Goal: Task Accomplishment & Management: Use online tool/utility

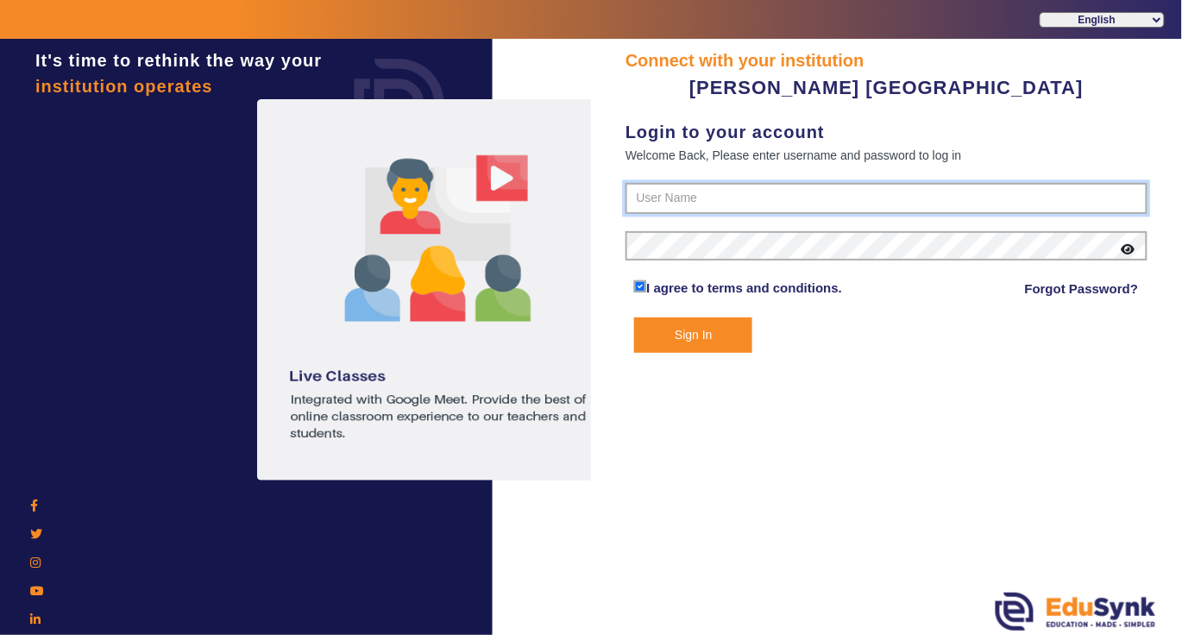
type input "7685859009"
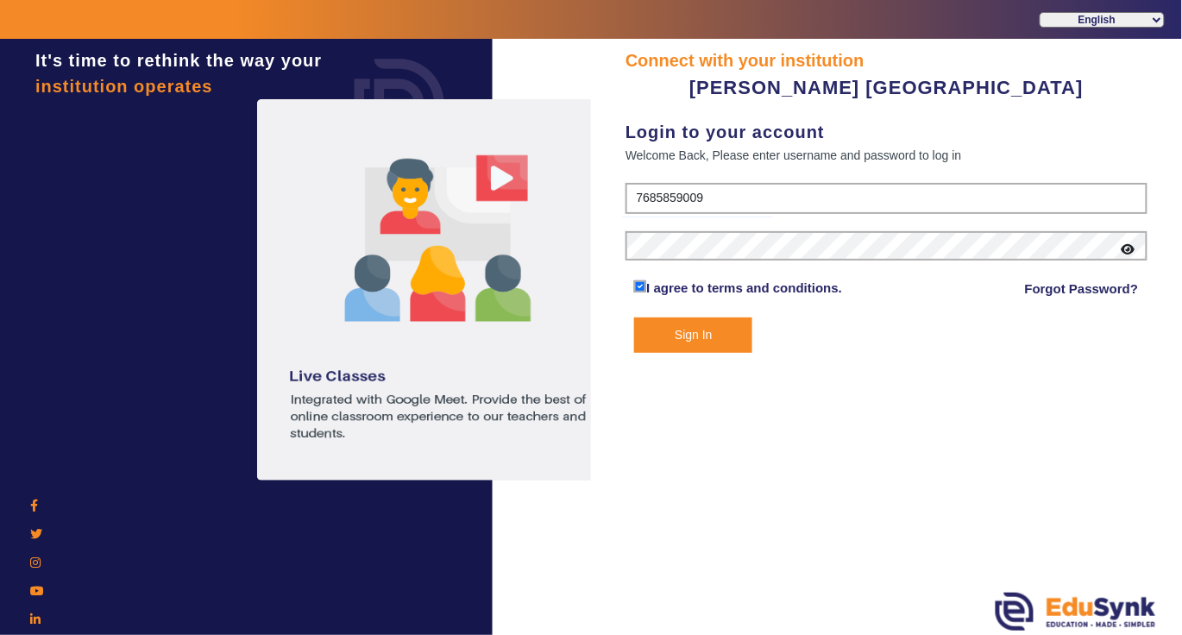
click at [701, 333] on button "Sign In" at bounding box center [693, 335] width 118 height 35
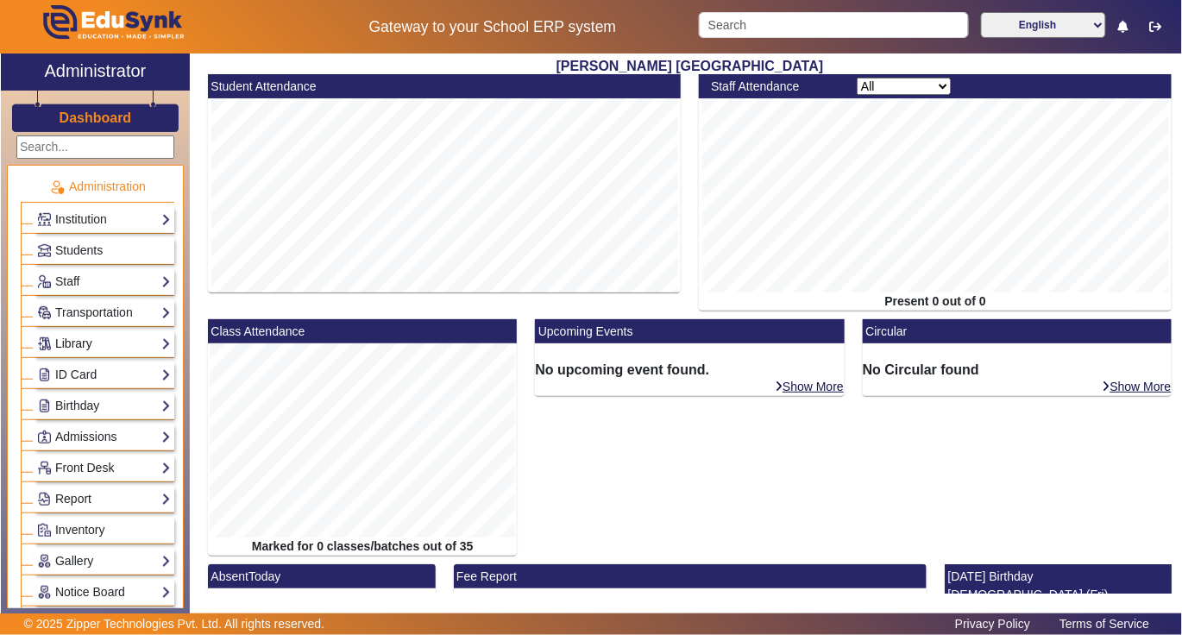
click at [94, 349] on link "Library" at bounding box center [104, 344] width 134 height 20
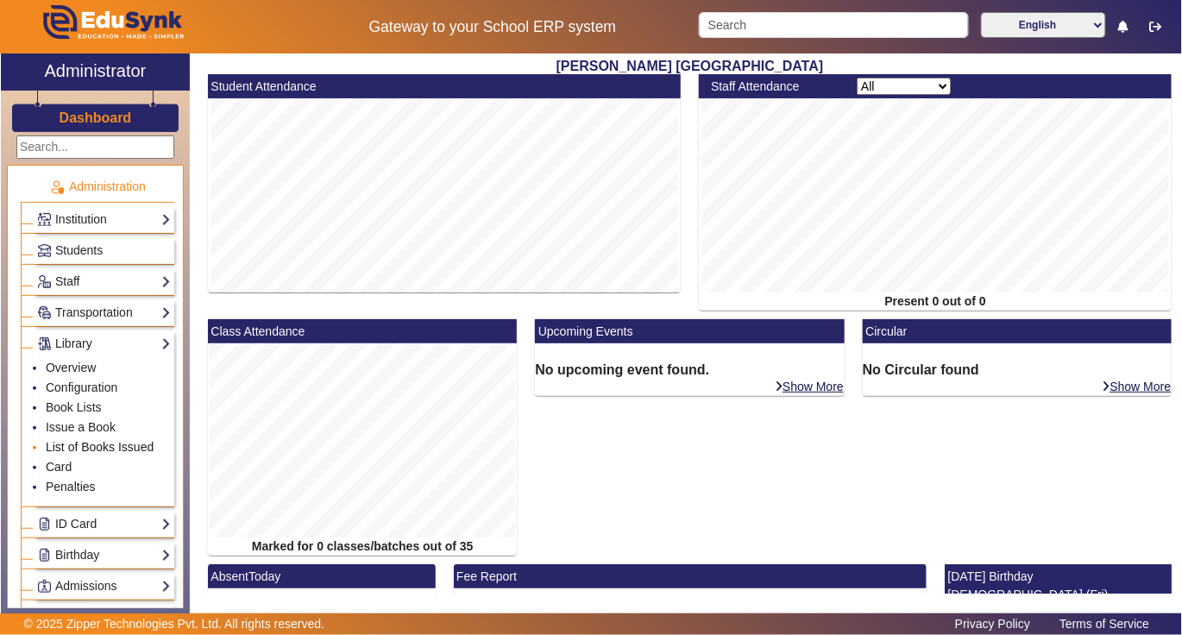
click at [91, 453] on link "List of Books Issued" at bounding box center [100, 447] width 108 height 14
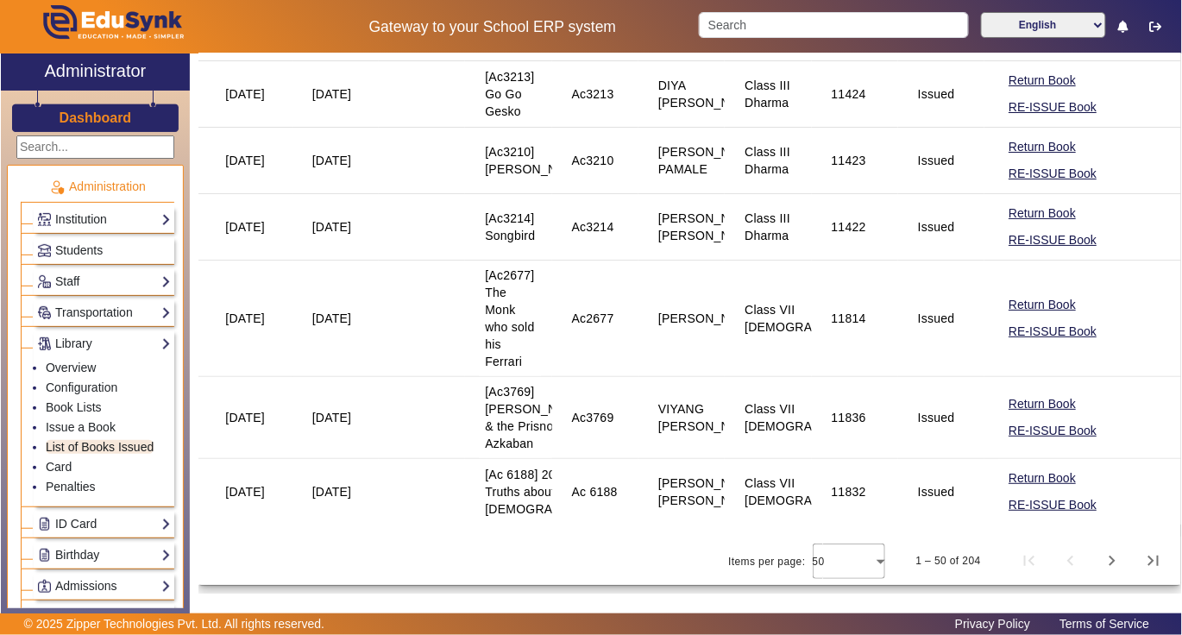
scroll to position [3910, 0]
click at [1099, 561] on span "Next page" at bounding box center [1111, 560] width 41 height 41
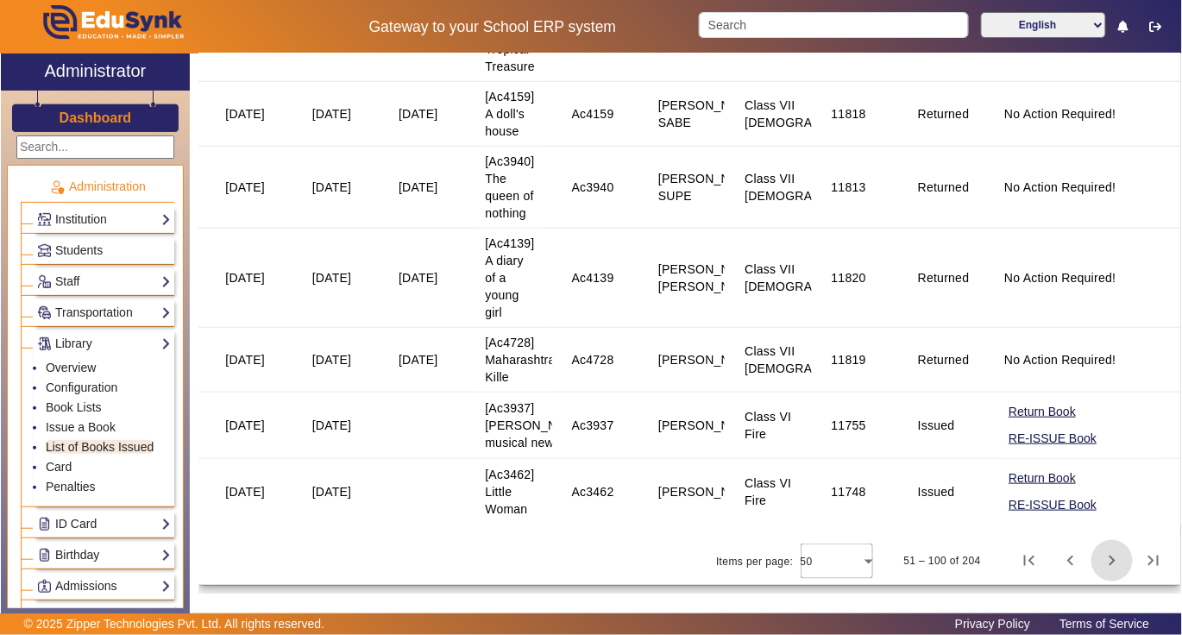
scroll to position [4154, 0]
click at [1102, 561] on span "Next page" at bounding box center [1111, 560] width 41 height 41
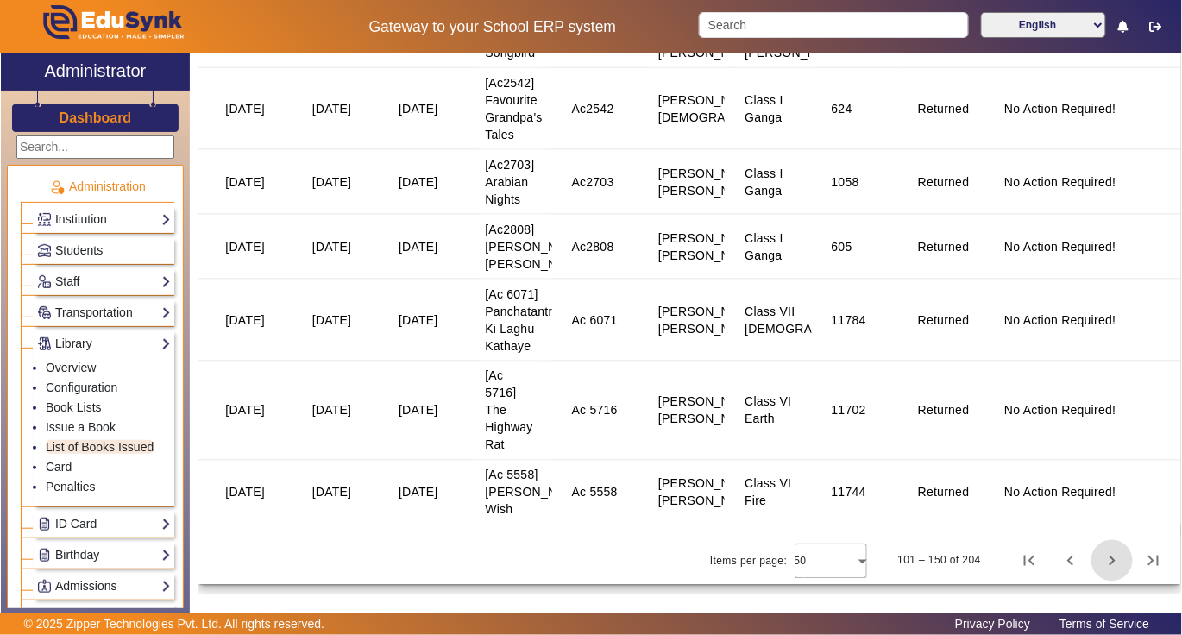
scroll to position [0, 0]
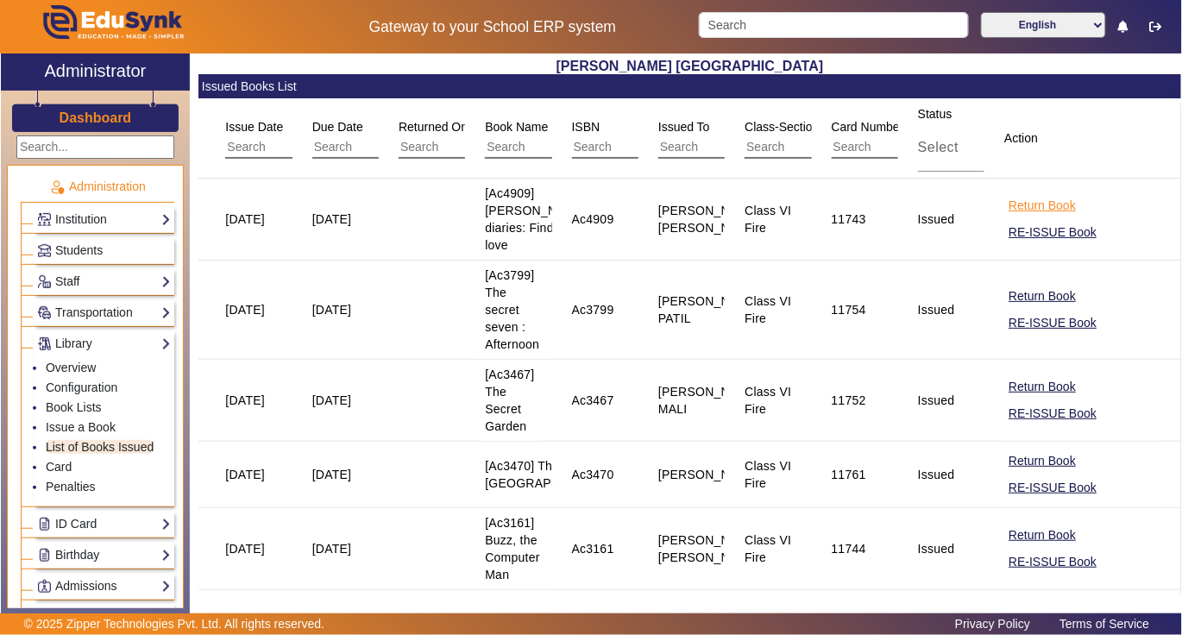
click at [1032, 212] on button "Return Book" at bounding box center [1042, 206] width 71 height 22
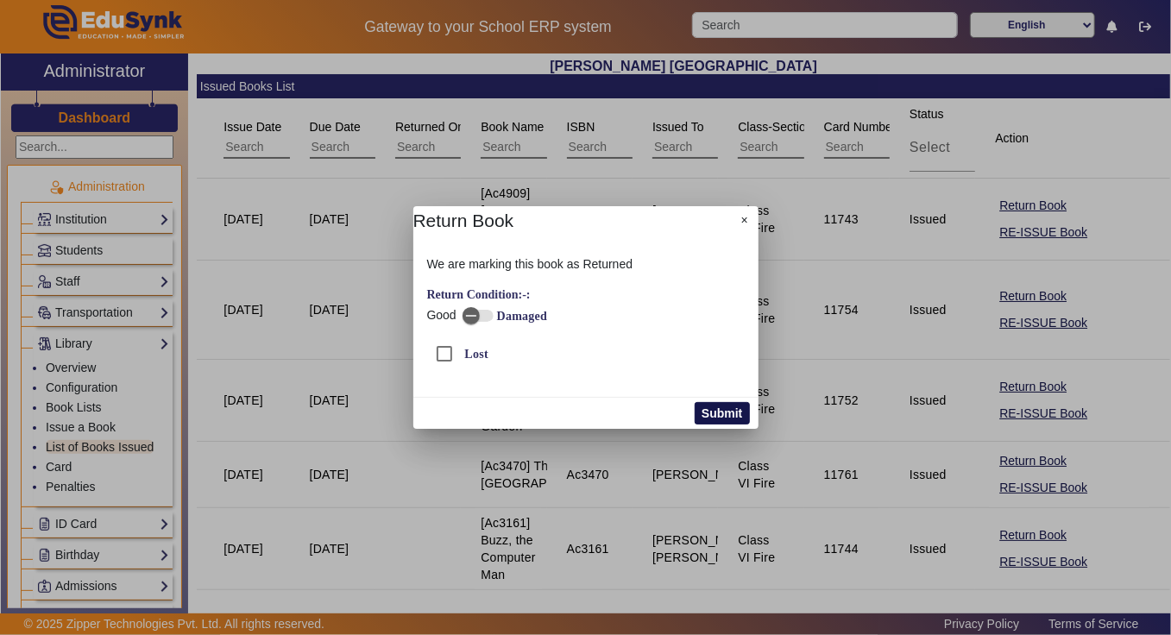
click at [732, 407] on button "Submit" at bounding box center [722, 413] width 54 height 22
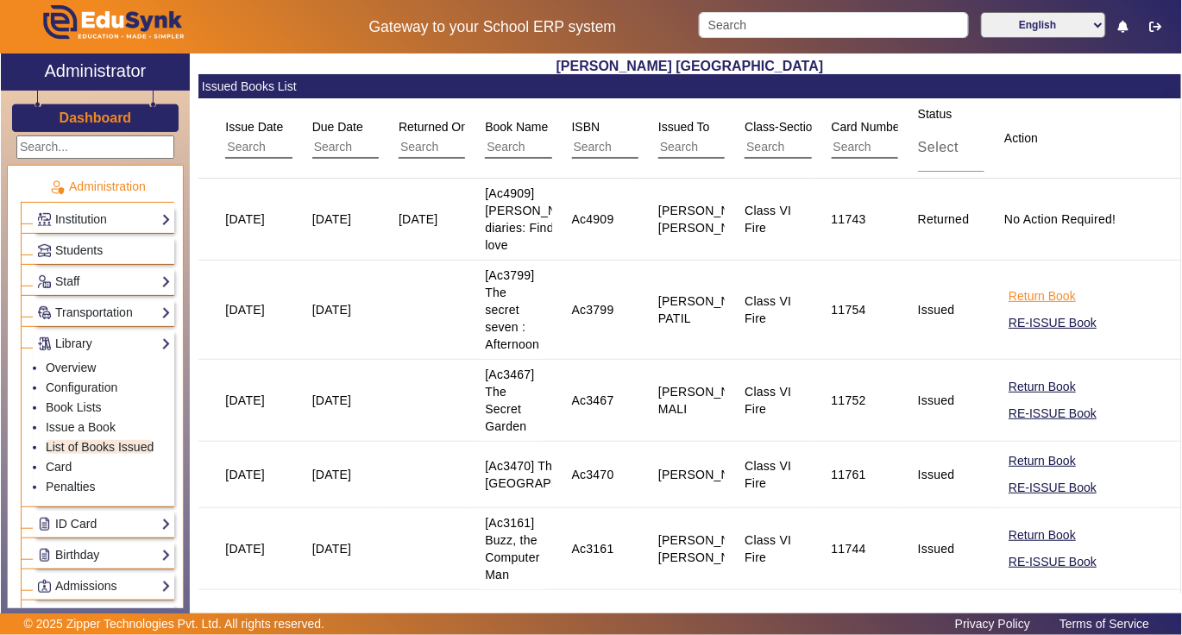
click at [1009, 307] on button "Return Book" at bounding box center [1042, 297] width 71 height 22
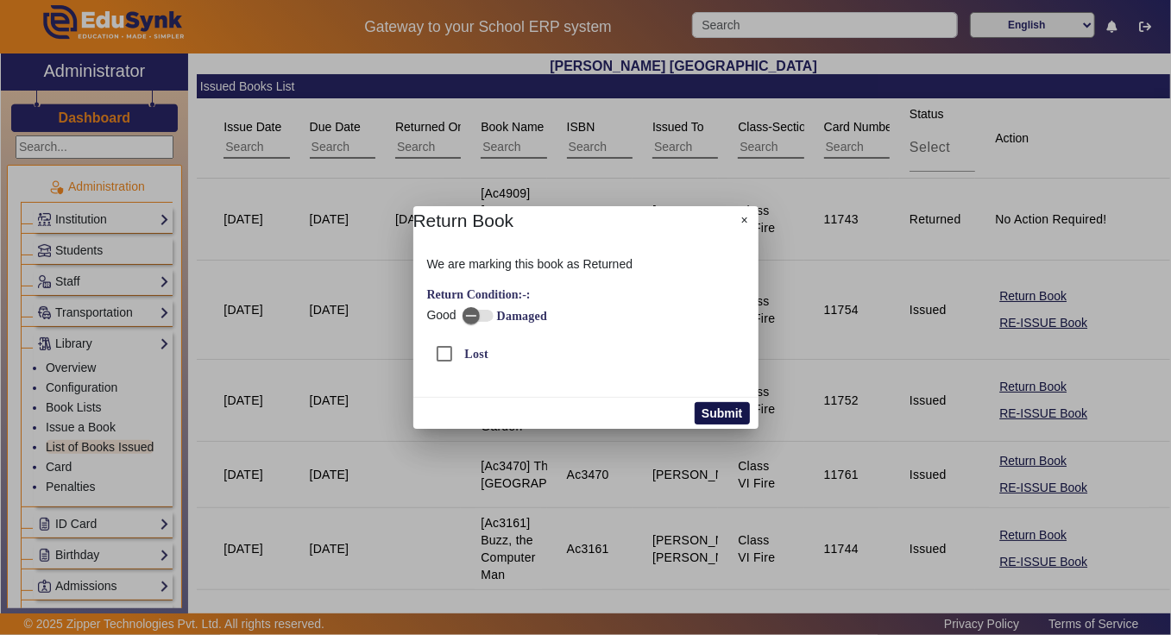
click at [719, 412] on button "Submit" at bounding box center [722, 413] width 54 height 22
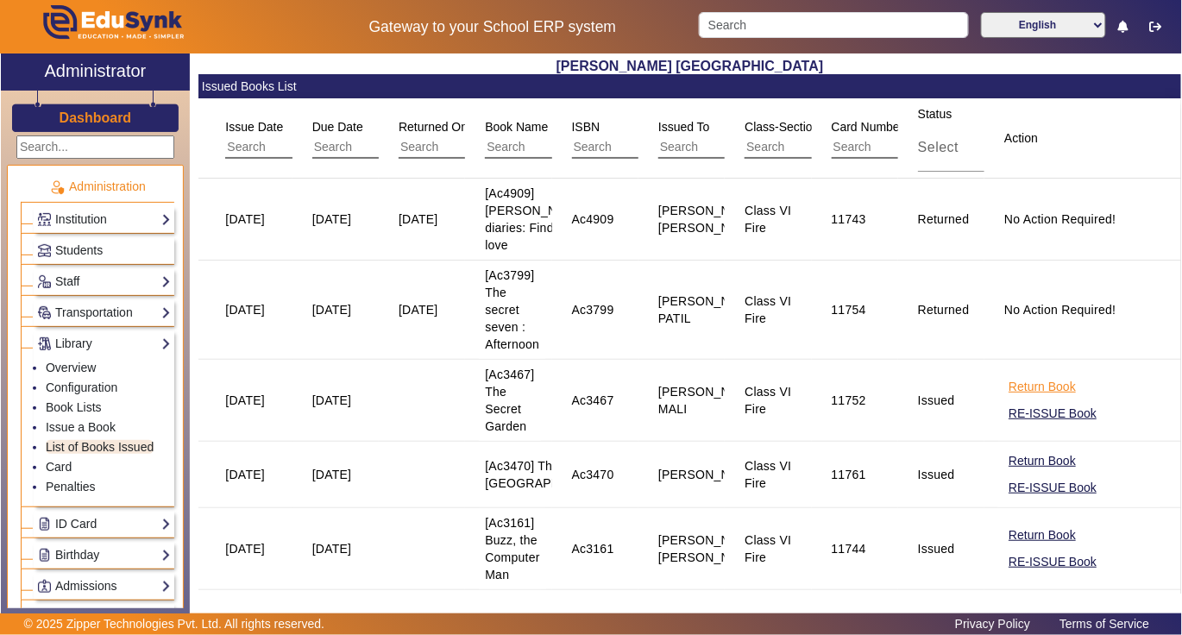
click at [1025, 398] on button "Return Book" at bounding box center [1042, 387] width 71 height 22
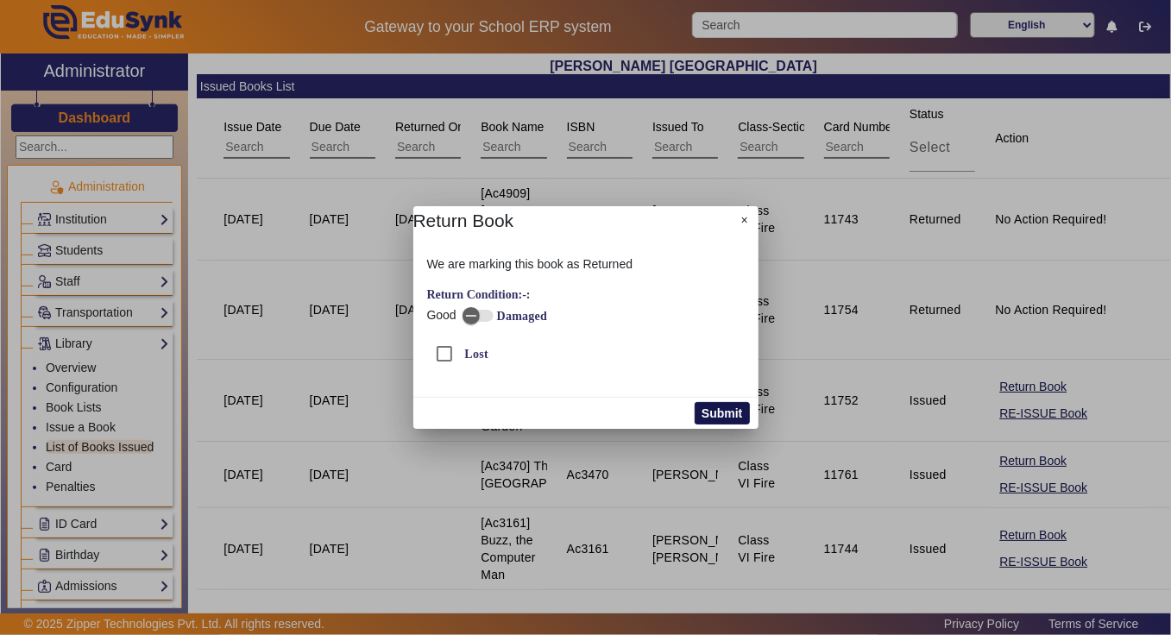
click at [718, 414] on button "Submit" at bounding box center [722, 413] width 54 height 22
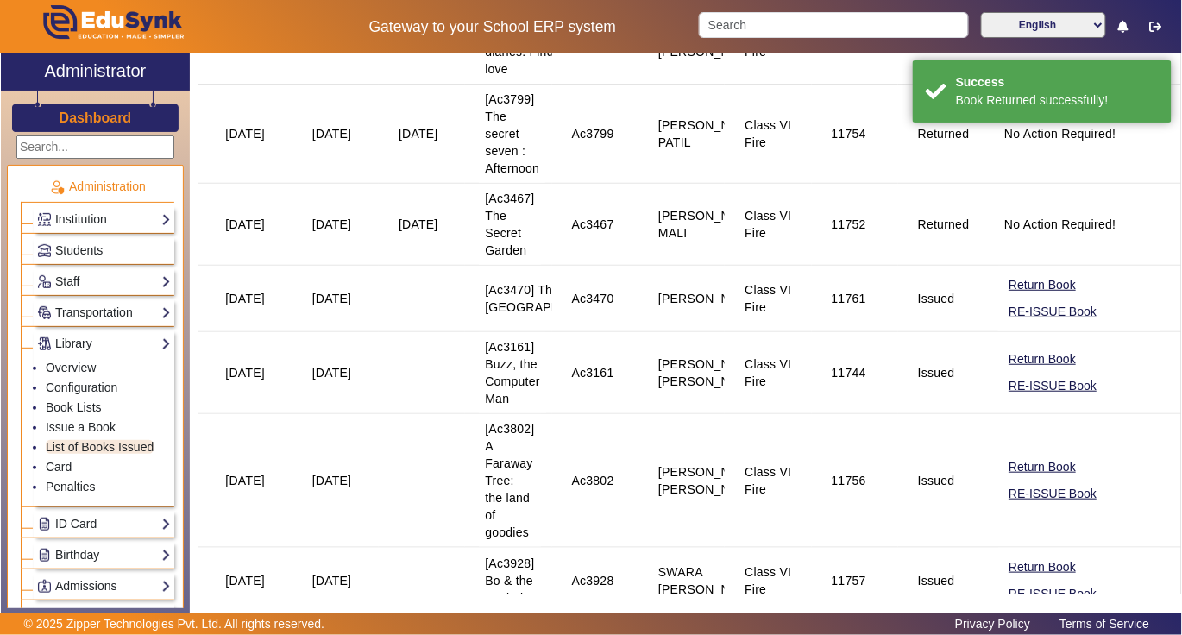
scroll to position [230, 0]
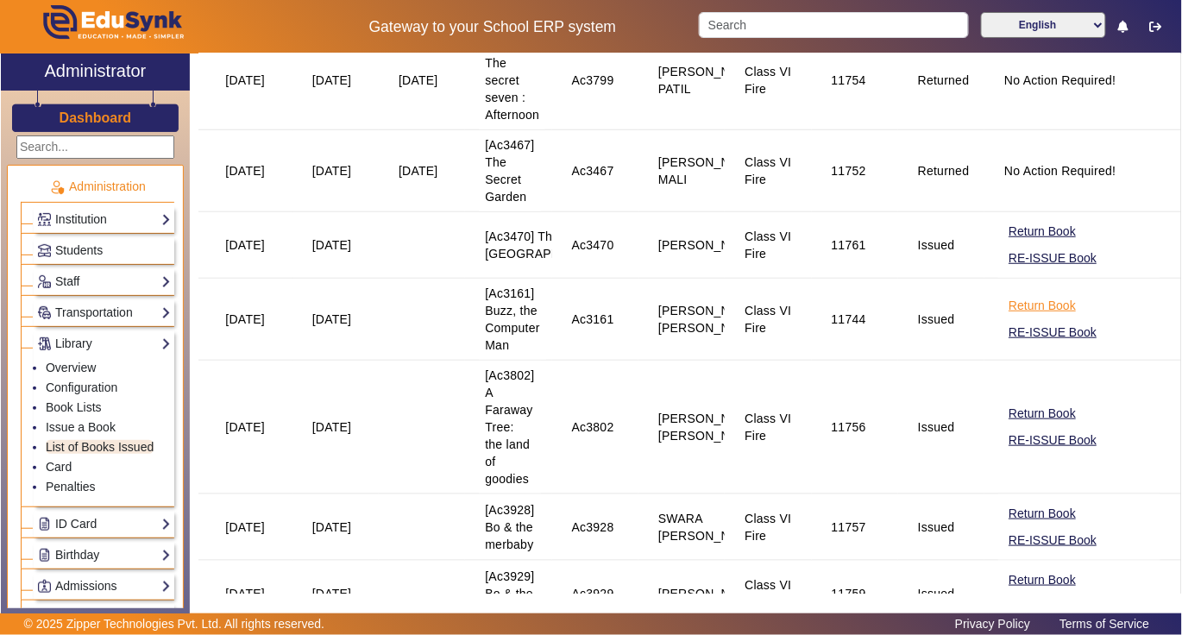
click at [1009, 317] on button "Return Book" at bounding box center [1042, 306] width 71 height 22
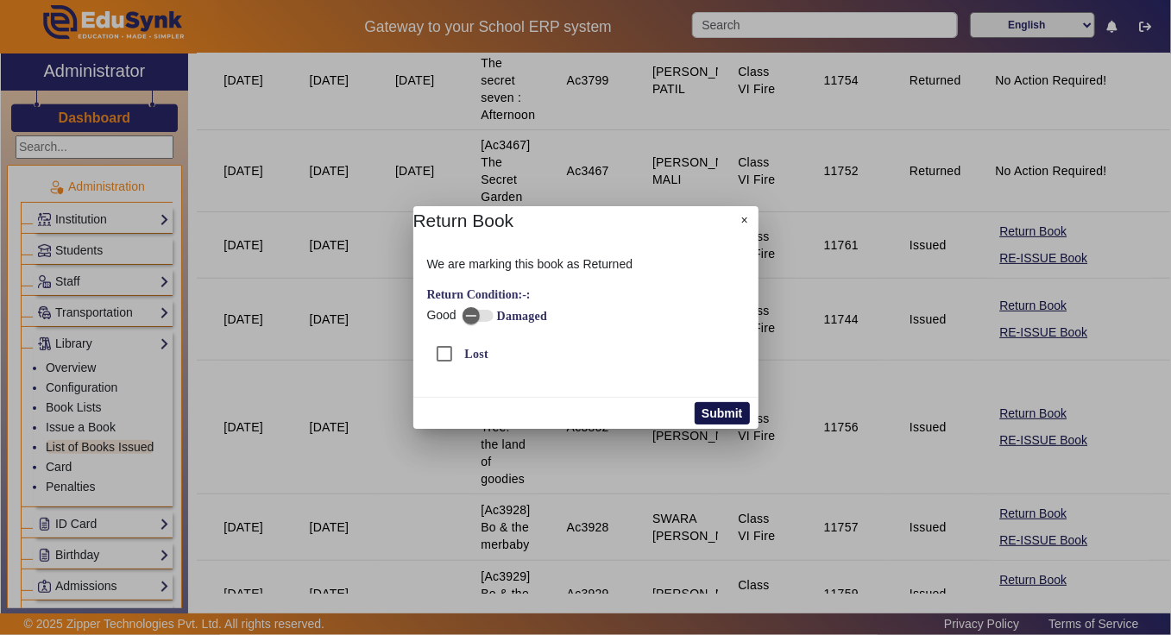
click at [723, 414] on button "Submit" at bounding box center [722, 413] width 54 height 22
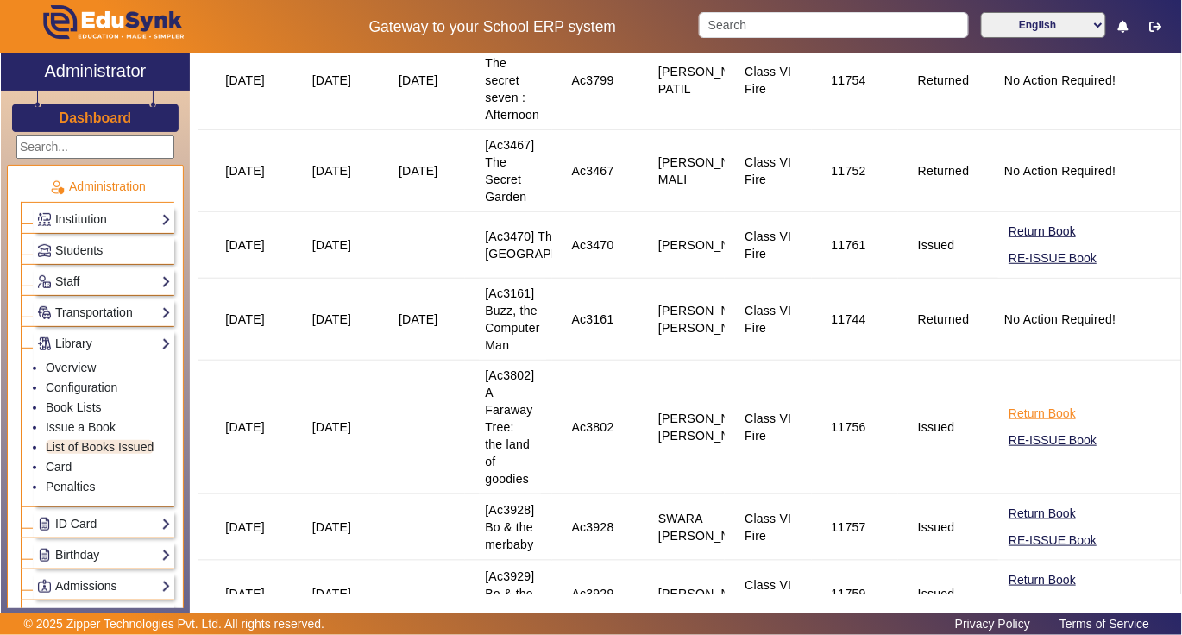
click at [1007, 425] on button "Return Book" at bounding box center [1042, 414] width 71 height 22
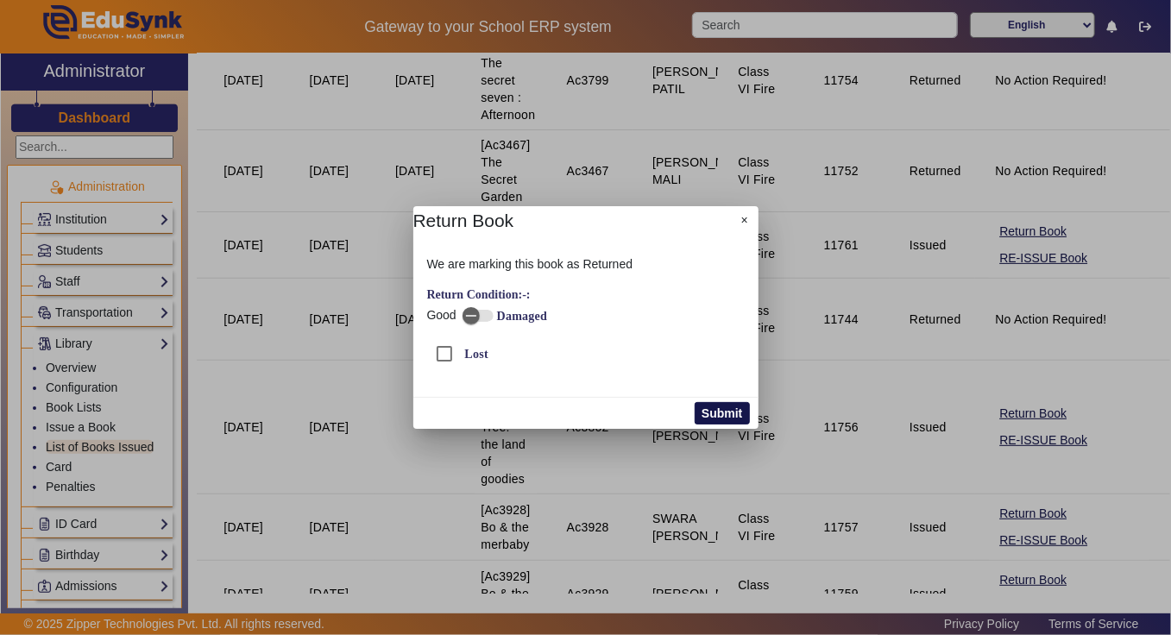
click at [725, 411] on button "Submit" at bounding box center [722, 413] width 54 height 22
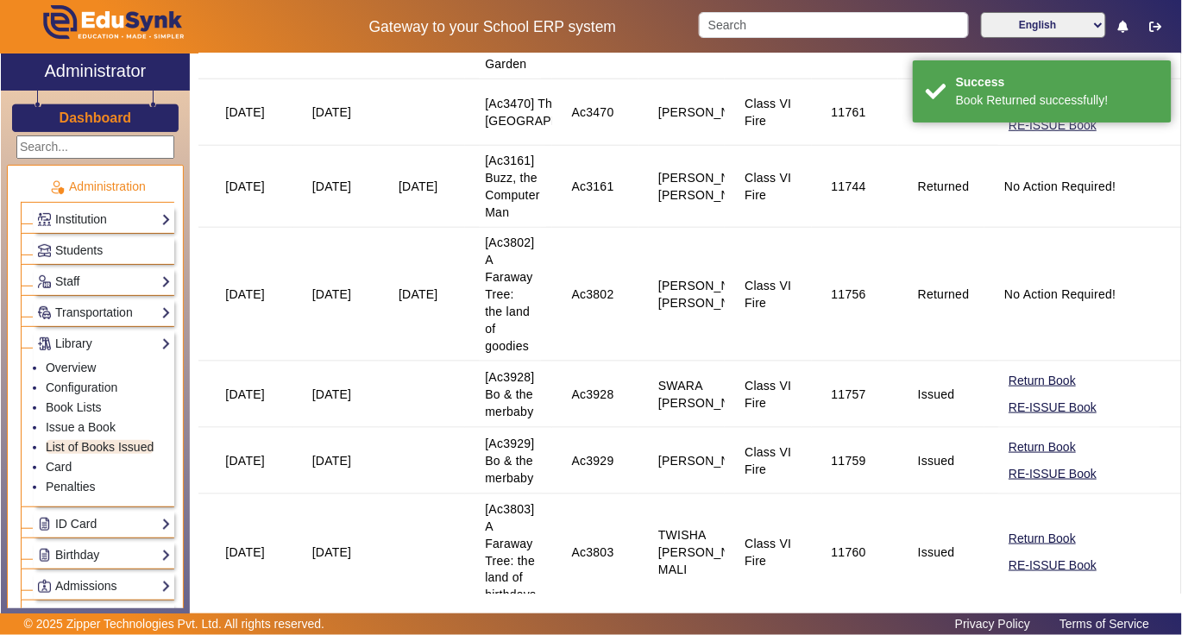
scroll to position [460, 0]
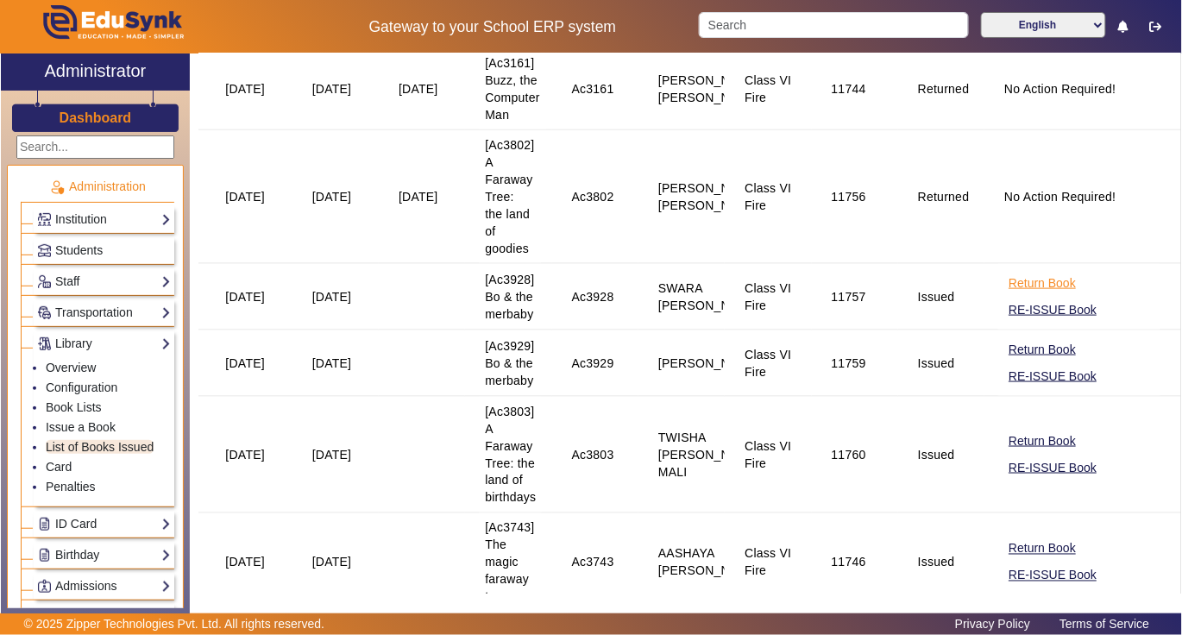
click at [1016, 294] on button "Return Book" at bounding box center [1042, 284] width 71 height 22
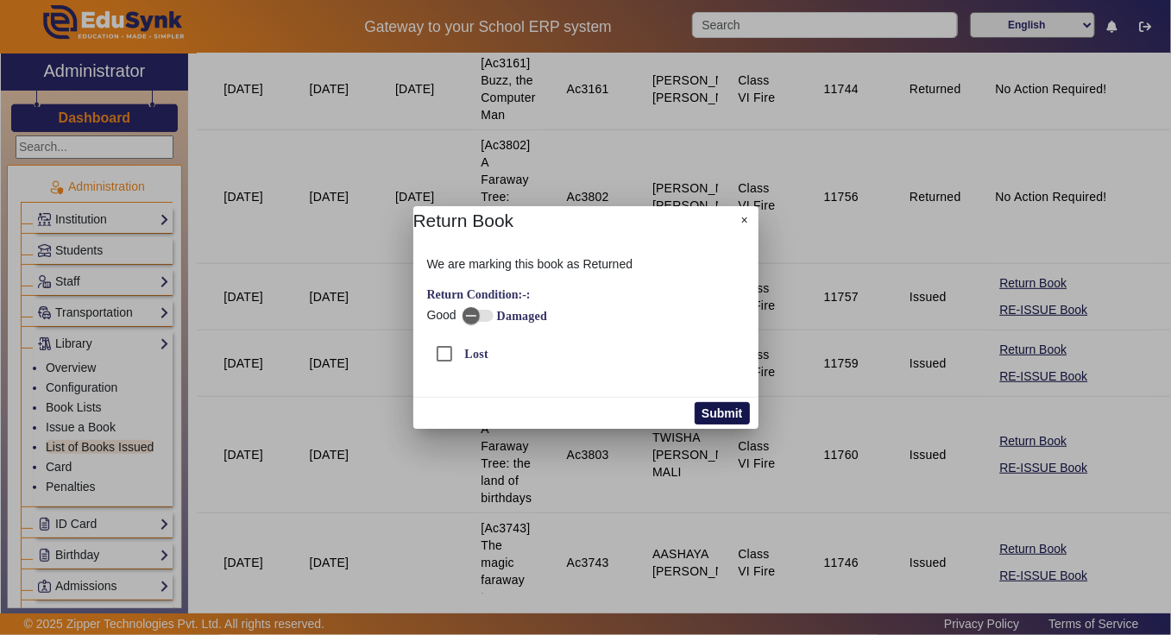
click at [726, 412] on button "Submit" at bounding box center [722, 413] width 54 height 22
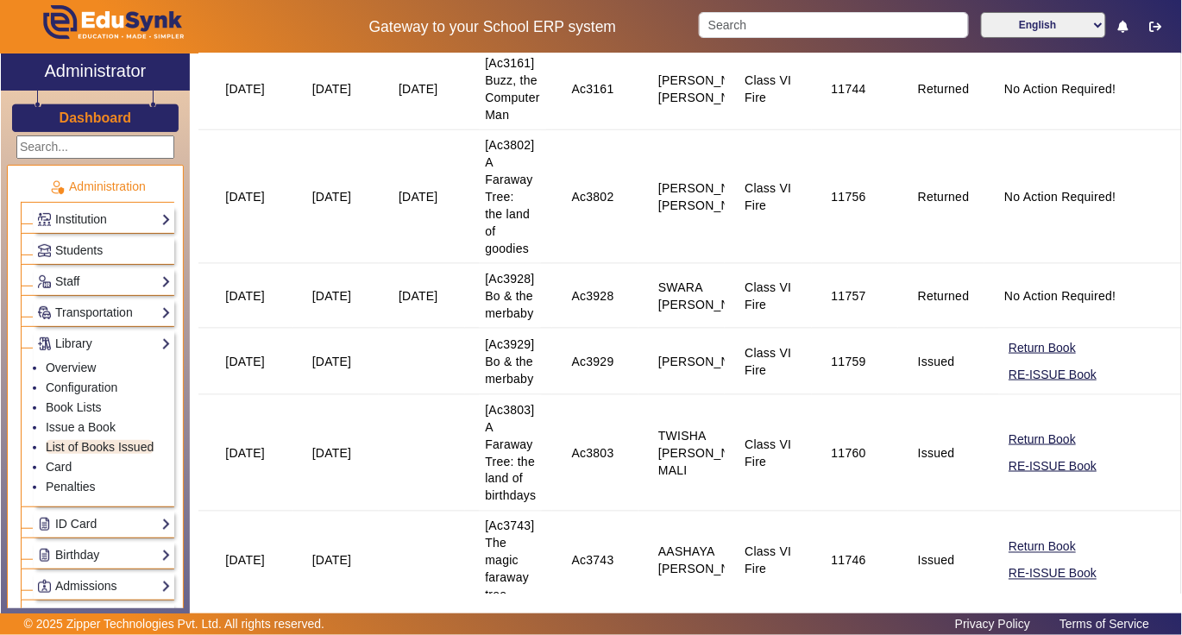
scroll to position [575, 0]
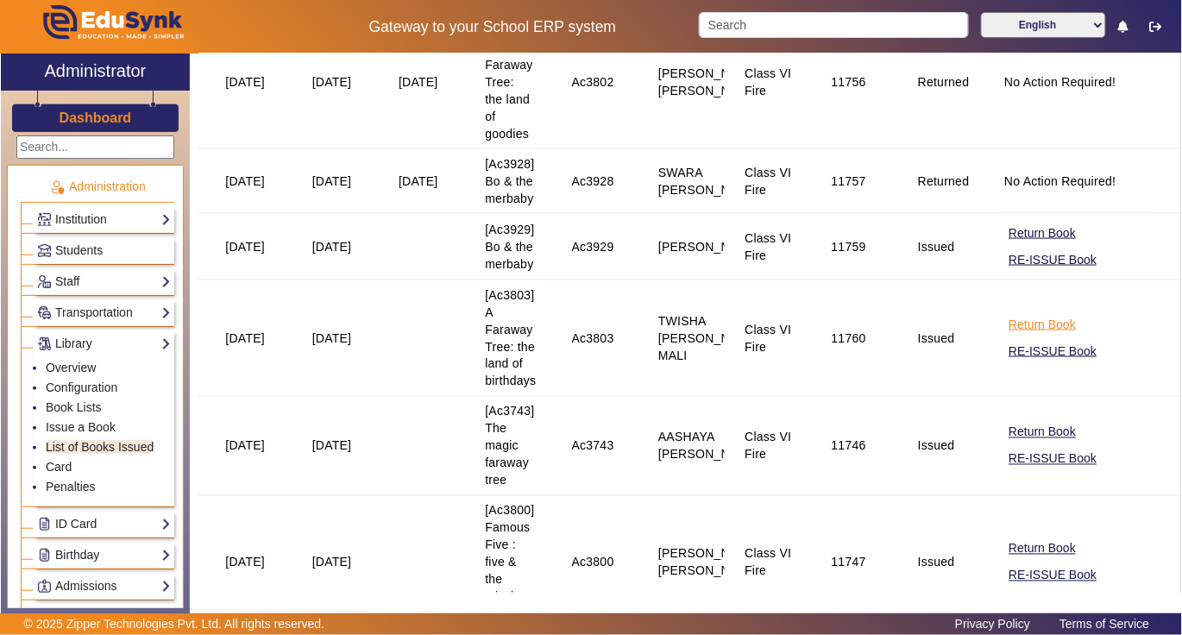
click at [1033, 336] on button "Return Book" at bounding box center [1042, 325] width 71 height 22
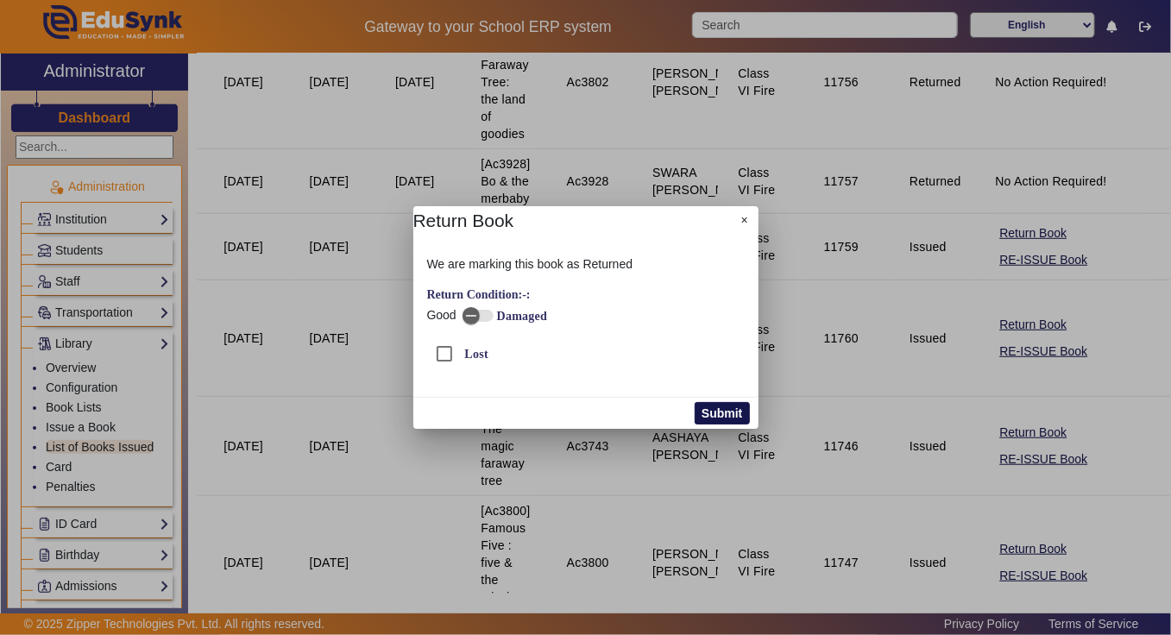
click at [728, 409] on button "Submit" at bounding box center [722, 413] width 54 height 22
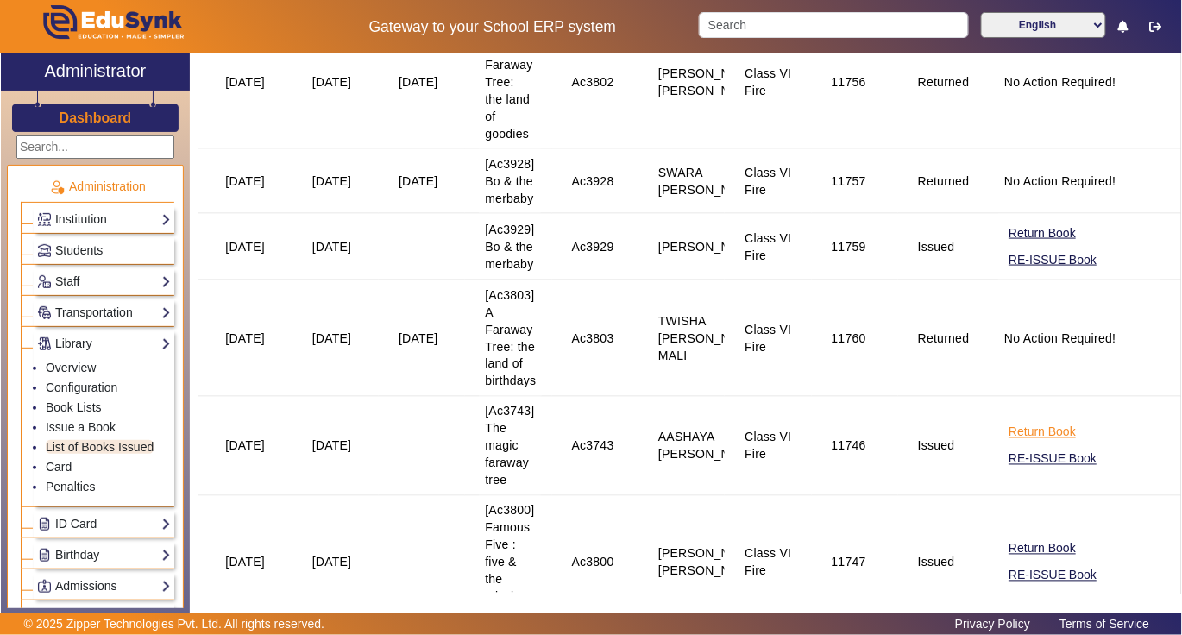
click at [1016, 443] on button "Return Book" at bounding box center [1042, 433] width 71 height 22
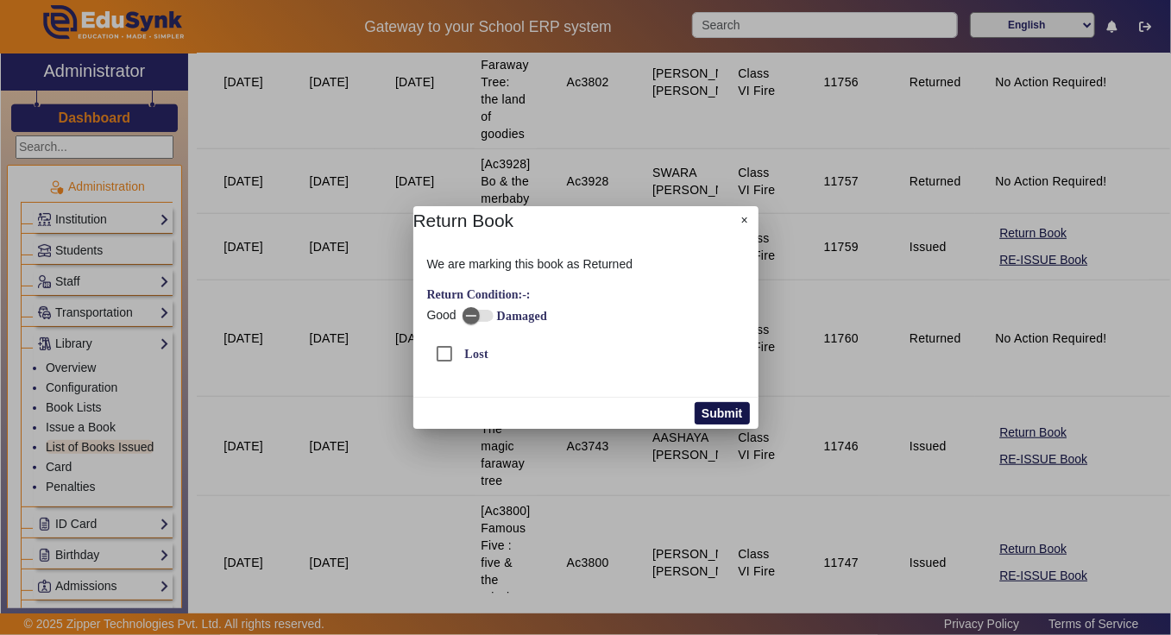
click at [733, 412] on button "Submit" at bounding box center [722, 413] width 54 height 22
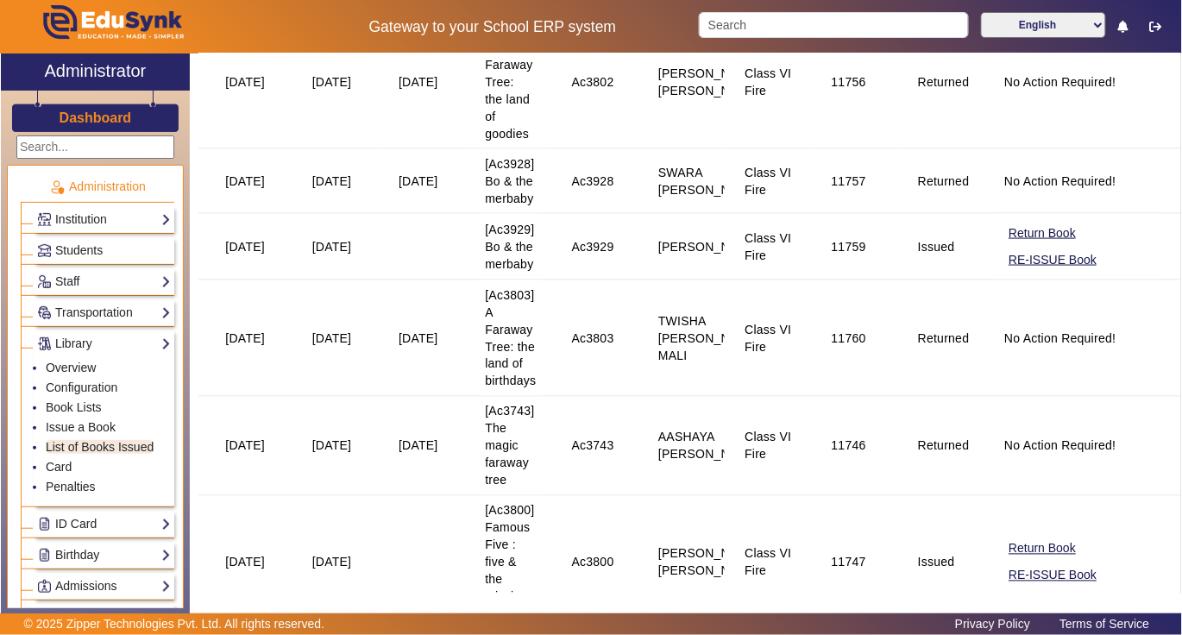
scroll to position [690, 0]
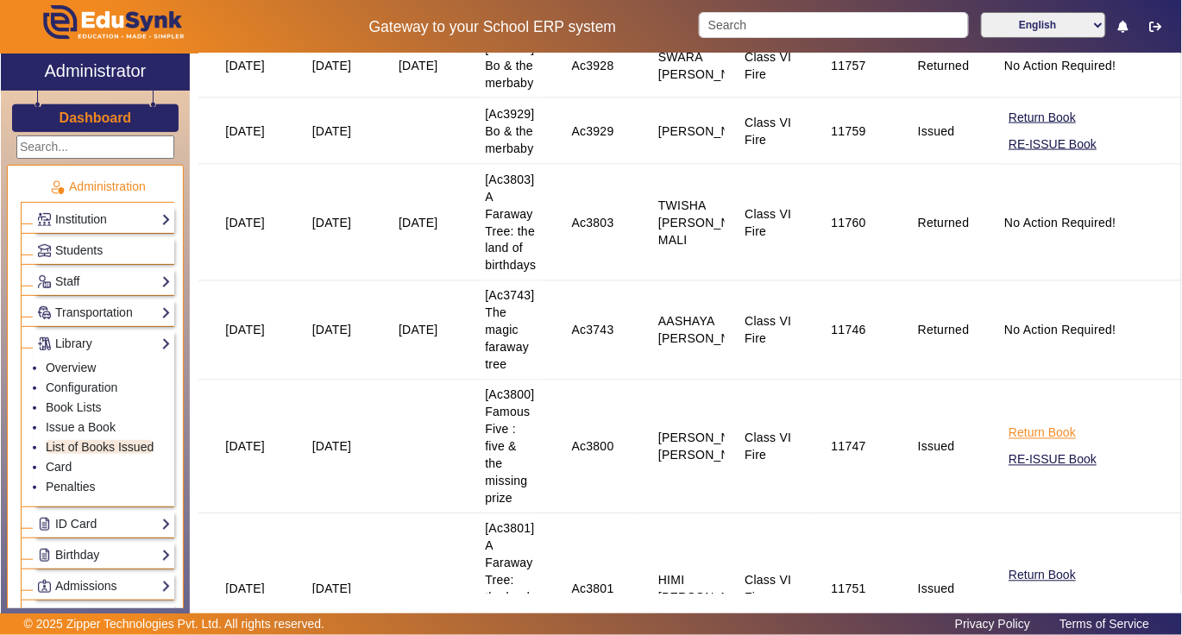
click at [1007, 444] on button "Return Book" at bounding box center [1042, 434] width 71 height 22
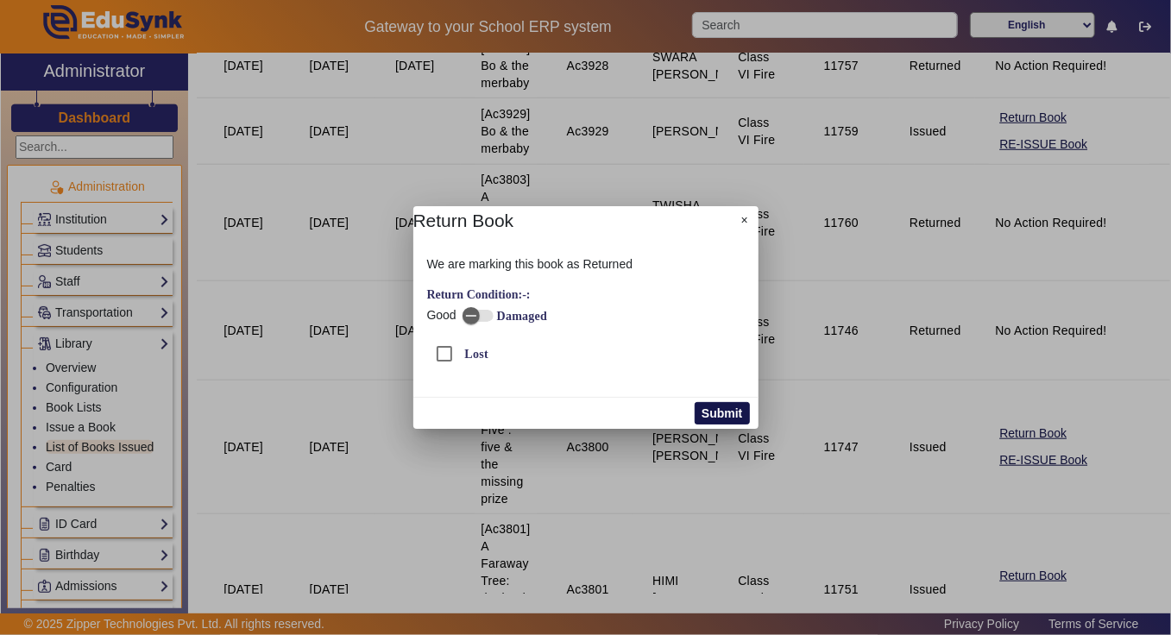
click at [720, 414] on button "Submit" at bounding box center [722, 413] width 54 height 22
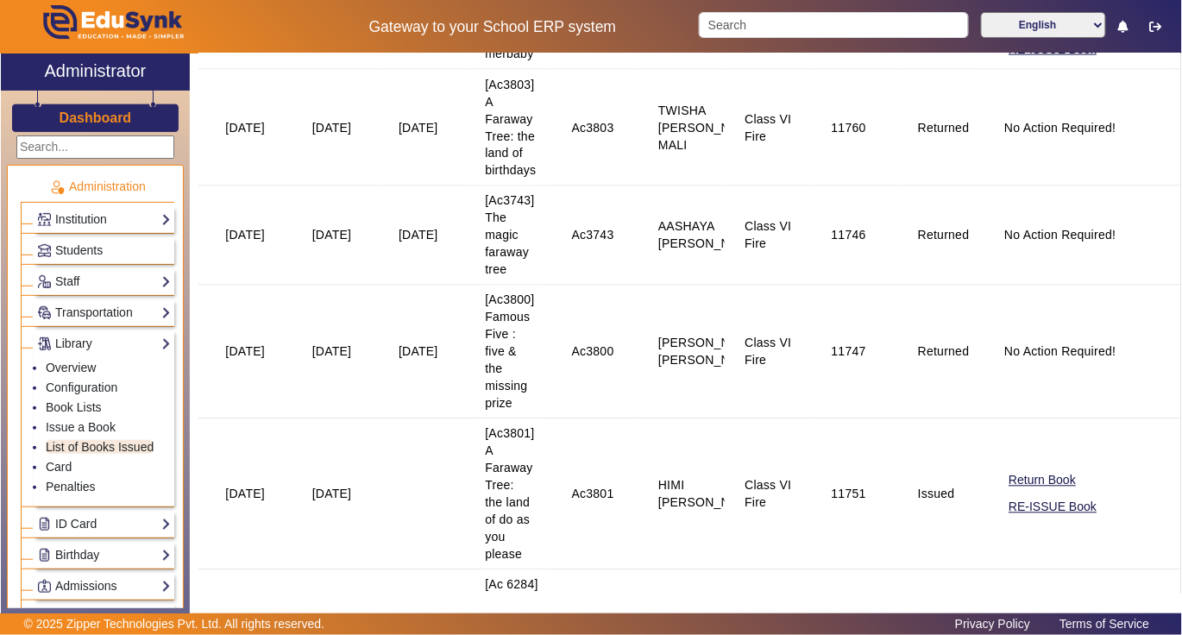
scroll to position [805, 0]
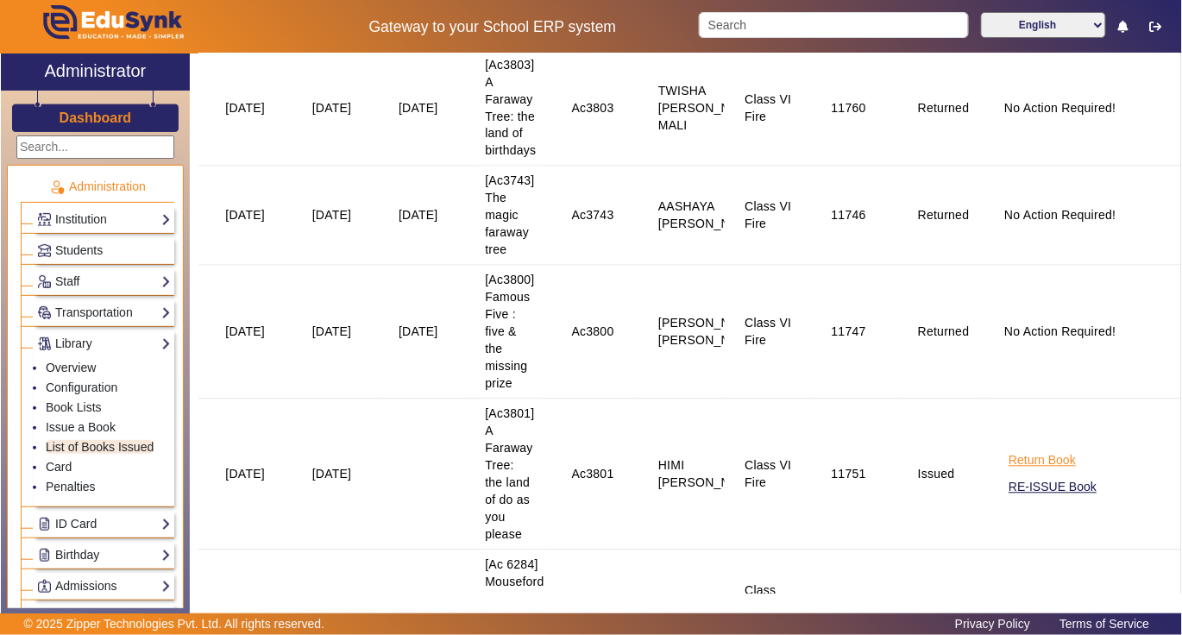
click at [1015, 472] on button "Return Book" at bounding box center [1042, 461] width 71 height 22
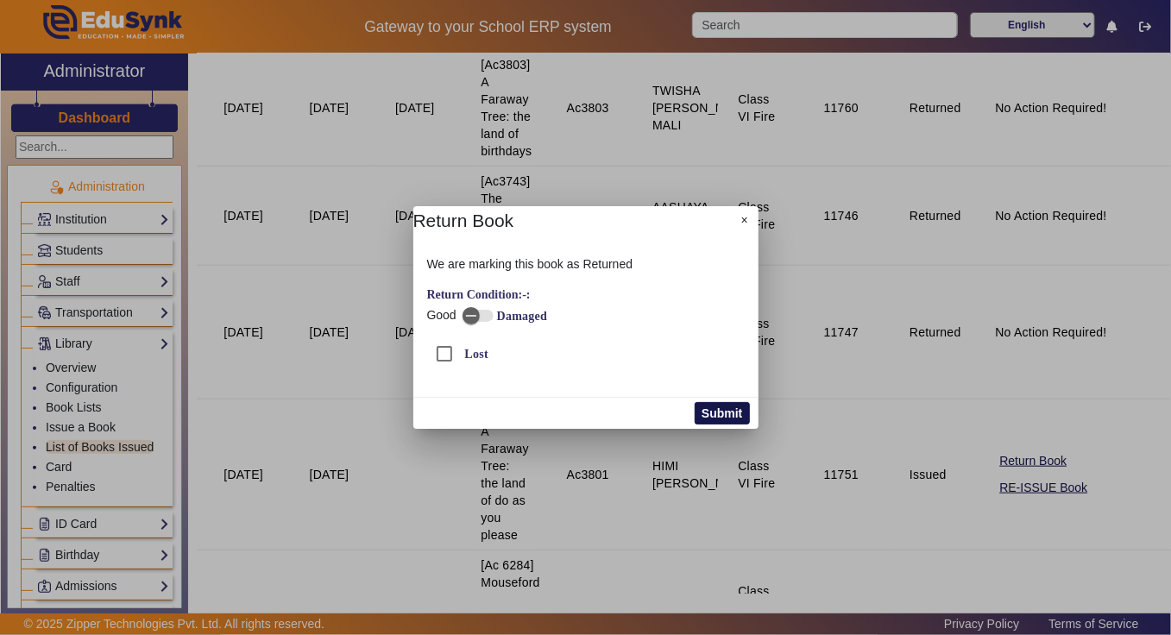
click at [714, 412] on button "Submit" at bounding box center [722, 413] width 54 height 22
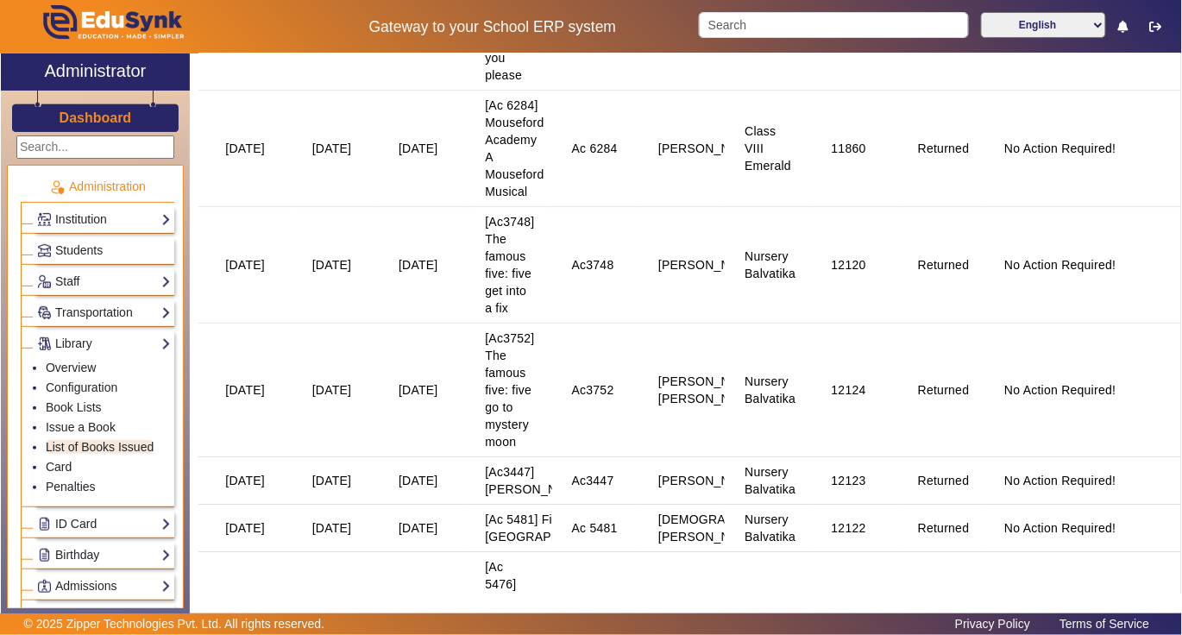
scroll to position [920, 0]
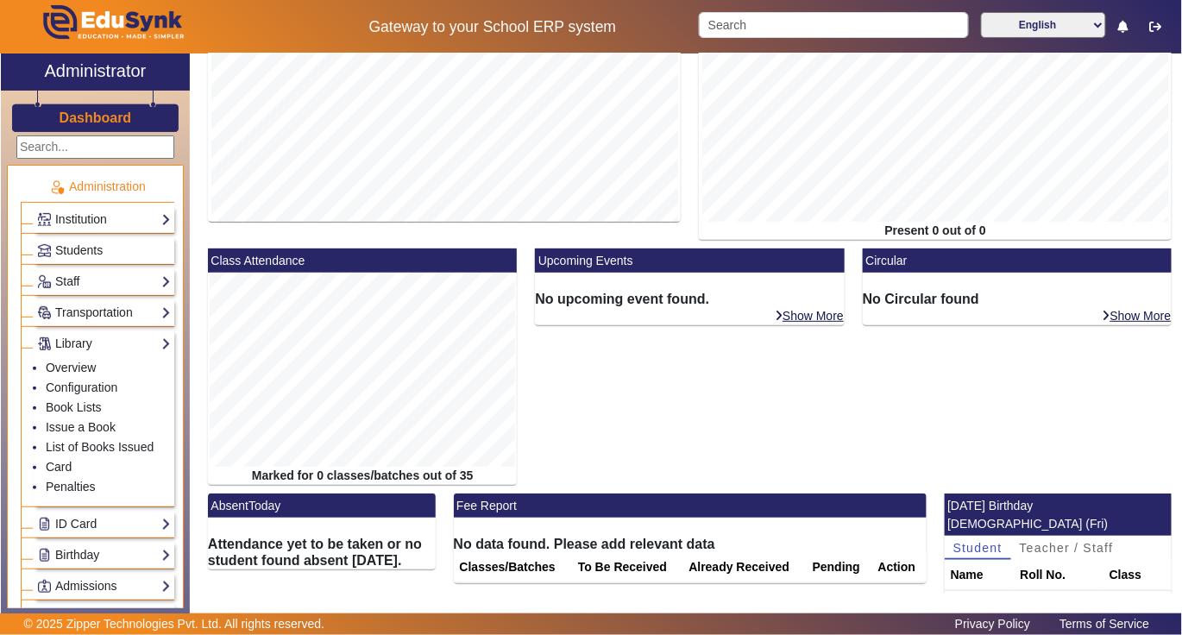
scroll to position [230, 0]
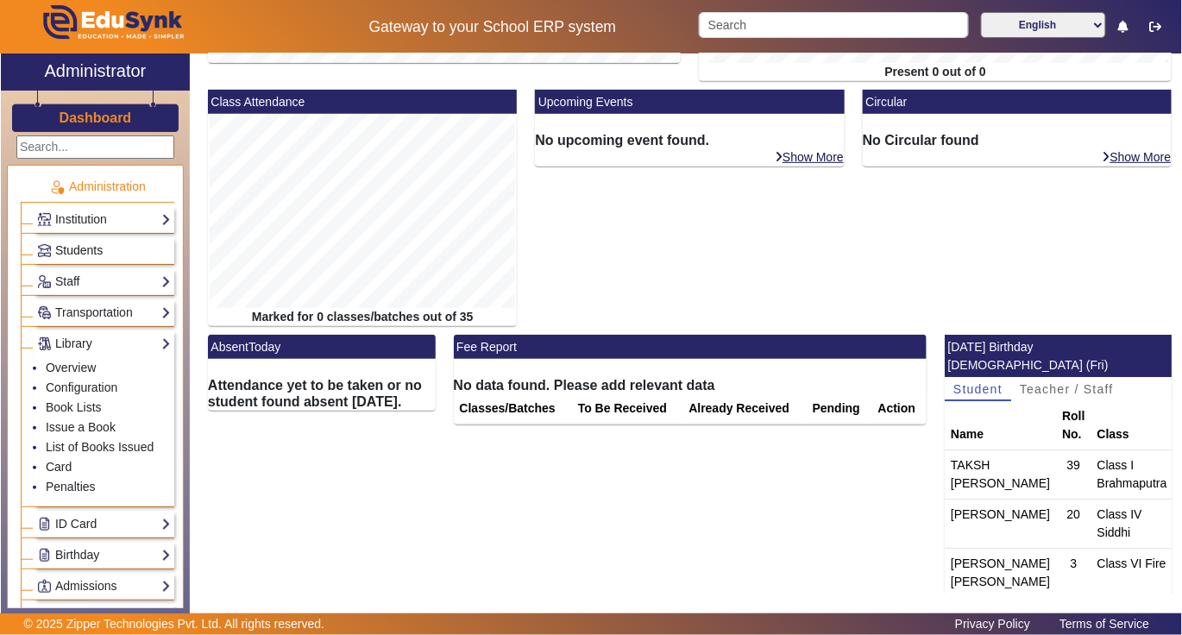
click at [81, 253] on span "Students" at bounding box center [78, 250] width 47 height 14
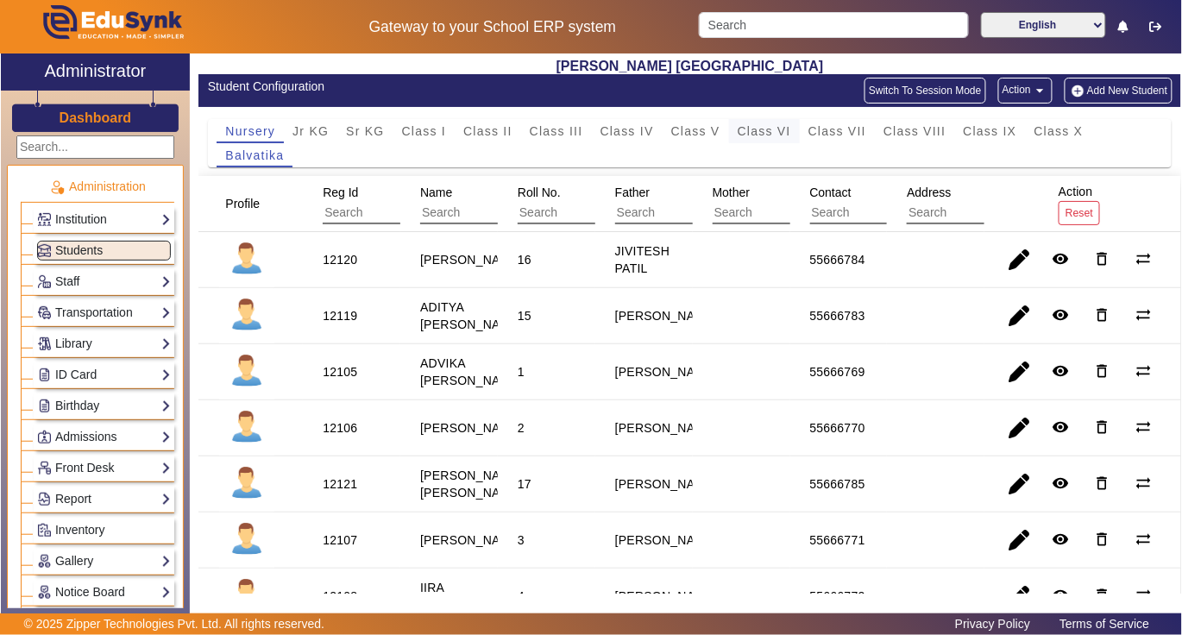
click at [774, 135] on span "Class VI" at bounding box center [764, 131] width 53 height 12
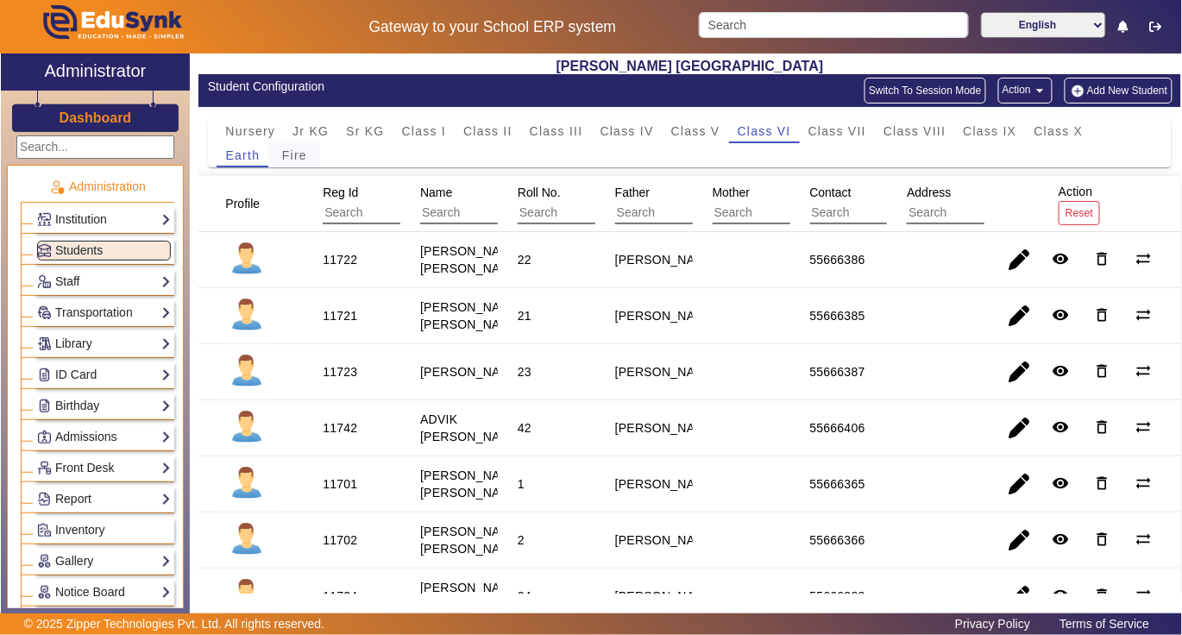
click at [308, 155] on div "Fire" at bounding box center [294, 155] width 52 height 24
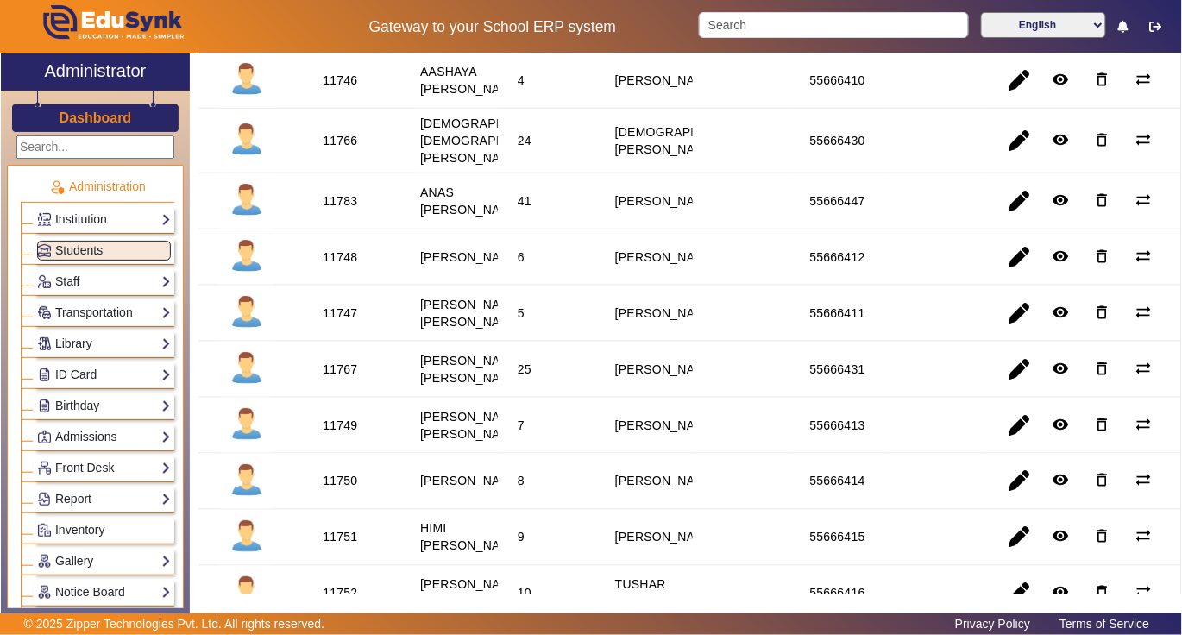
scroll to position [575, 0]
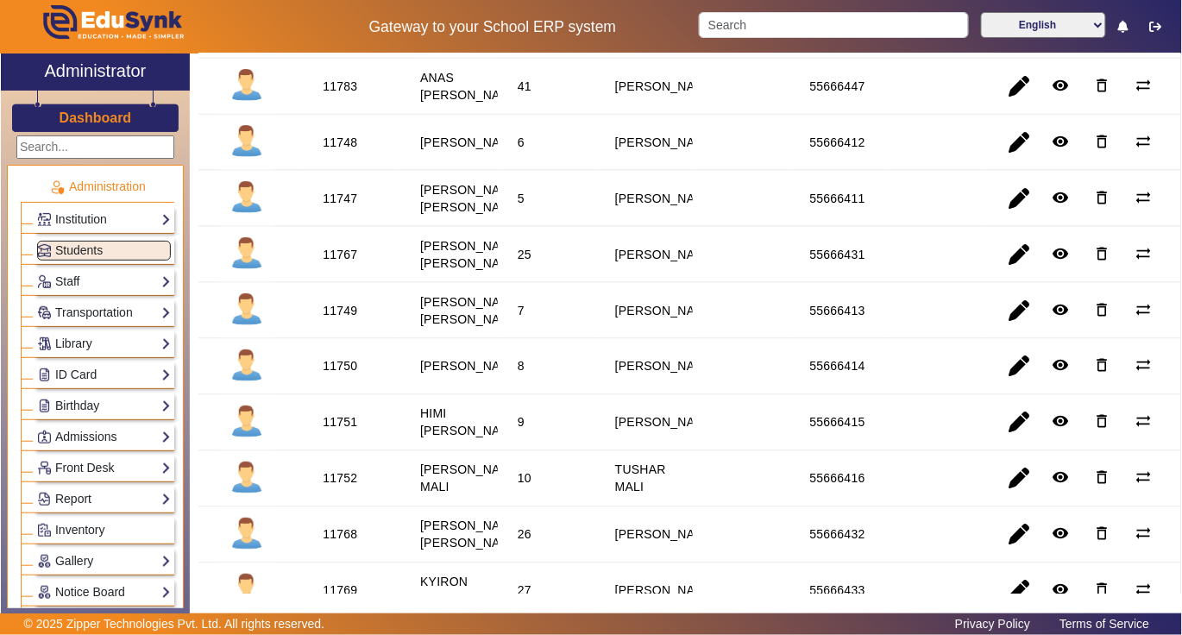
click at [343, 263] on div "11767" at bounding box center [340, 254] width 35 height 17
copy div "11767"
click at [102, 340] on link "Library" at bounding box center [104, 344] width 134 height 20
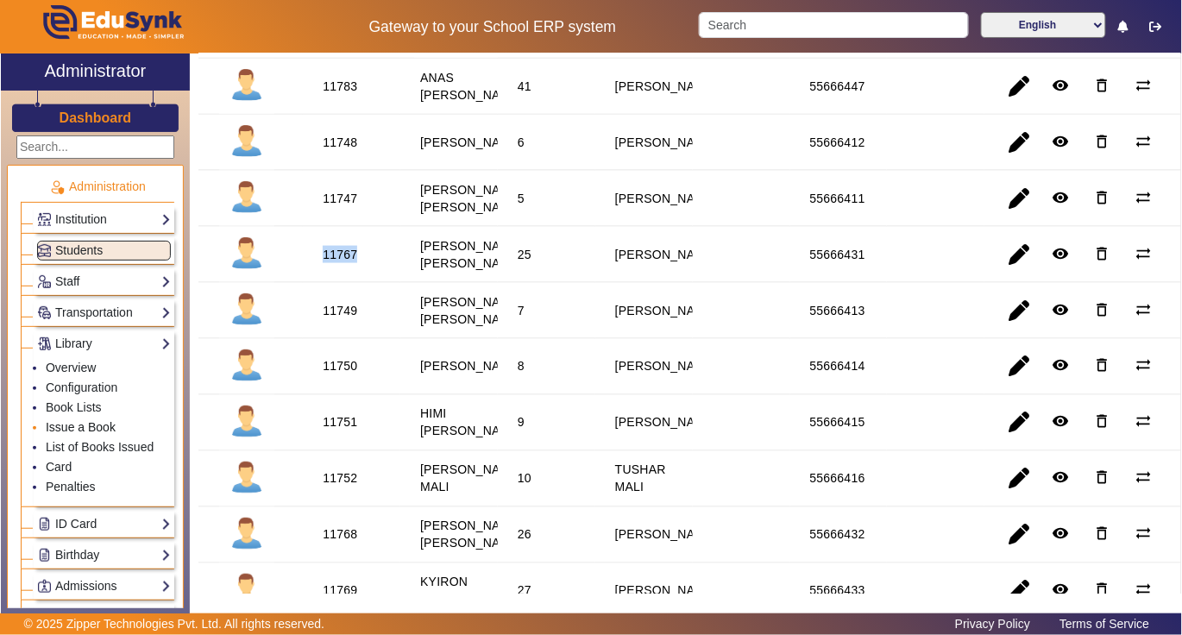
click at [98, 430] on link "Issue a Book" at bounding box center [81, 427] width 70 height 14
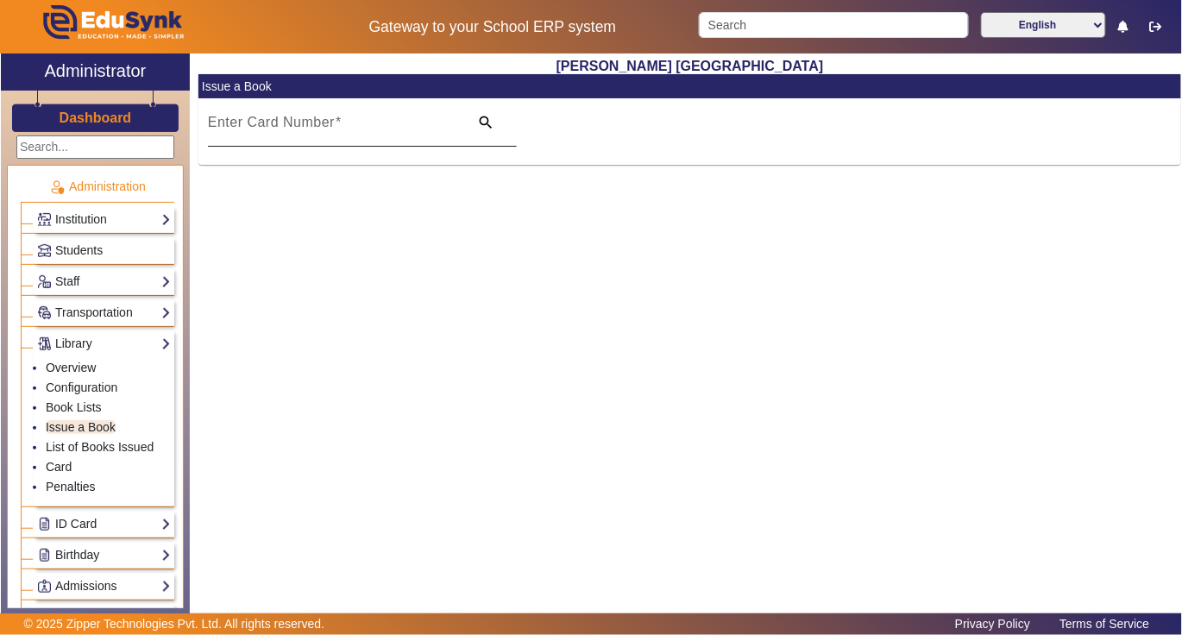
click at [383, 132] on input "Enter Card Number" at bounding box center [333, 129] width 251 height 21
paste input "11767"
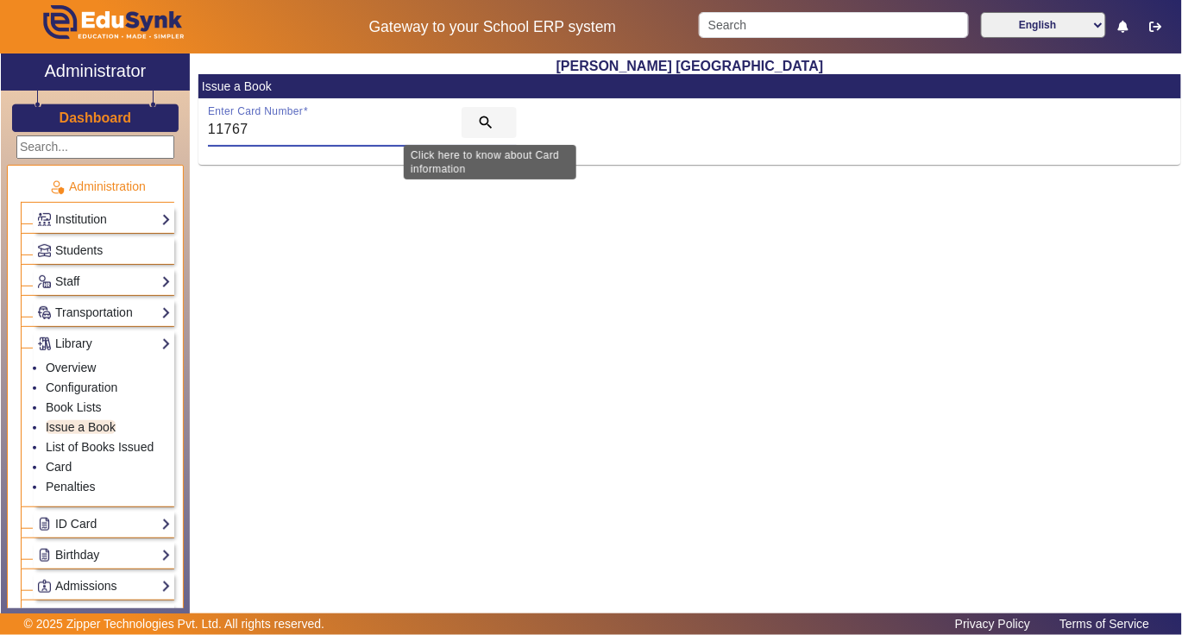
type input "11767"
drag, startPoint x: 487, startPoint y: 119, endPoint x: 467, endPoint y: 132, distance: 23.7
click at [487, 118] on mat-icon "search" at bounding box center [485, 122] width 17 height 17
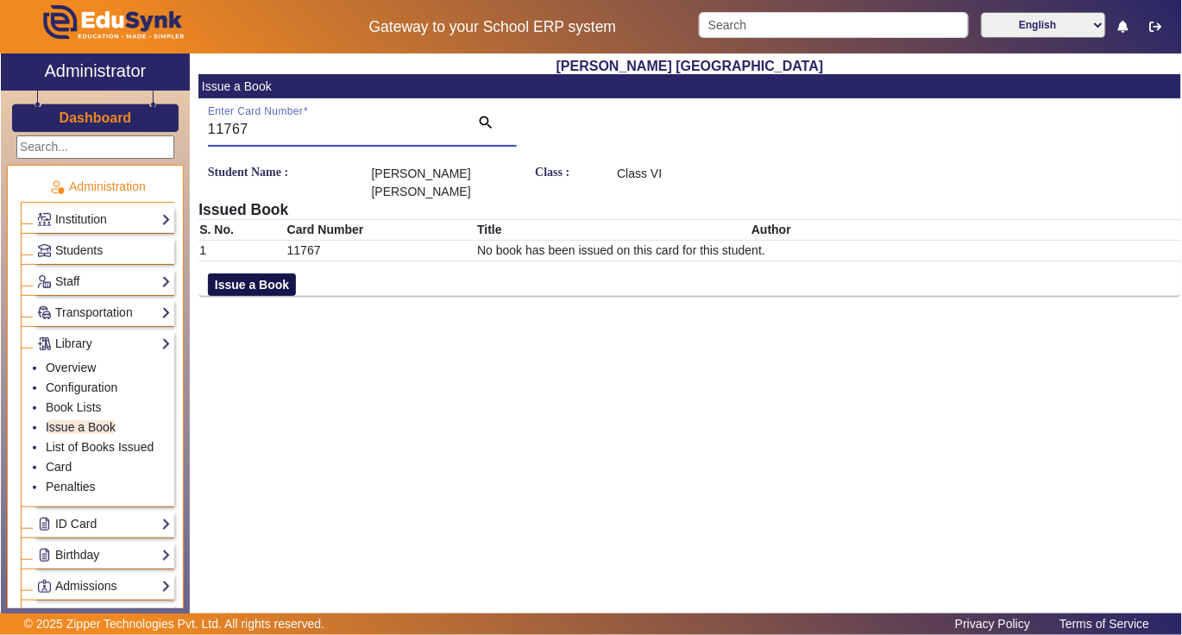
click at [274, 286] on button "Issue a Book" at bounding box center [252, 285] width 88 height 22
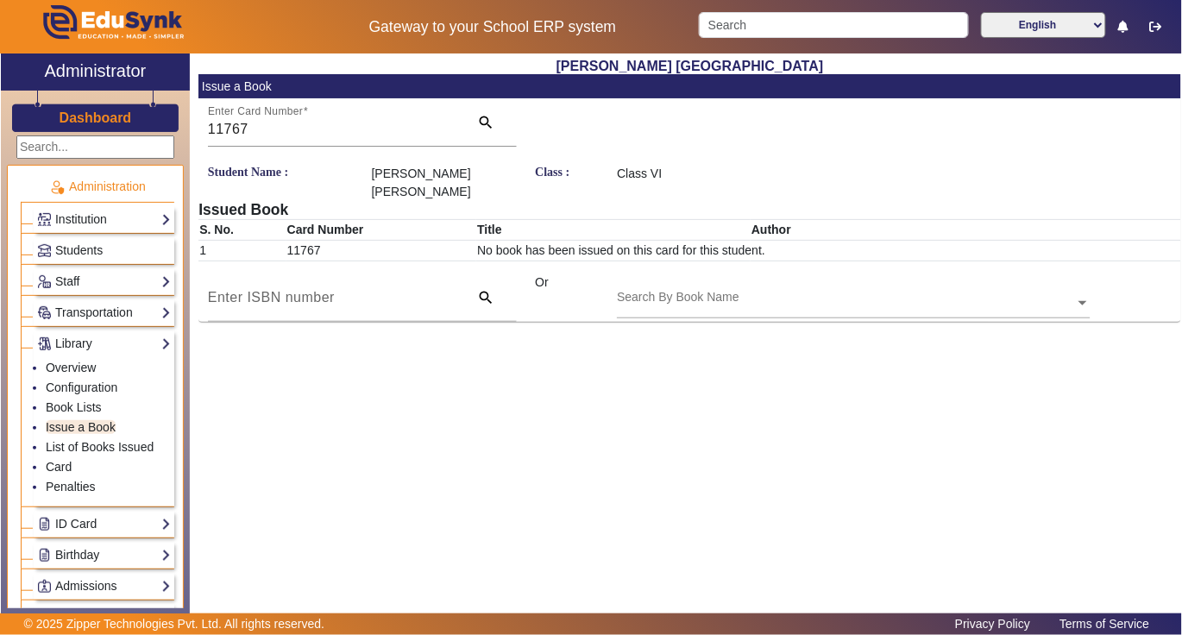
click at [790, 297] on input "text" at bounding box center [853, 304] width 473 height 18
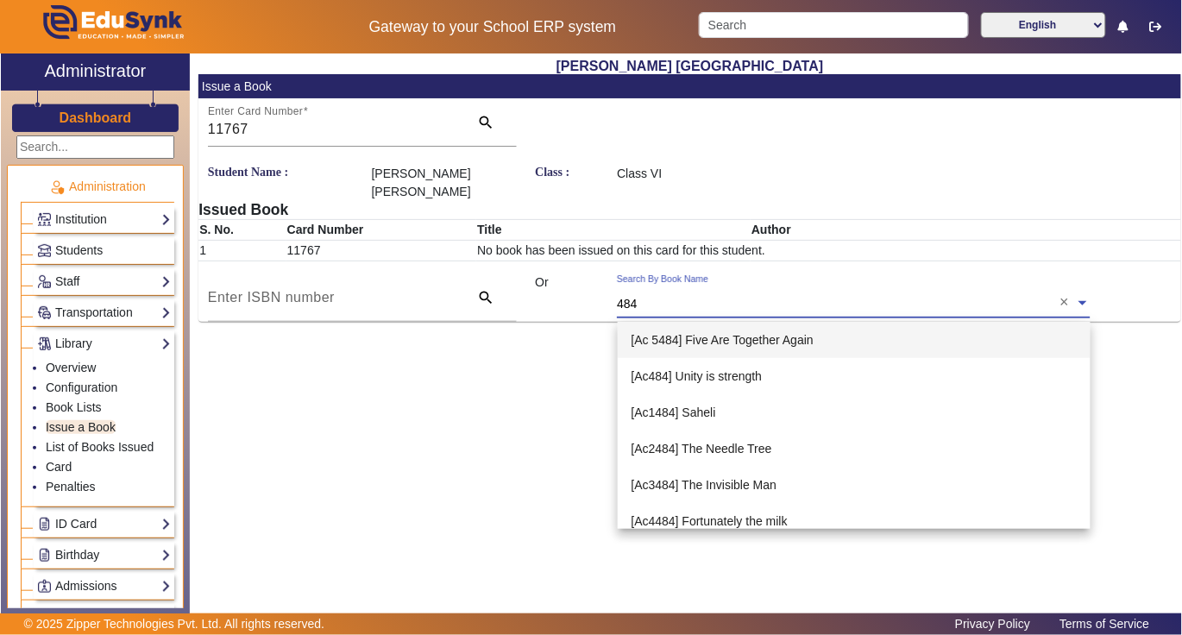
type input "4843"
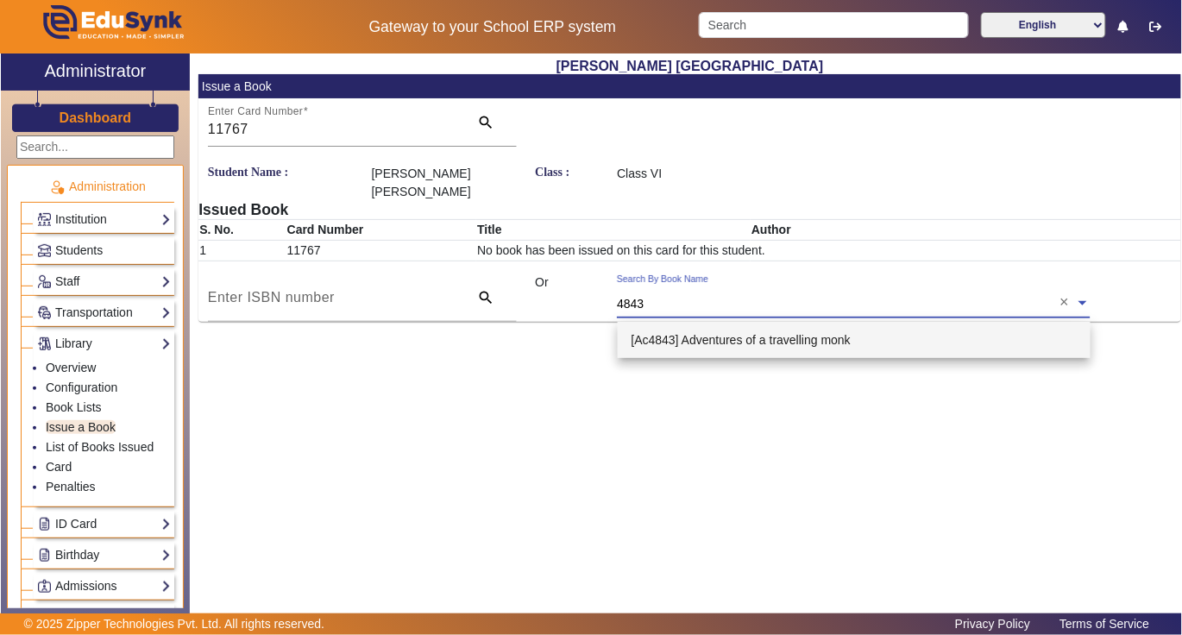
click at [804, 342] on span "[Ac4843] Adventures of a travelling monk" at bounding box center [741, 340] width 219 height 14
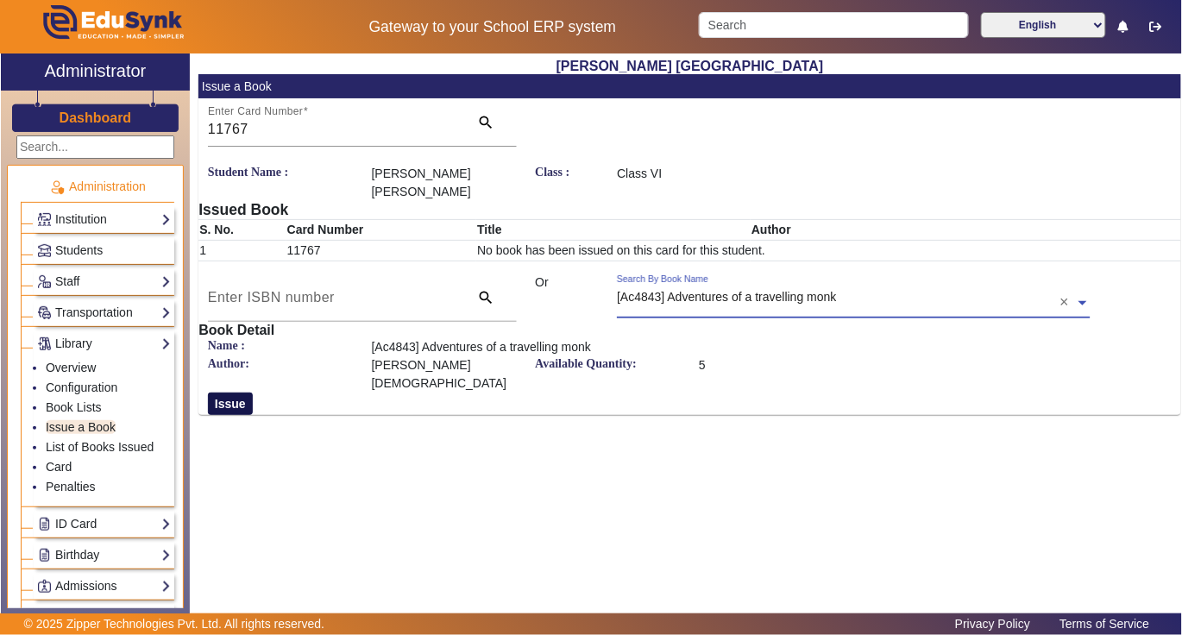
click at [225, 393] on button "Issue" at bounding box center [230, 404] width 45 height 22
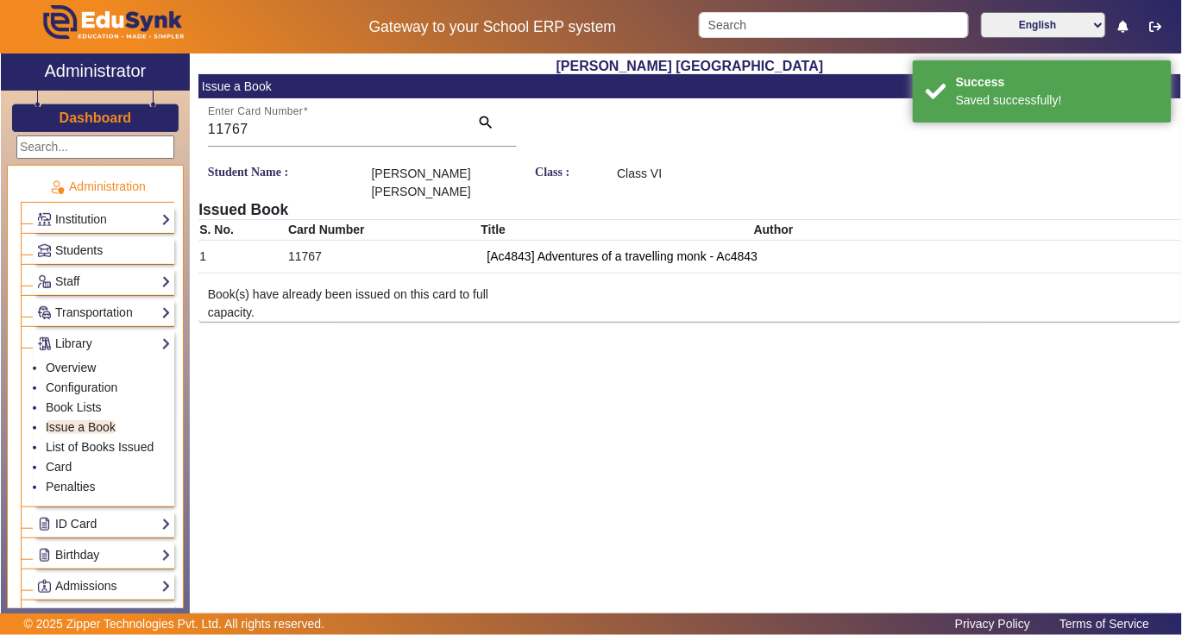
click at [73, 254] on span "Students" at bounding box center [78, 250] width 47 height 14
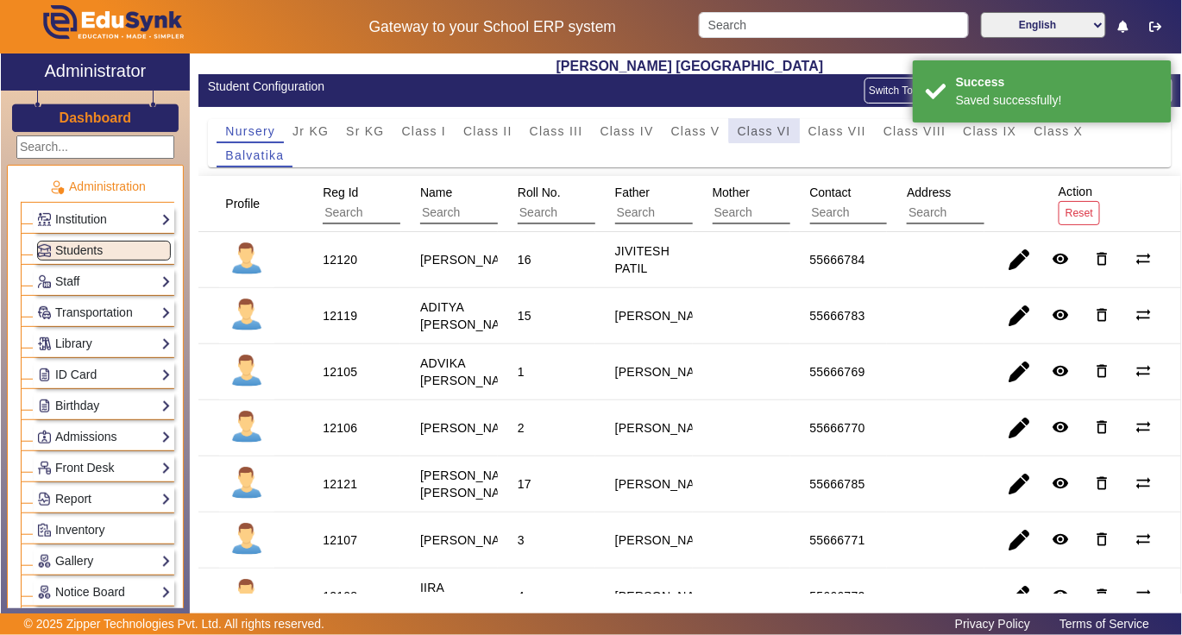
click at [766, 128] on span "Class VI" at bounding box center [764, 131] width 53 height 12
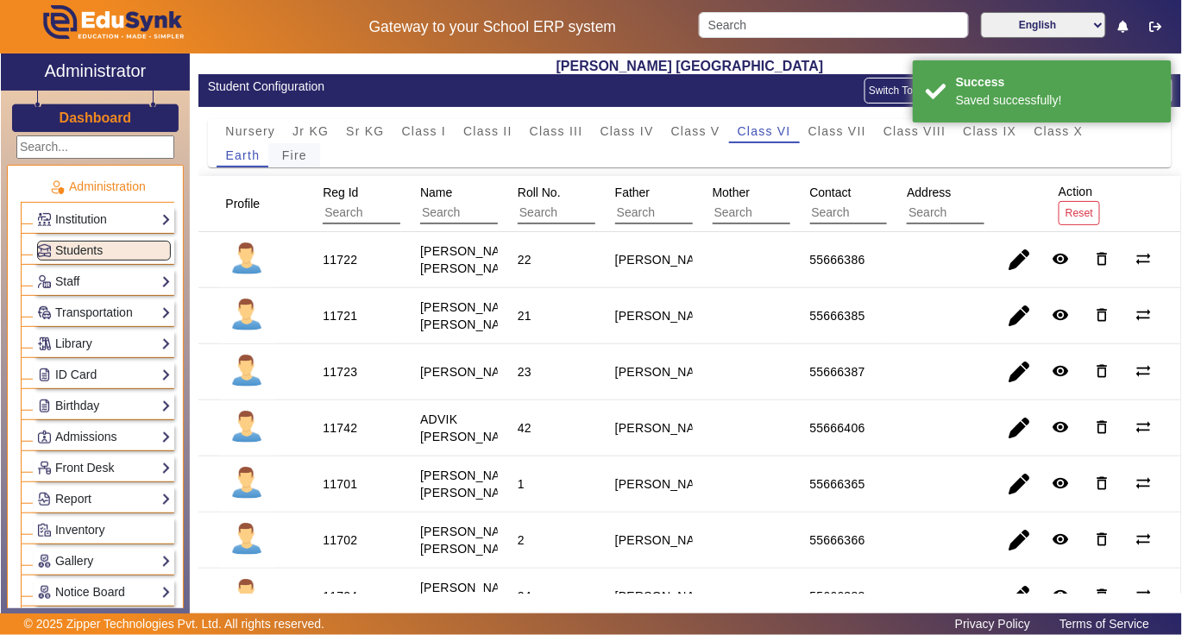
click at [298, 155] on span "Fire" at bounding box center [294, 155] width 25 height 12
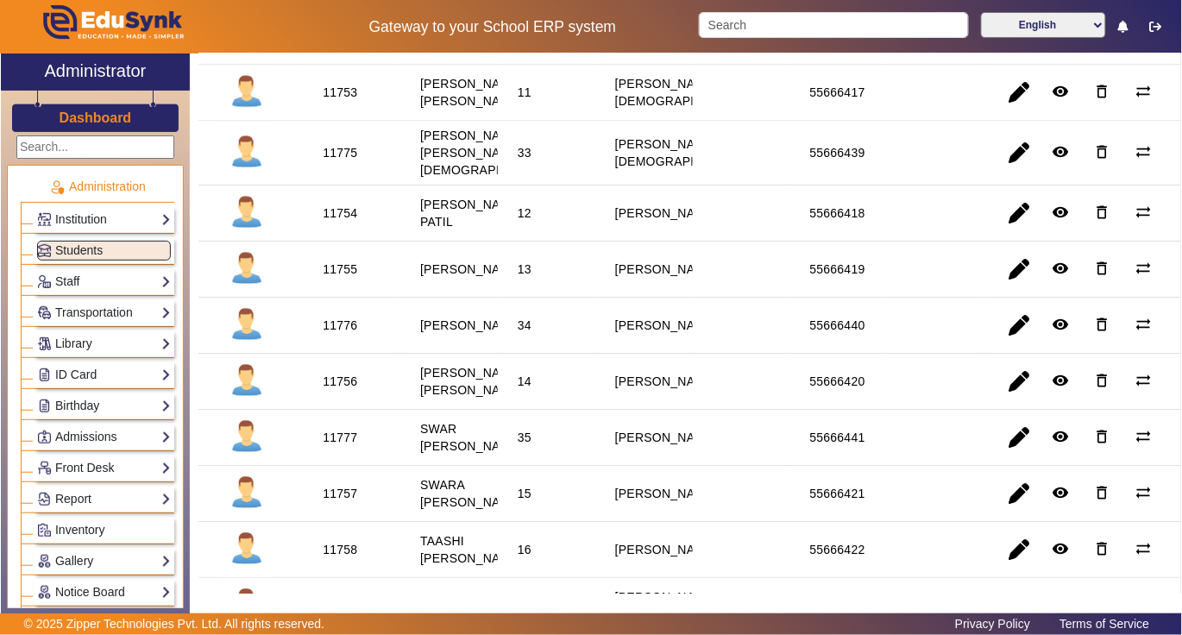
scroll to position [1495, 0]
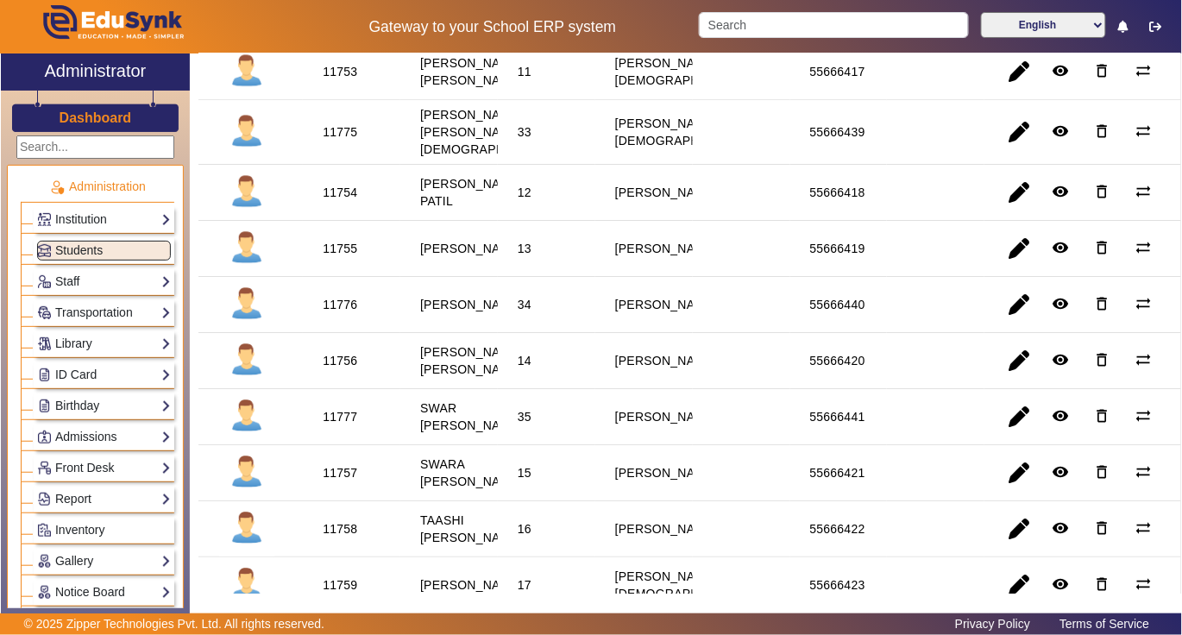
copy div "11773"
click at [80, 345] on link "Library" at bounding box center [104, 344] width 134 height 20
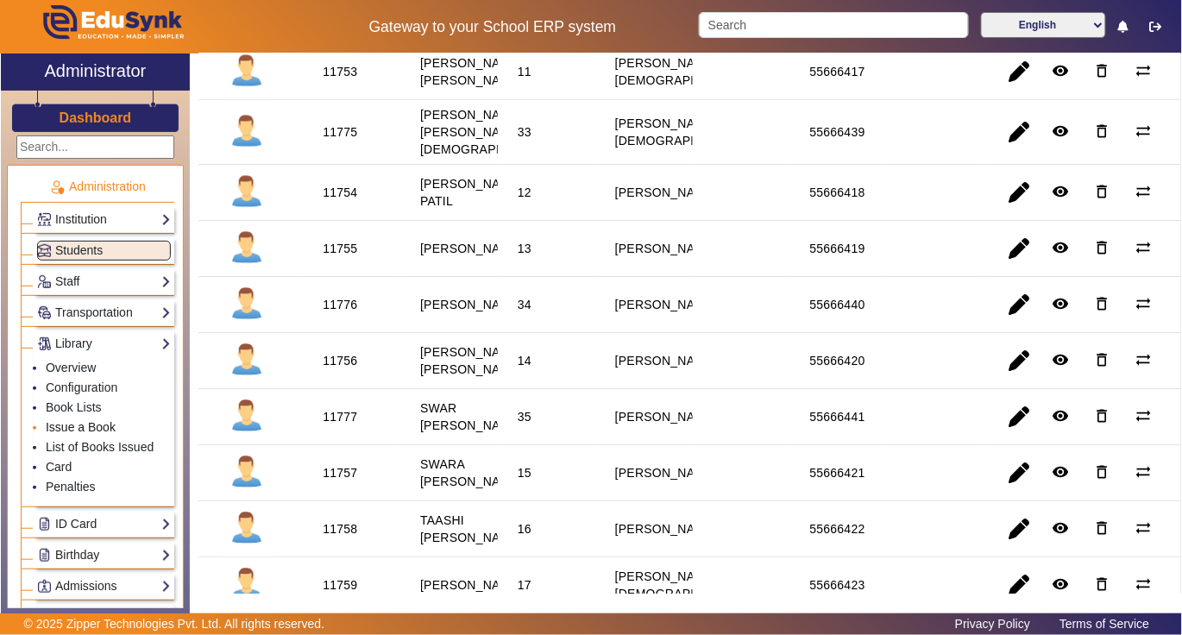
click at [62, 426] on link "Issue a Book" at bounding box center [81, 427] width 70 height 14
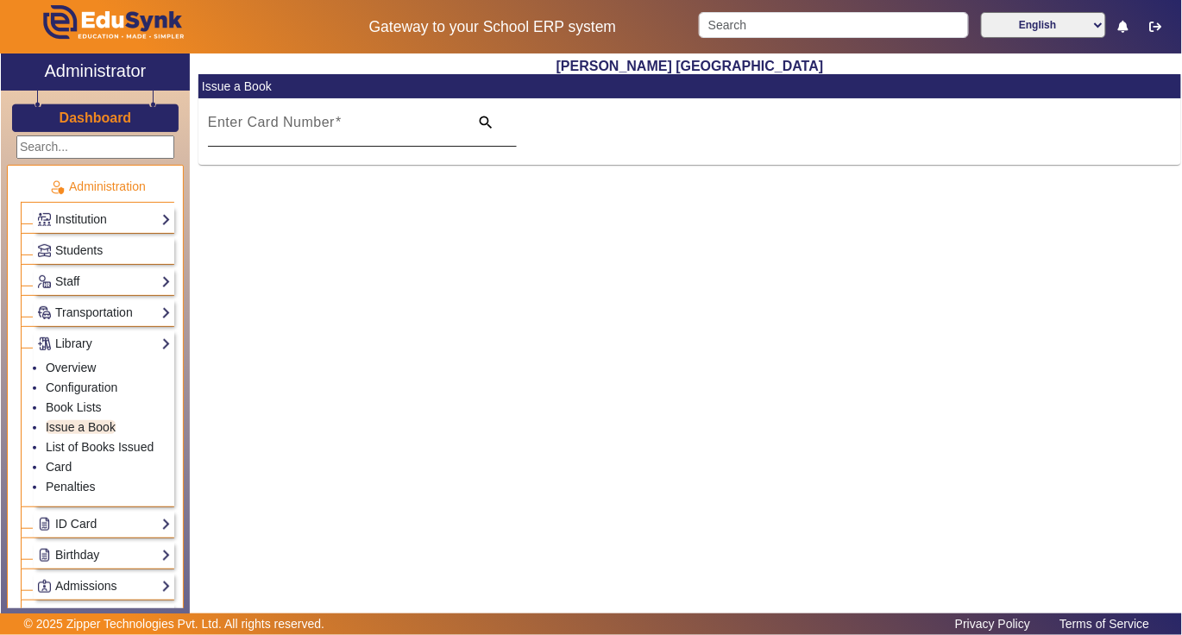
click at [352, 126] on input "Enter Card Number" at bounding box center [333, 129] width 251 height 21
paste input "11773"
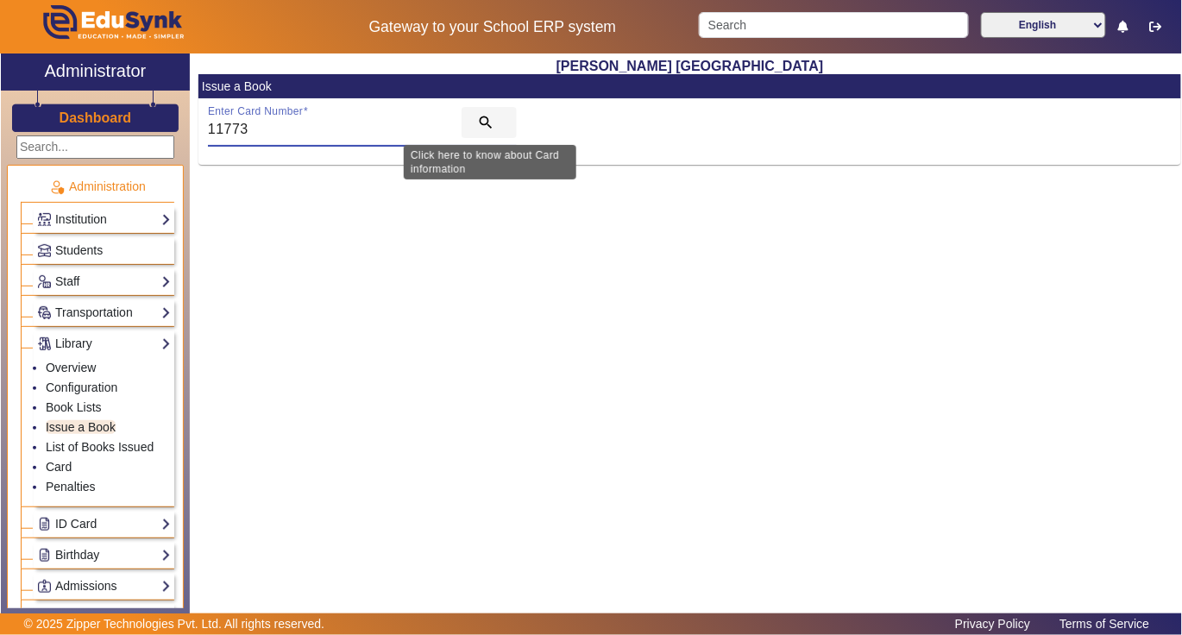
type input "11773"
click at [485, 121] on mat-icon "search" at bounding box center [485, 122] width 17 height 17
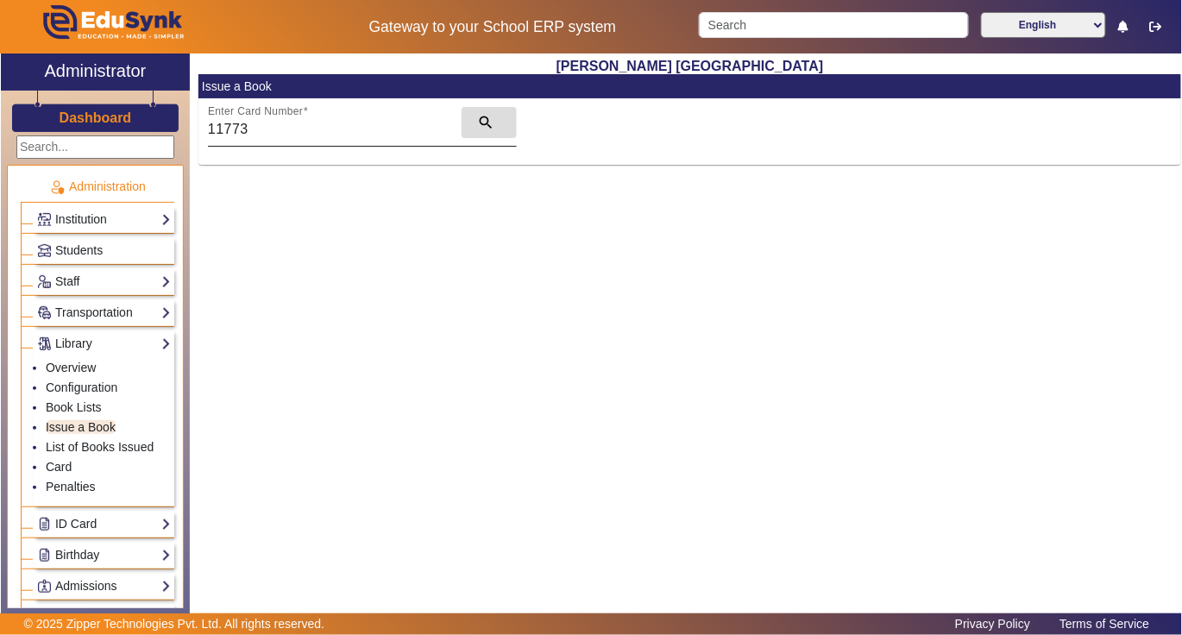
click at [485, 121] on mat-icon "search" at bounding box center [485, 122] width 17 height 17
click at [481, 122] on mat-icon "search" at bounding box center [485, 122] width 17 height 17
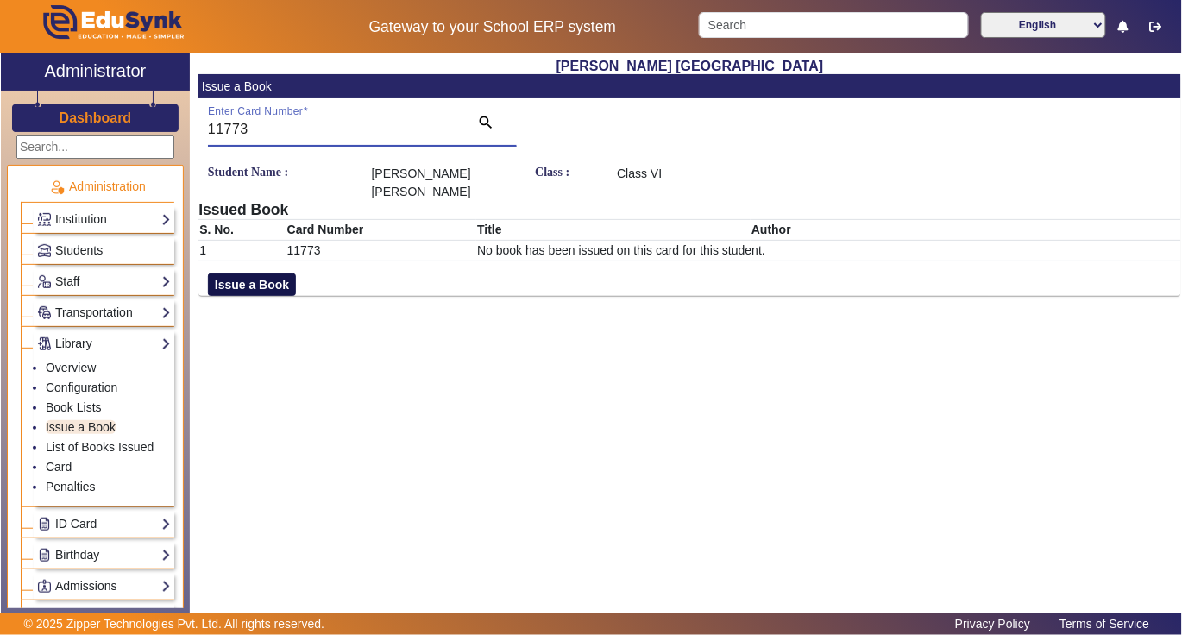
click at [250, 281] on button "Issue a Book" at bounding box center [252, 285] width 88 height 22
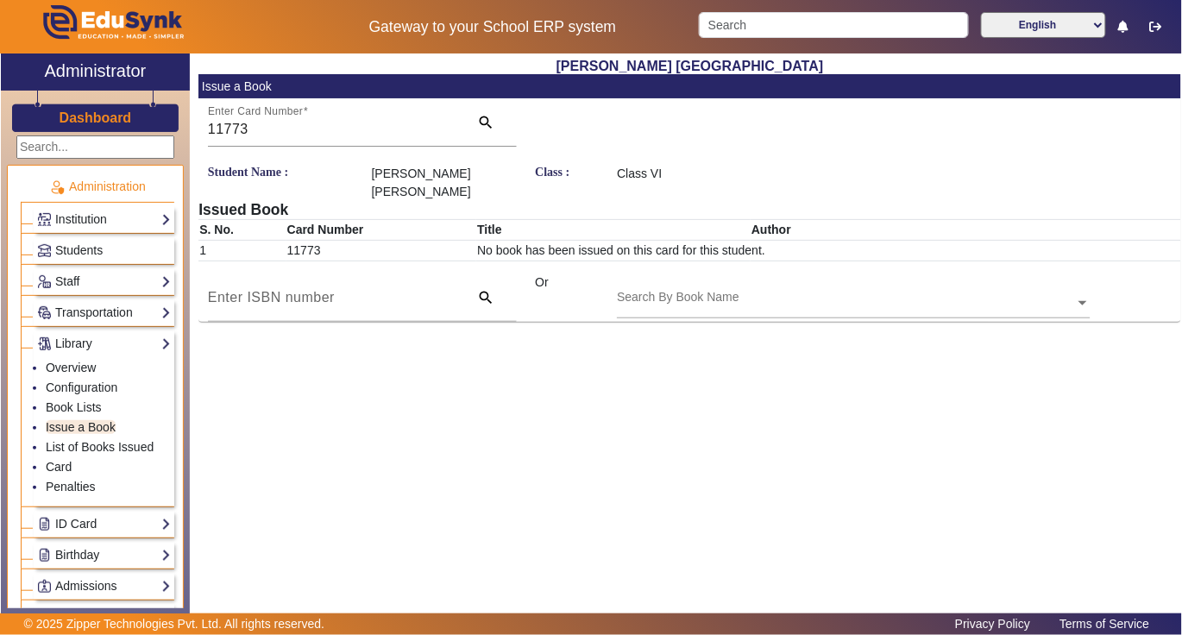
click at [808, 302] on input "text" at bounding box center [853, 304] width 473 height 18
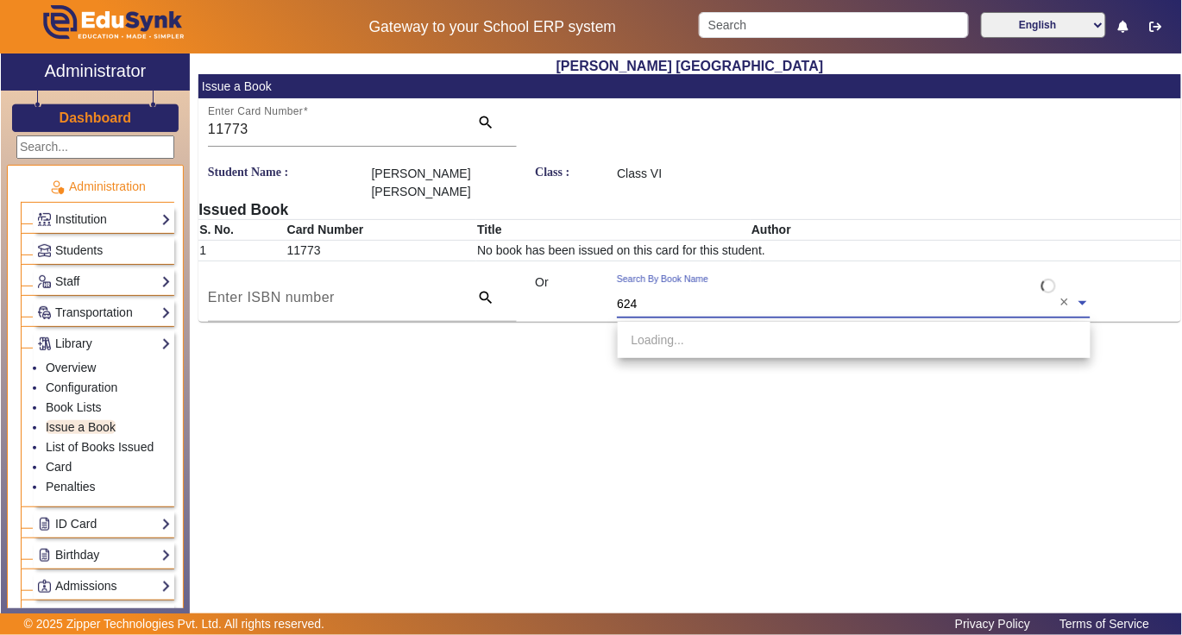
type input "6249"
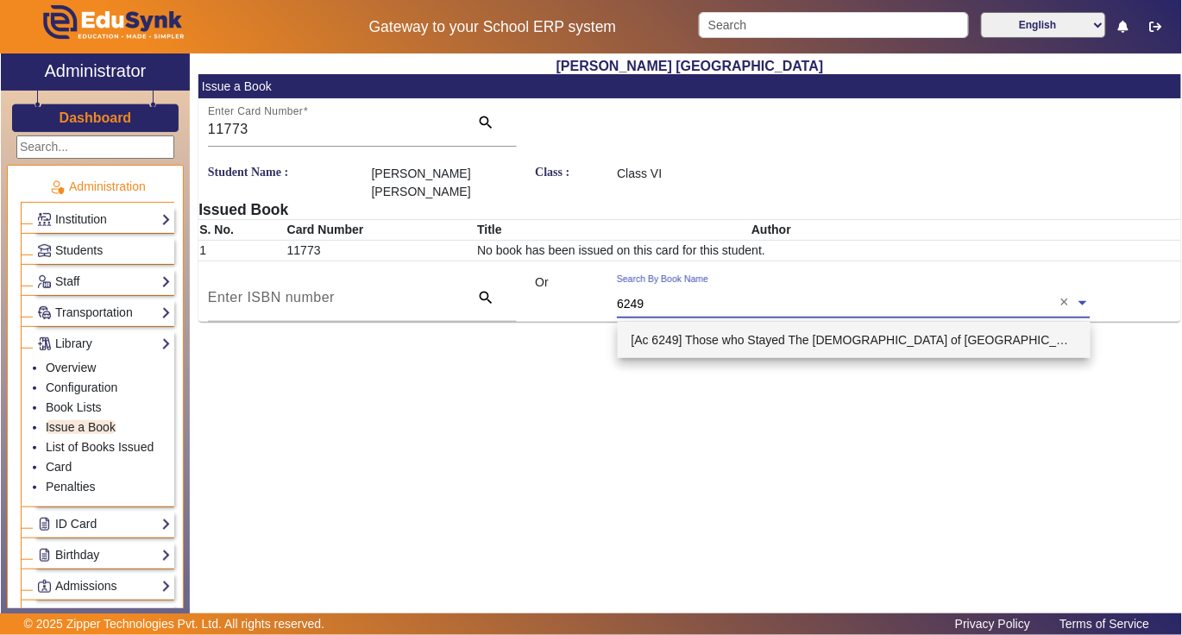
click at [794, 333] on span "[Ac 6249] Those who Stayed The [DEMOGRAPHIC_DATA] of [GEOGRAPHIC_DATA]" at bounding box center [861, 340] width 459 height 14
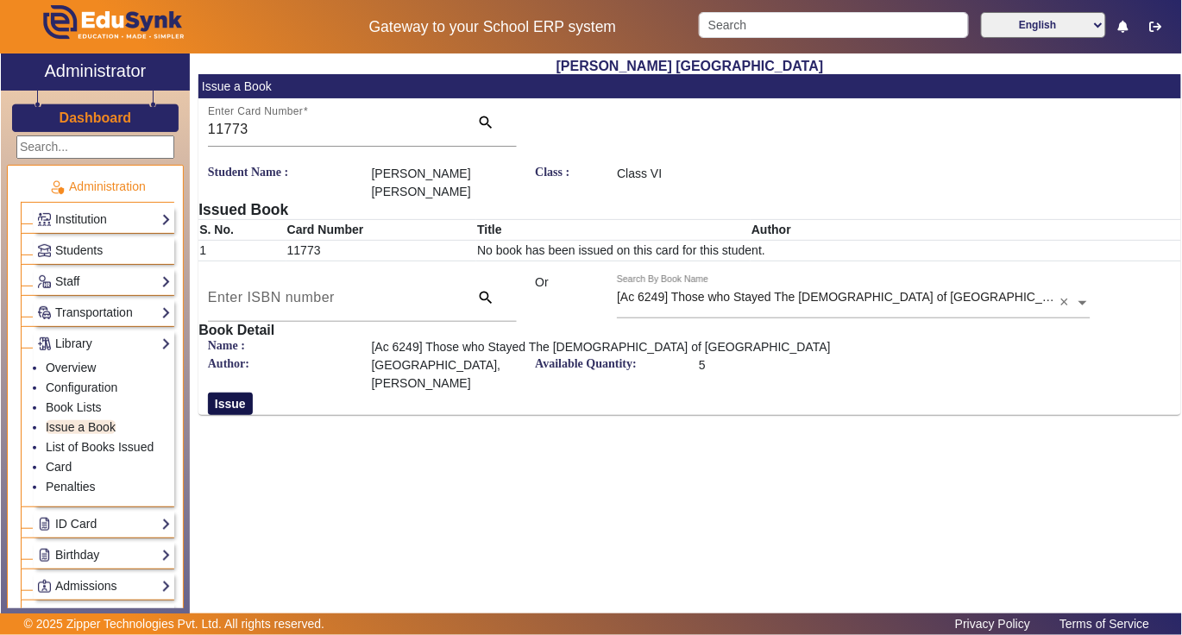
click at [221, 393] on button "Issue" at bounding box center [230, 404] width 45 height 22
click at [224, 393] on button "Issue" at bounding box center [230, 404] width 45 height 22
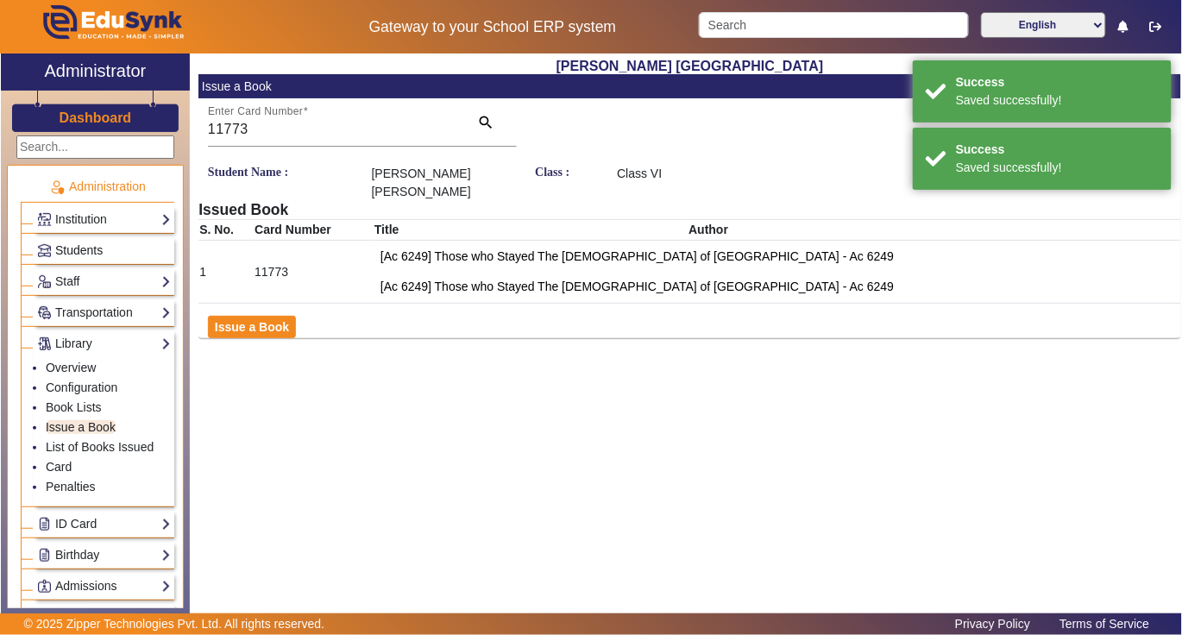
click at [79, 249] on span "Students" at bounding box center [78, 250] width 47 height 14
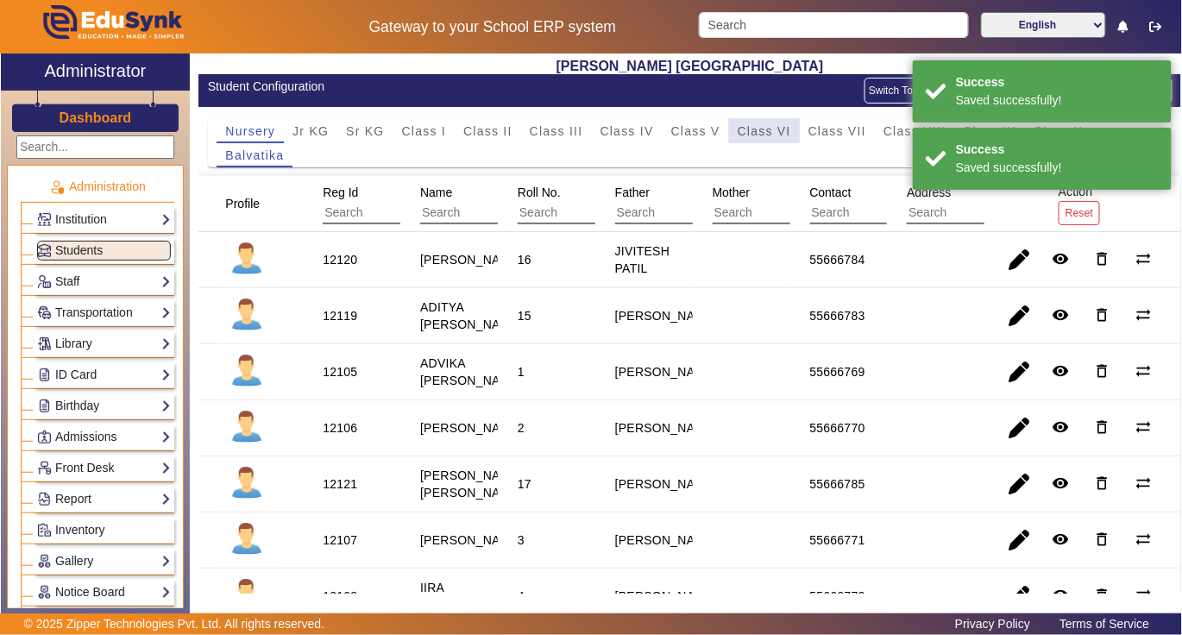
click at [764, 126] on span "Class VI" at bounding box center [764, 131] width 53 height 12
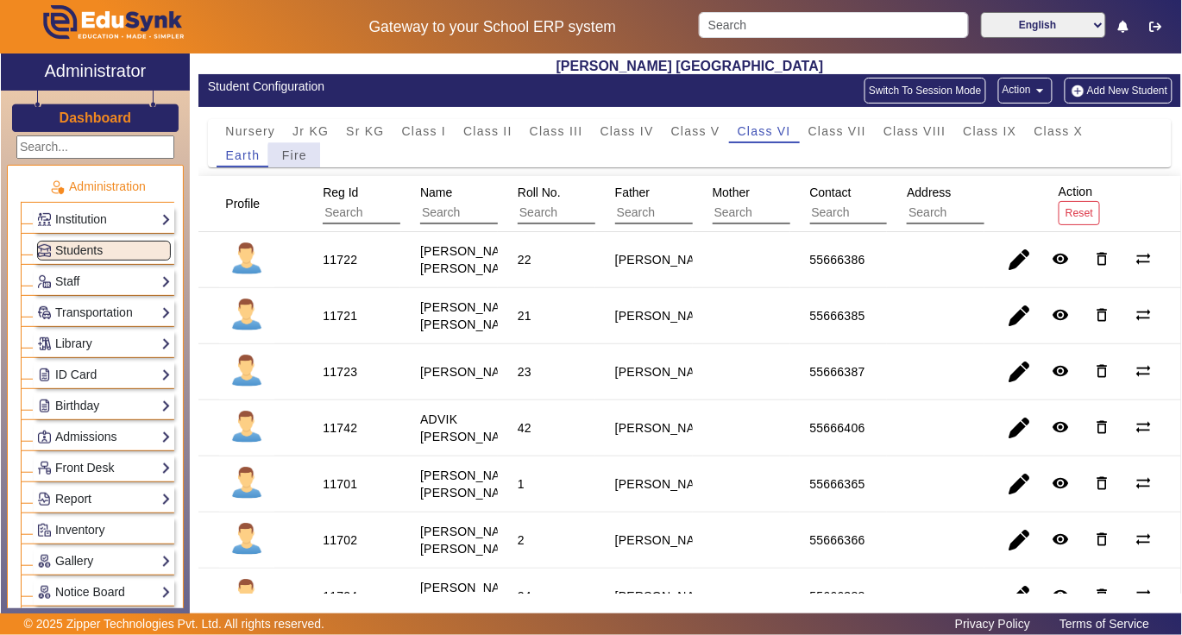
click at [297, 155] on span "Fire" at bounding box center [294, 155] width 25 height 12
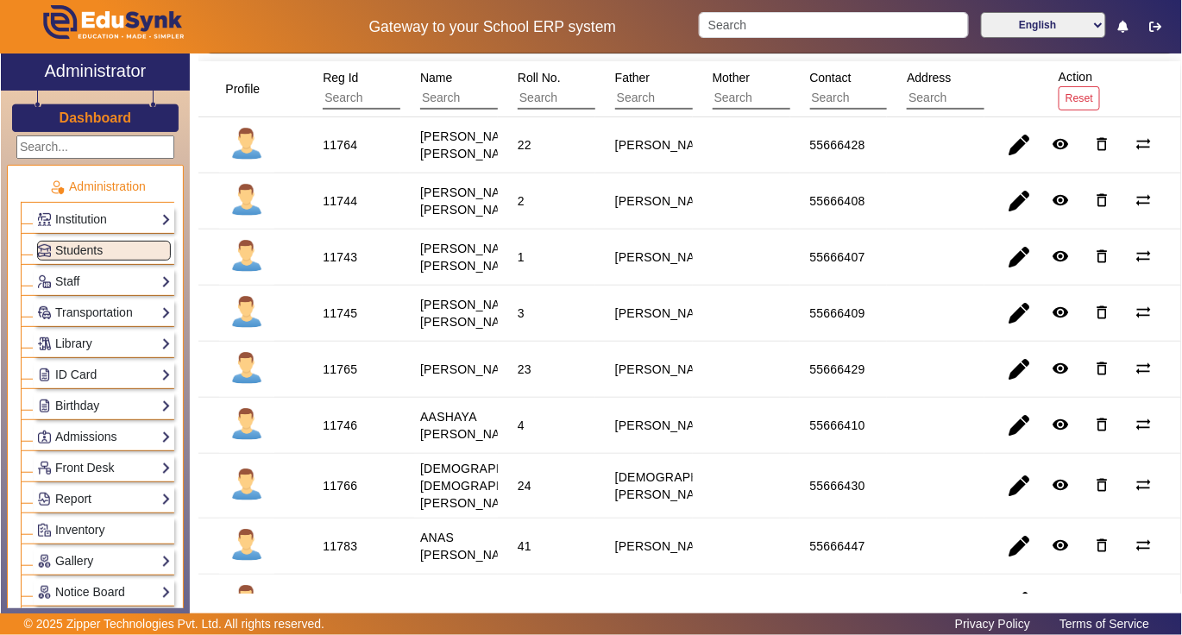
scroll to position [345, 0]
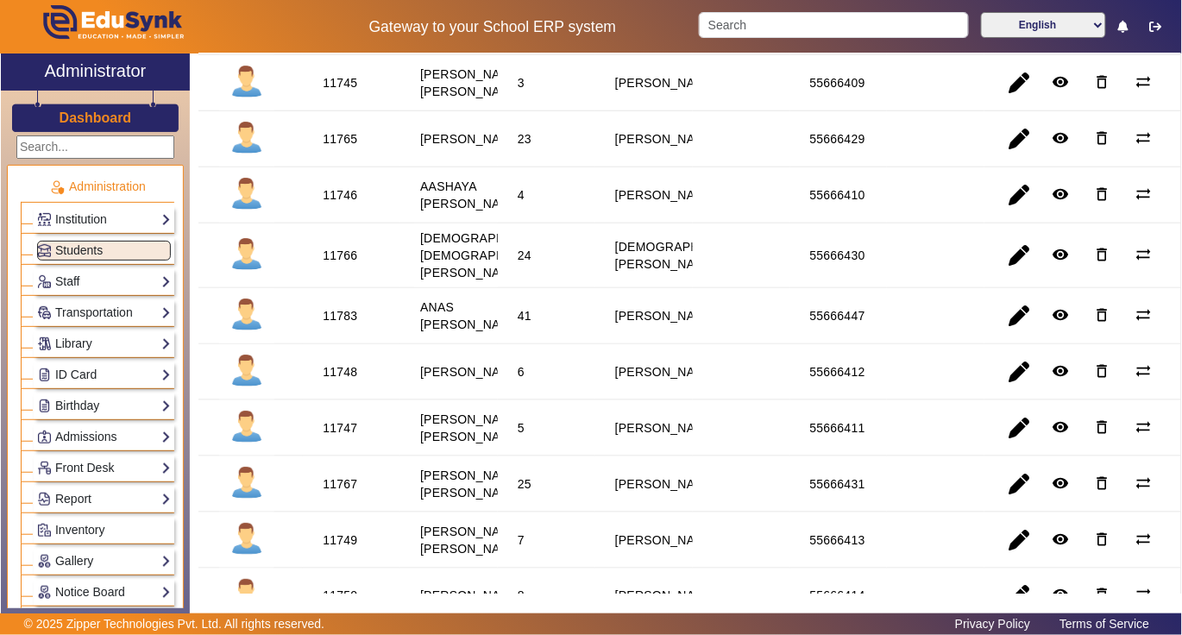
click at [343, 324] on div "11783" at bounding box center [340, 315] width 35 height 17
copy div "11783"
click at [85, 343] on link "Library" at bounding box center [104, 344] width 134 height 20
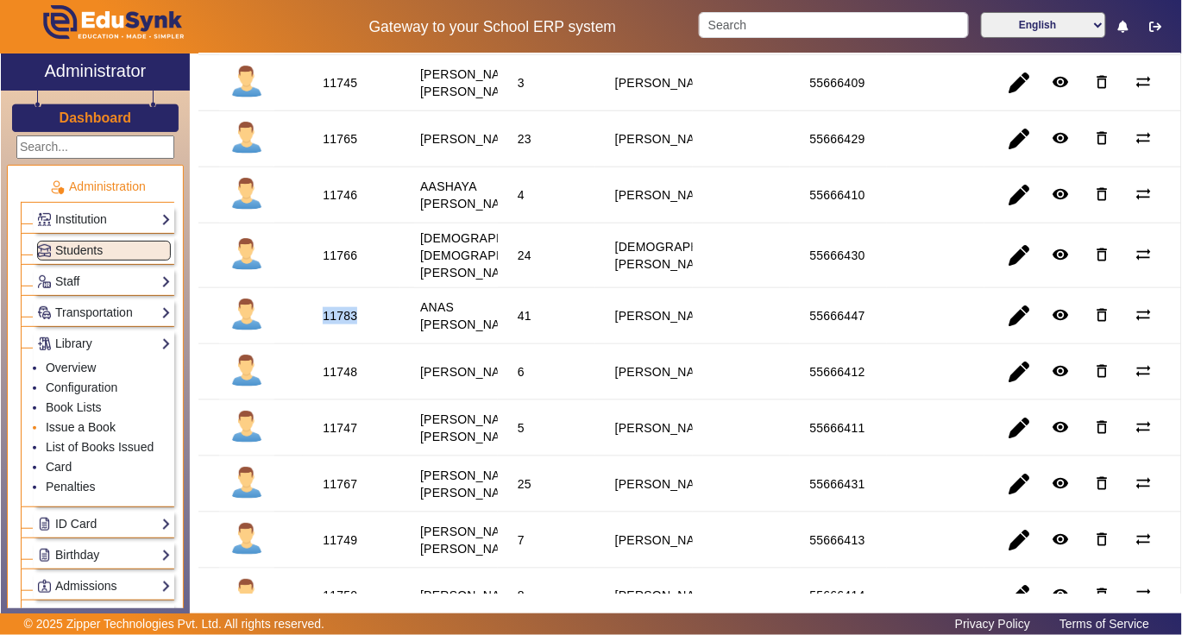
click at [73, 431] on link "Issue a Book" at bounding box center [81, 427] width 70 height 14
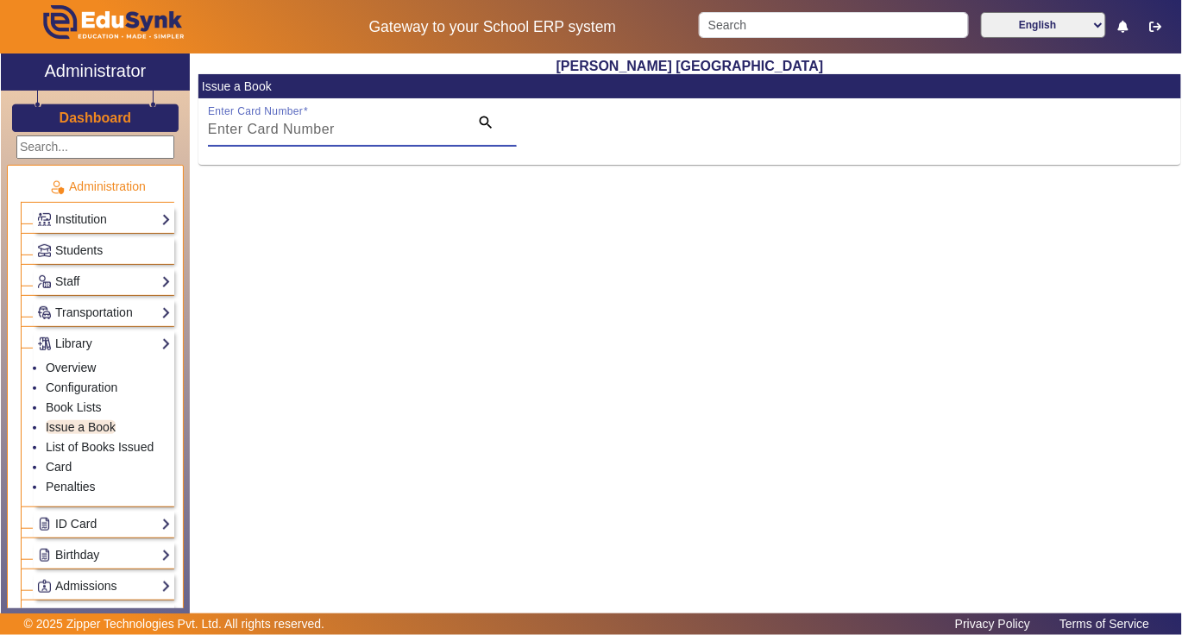
click at [414, 131] on input "Enter Card Number" at bounding box center [333, 129] width 251 height 21
paste input "11783"
type input "11783"
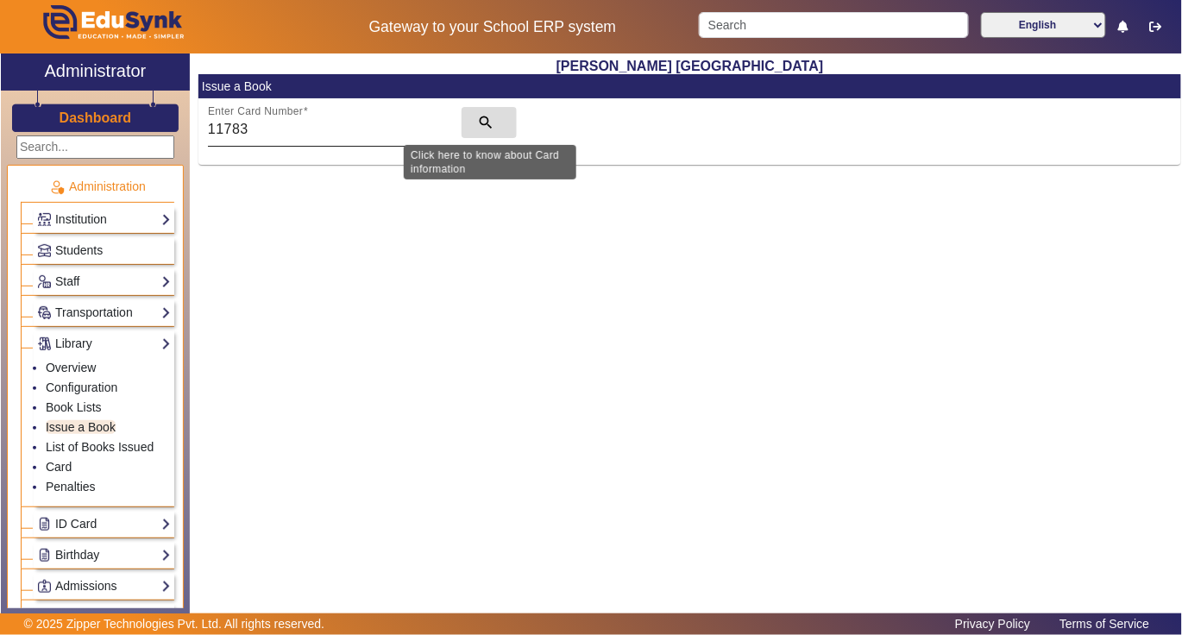
click at [485, 119] on mat-icon "search" at bounding box center [485, 122] width 17 height 17
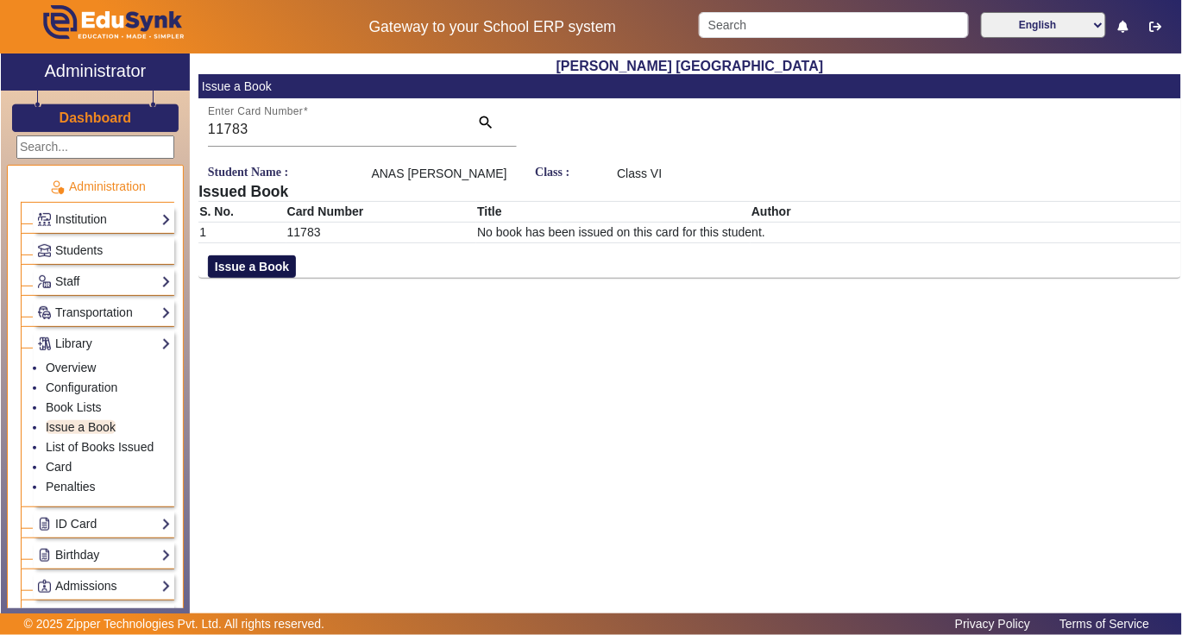
click at [242, 278] on button "Issue a Book" at bounding box center [252, 266] width 88 height 22
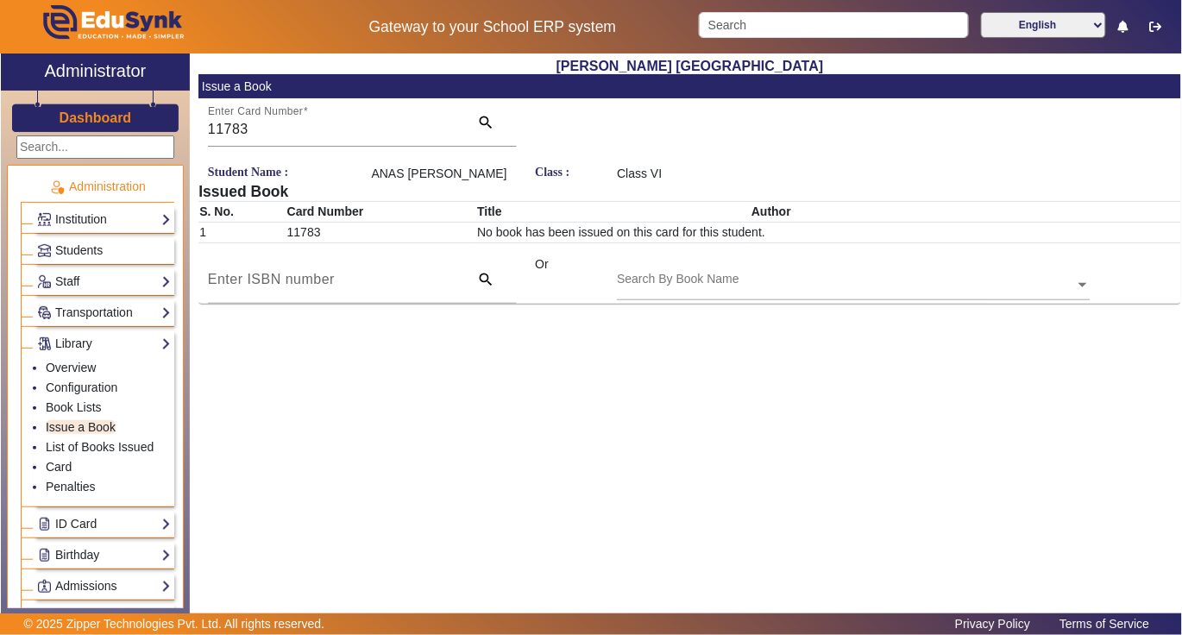
click at [785, 275] on div "Search By Book Name" at bounding box center [845, 265] width 457 height 20
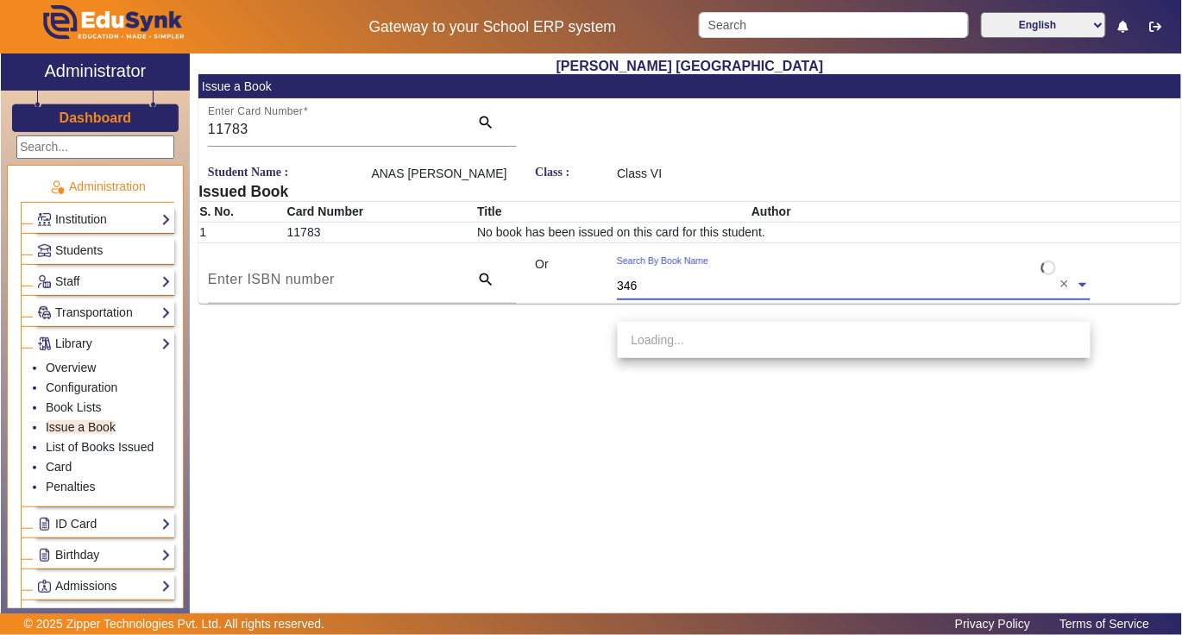
type input "3462"
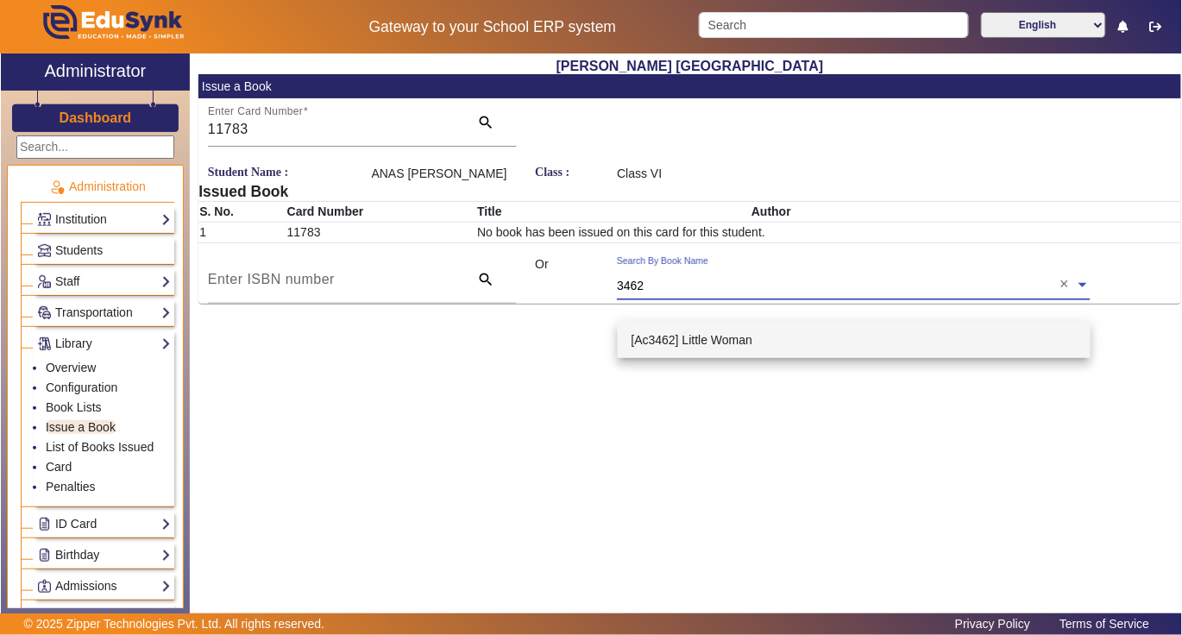
click at [713, 333] on span "[Ac3462] Little Woman" at bounding box center [693, 340] width 122 height 14
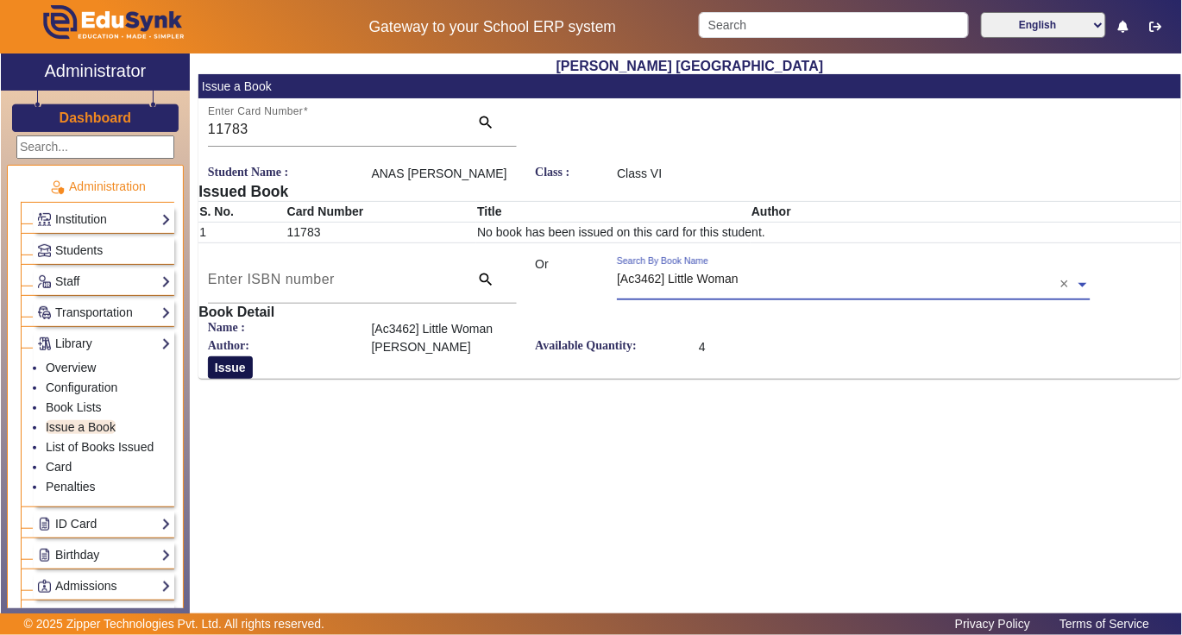
click at [236, 379] on button "Issue" at bounding box center [230, 367] width 45 height 22
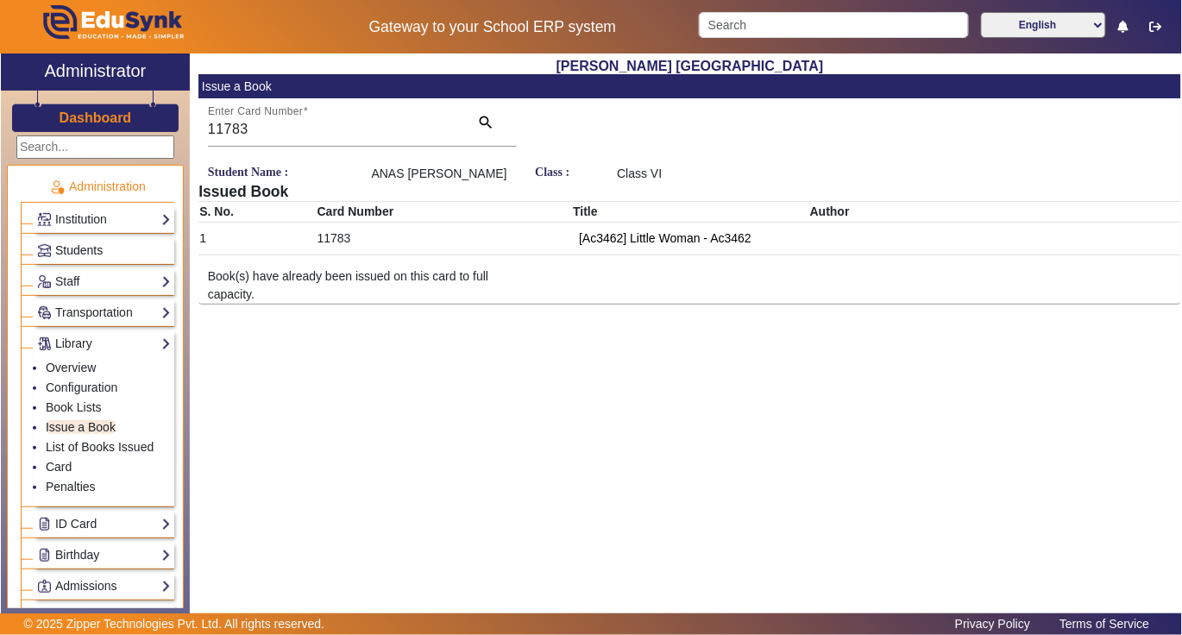
click at [81, 250] on span "Students" at bounding box center [78, 250] width 47 height 14
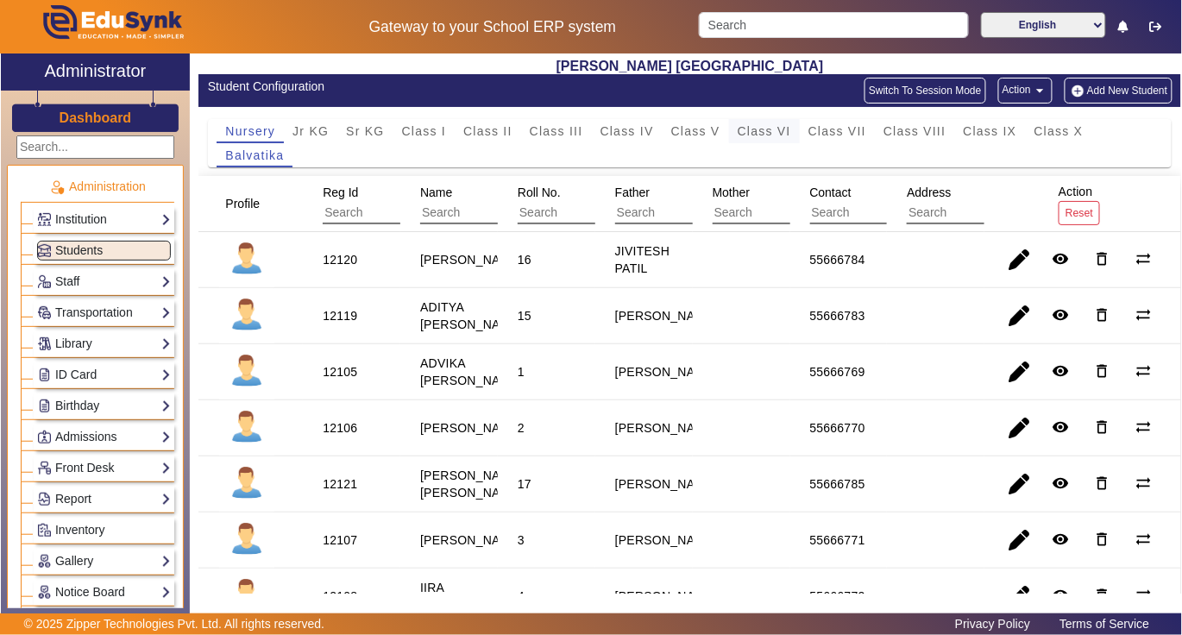
click at [758, 132] on span "Class VI" at bounding box center [764, 131] width 53 height 12
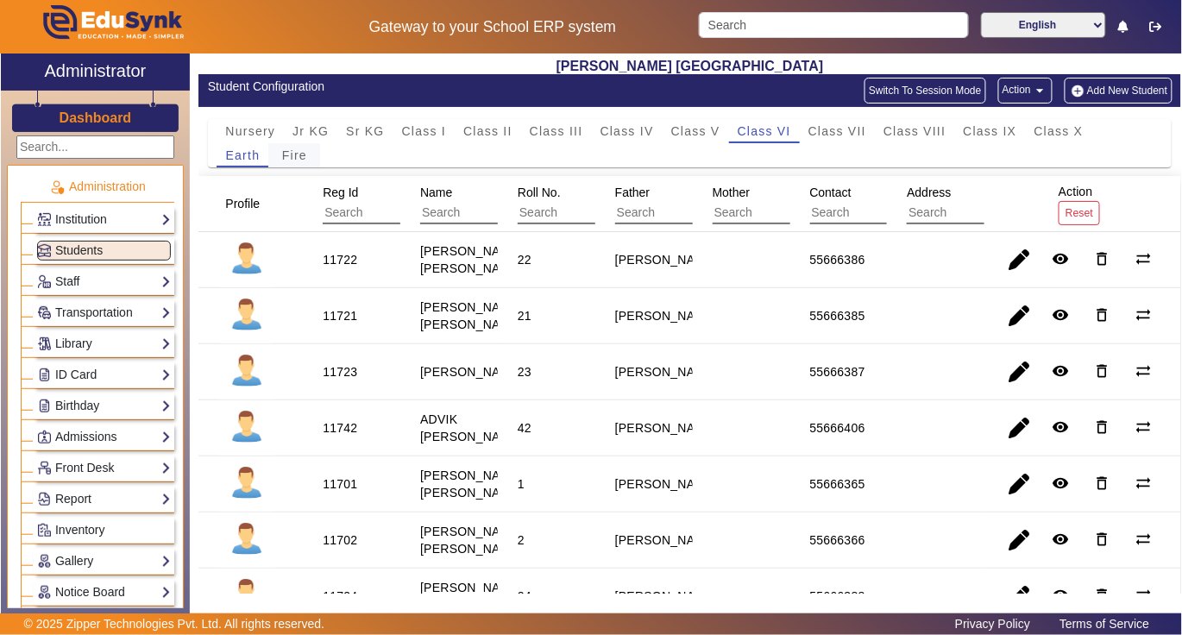
click at [294, 156] on span "Fire" at bounding box center [294, 155] width 25 height 12
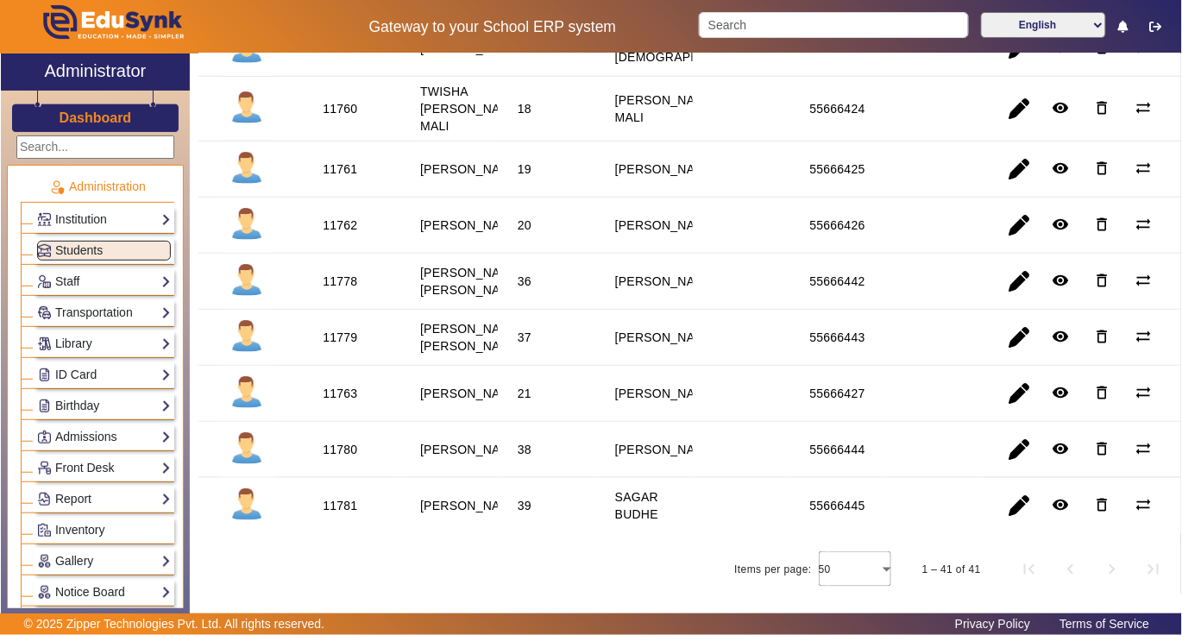
scroll to position [2186, 0]
click at [345, 346] on div "11779" at bounding box center [340, 337] width 35 height 17
copy div "11779"
click at [72, 343] on link "Library" at bounding box center [104, 344] width 134 height 20
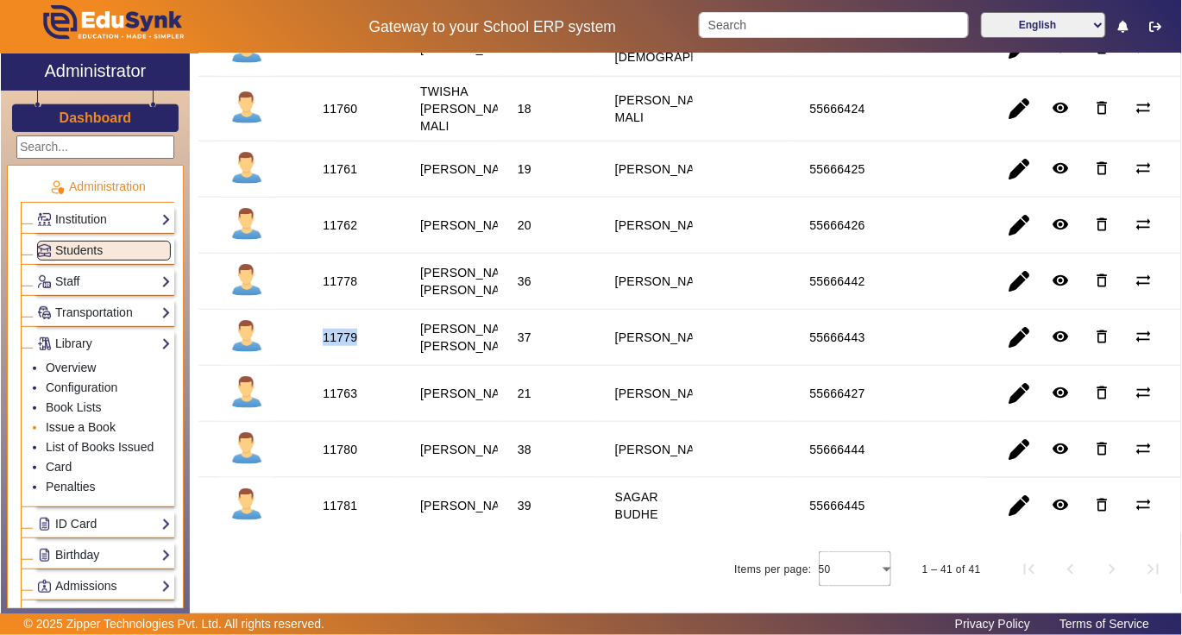
click at [72, 425] on link "Issue a Book" at bounding box center [81, 427] width 70 height 14
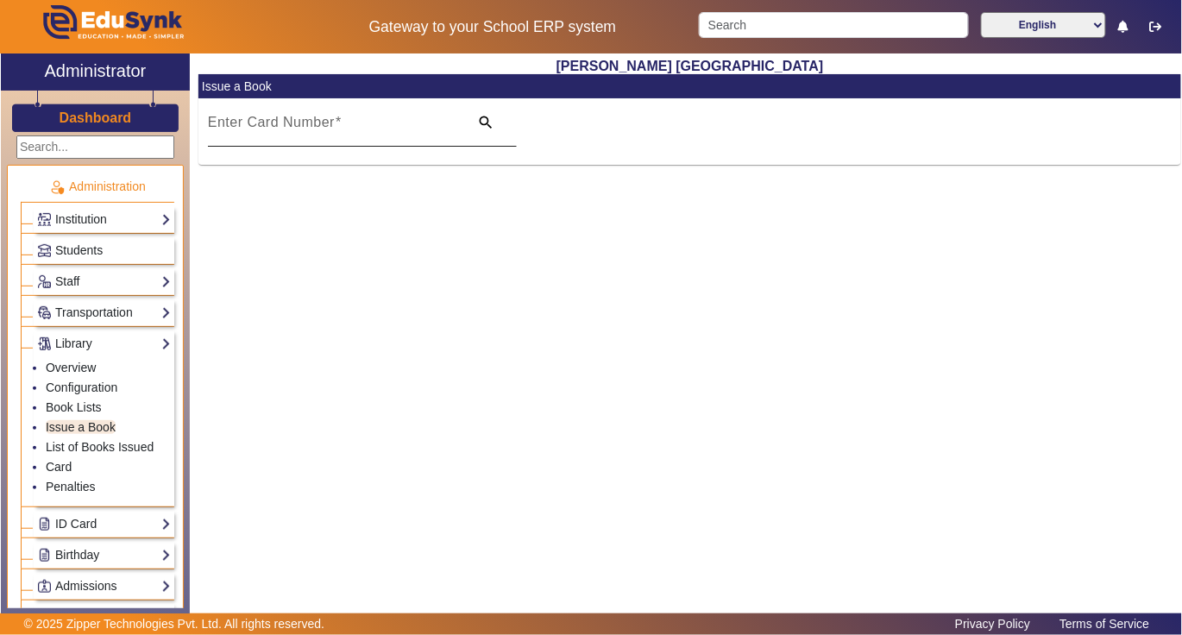
click at [456, 109] on div "Enter Card Number" at bounding box center [333, 122] width 251 height 48
paste input "11779"
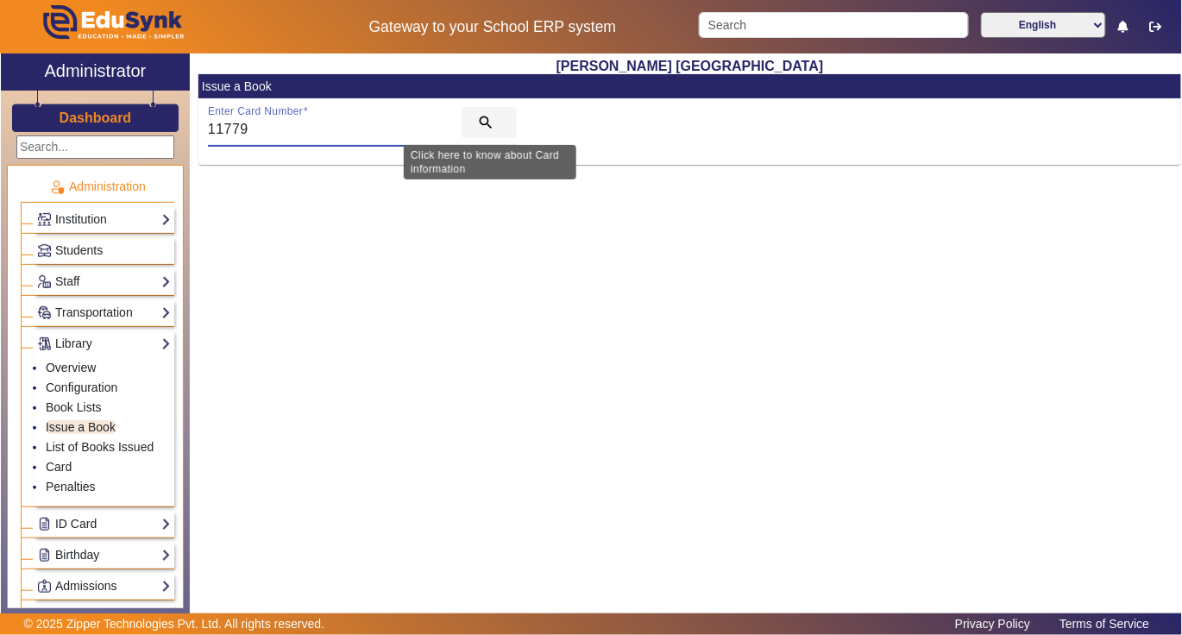
type input "11779"
click at [481, 119] on mat-icon "search" at bounding box center [485, 122] width 17 height 17
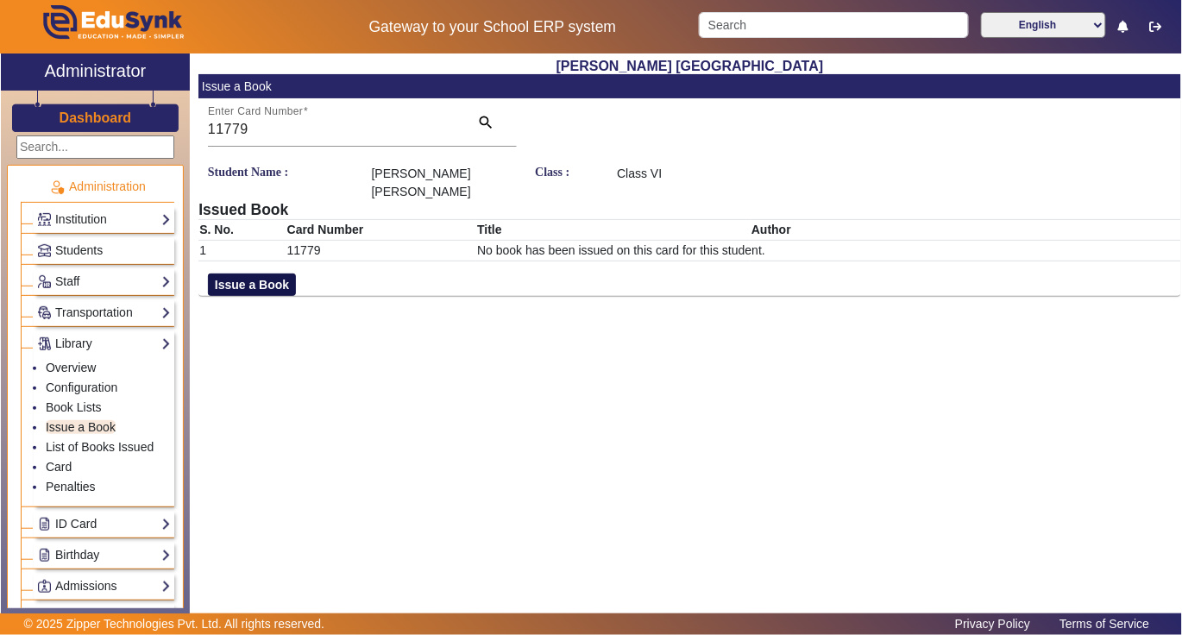
click at [215, 284] on button "Issue a Book" at bounding box center [252, 285] width 88 height 22
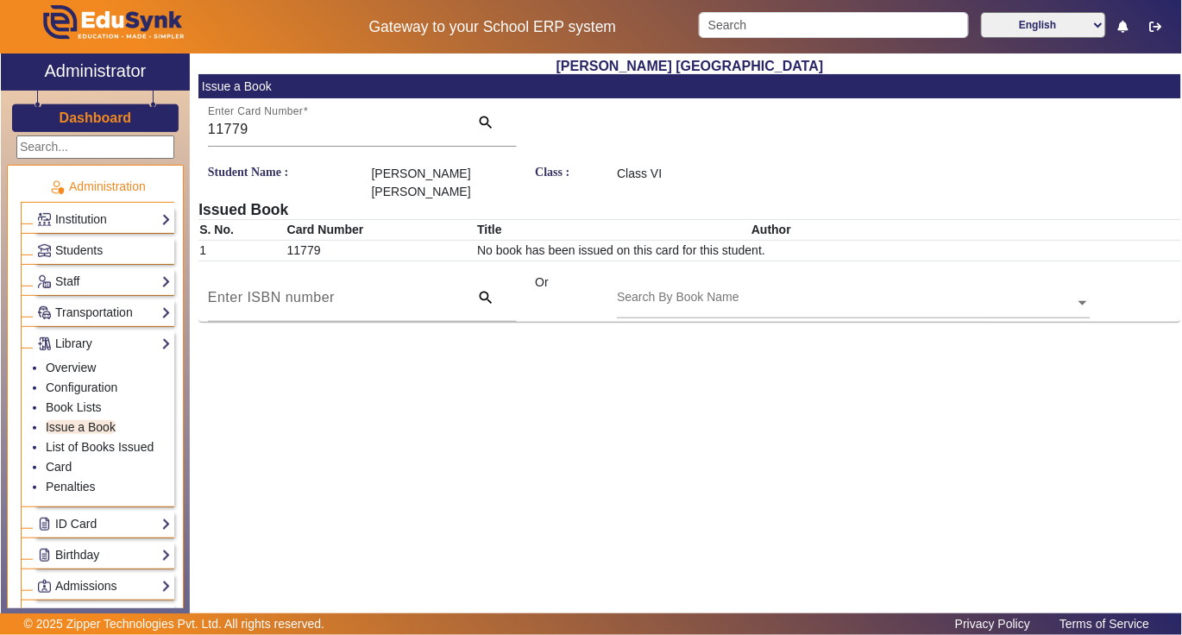
click at [777, 288] on div "Search By Book Name" at bounding box center [845, 284] width 457 height 20
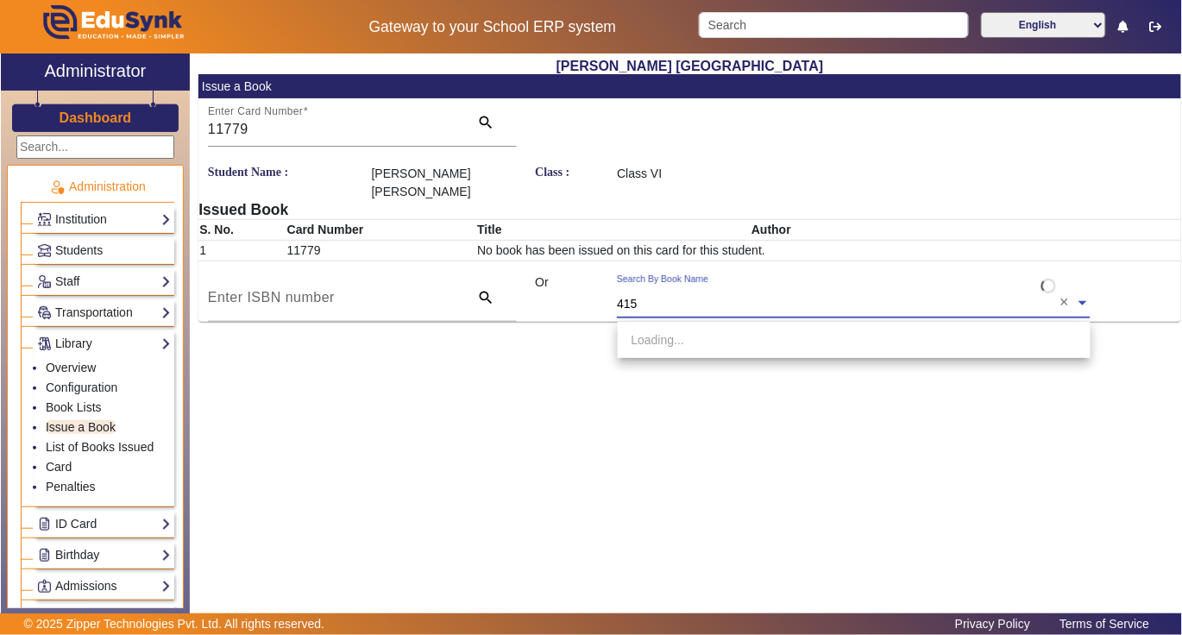
type input "4151"
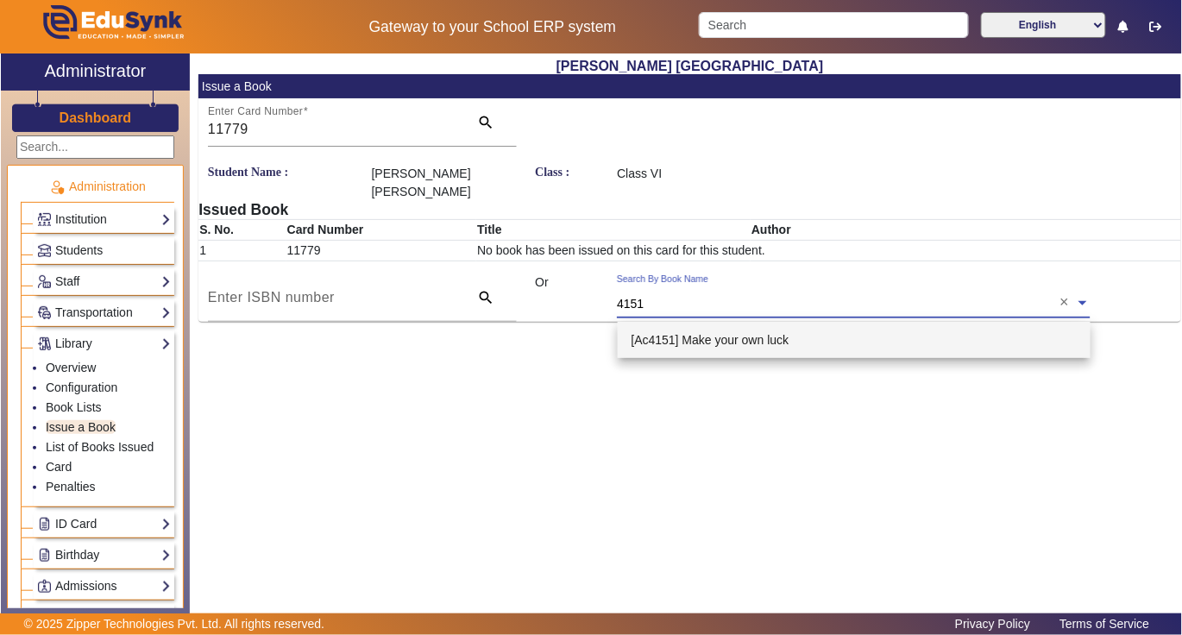
click at [651, 342] on span "[Ac4151] Make your own luck" at bounding box center [711, 340] width 158 height 14
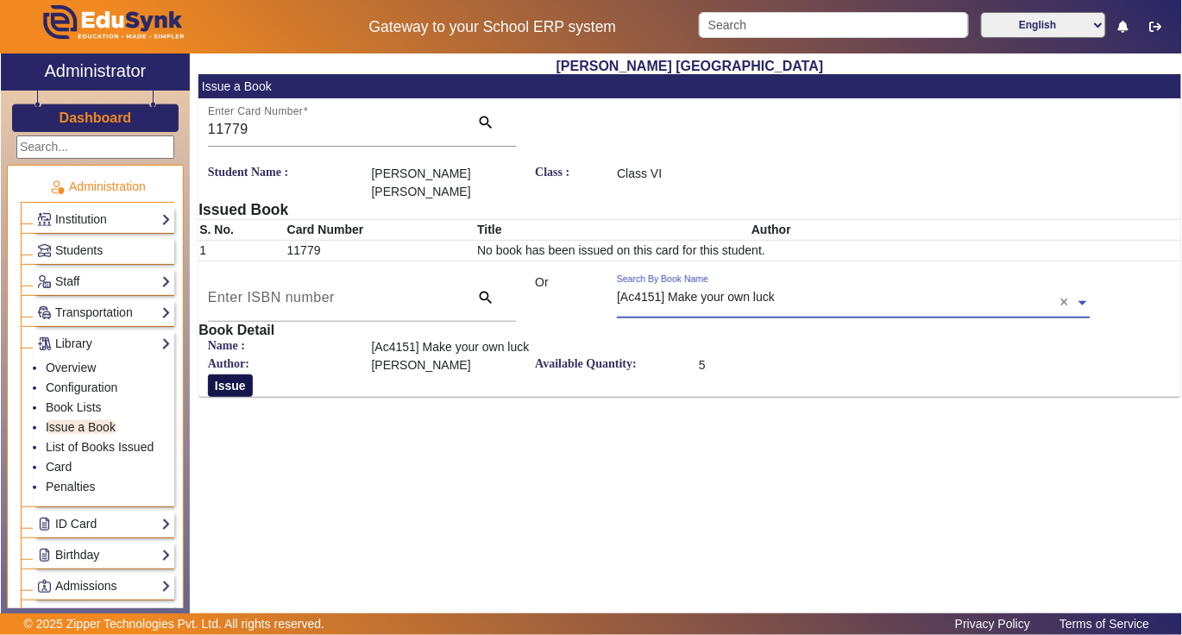
click at [231, 391] on button "Issue" at bounding box center [230, 385] width 45 height 22
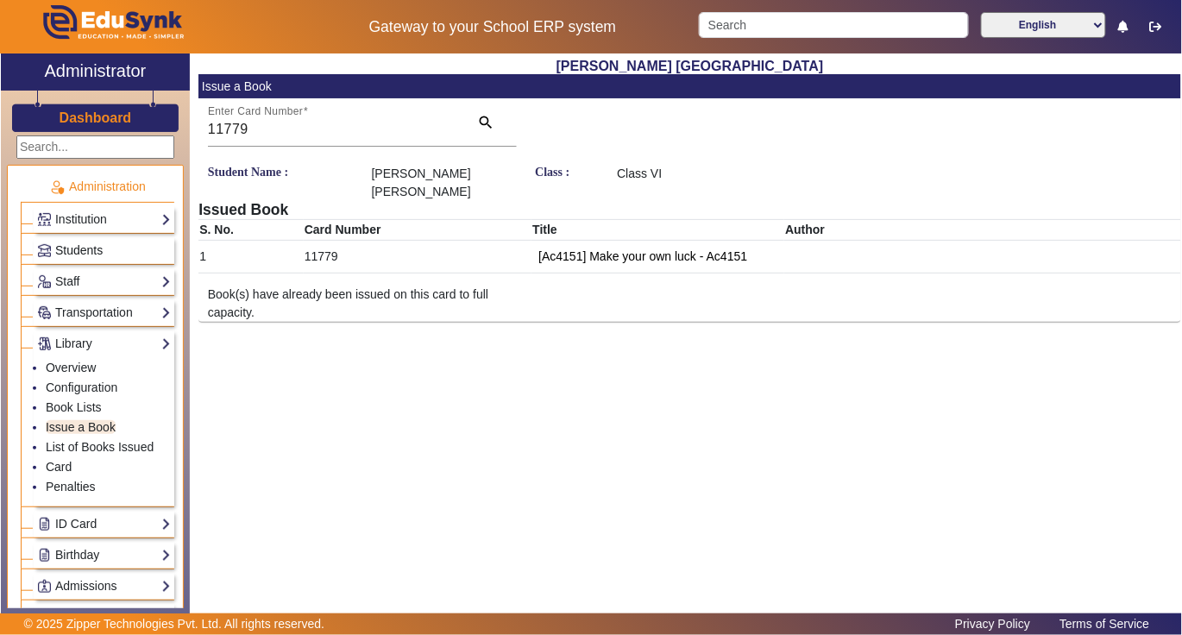
click at [100, 248] on span "Students" at bounding box center [78, 250] width 47 height 14
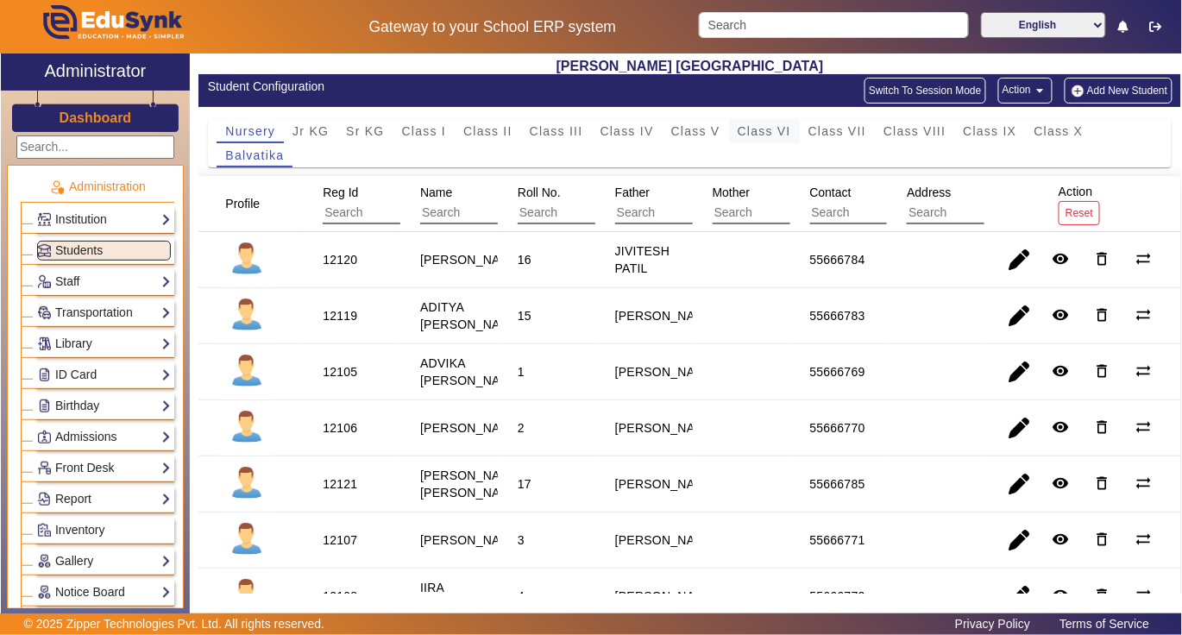
click at [768, 129] on span "Class VI" at bounding box center [764, 131] width 53 height 12
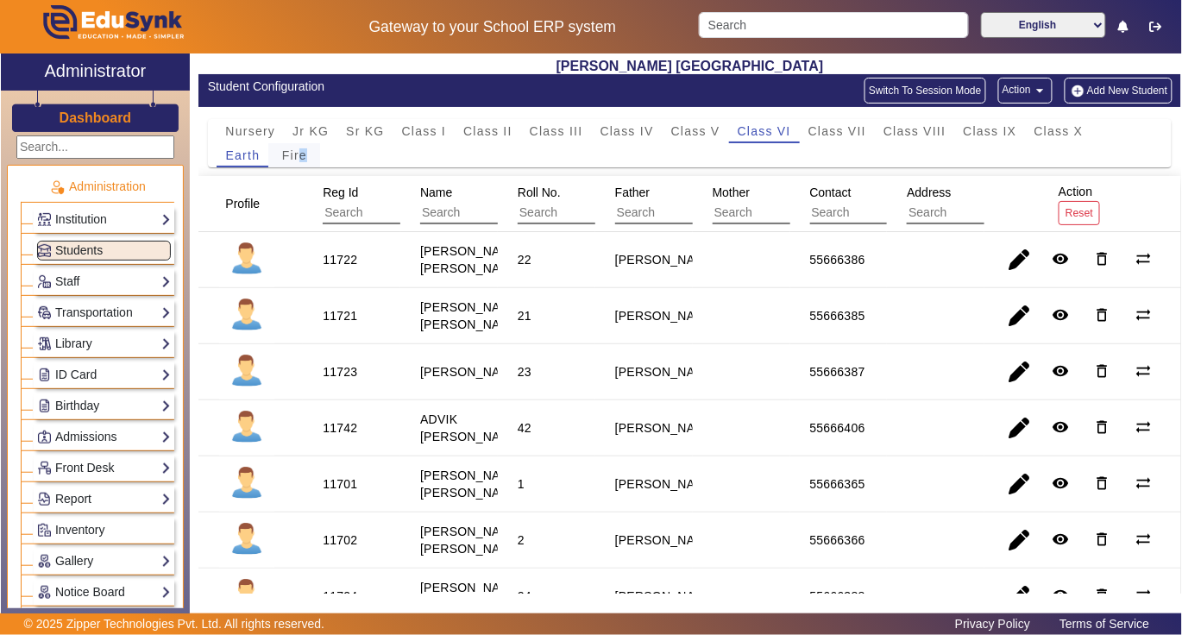
click at [304, 156] on span "Fire" at bounding box center [294, 155] width 25 height 12
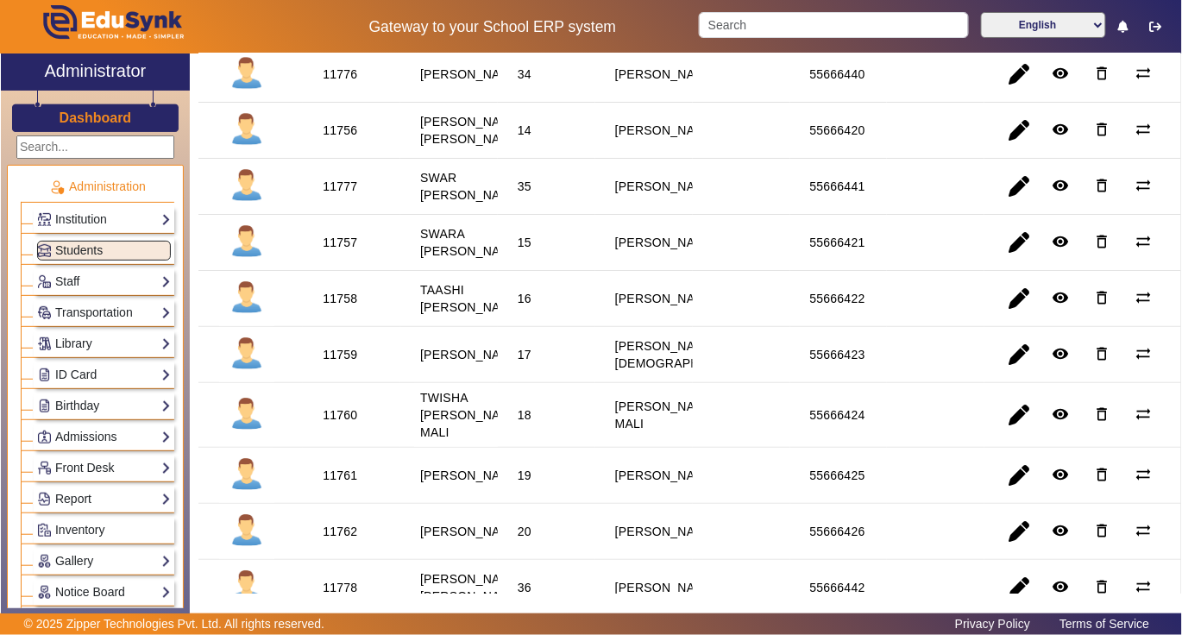
scroll to position [1840, 0]
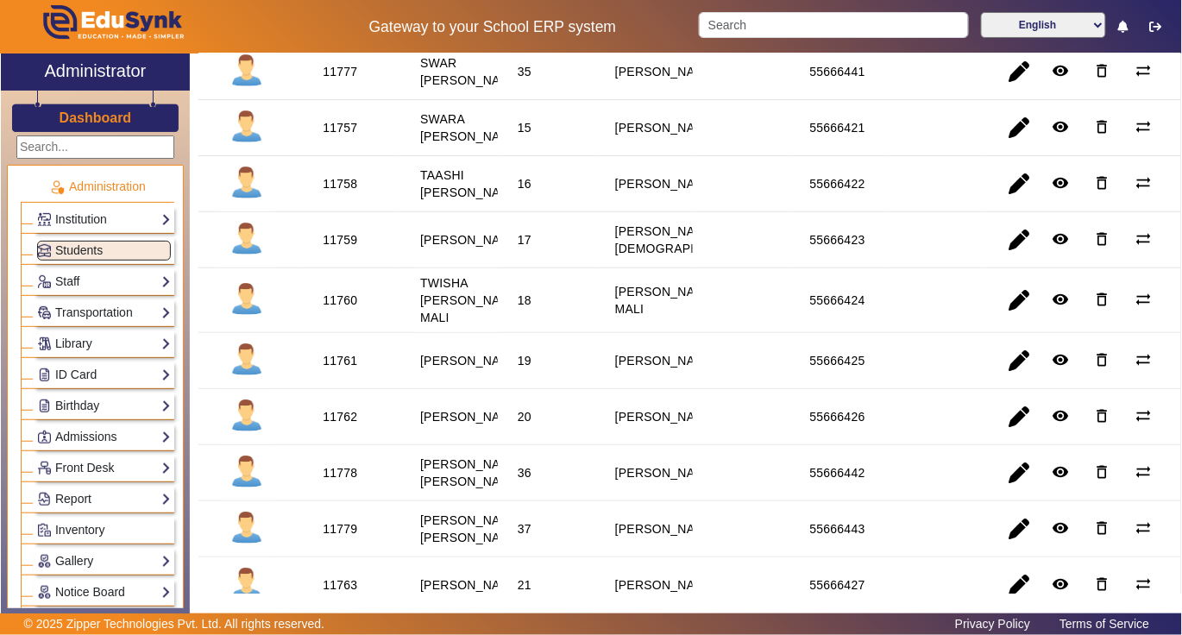
click at [354, 80] on div "11777" at bounding box center [340, 71] width 35 height 17
click at [347, 80] on div "11777" at bounding box center [340, 71] width 35 height 17
copy div "11777"
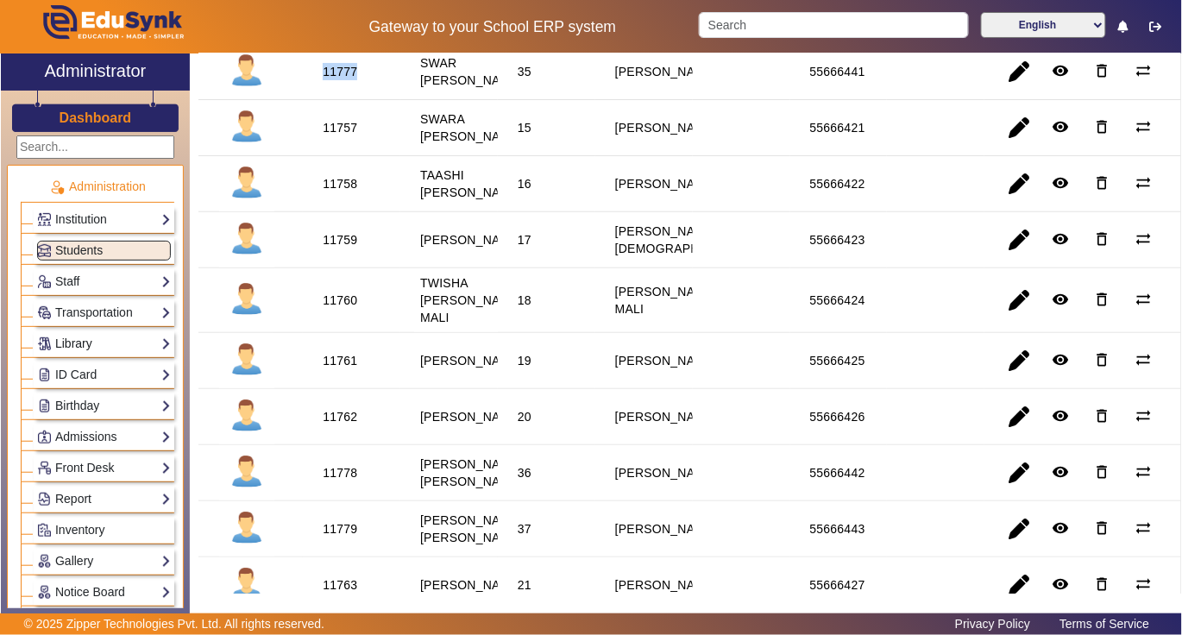
click at [84, 343] on link "Library" at bounding box center [104, 344] width 134 height 20
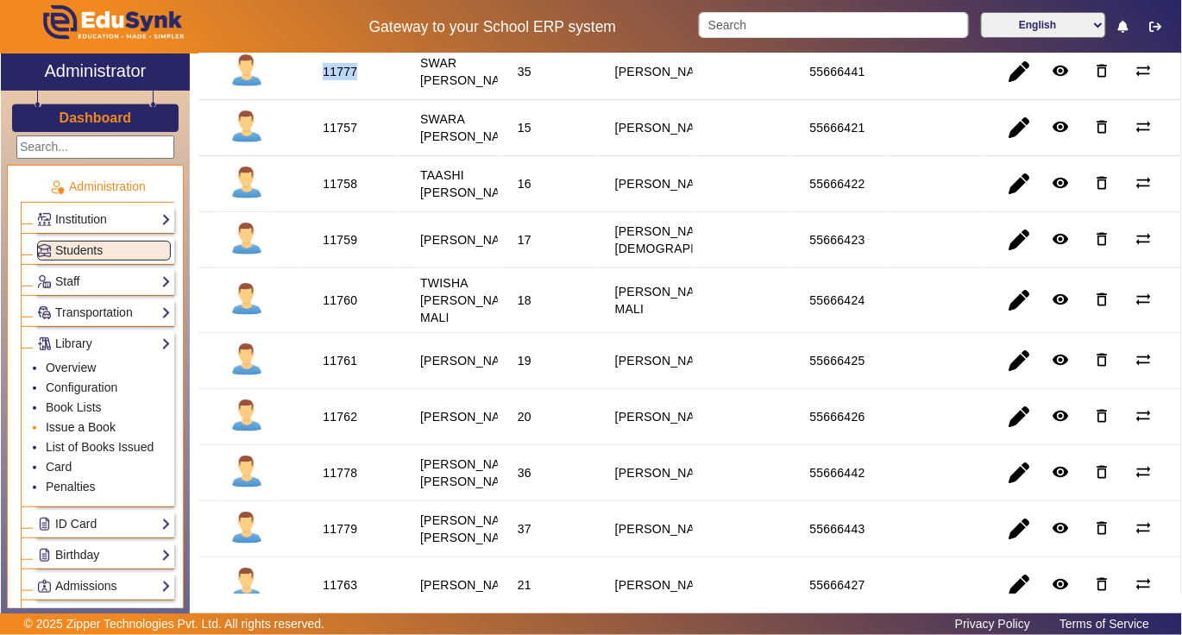
click at [73, 434] on link "Issue a Book" at bounding box center [81, 427] width 70 height 14
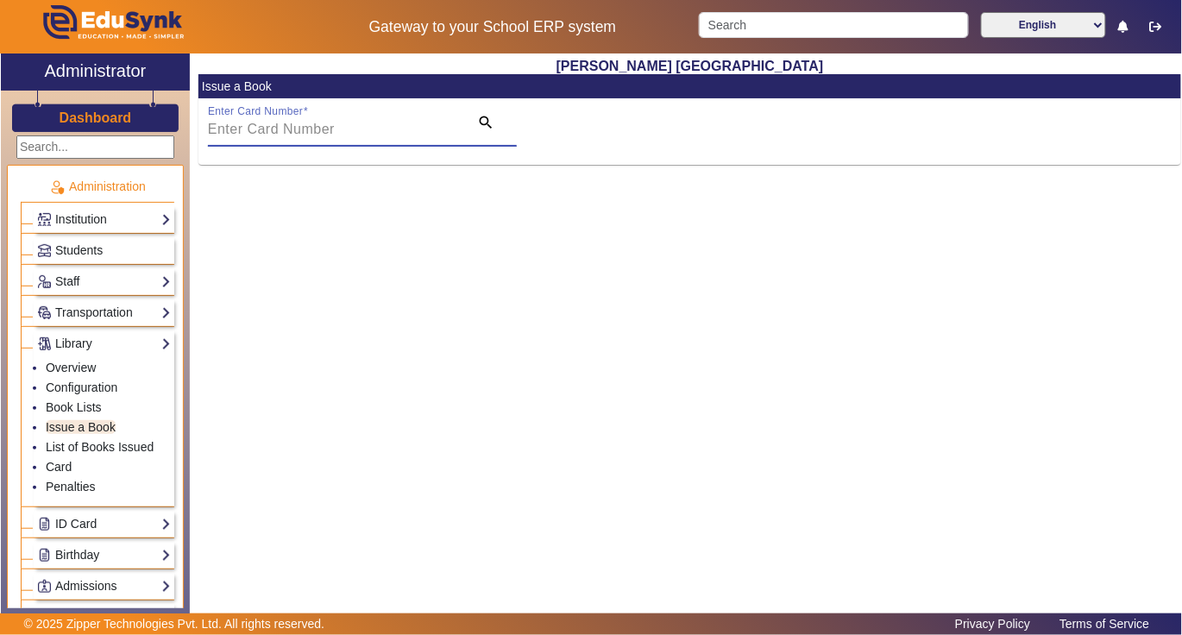
click at [407, 133] on input "Enter Card Number" at bounding box center [333, 129] width 251 height 21
paste input "11777"
type input "11777"
click at [484, 121] on mat-icon "search" at bounding box center [485, 122] width 17 height 17
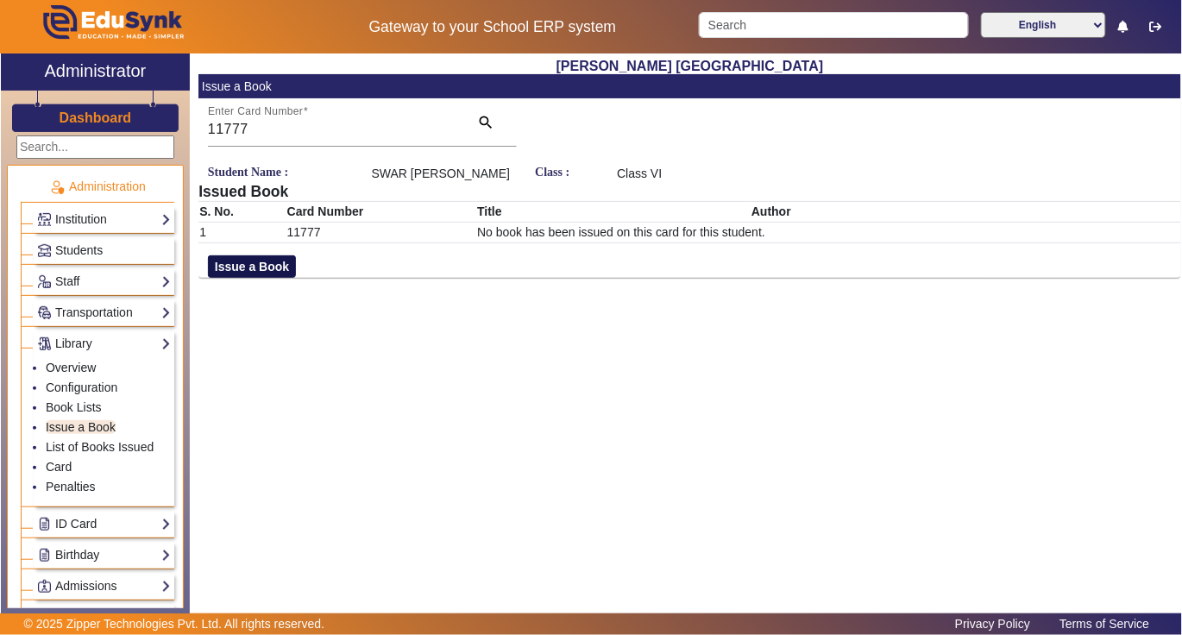
click at [271, 267] on button "Issue a Book" at bounding box center [252, 266] width 88 height 22
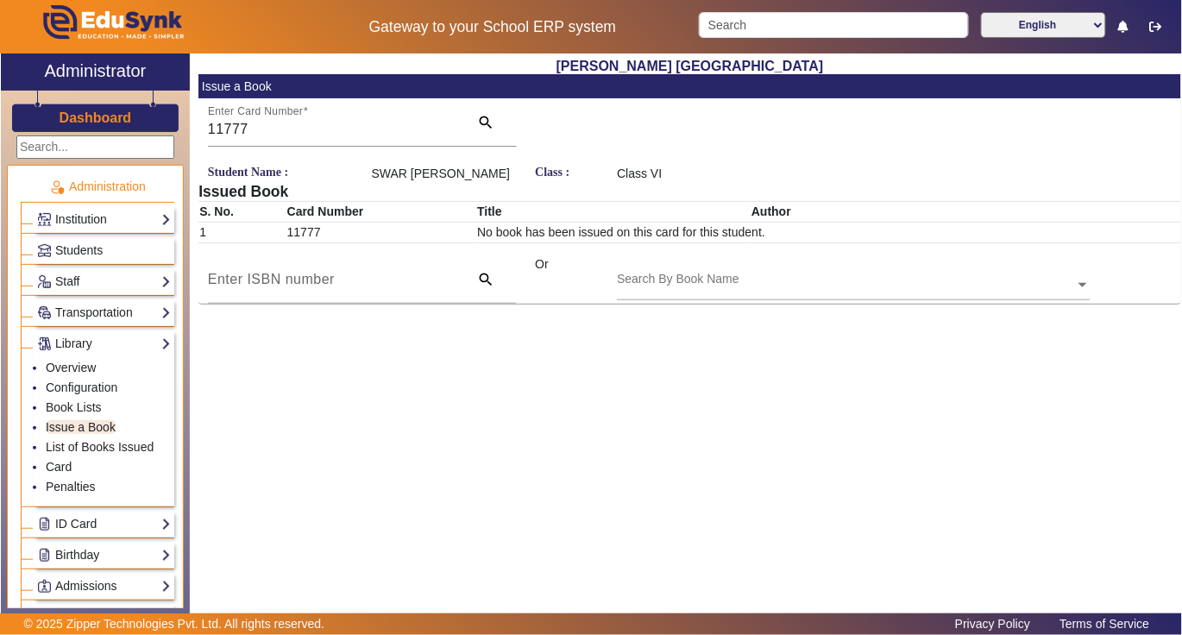
click at [757, 280] on input "text" at bounding box center [853, 286] width 473 height 18
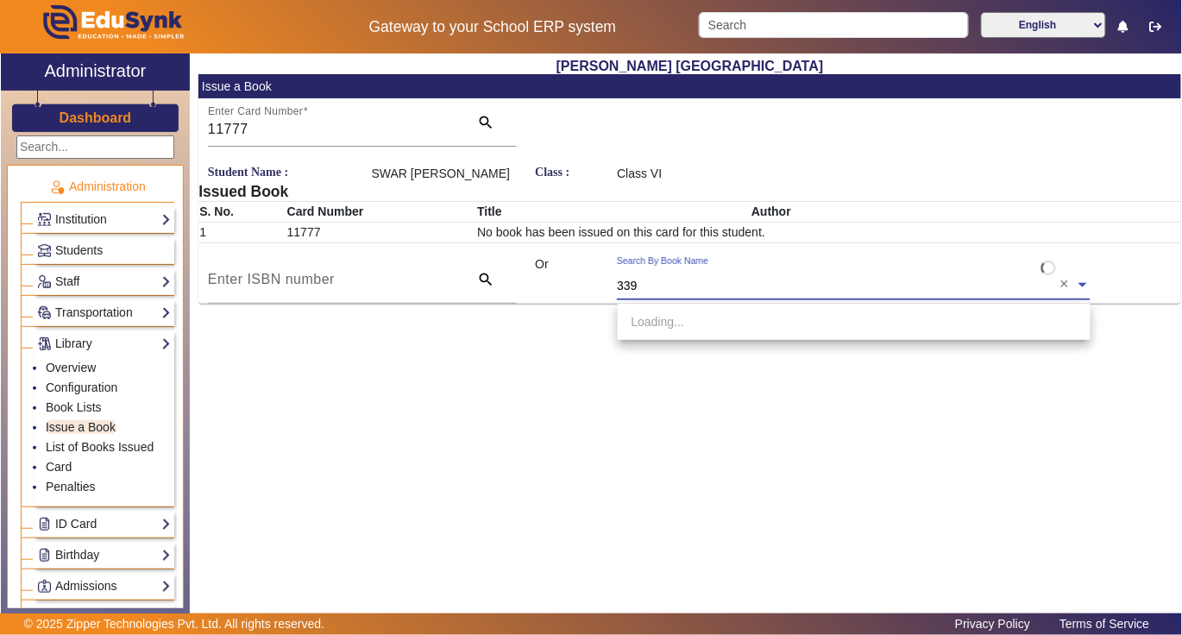
type input "3395"
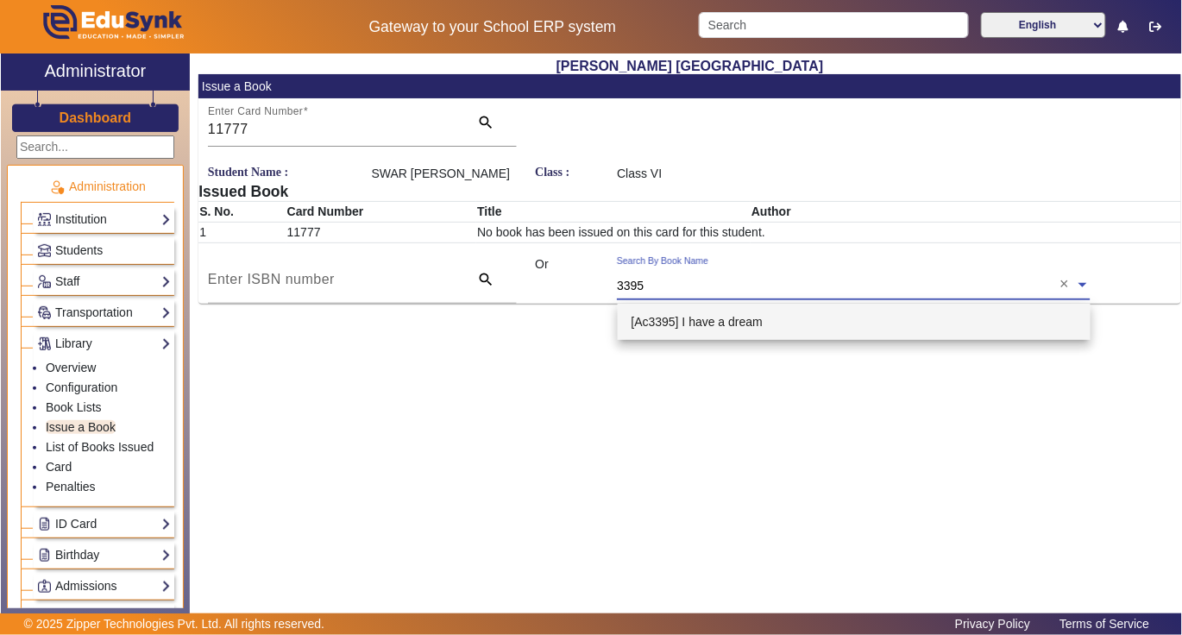
click at [718, 318] on span "[Ac3395] I have a dream" at bounding box center [698, 322] width 132 height 14
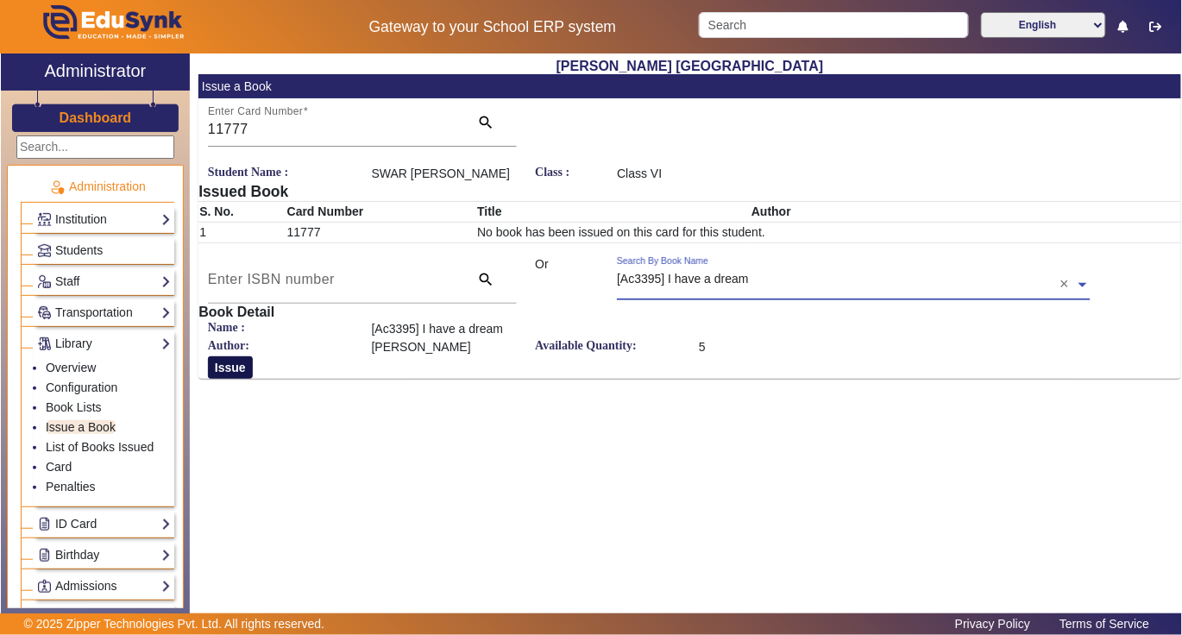
click at [228, 363] on button "Issue" at bounding box center [230, 367] width 45 height 22
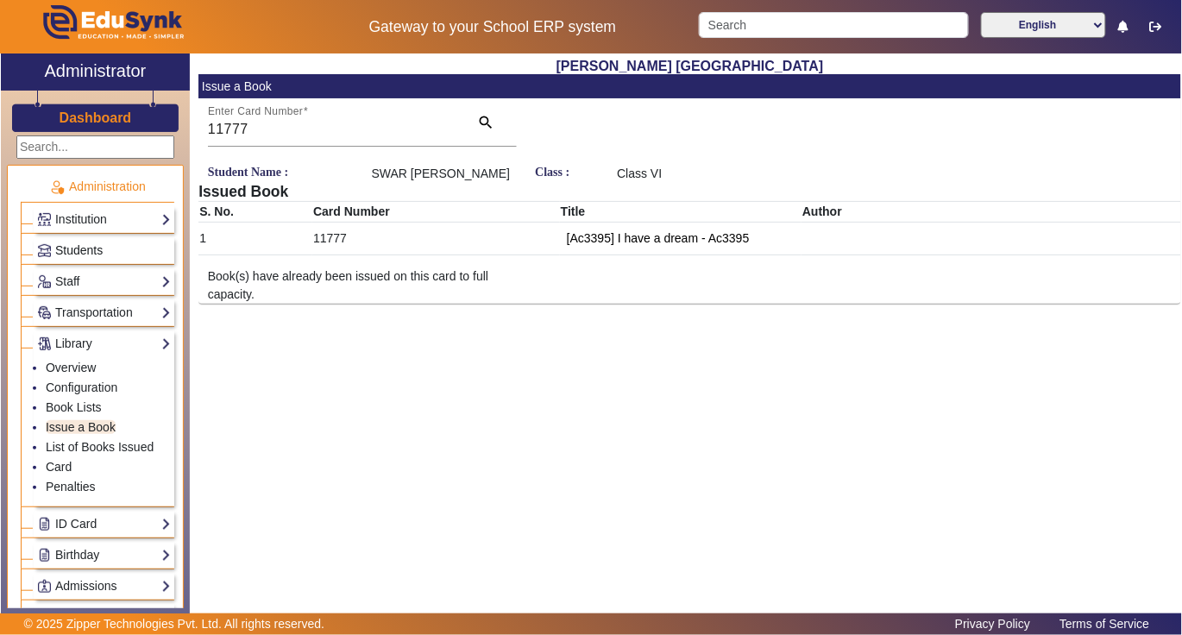
click at [66, 252] on span "Students" at bounding box center [78, 250] width 47 height 14
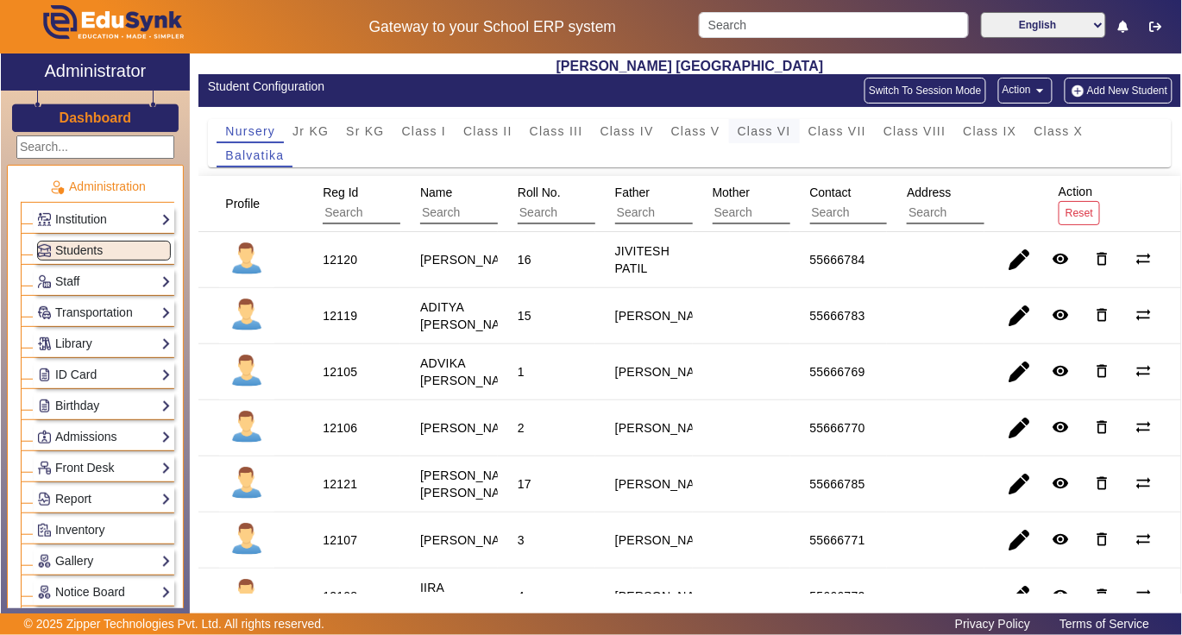
click at [773, 133] on span "Class VI" at bounding box center [764, 131] width 53 height 12
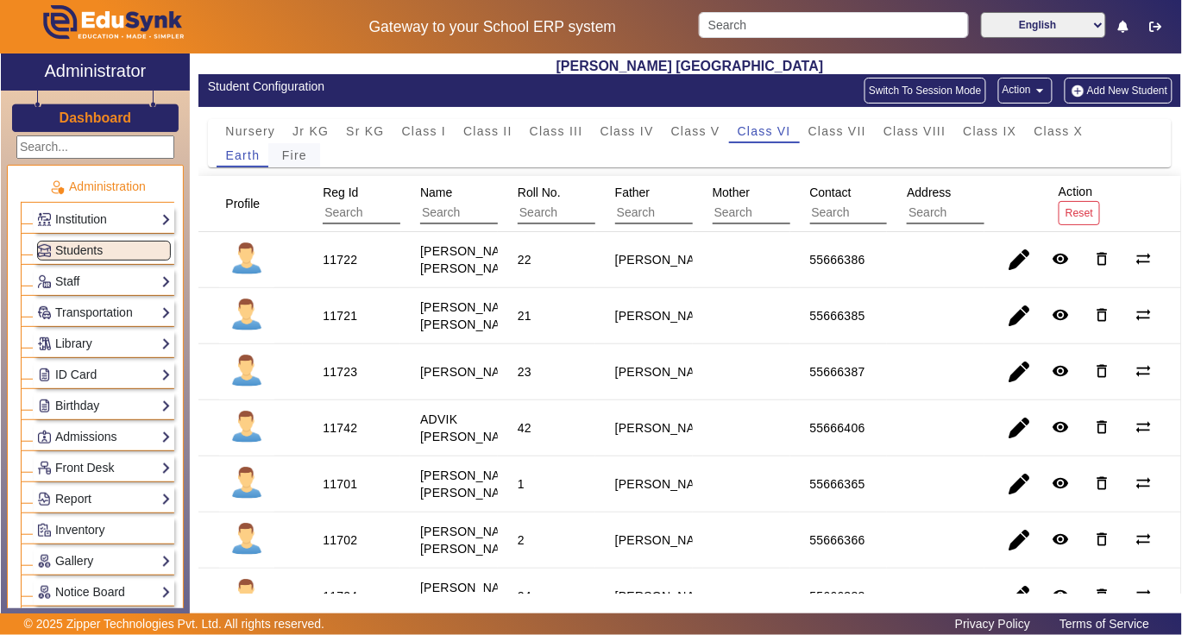
click at [300, 157] on span "Fire" at bounding box center [294, 155] width 25 height 12
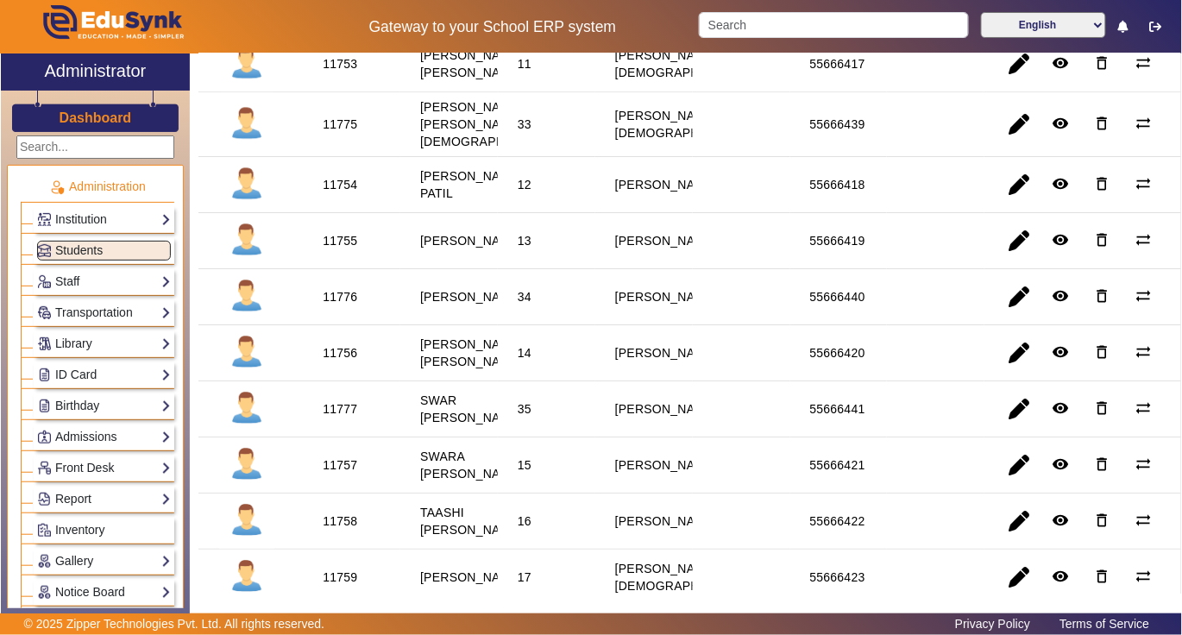
scroll to position [1610, 0]
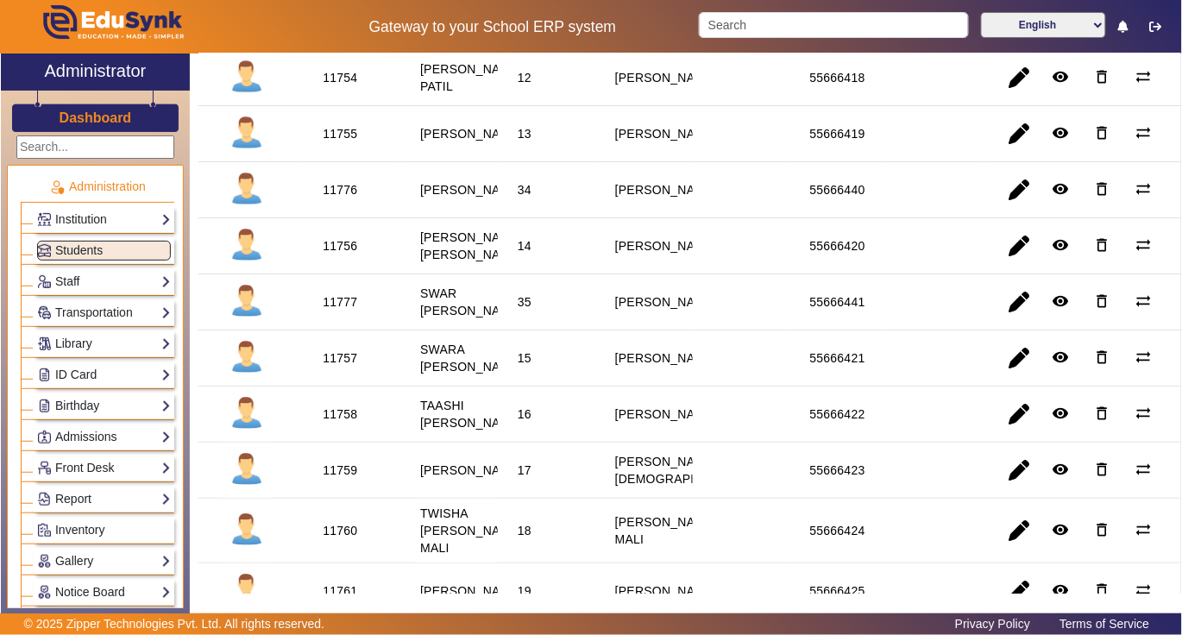
click at [336, 198] on div "11776" at bounding box center [340, 189] width 35 height 17
copy div "11776"
click at [86, 343] on link "Library" at bounding box center [104, 344] width 134 height 20
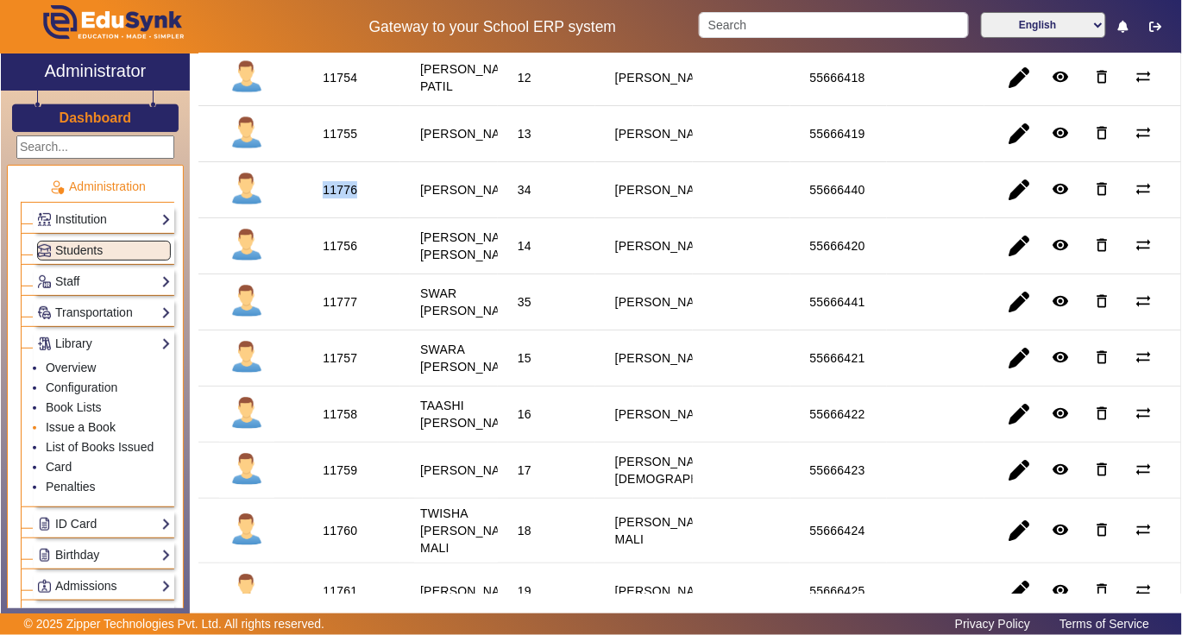
click at [78, 431] on link "Issue a Book" at bounding box center [81, 427] width 70 height 14
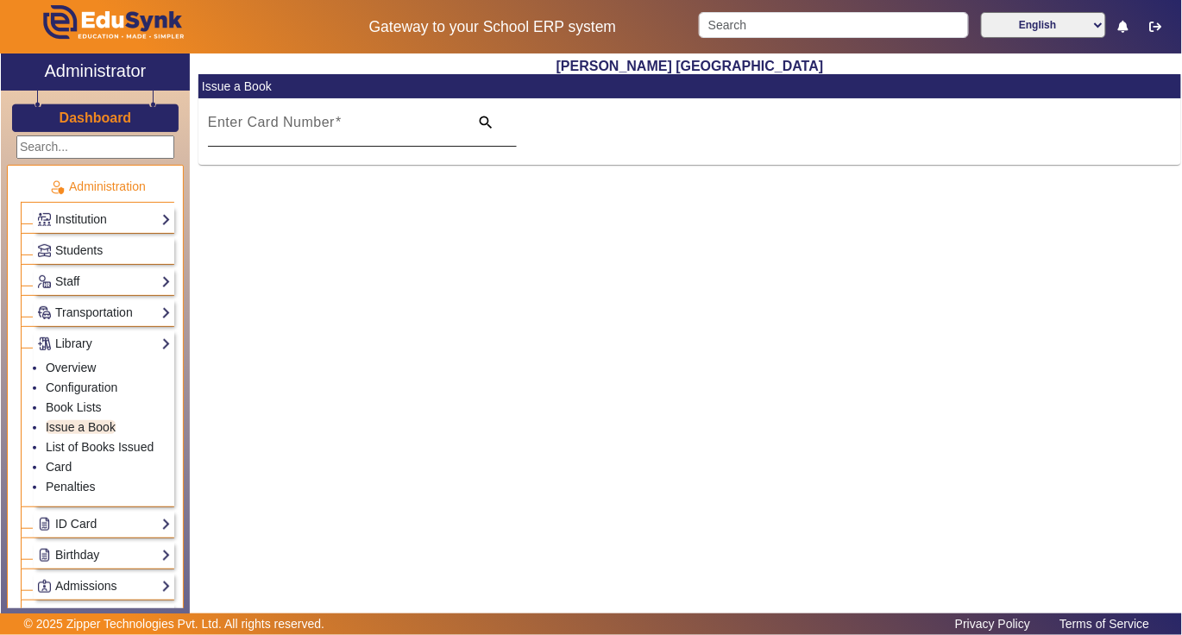
click at [385, 138] on input "Enter Card Number" at bounding box center [333, 129] width 251 height 21
paste input "11776"
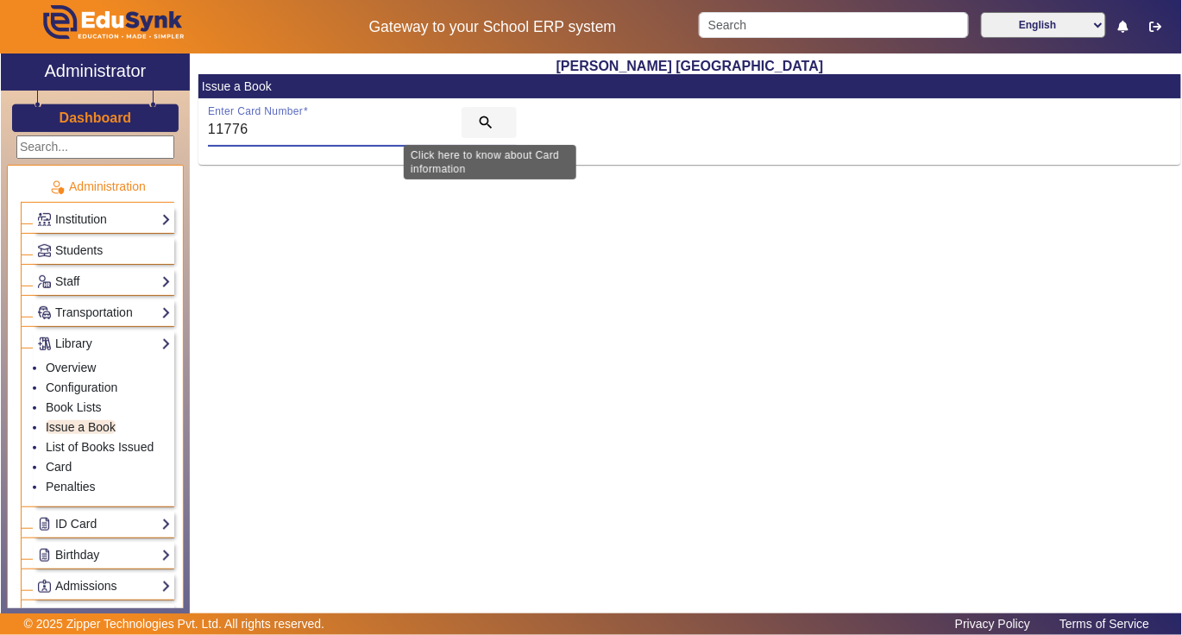
type input "11776"
click at [487, 118] on mat-icon "search" at bounding box center [485, 122] width 17 height 17
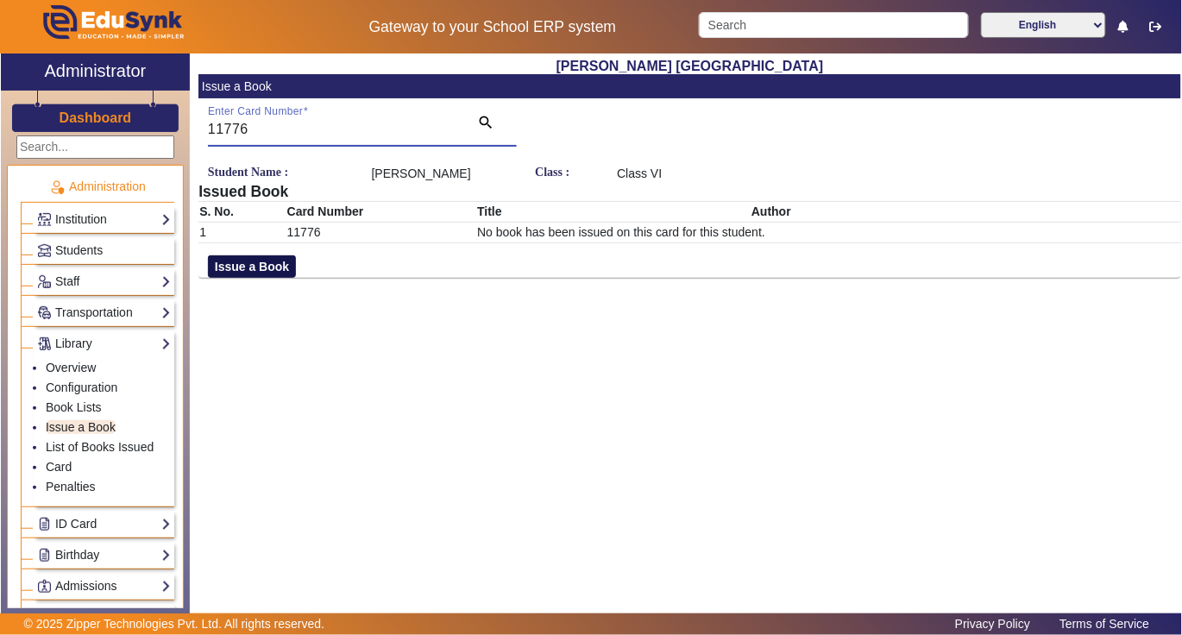
click at [229, 278] on button "Issue a Book" at bounding box center [252, 266] width 88 height 22
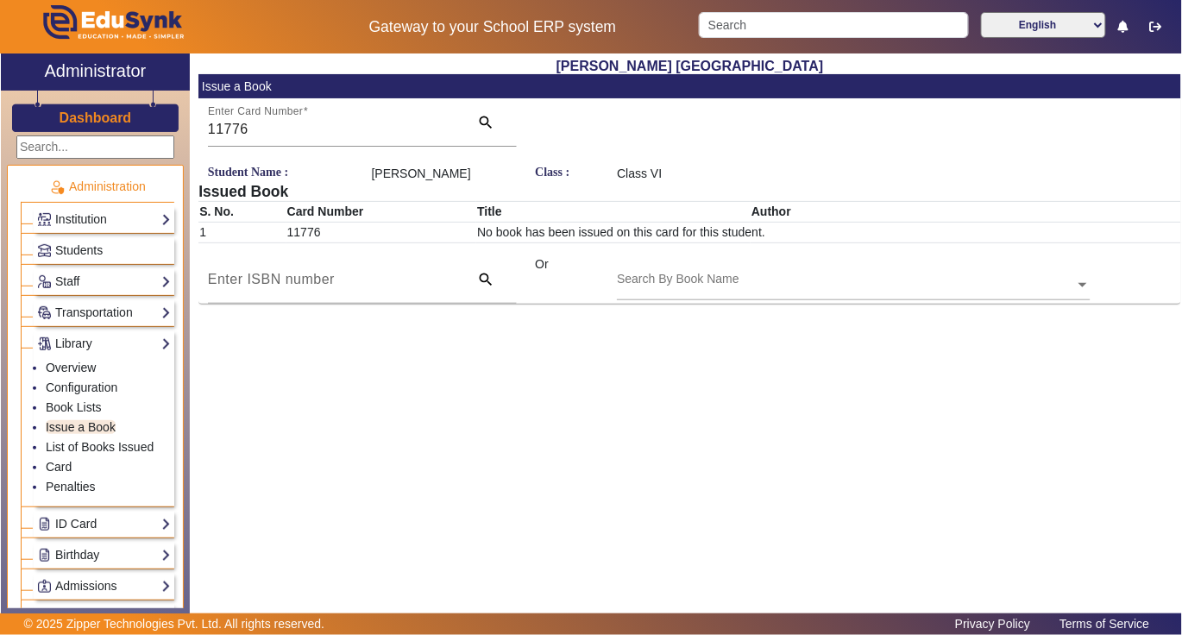
click at [754, 275] on div "Search By Book Name" at bounding box center [845, 265] width 457 height 20
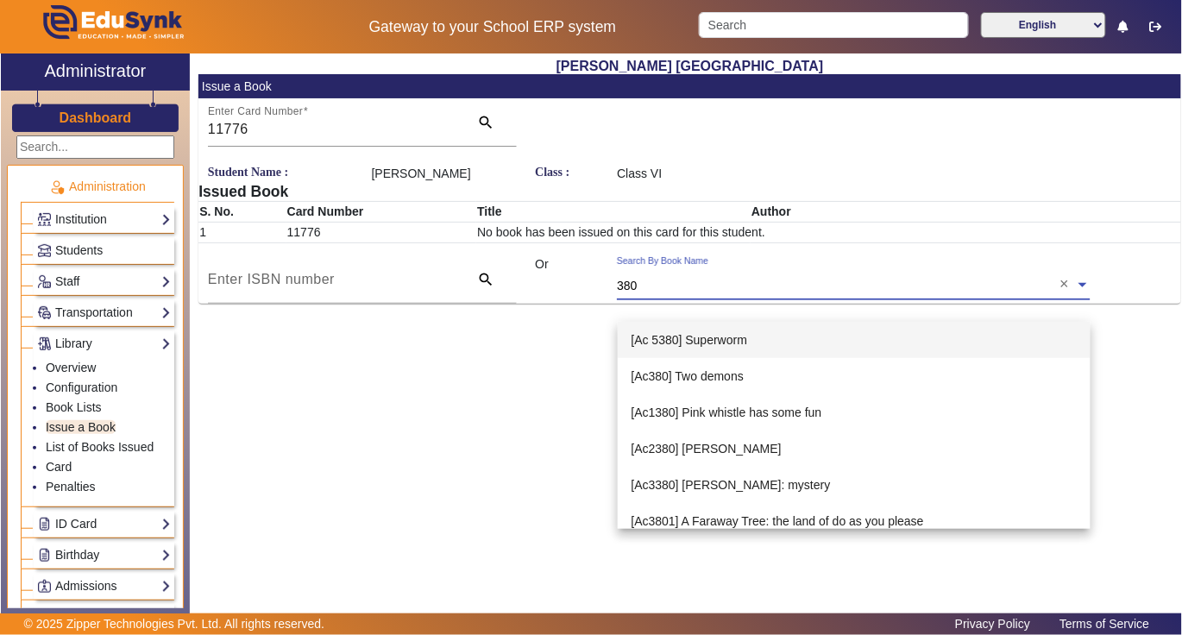
type input "3802"
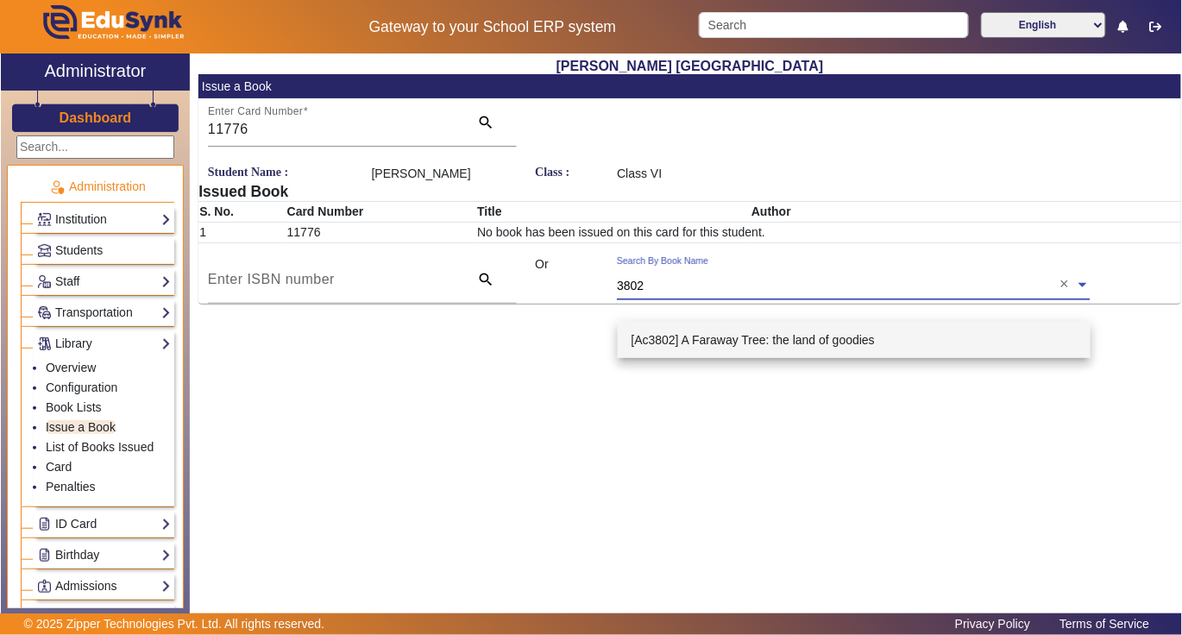
click at [694, 336] on span "[Ac3802] A Faraway Tree: the land of goodies" at bounding box center [754, 340] width 244 height 14
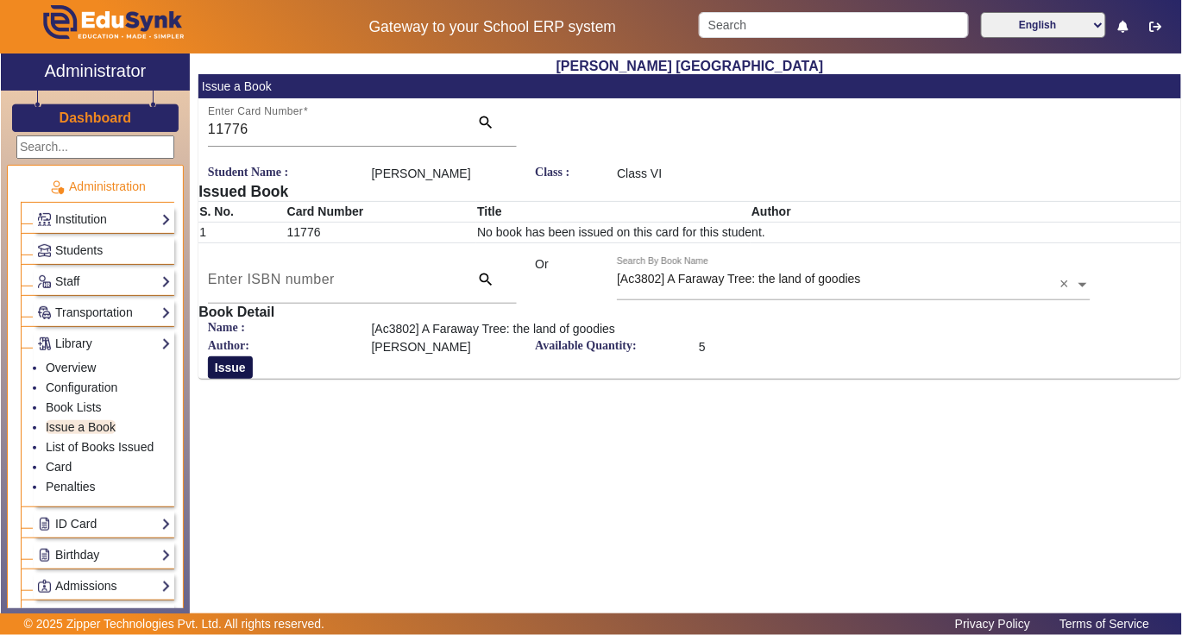
click at [235, 379] on button "Issue" at bounding box center [230, 367] width 45 height 22
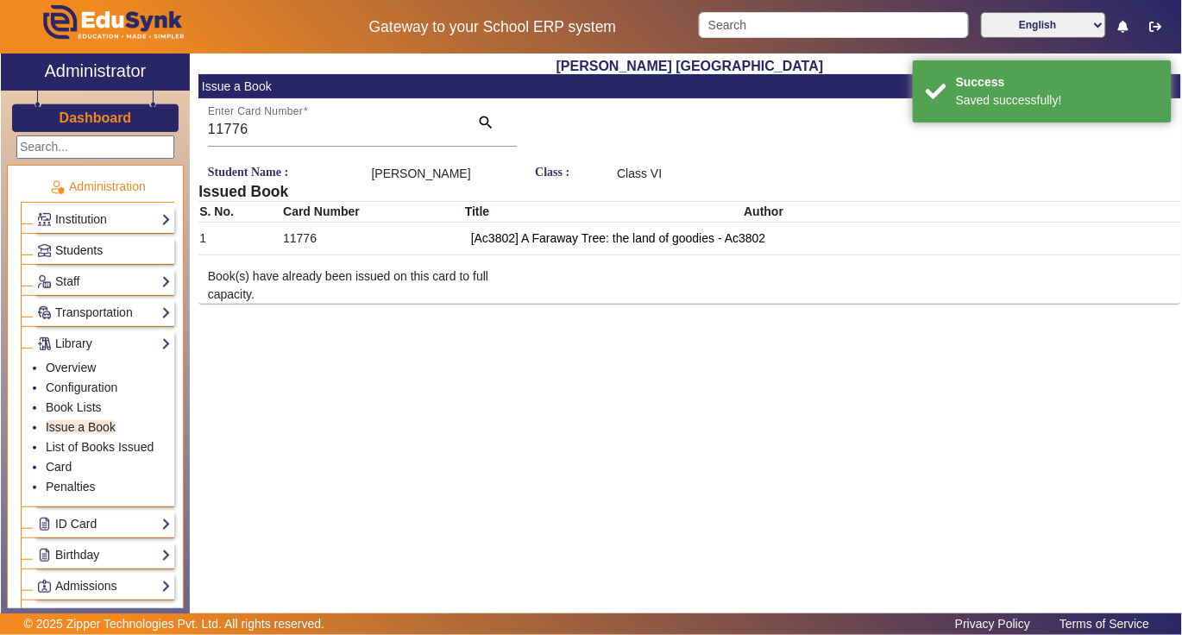
click at [78, 249] on span "Students" at bounding box center [78, 250] width 47 height 14
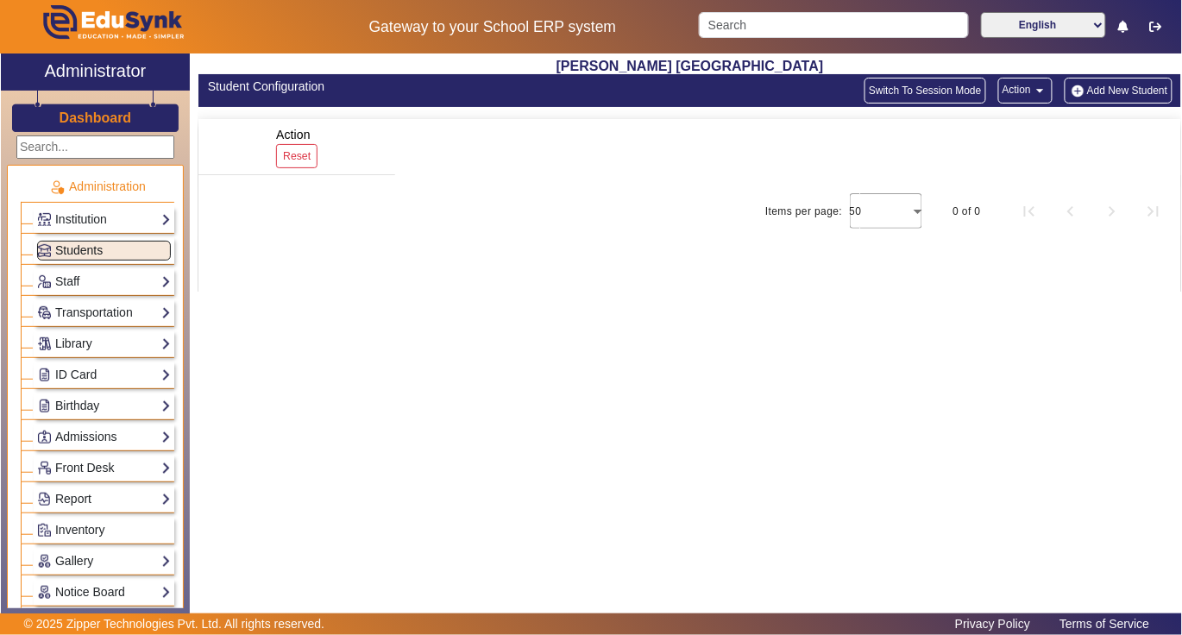
click at [98, 247] on span "Students" at bounding box center [78, 250] width 47 height 14
click at [79, 342] on link "Library" at bounding box center [104, 344] width 134 height 20
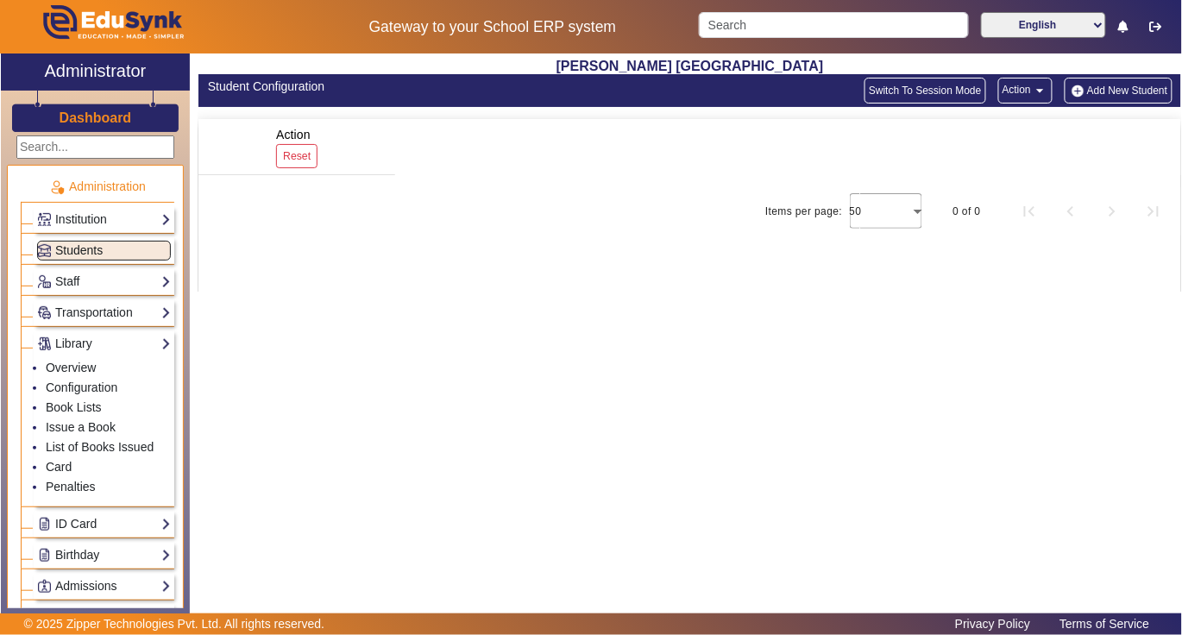
click at [83, 248] on span "Students" at bounding box center [78, 250] width 47 height 14
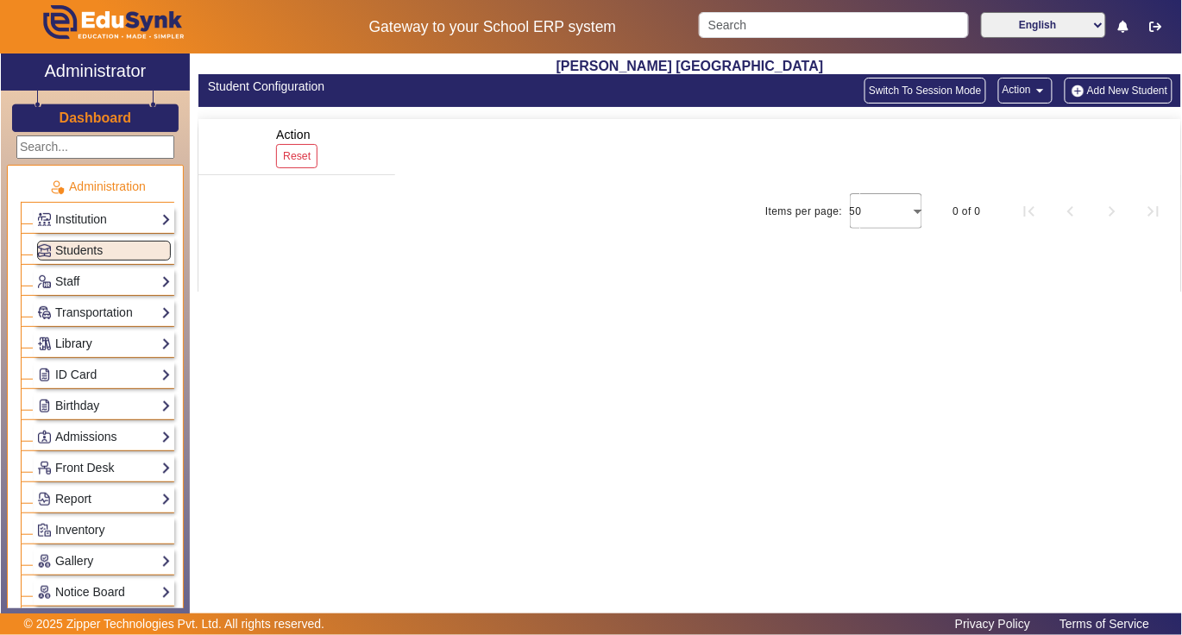
click at [93, 350] on link "Library" at bounding box center [104, 344] width 134 height 20
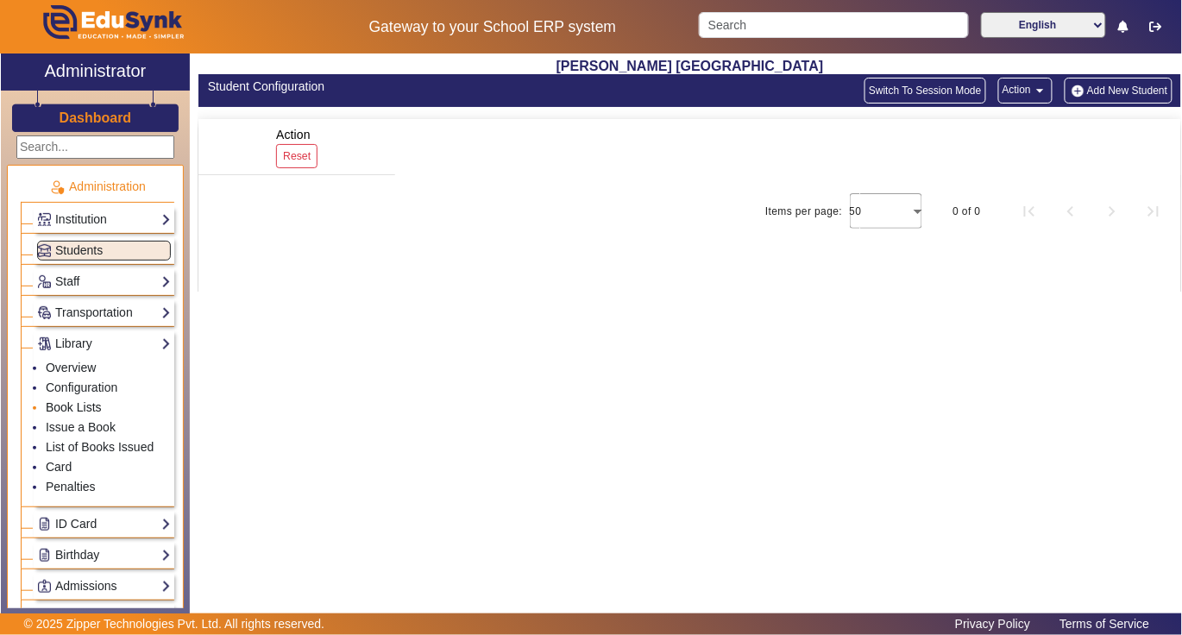
click at [97, 406] on link "Book Lists" at bounding box center [74, 407] width 56 height 14
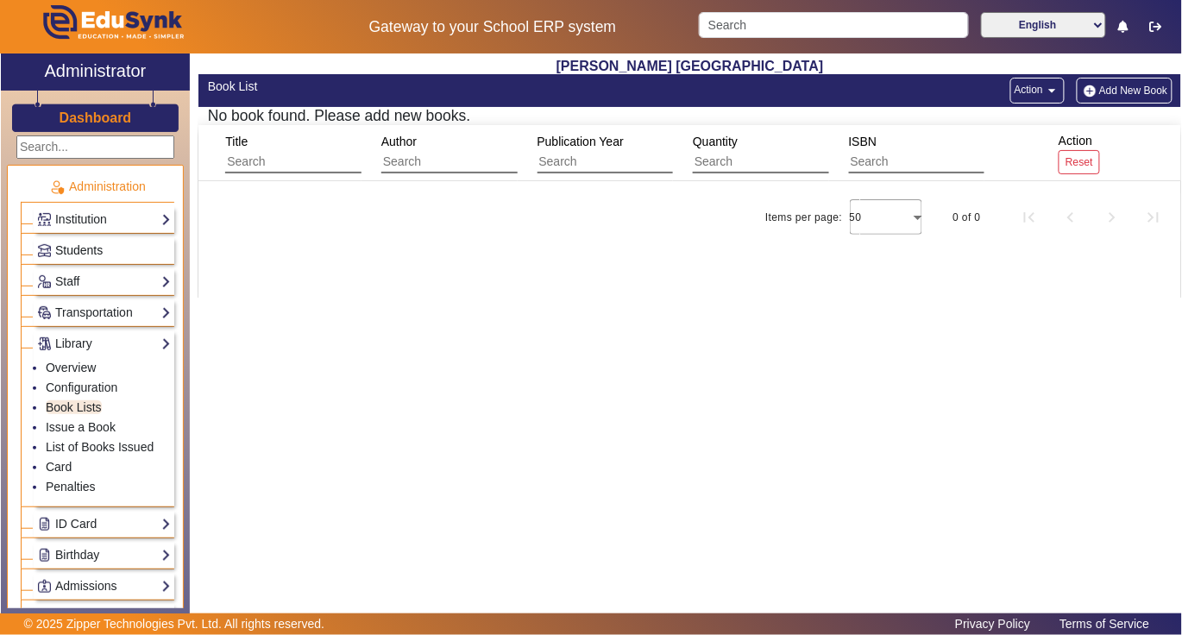
click at [79, 249] on span "Students" at bounding box center [78, 250] width 47 height 14
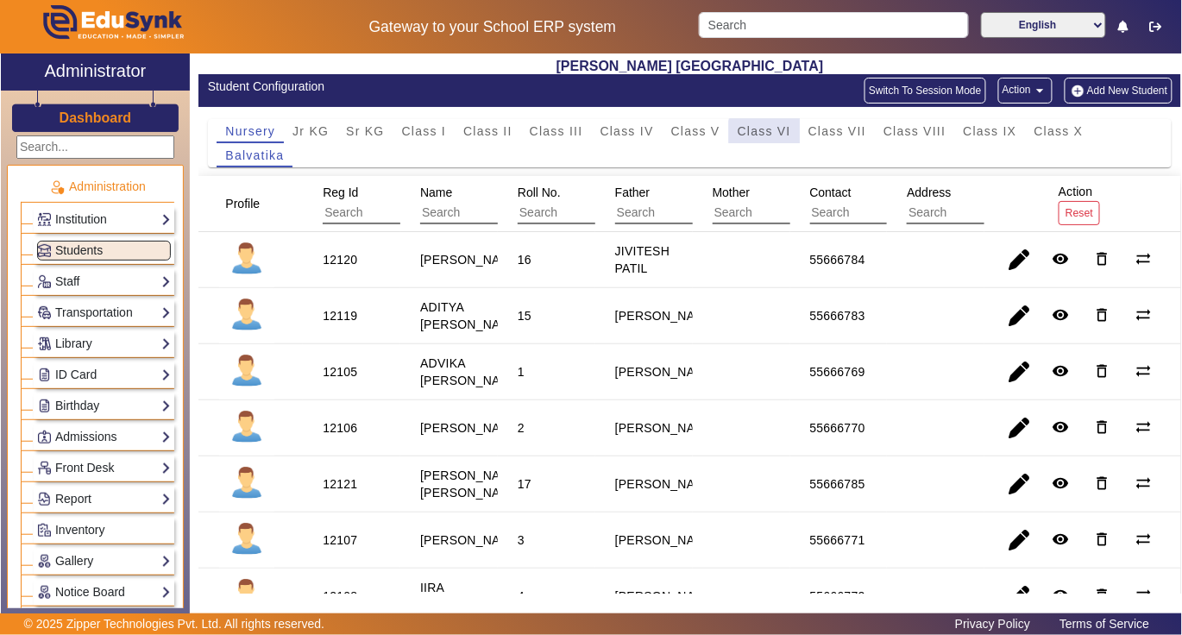
click at [766, 136] on span "Class VI" at bounding box center [764, 131] width 53 height 12
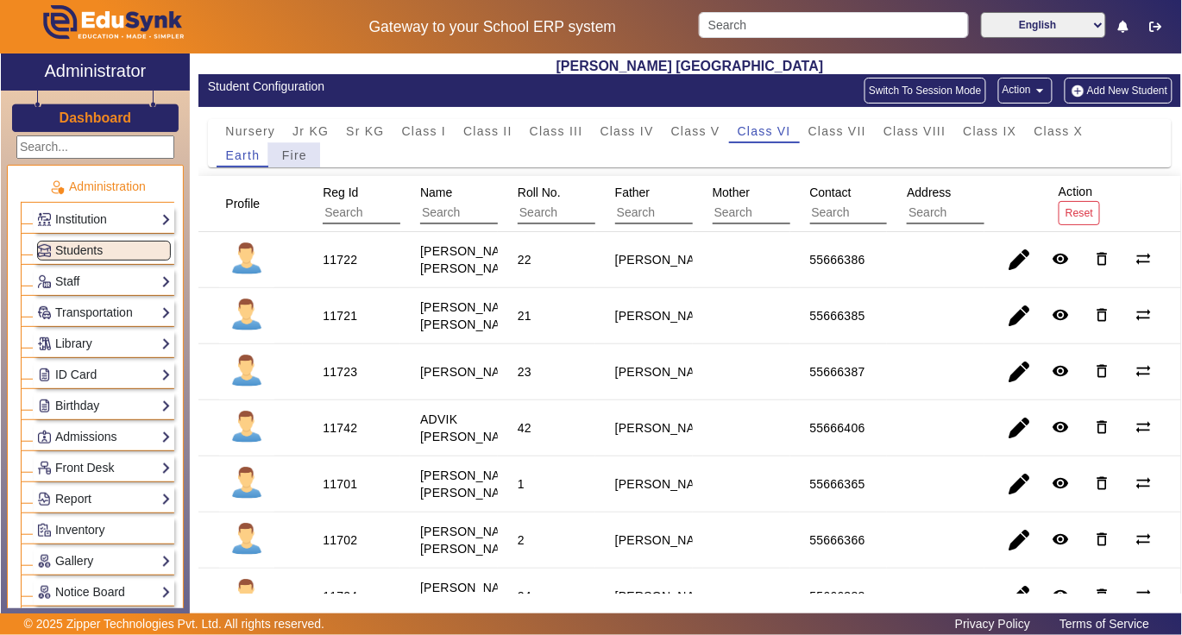
click at [299, 154] on span "Fire" at bounding box center [294, 155] width 25 height 12
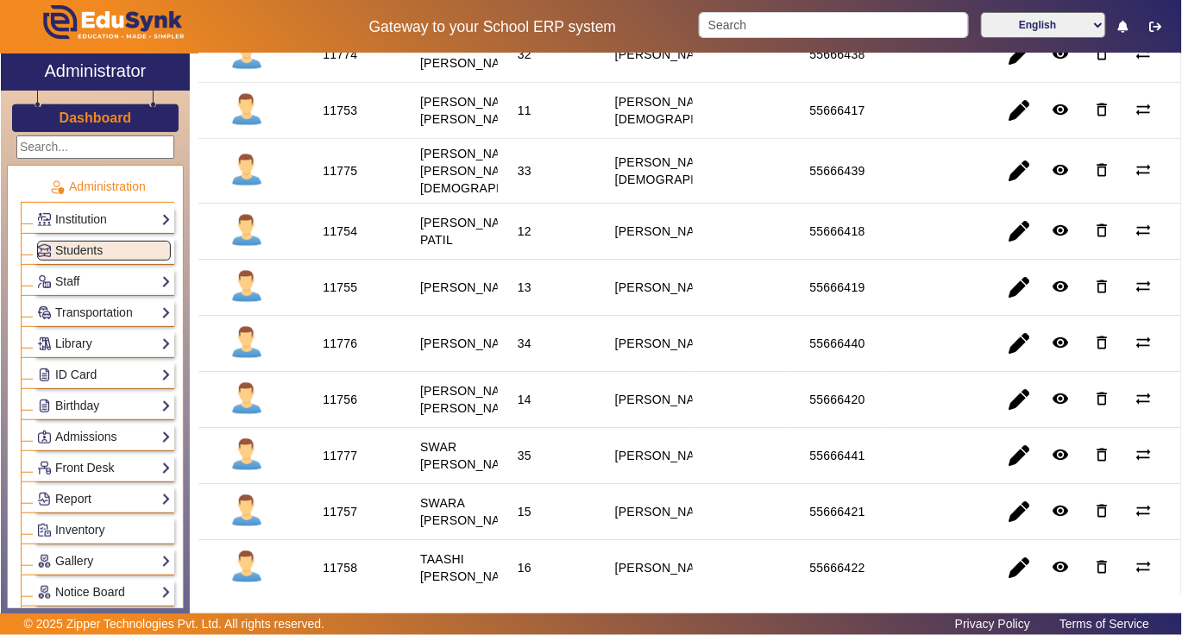
scroll to position [1495, 0]
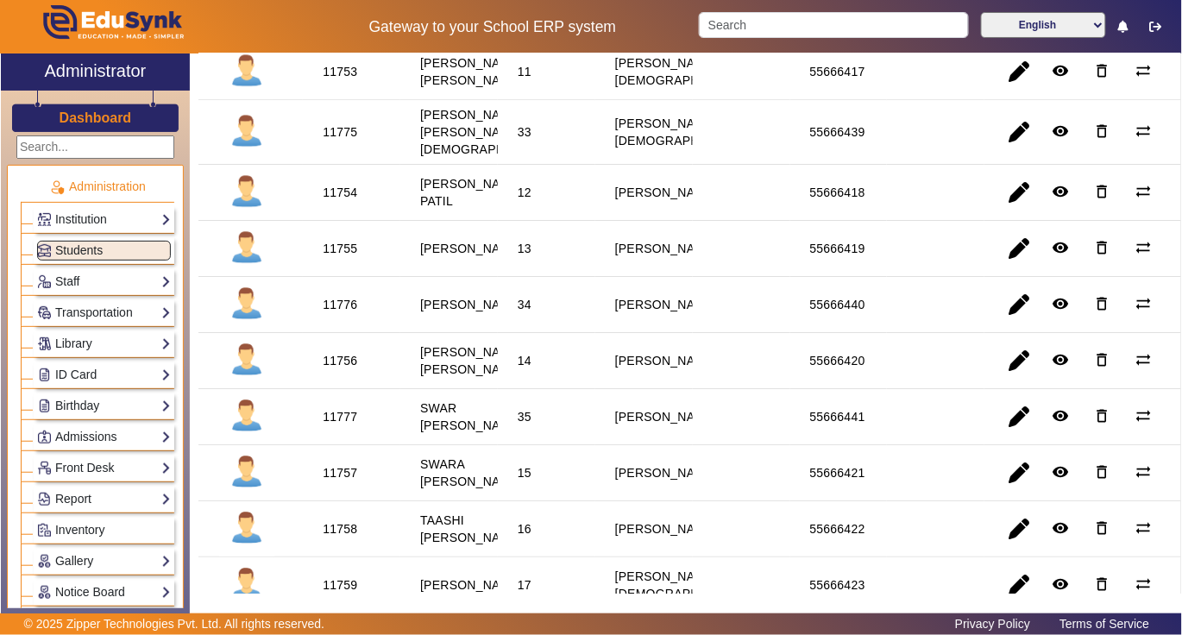
click at [345, 141] on div "11775" at bounding box center [340, 131] width 35 height 17
copy div "11775"
click at [87, 339] on link "Library" at bounding box center [104, 344] width 134 height 20
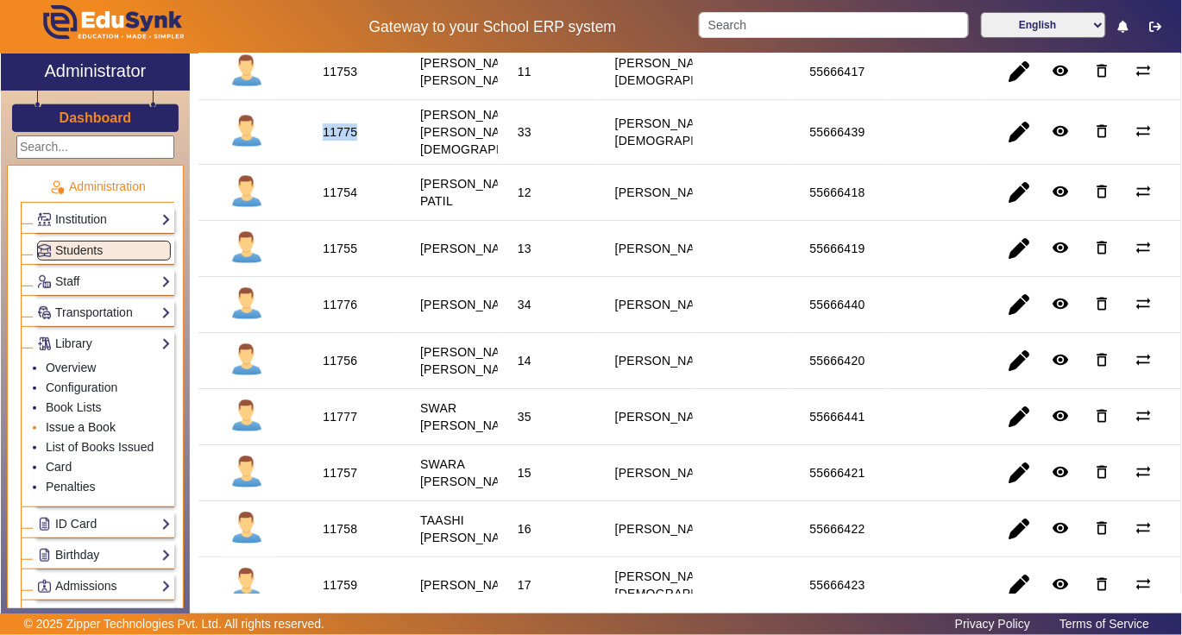
click at [84, 428] on link "Issue a Book" at bounding box center [81, 427] width 70 height 14
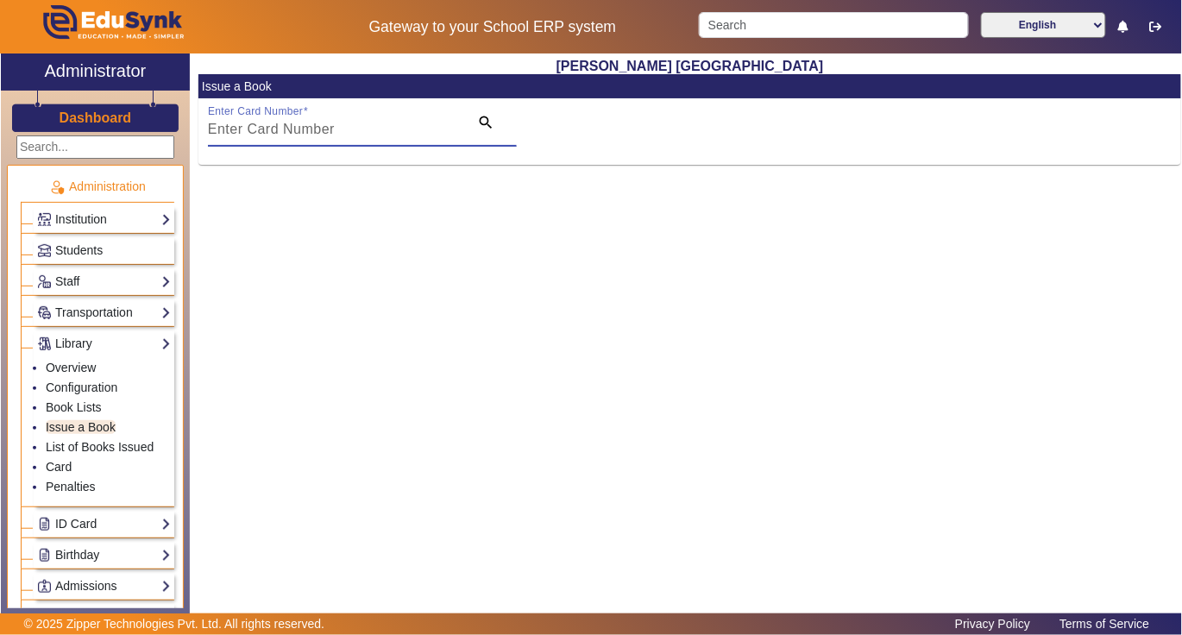
click at [402, 132] on input "Enter Card Number" at bounding box center [333, 129] width 251 height 21
paste input "11775"
type input "11775"
click at [481, 119] on mat-icon "search" at bounding box center [485, 122] width 17 height 17
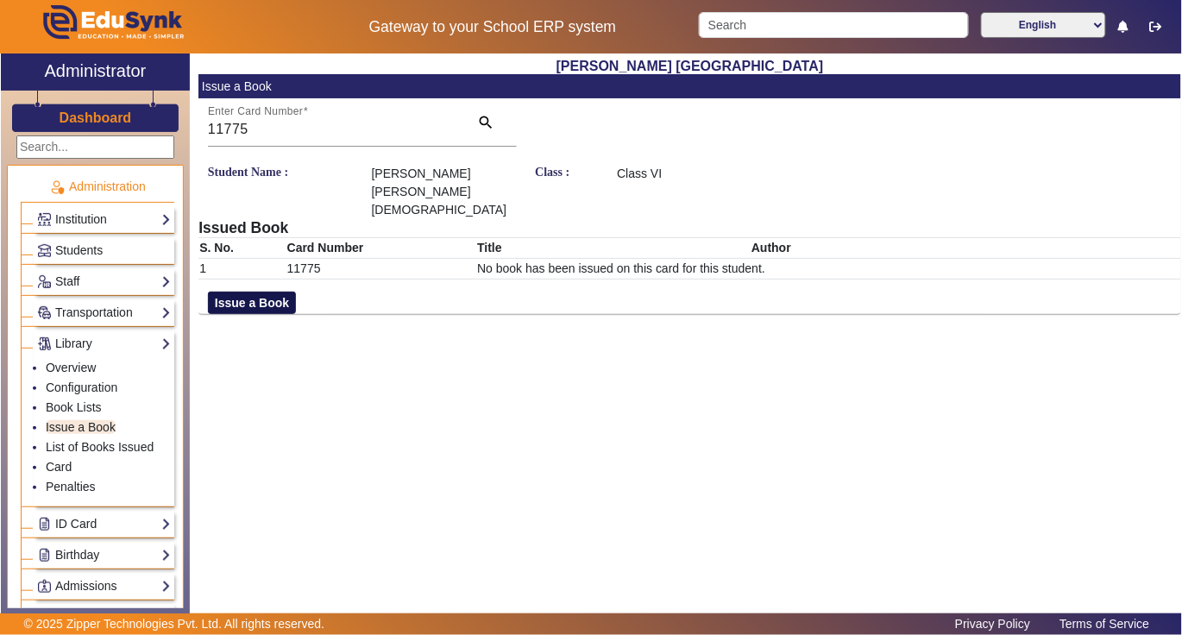
click at [219, 292] on button "Issue a Book" at bounding box center [252, 303] width 88 height 22
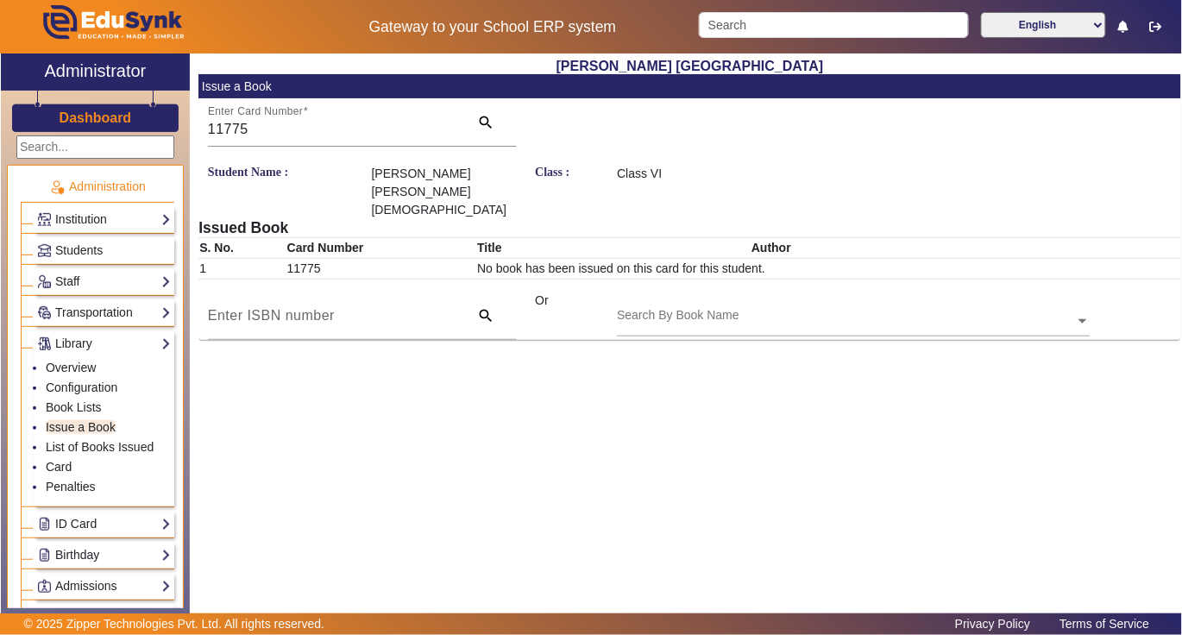
click at [833, 313] on input "text" at bounding box center [853, 322] width 473 height 18
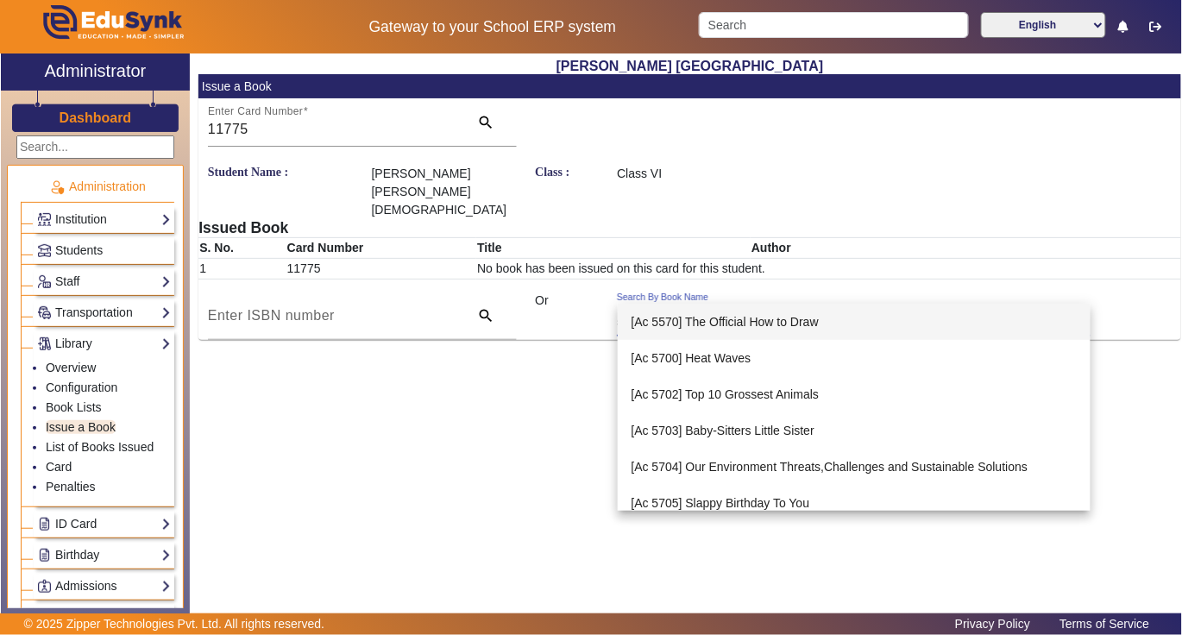
type input "5709"
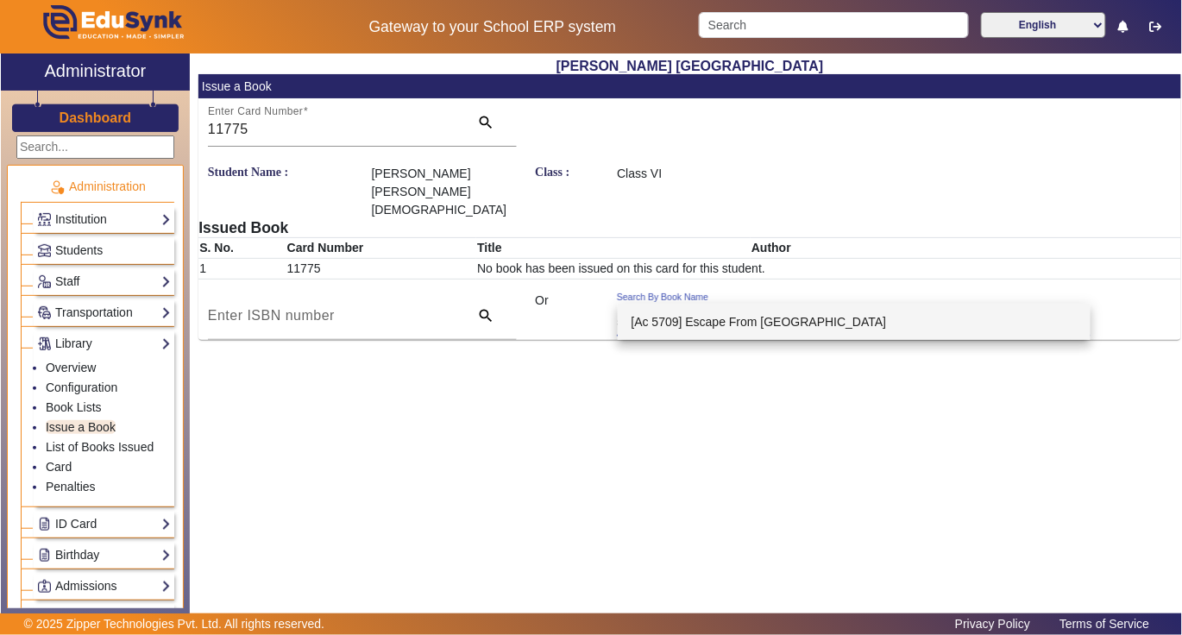
click at [777, 315] on span "[Ac 5709] Escape From [GEOGRAPHIC_DATA]" at bounding box center [759, 322] width 255 height 14
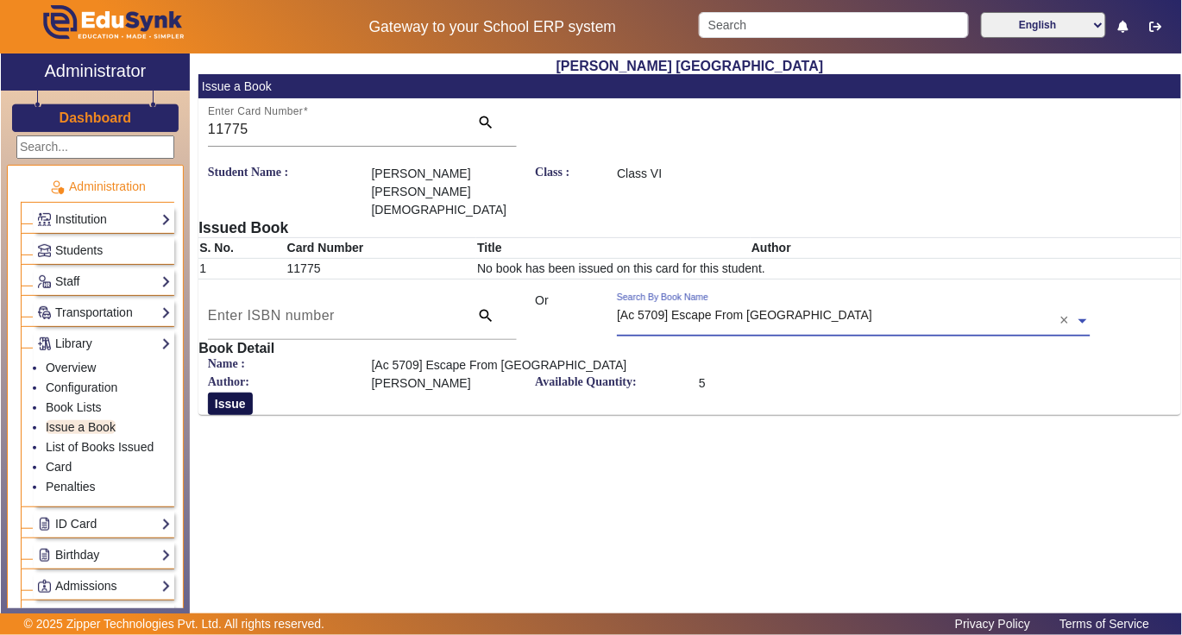
click at [222, 393] on button "Issue" at bounding box center [230, 404] width 45 height 22
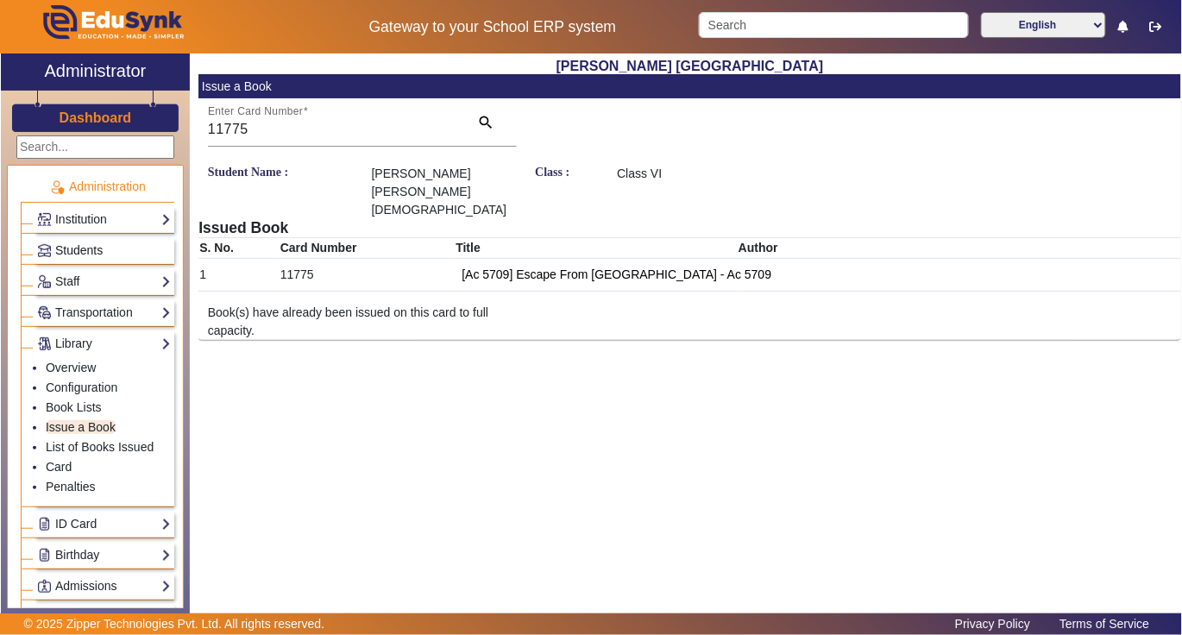
click at [80, 252] on span "Students" at bounding box center [78, 250] width 47 height 14
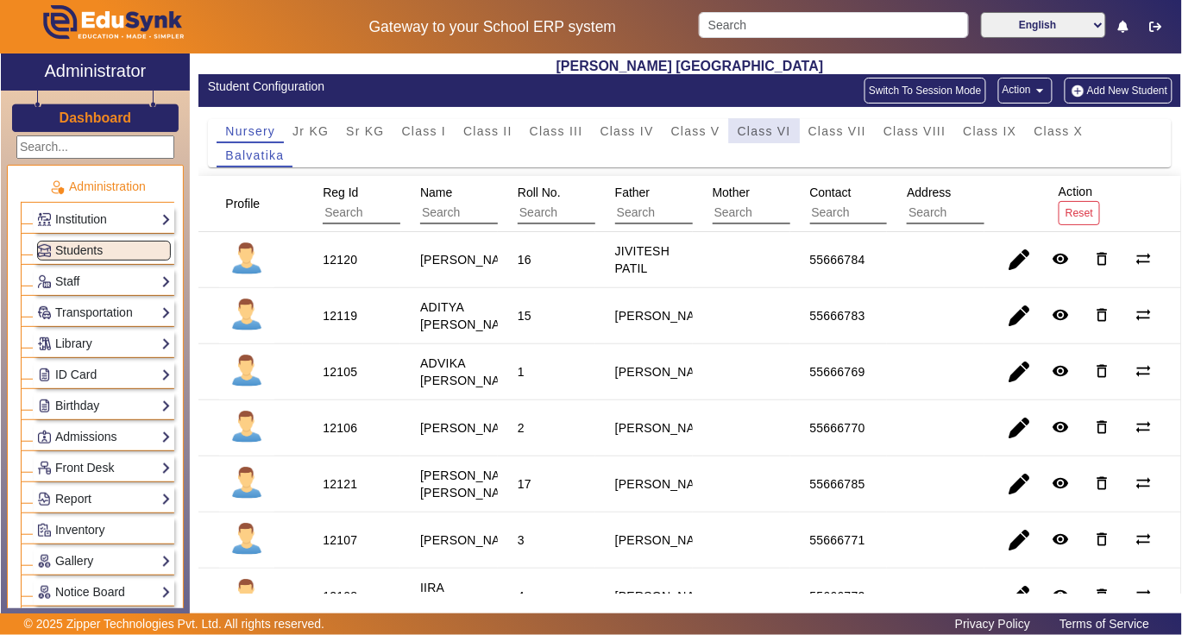
click at [751, 133] on span "Class VI" at bounding box center [764, 131] width 53 height 12
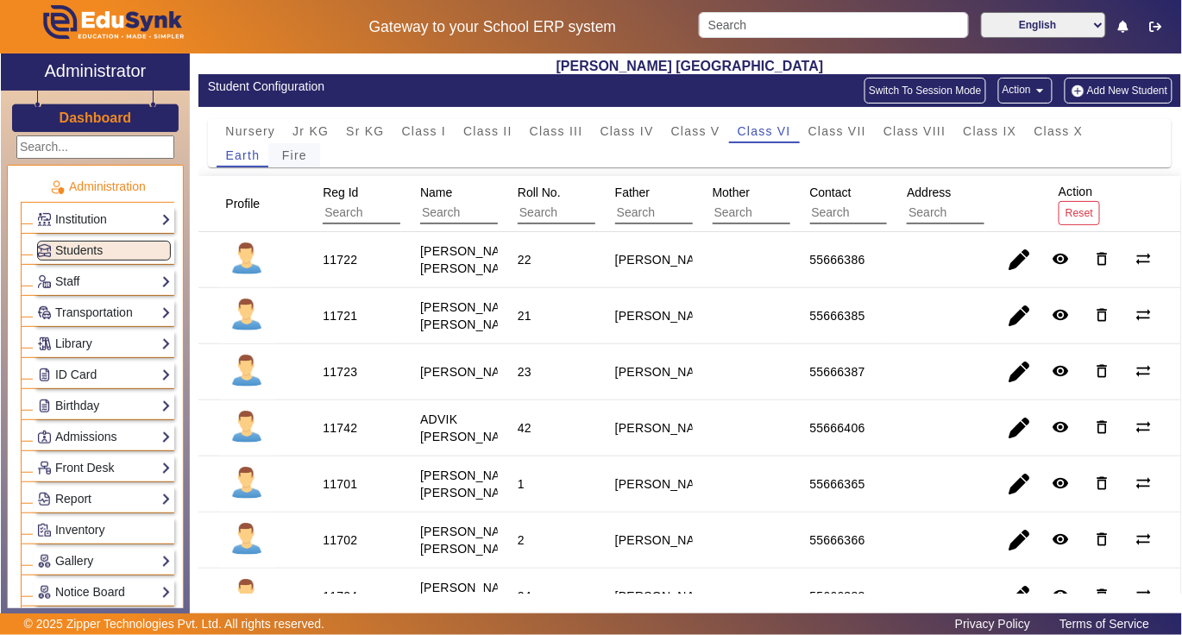
click at [291, 155] on span "Fire" at bounding box center [294, 155] width 25 height 12
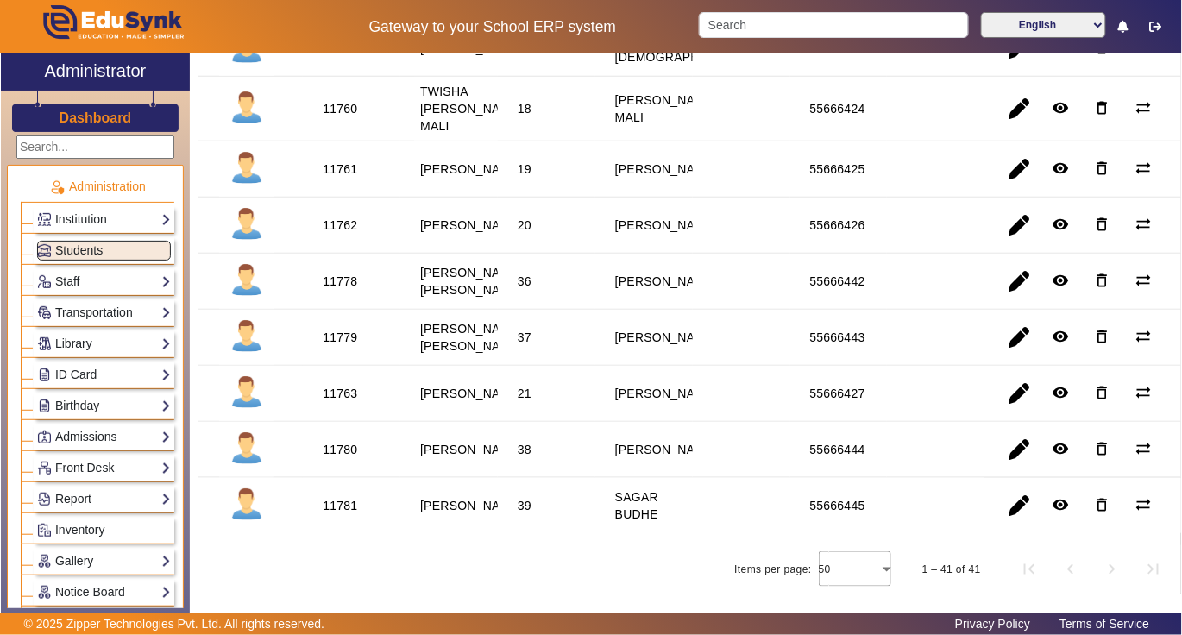
scroll to position [2381, 0]
click at [340, 441] on div "11780" at bounding box center [340, 449] width 35 height 17
copy div "11780"
click at [83, 345] on link "Library" at bounding box center [104, 344] width 134 height 20
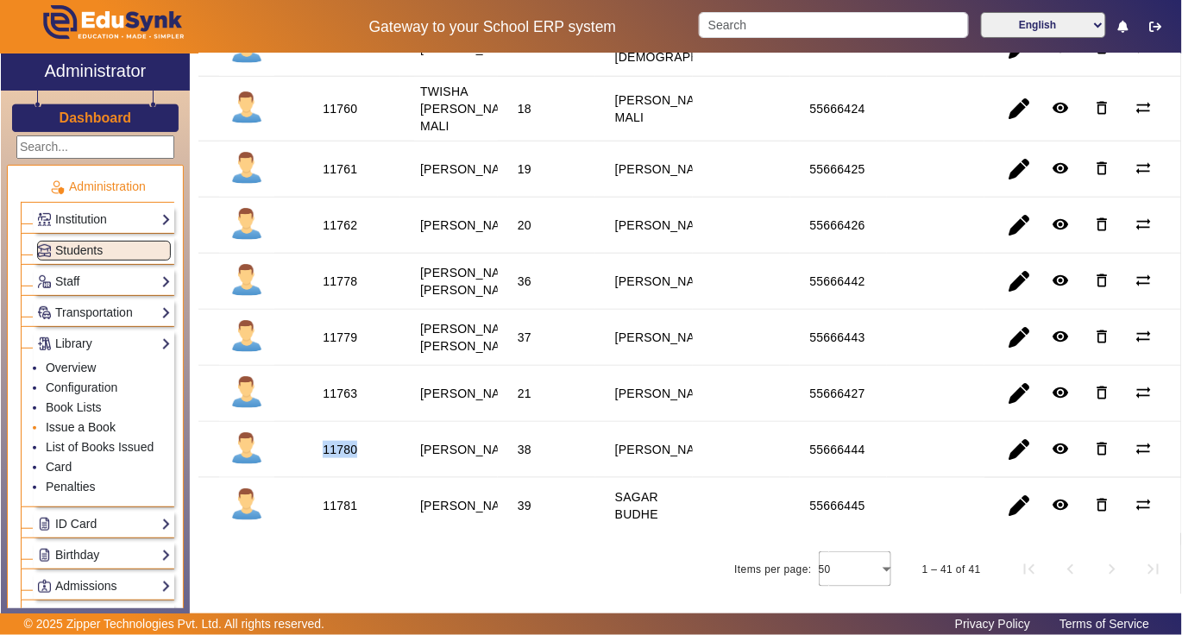
click at [79, 425] on link "Issue a Book" at bounding box center [81, 427] width 70 height 14
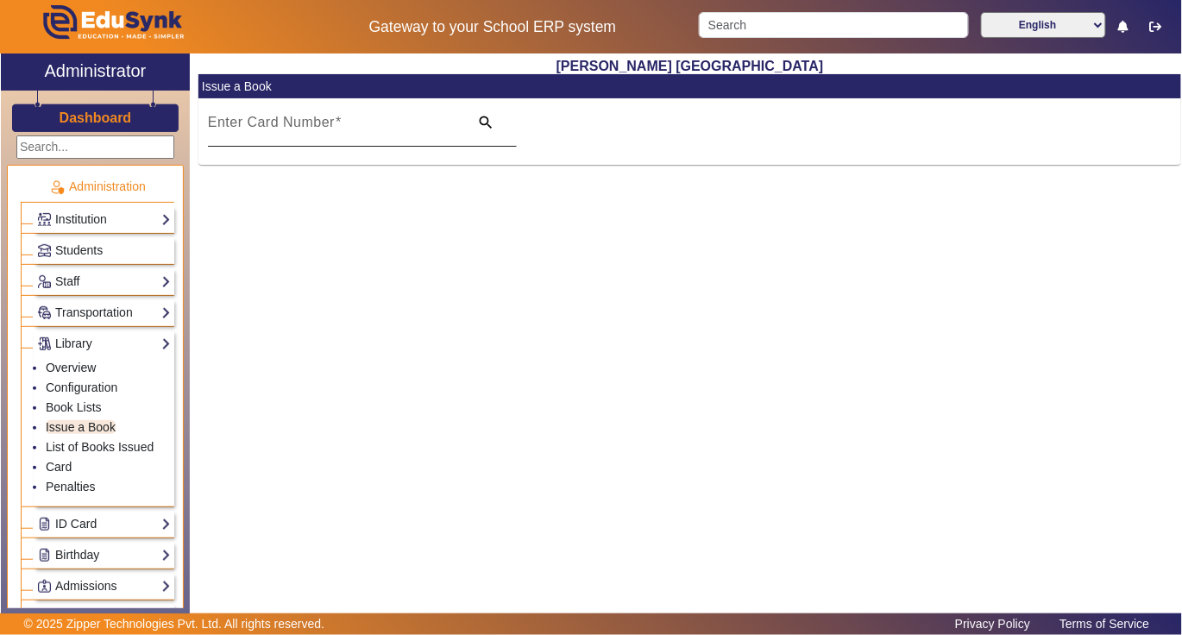
click at [371, 123] on input "Enter Card Number" at bounding box center [333, 129] width 251 height 21
paste input "11780"
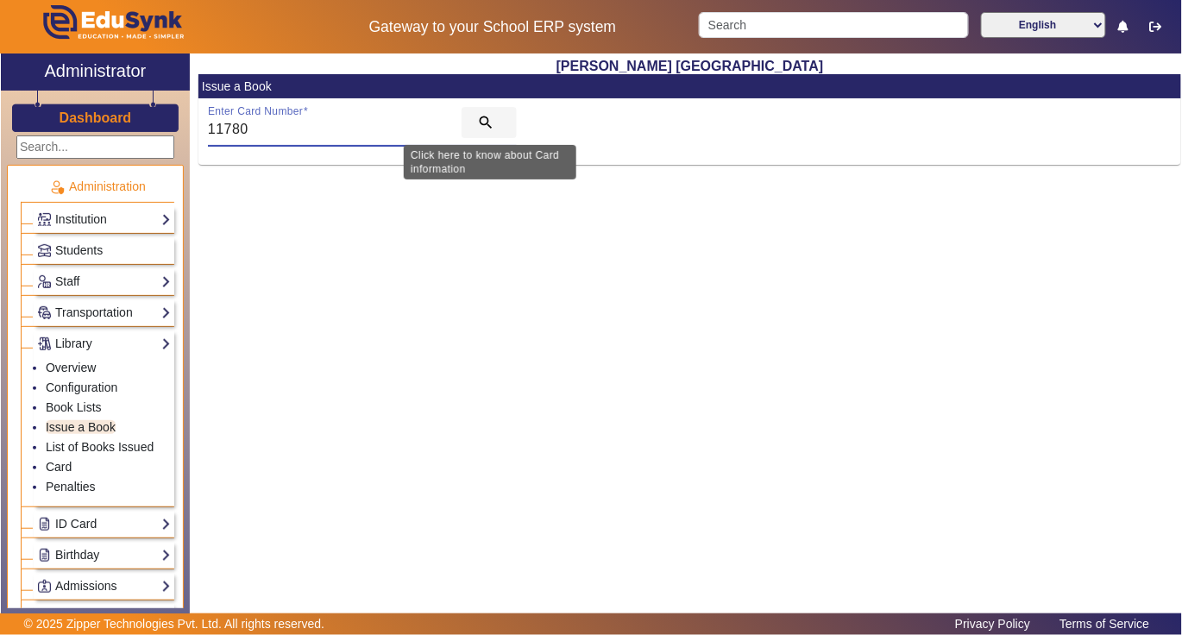
type input "11780"
click at [483, 123] on mat-icon "search" at bounding box center [485, 122] width 17 height 17
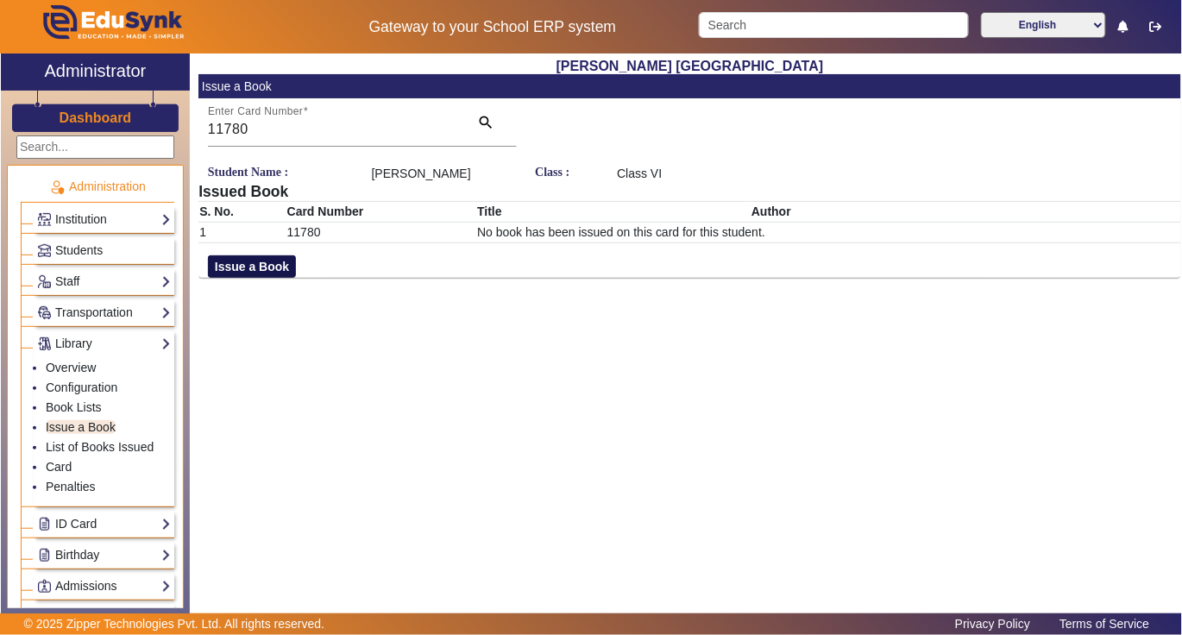
click at [260, 266] on button "Issue a Book" at bounding box center [252, 266] width 88 height 22
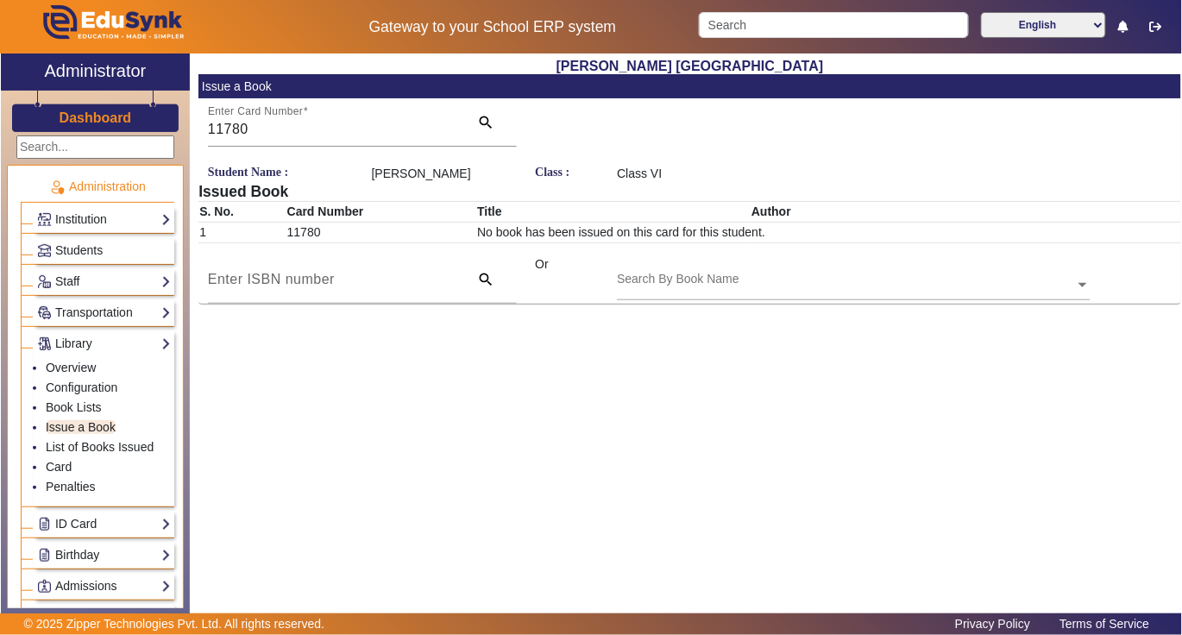
click at [783, 266] on div "Search By Book Name" at bounding box center [845, 265] width 457 height 20
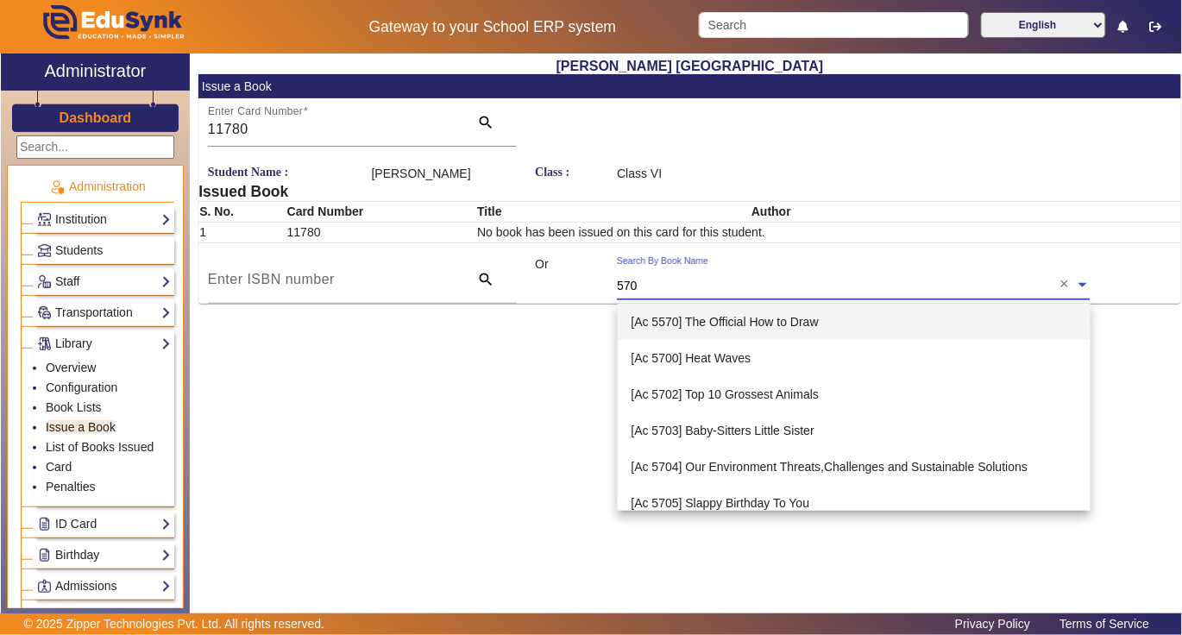
type input "5707"
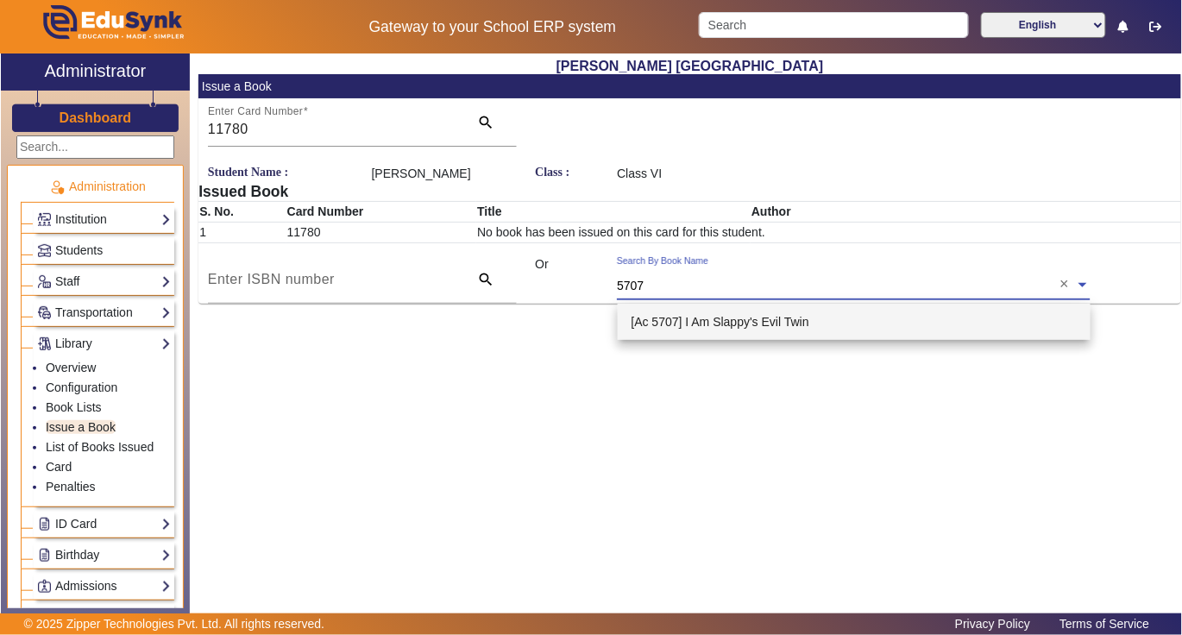
click at [763, 318] on span "[Ac 5707] I Am Slappy's Evil Twin" at bounding box center [721, 322] width 178 height 14
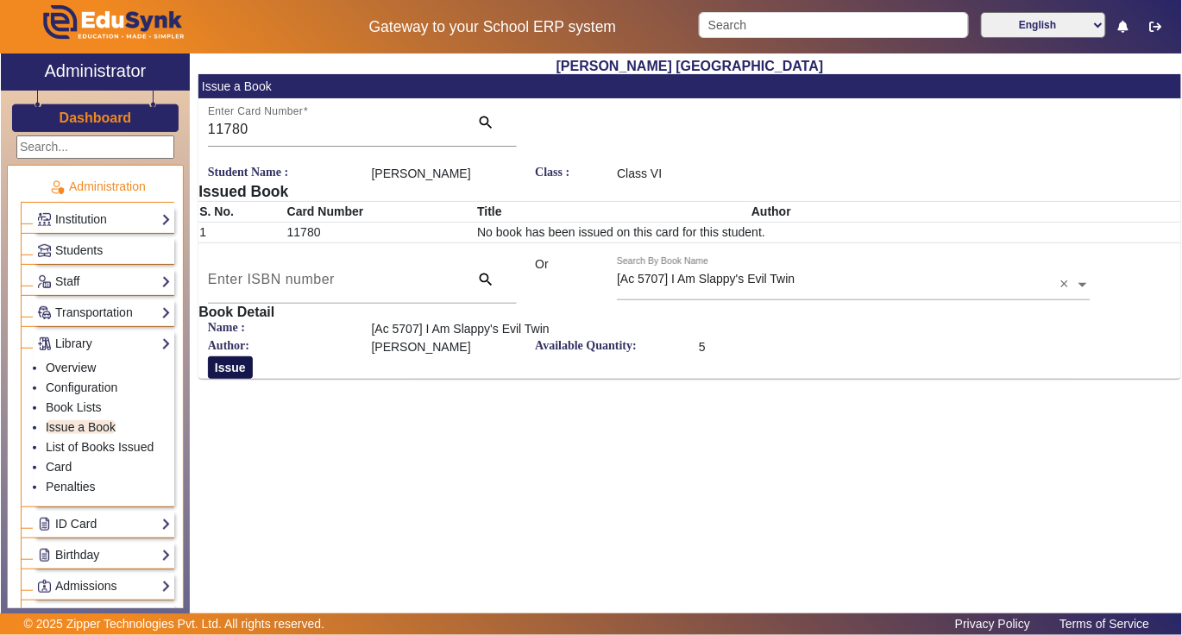
click at [231, 371] on button "Issue" at bounding box center [230, 367] width 45 height 22
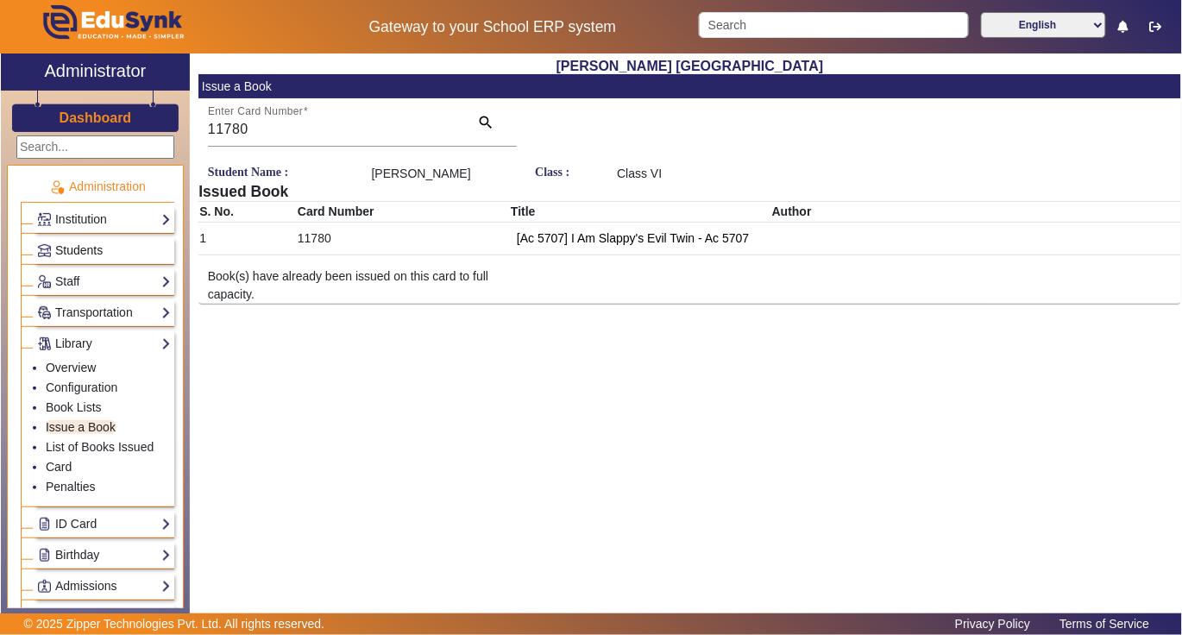
click at [81, 252] on span "Students" at bounding box center [78, 250] width 47 height 14
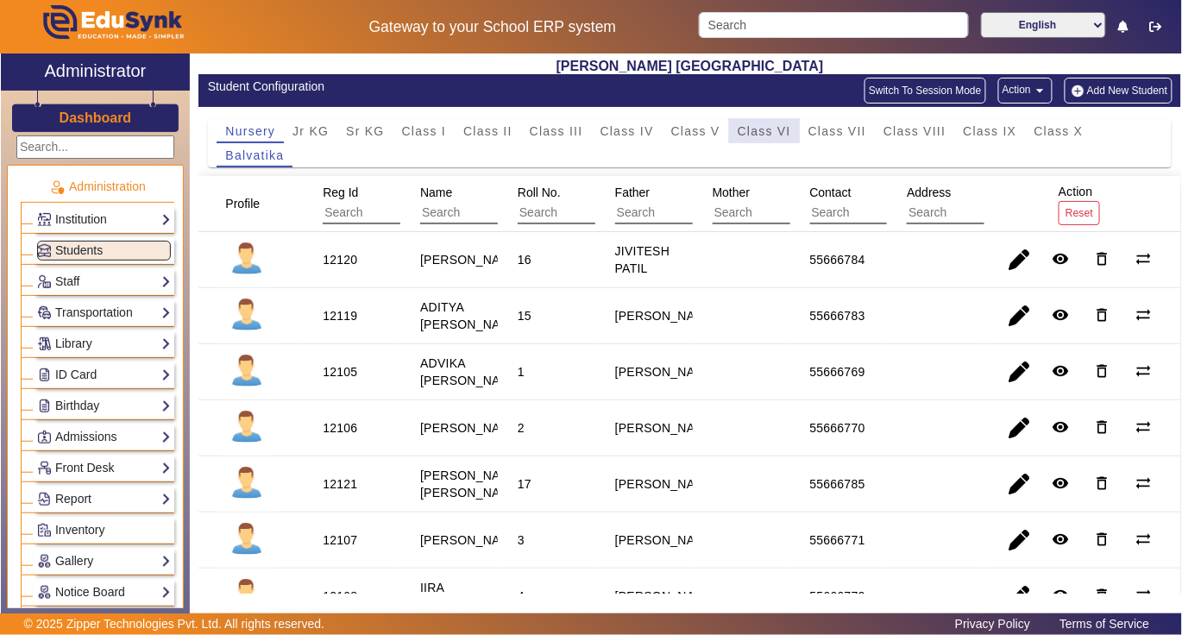
drag, startPoint x: 774, startPoint y: 128, endPoint x: 660, endPoint y: 139, distance: 114.4
click at [775, 128] on span "Class VI" at bounding box center [764, 131] width 53 height 12
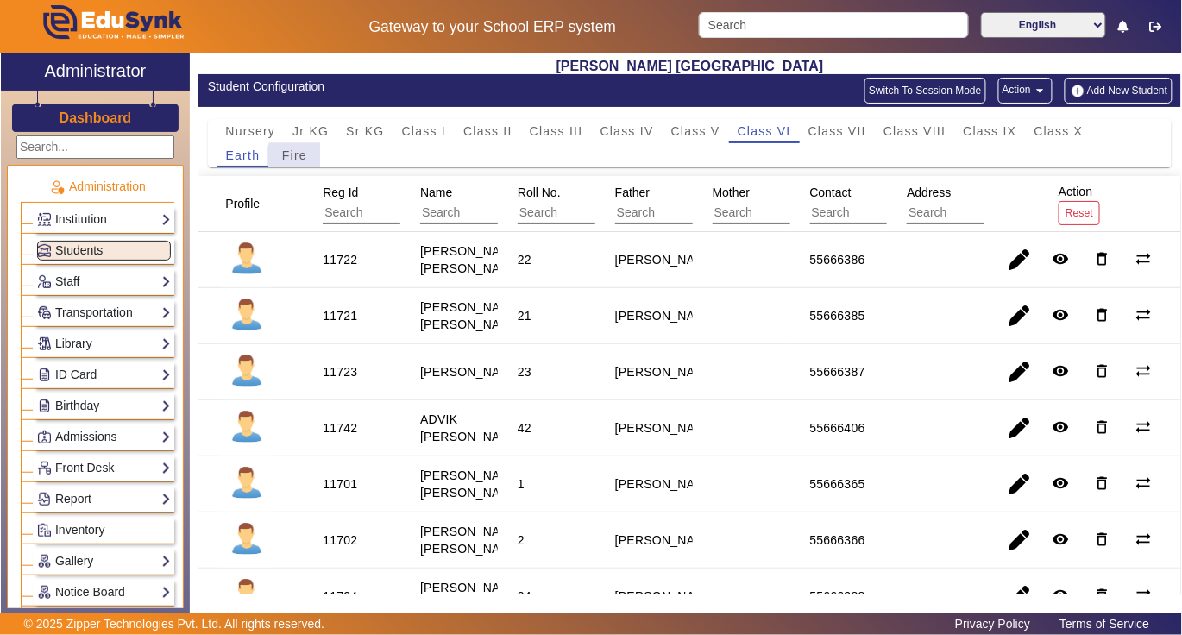
click at [305, 157] on span "Fire" at bounding box center [294, 155] width 25 height 12
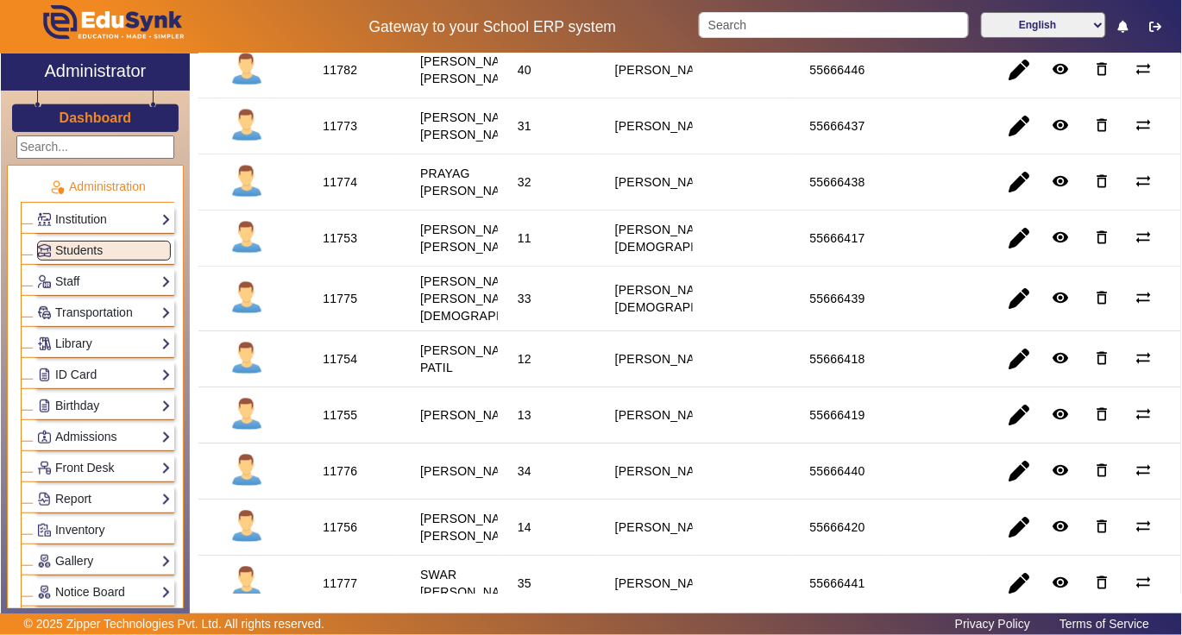
scroll to position [1380, 0]
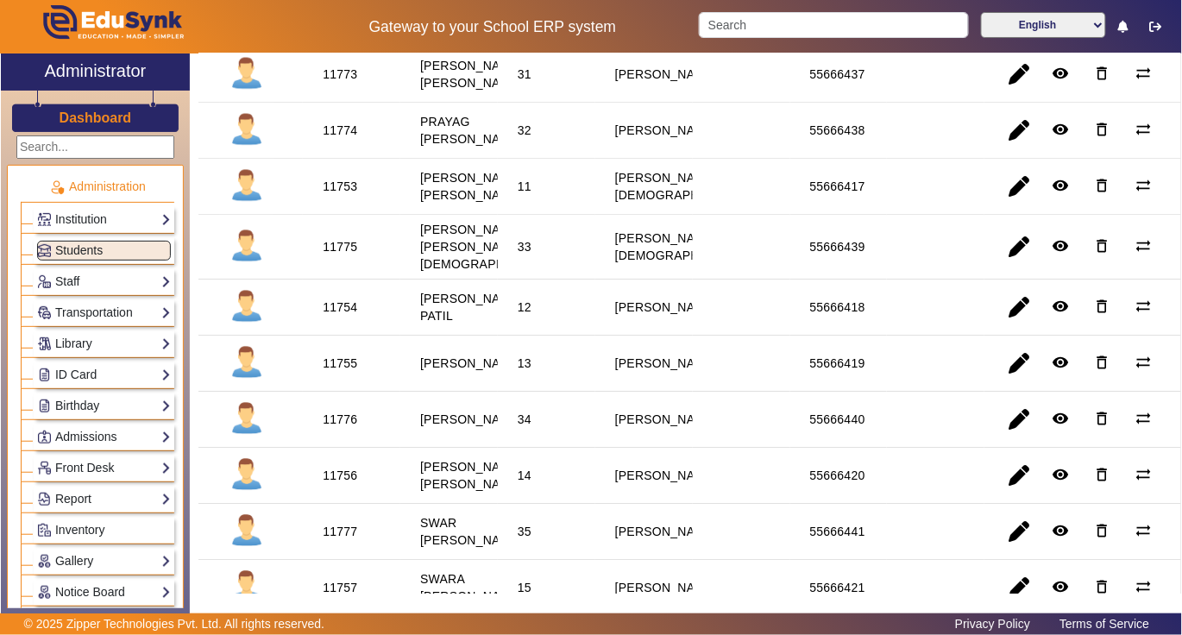
click at [336, 139] on div "11774" at bounding box center [340, 130] width 35 height 17
copy div "11774"
click at [86, 342] on link "Library" at bounding box center [104, 344] width 134 height 20
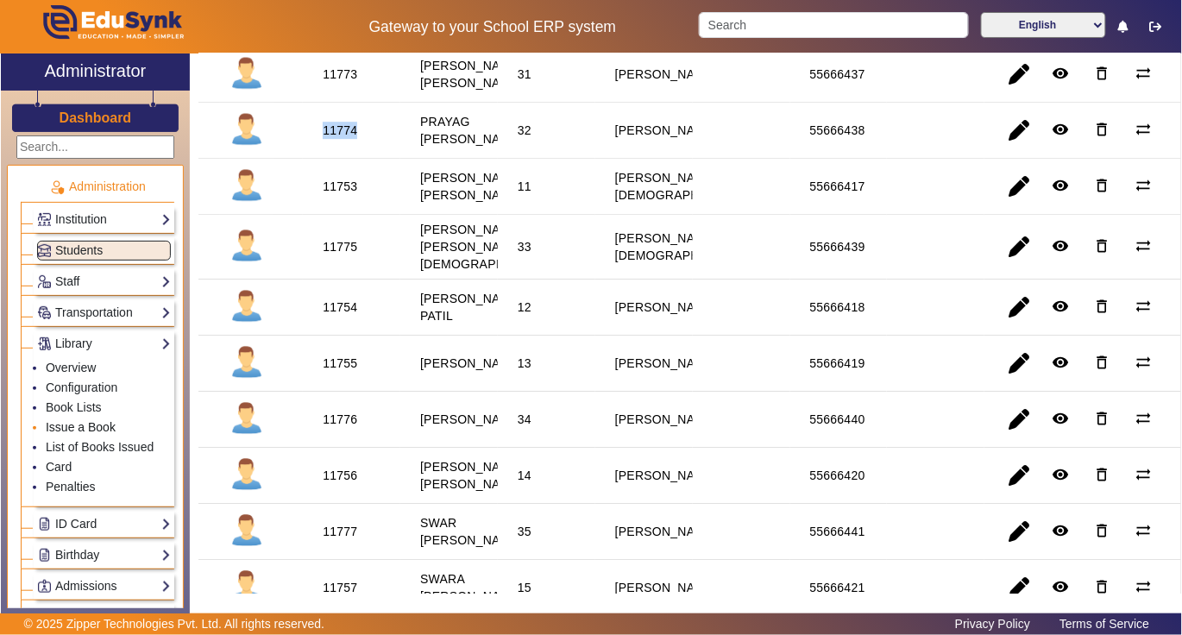
click at [88, 426] on link "Issue a Book" at bounding box center [81, 427] width 70 height 14
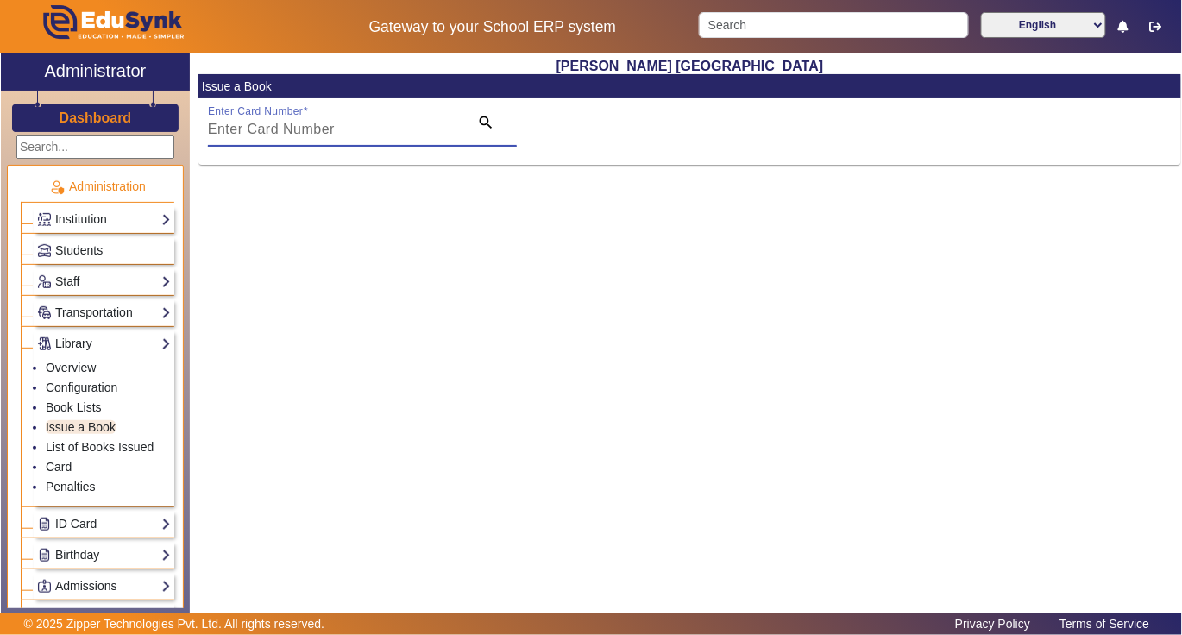
click at [416, 128] on input "Enter Card Number" at bounding box center [333, 129] width 251 height 21
paste input "11774"
type input "11774"
click at [484, 119] on mat-icon "search" at bounding box center [485, 122] width 17 height 17
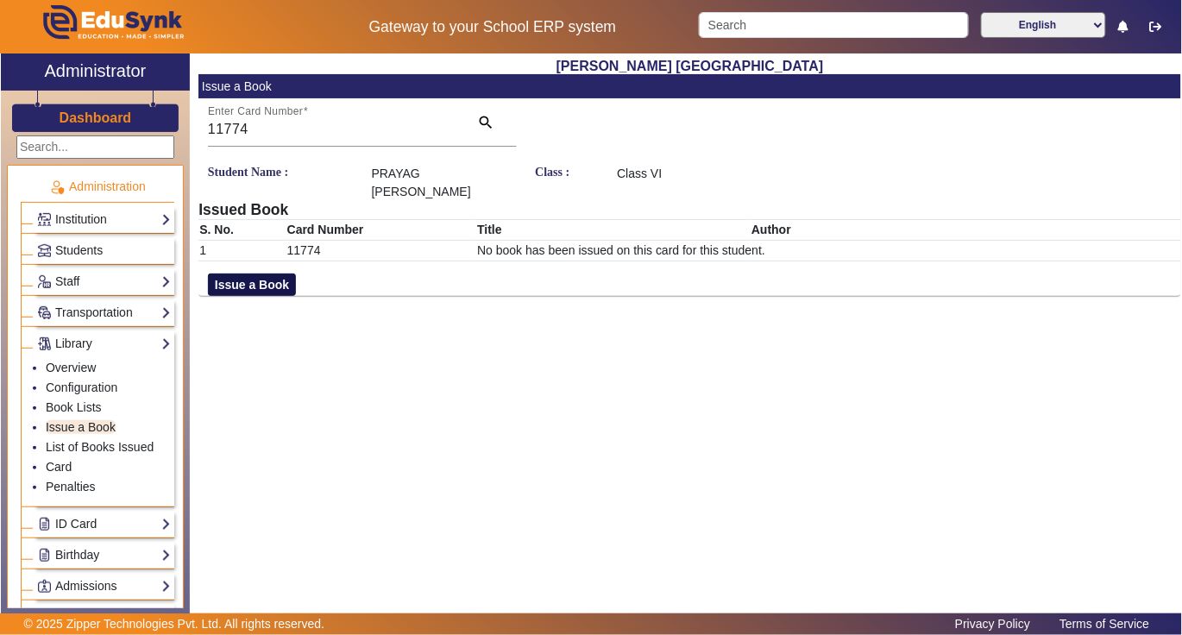
click at [264, 281] on button "Issue a Book" at bounding box center [252, 285] width 88 height 22
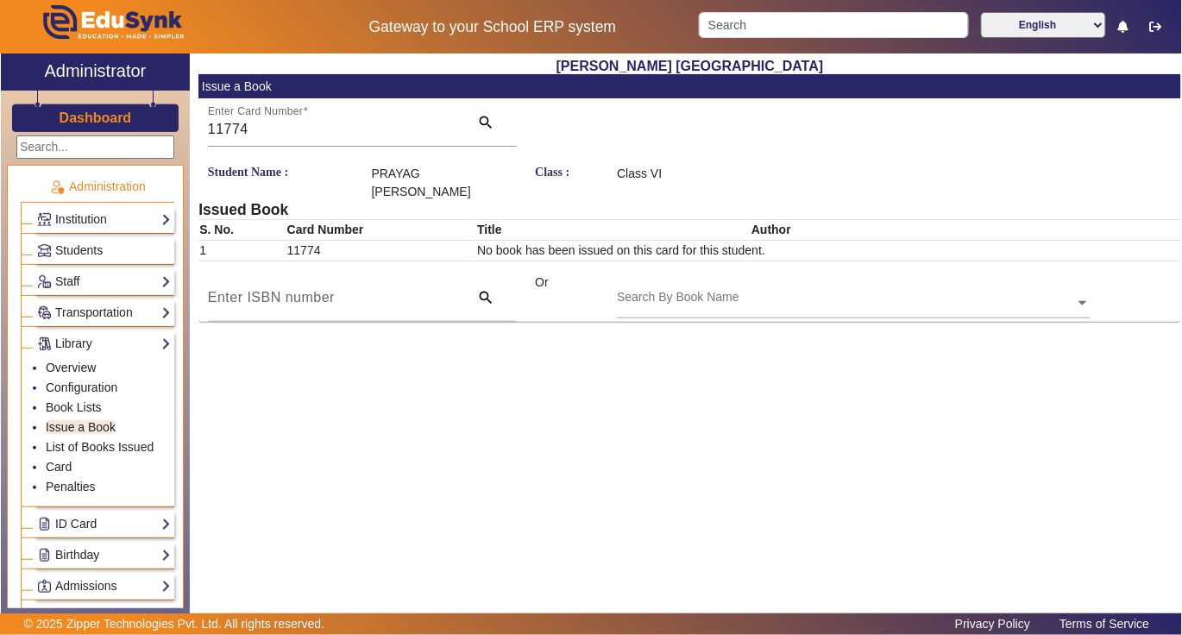
click at [790, 288] on div "Search By Book Name" at bounding box center [845, 284] width 457 height 20
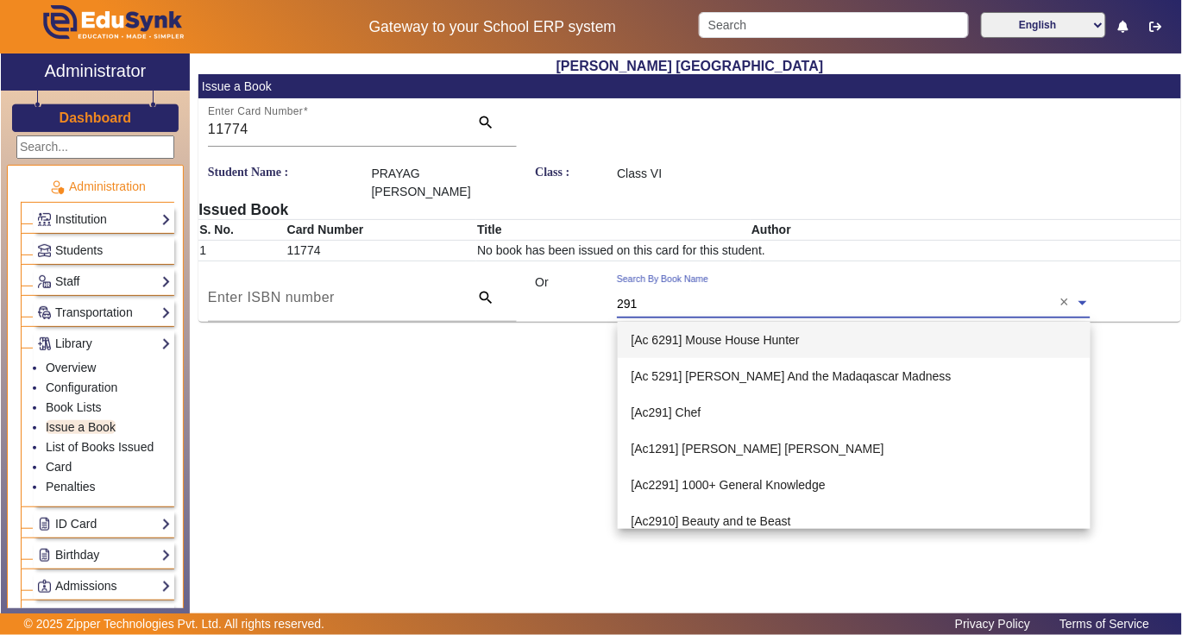
type input "2910"
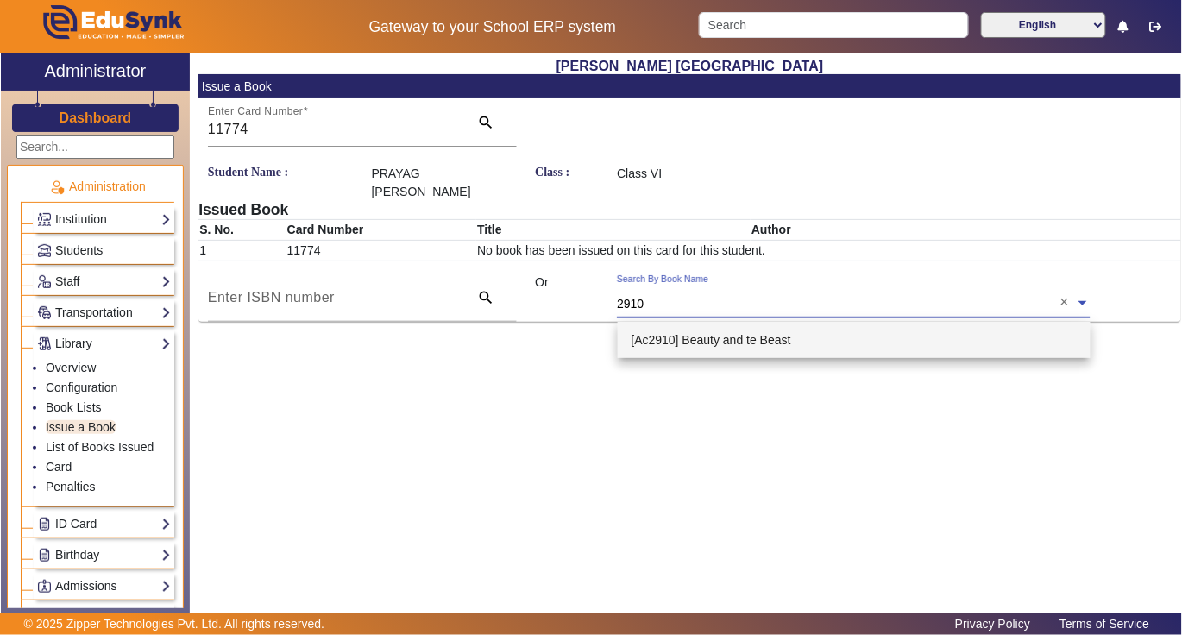
click at [730, 333] on span "[Ac2910] Beauty and te Beast" at bounding box center [712, 340] width 160 height 14
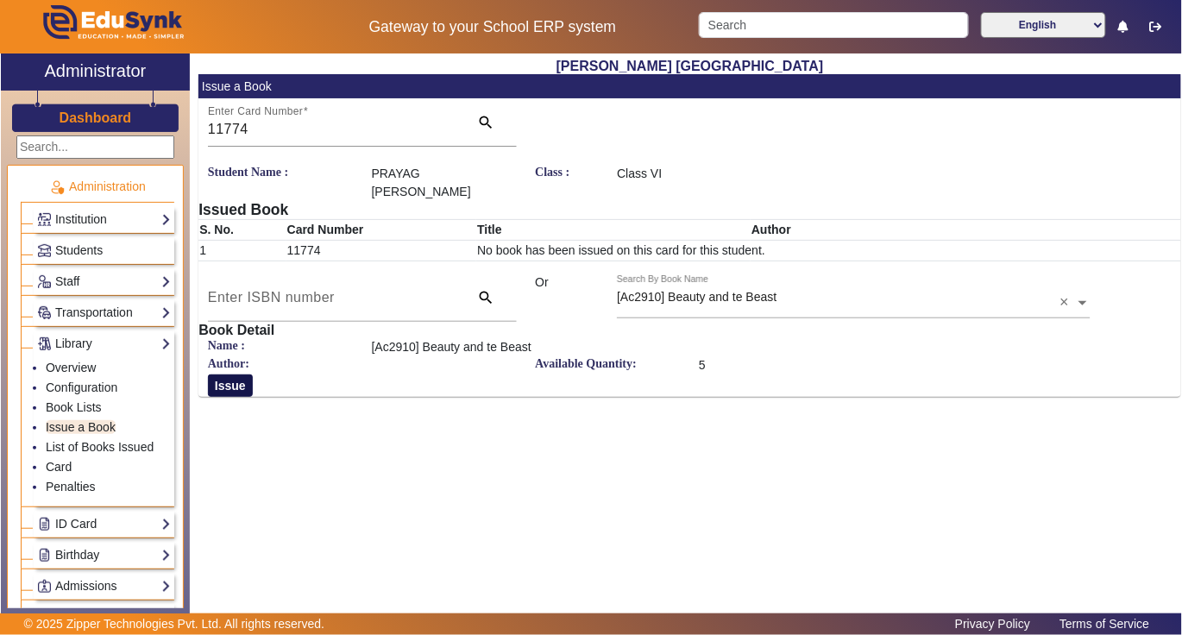
click at [209, 387] on button "Issue" at bounding box center [230, 385] width 45 height 22
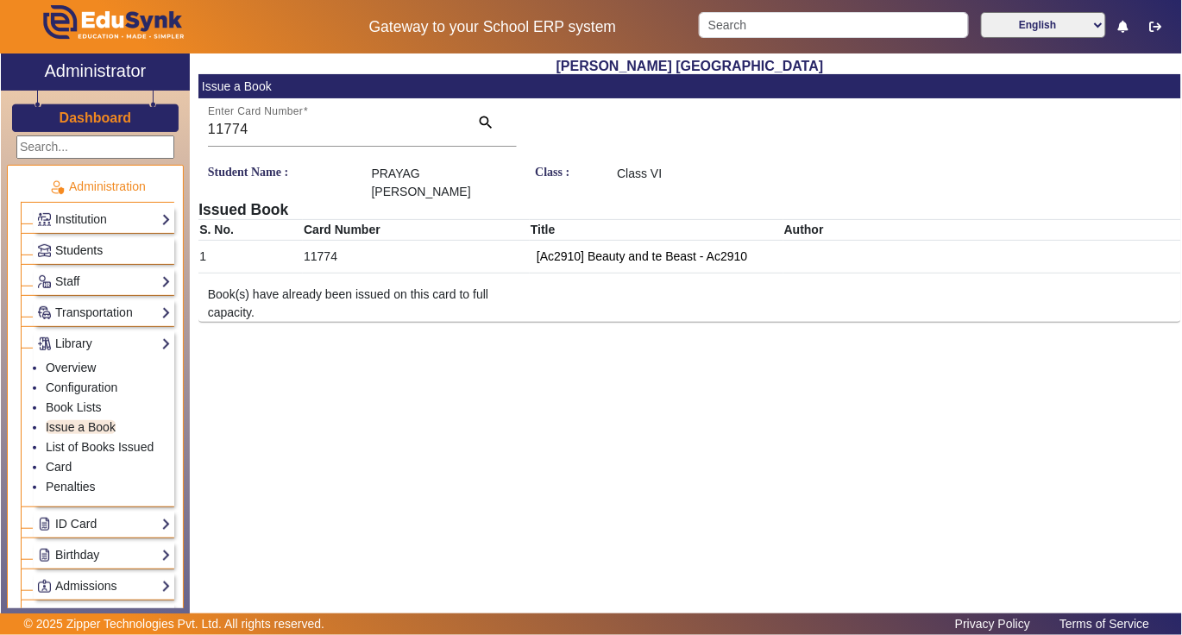
click at [86, 253] on span "Students" at bounding box center [78, 250] width 47 height 14
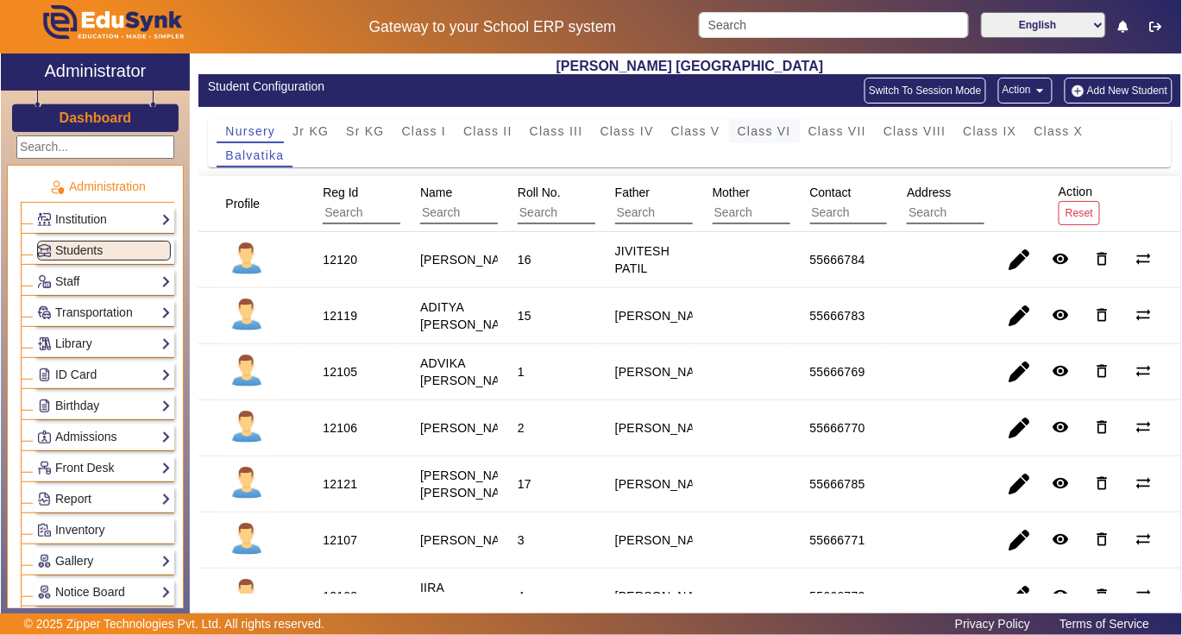
click at [778, 136] on span "Class VI" at bounding box center [764, 131] width 53 height 12
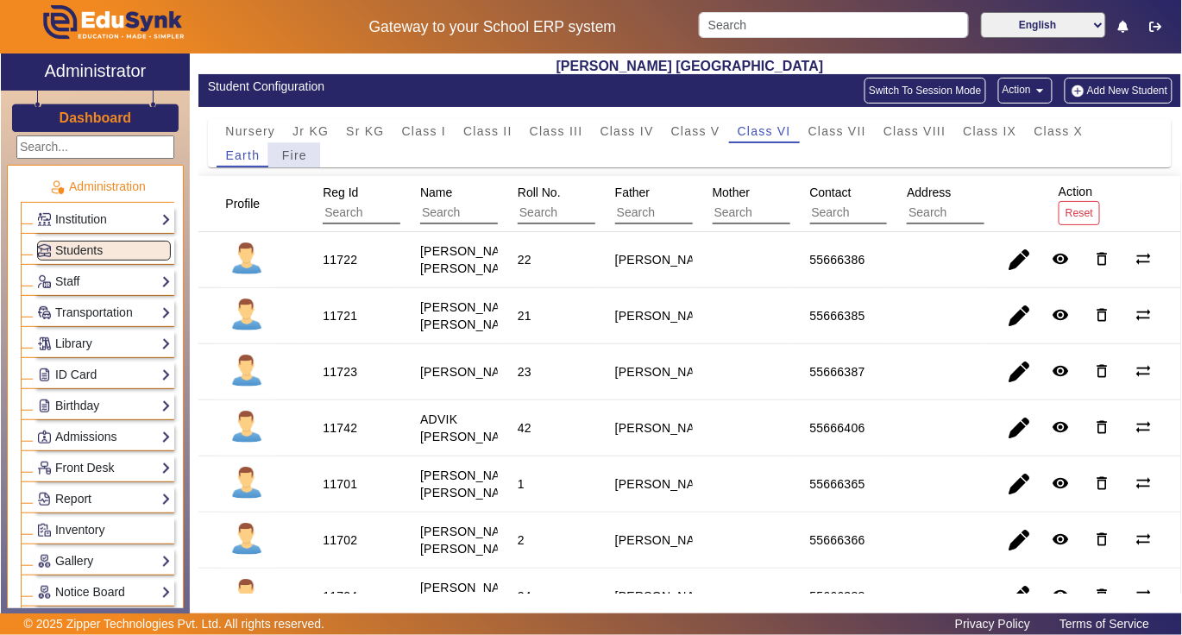
click at [297, 154] on span "Fire" at bounding box center [294, 155] width 25 height 12
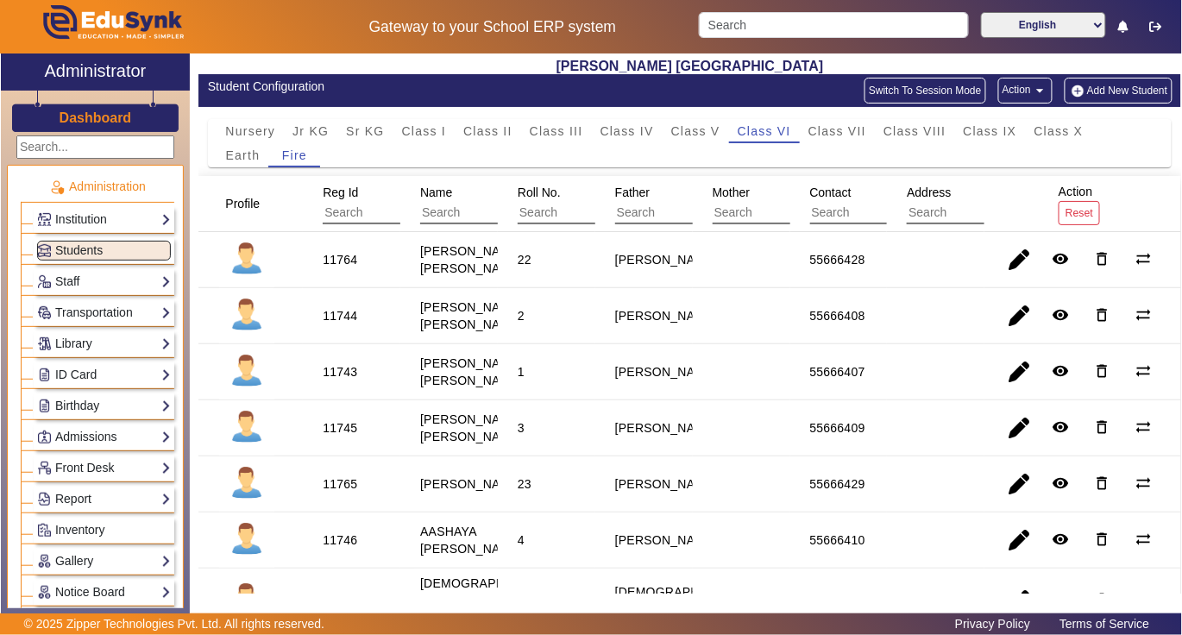
click at [338, 260] on div "11764" at bounding box center [340, 259] width 35 height 17
copy div "11764"
click at [86, 339] on link "Library" at bounding box center [104, 344] width 134 height 20
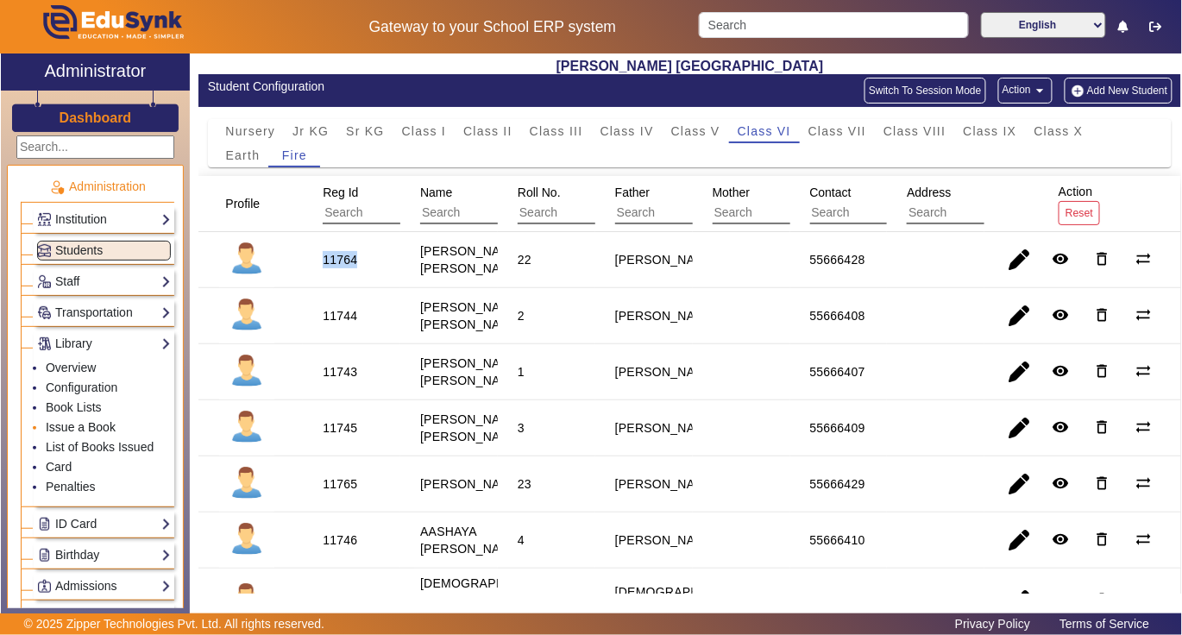
click at [76, 431] on link "Issue a Book" at bounding box center [81, 427] width 70 height 14
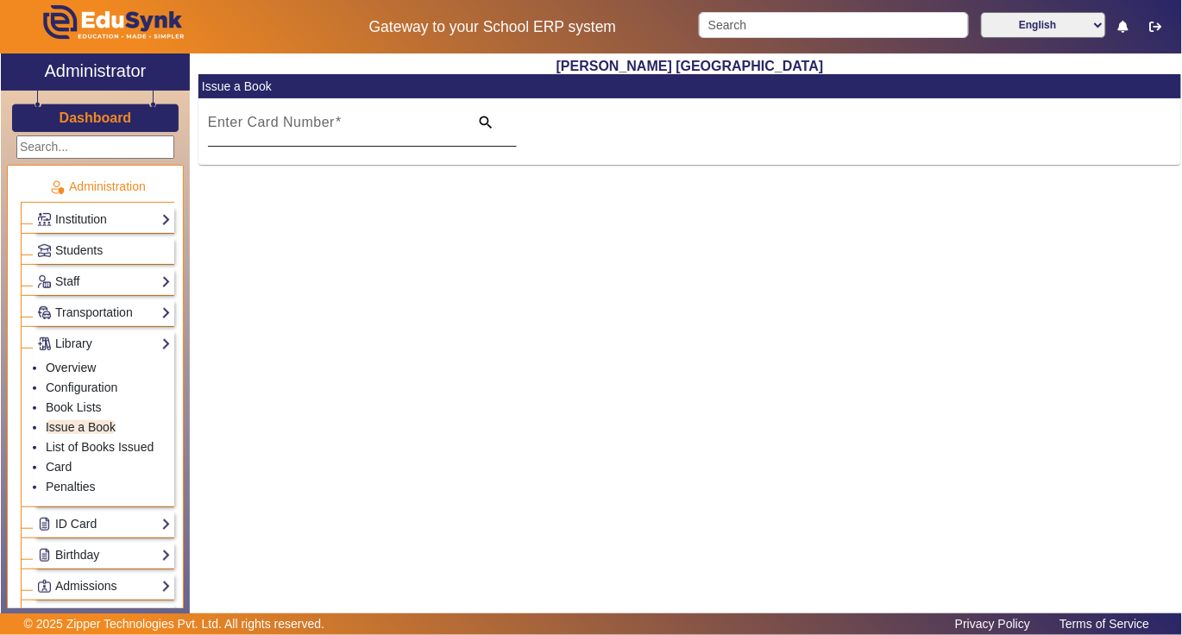
click at [377, 131] on input "Enter Card Number" at bounding box center [333, 129] width 251 height 21
paste input "11764"
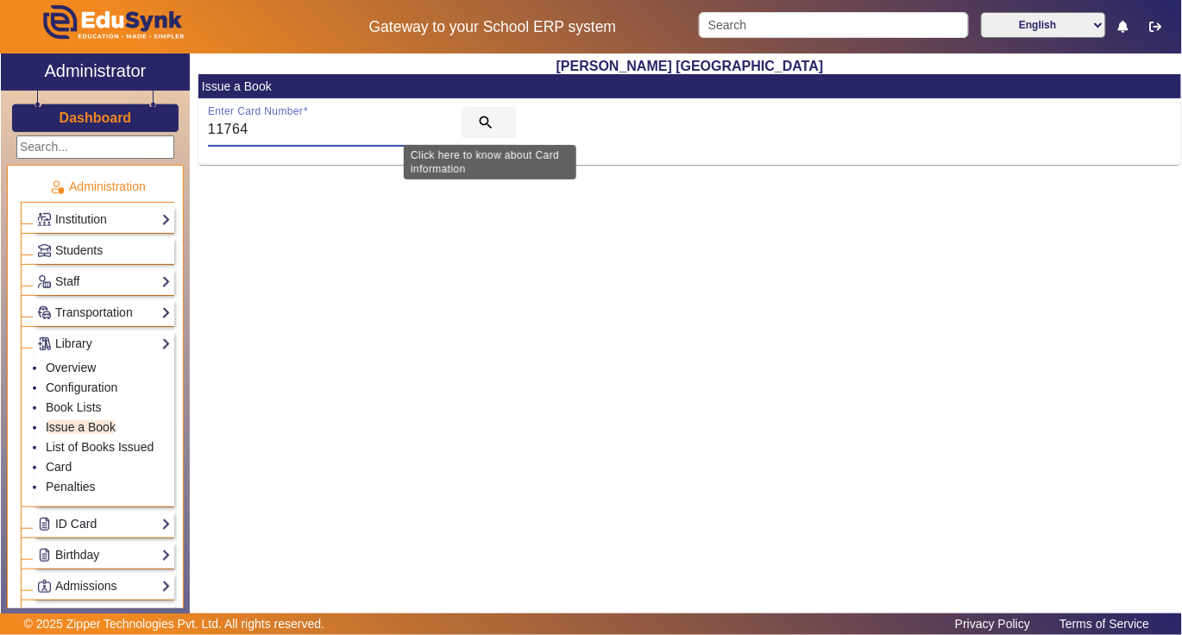
type input "11764"
click at [481, 121] on mat-icon "search" at bounding box center [485, 122] width 17 height 17
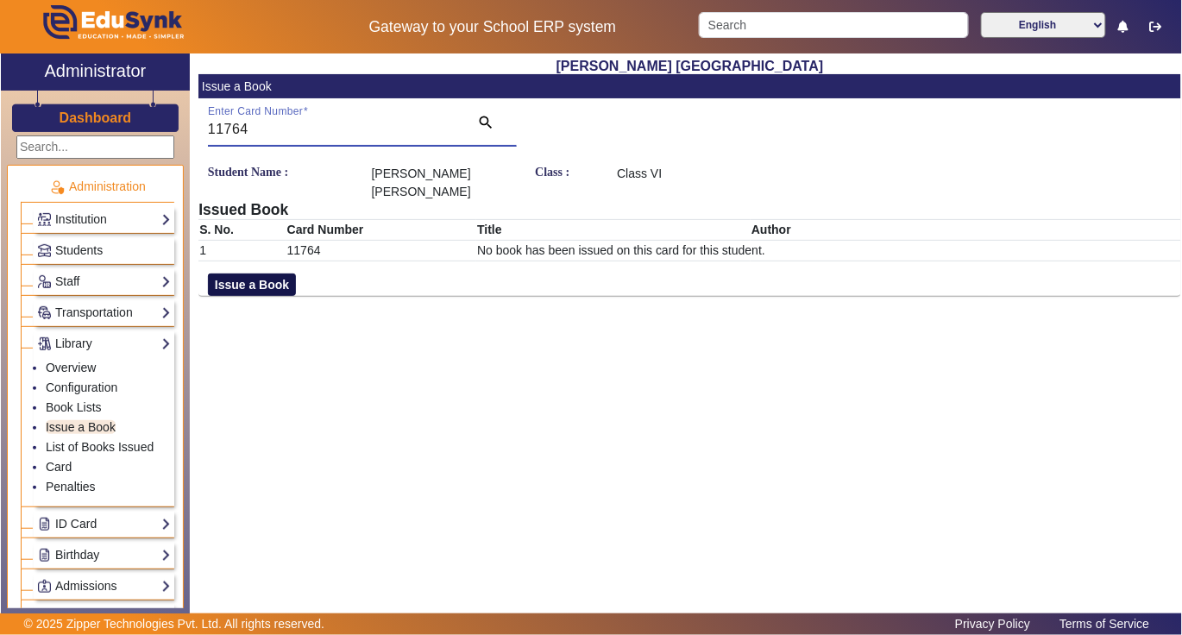
click at [252, 286] on button "Issue a Book" at bounding box center [252, 285] width 88 height 22
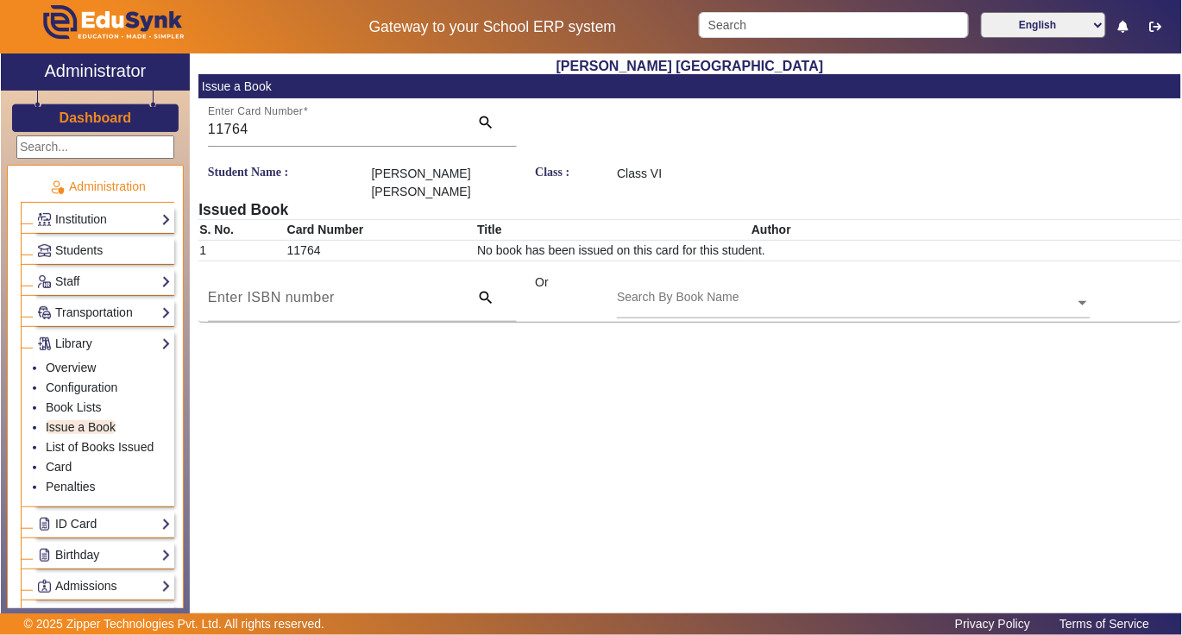
click at [804, 297] on input "text" at bounding box center [853, 304] width 473 height 18
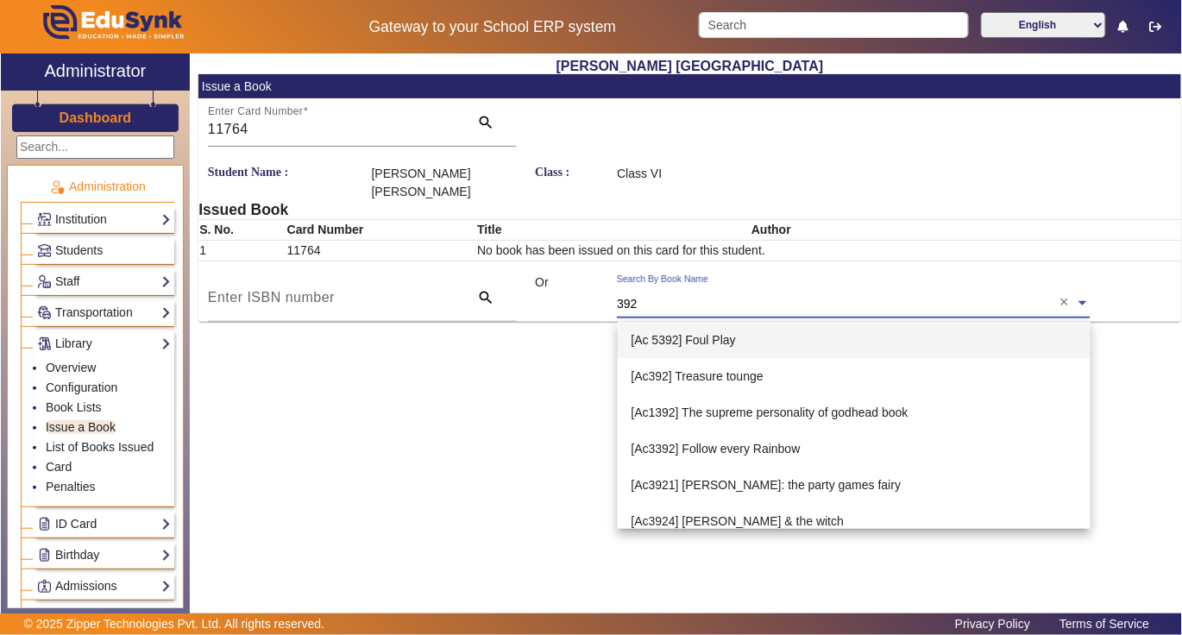
type input "3928"
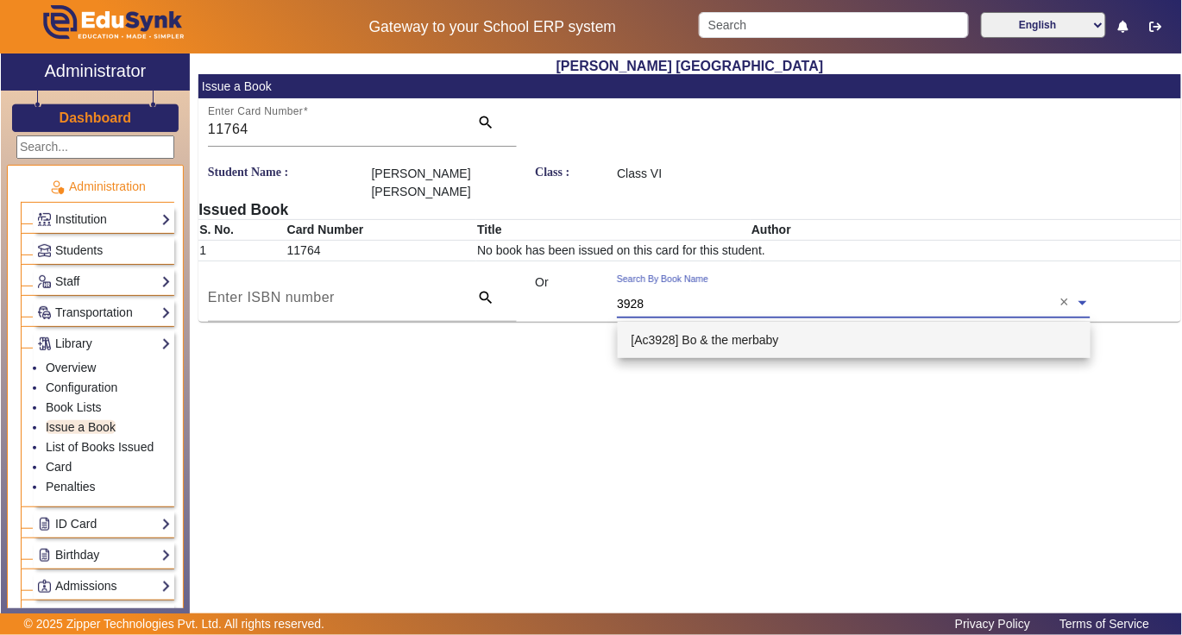
click at [754, 338] on span "[Ac3928] Bo & the merbaby" at bounding box center [706, 340] width 148 height 14
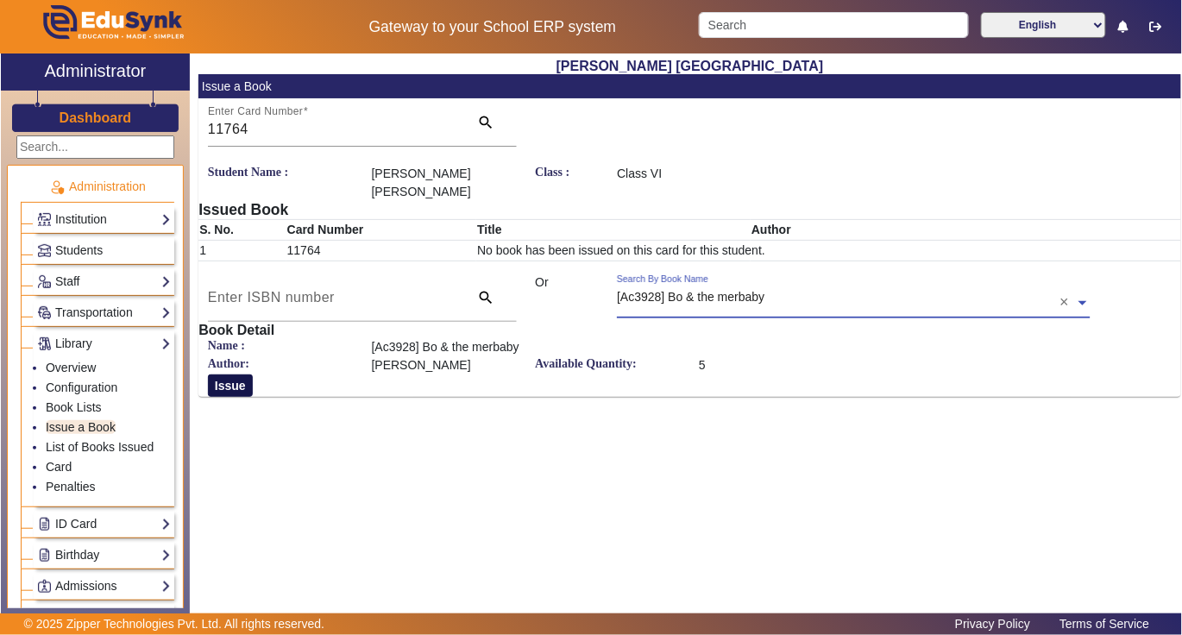
click at [239, 391] on button "Issue" at bounding box center [230, 385] width 45 height 22
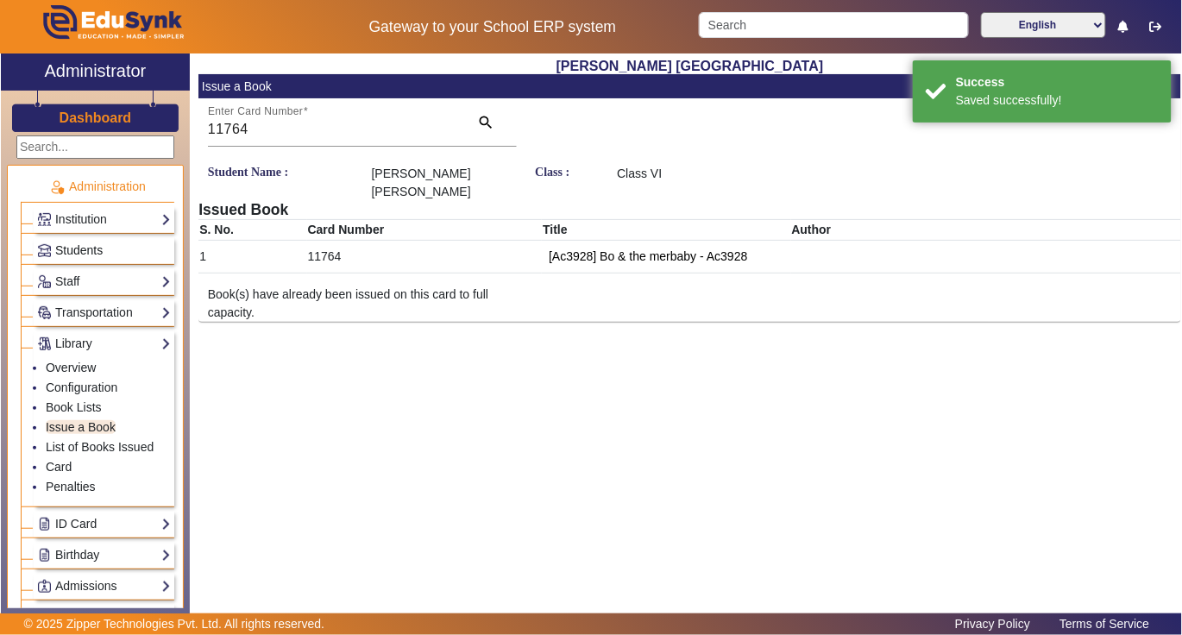
click at [71, 252] on span "Students" at bounding box center [78, 250] width 47 height 14
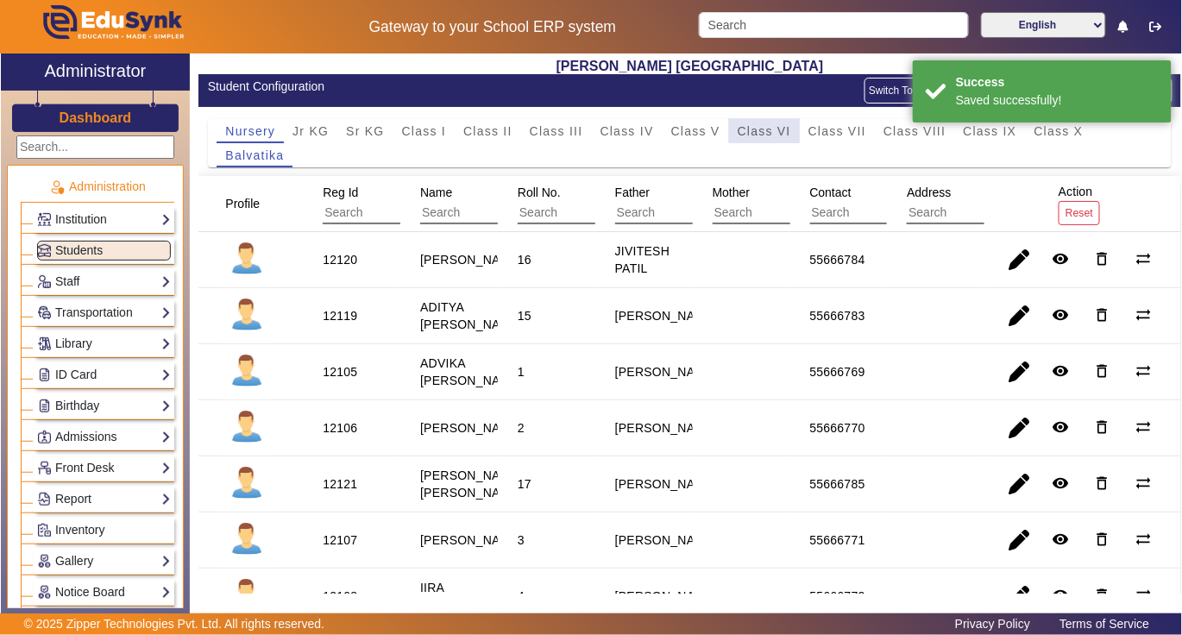
click at [777, 128] on span "Class VI" at bounding box center [764, 131] width 53 height 12
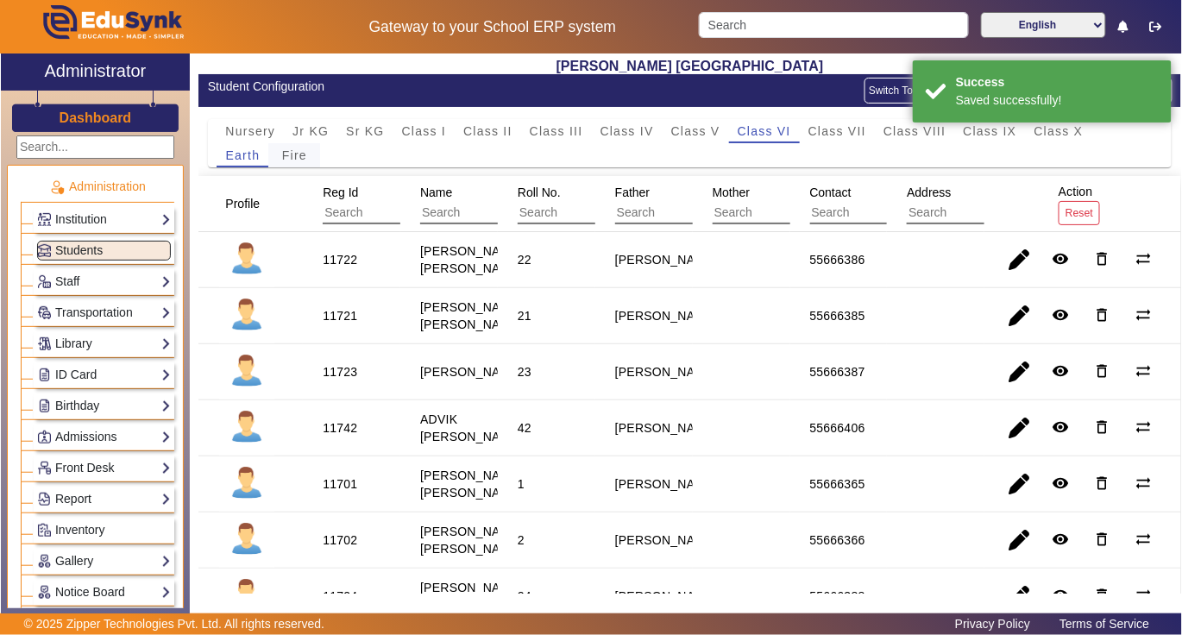
click at [298, 153] on span "Fire" at bounding box center [294, 155] width 25 height 12
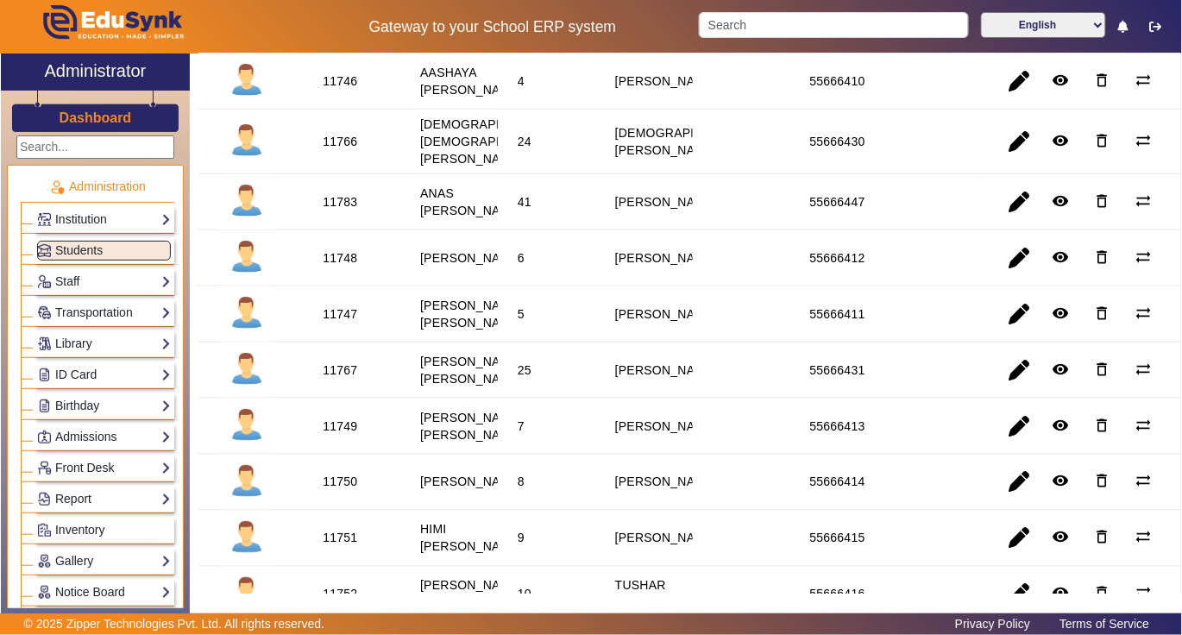
scroll to position [425, 0]
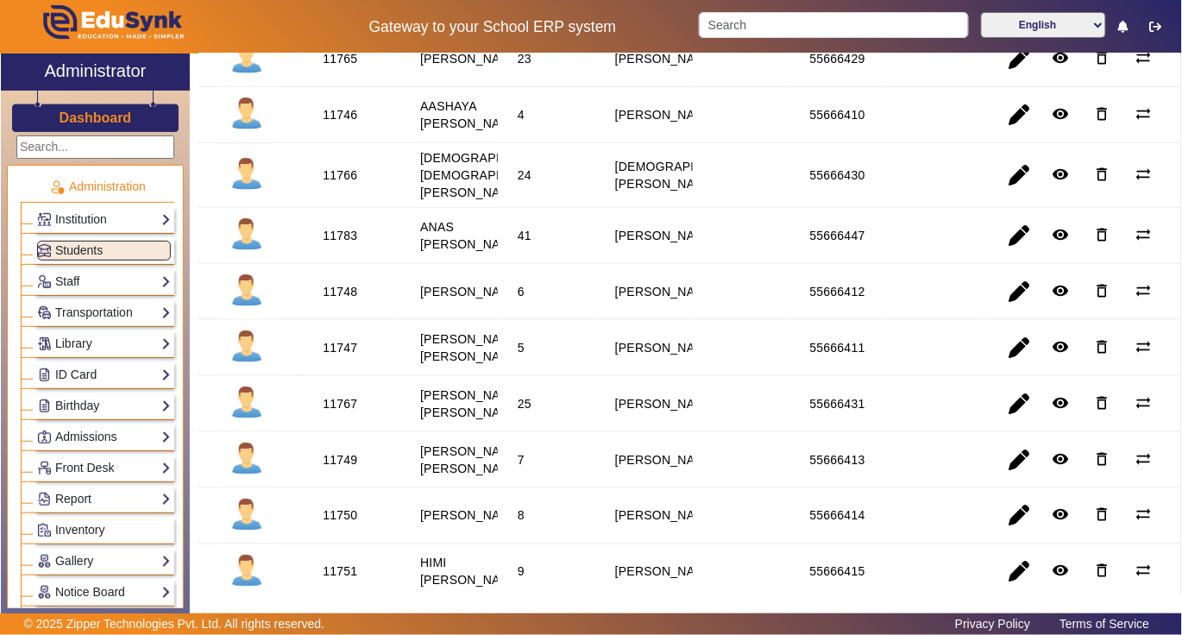
click at [346, 184] on div "11766" at bounding box center [340, 175] width 35 height 17
click at [87, 347] on link "Library" at bounding box center [104, 344] width 134 height 20
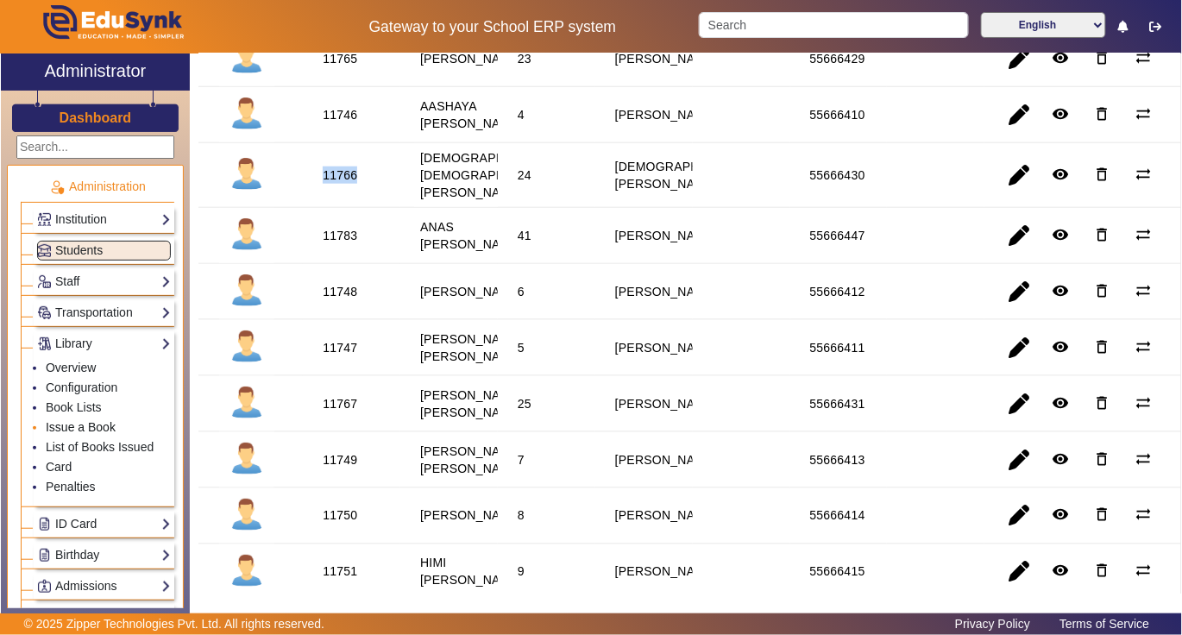
click at [85, 430] on link "Issue a Book" at bounding box center [81, 427] width 70 height 14
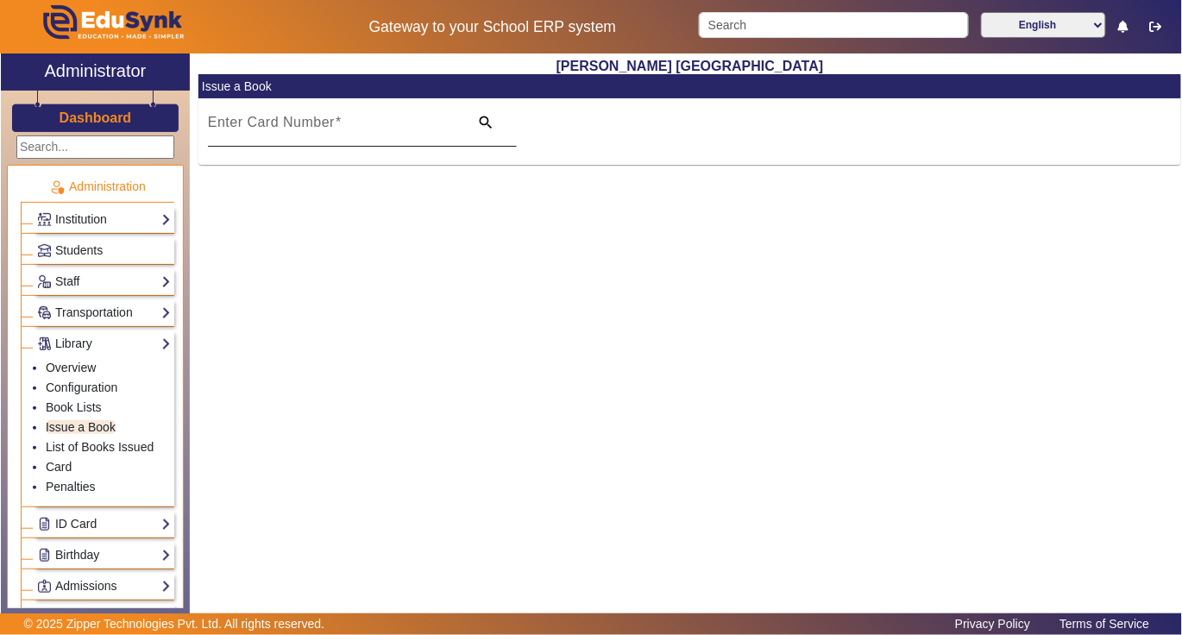
click at [393, 129] on input "Enter Card Number" at bounding box center [333, 129] width 251 height 21
paste input "11766"
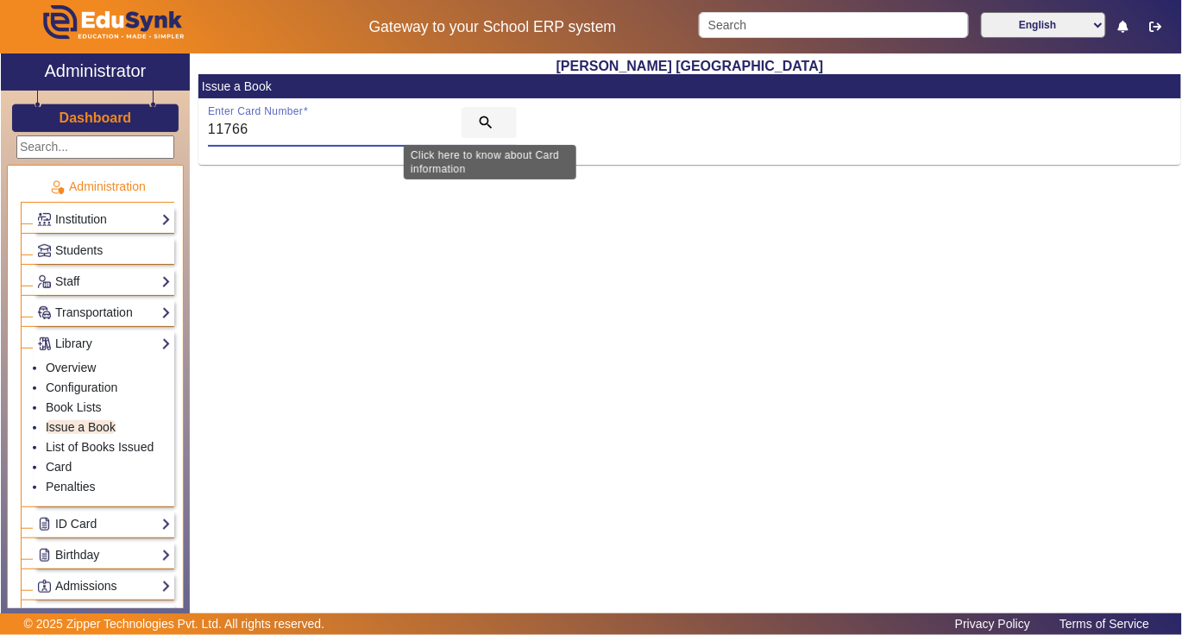
type input "11766"
click at [487, 122] on mat-icon "search" at bounding box center [485, 122] width 17 height 17
click at [483, 117] on mat-icon "search" at bounding box center [485, 122] width 17 height 17
click at [484, 122] on mat-icon "search" at bounding box center [485, 122] width 17 height 17
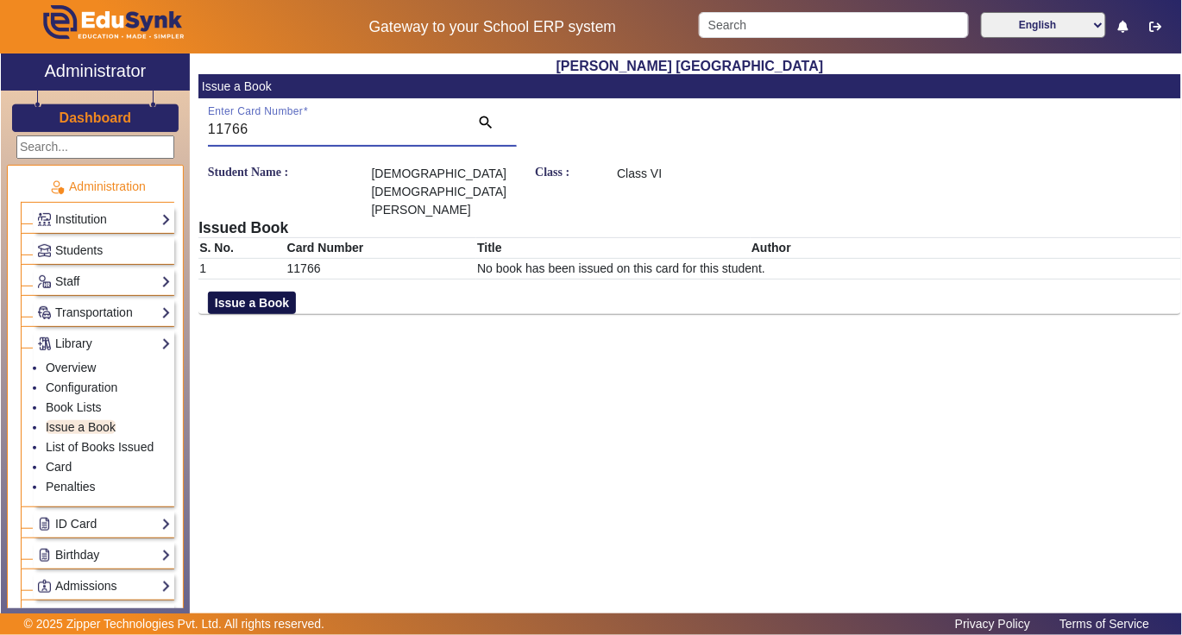
click at [283, 292] on button "Issue a Book" at bounding box center [252, 303] width 88 height 22
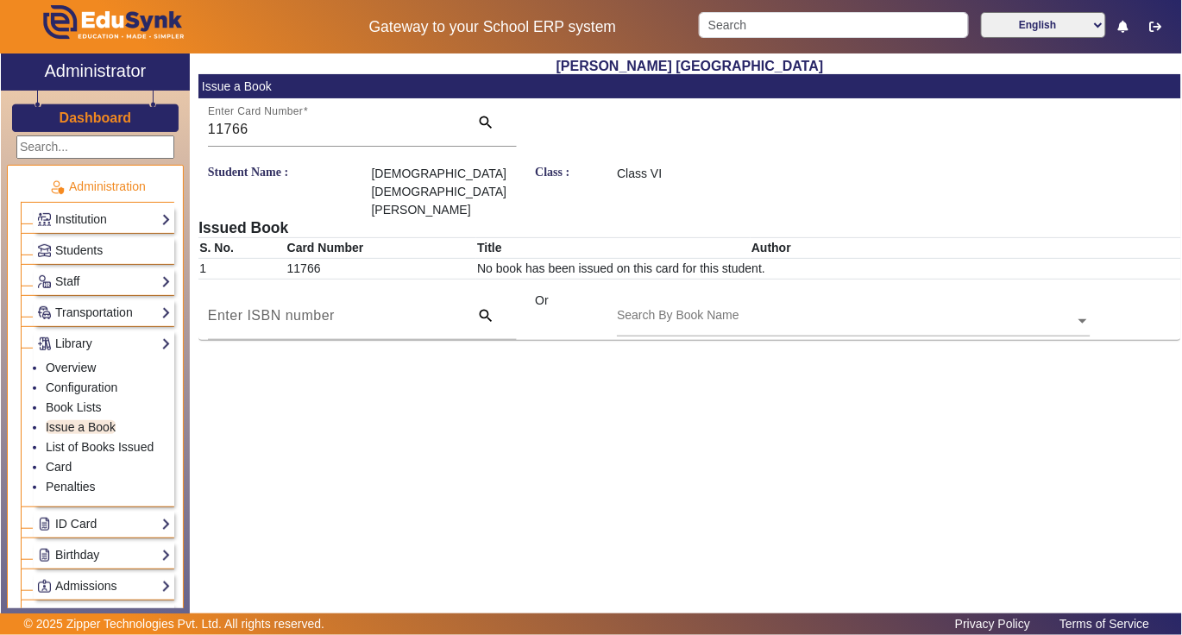
click at [764, 292] on div "Search By Book Name" at bounding box center [845, 302] width 457 height 20
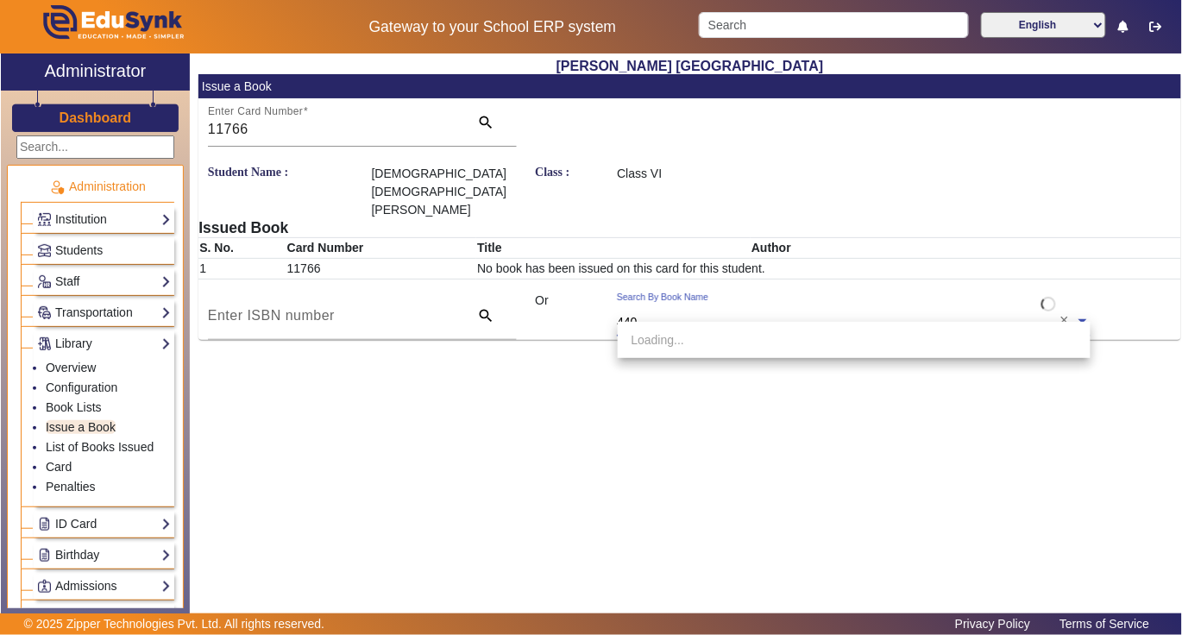
type input "4402"
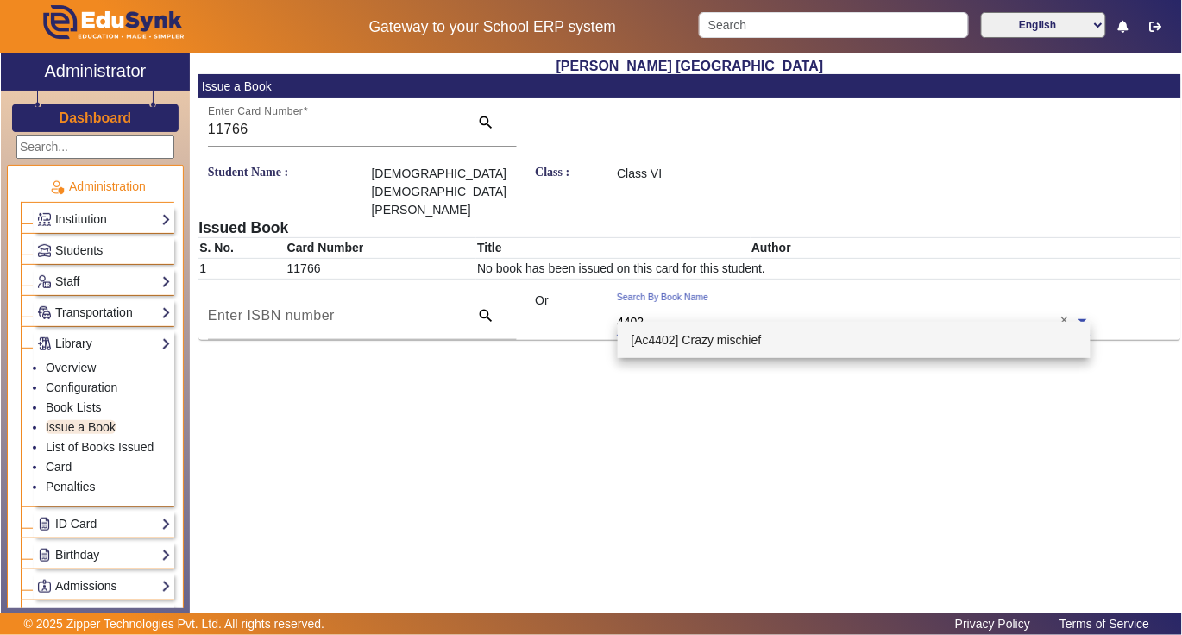
click at [733, 342] on span "[Ac4402] Crazy mischief" at bounding box center [697, 340] width 130 height 14
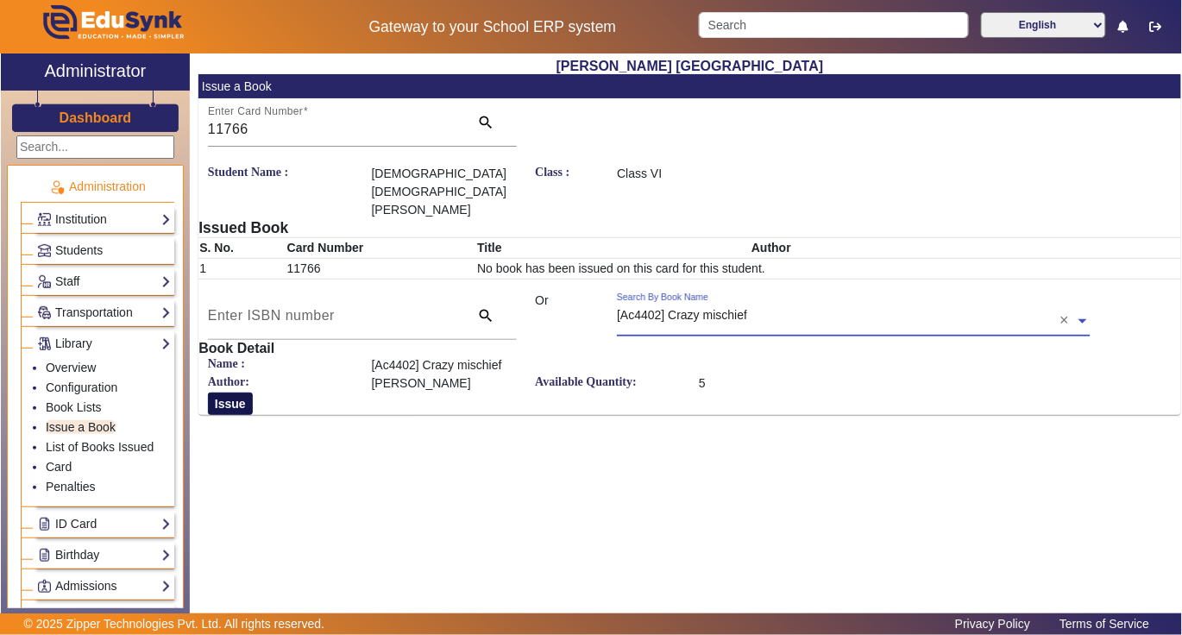
click at [232, 393] on button "Issue" at bounding box center [230, 404] width 45 height 22
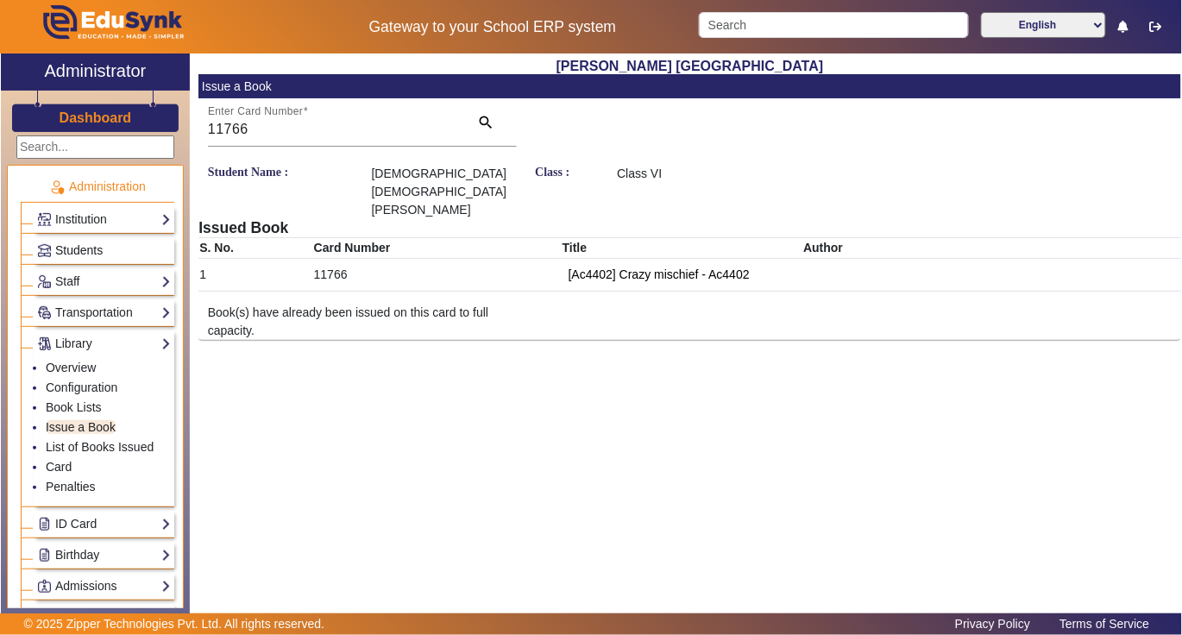
click at [88, 247] on span "Students" at bounding box center [78, 250] width 47 height 14
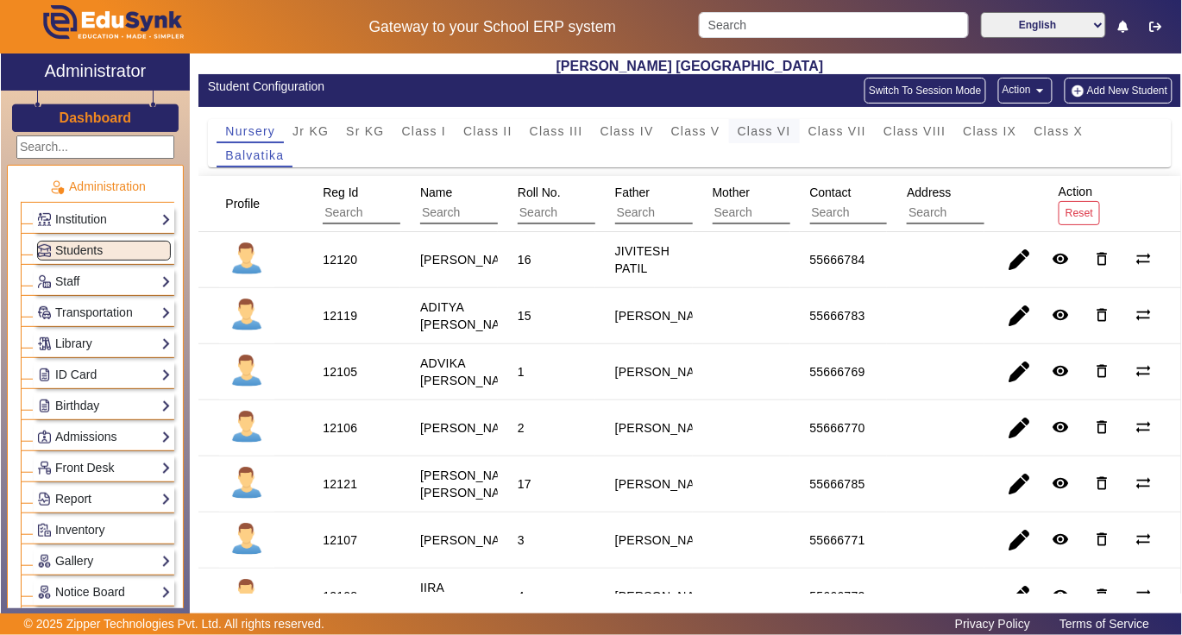
click at [761, 129] on span "Class VI" at bounding box center [764, 131] width 53 height 12
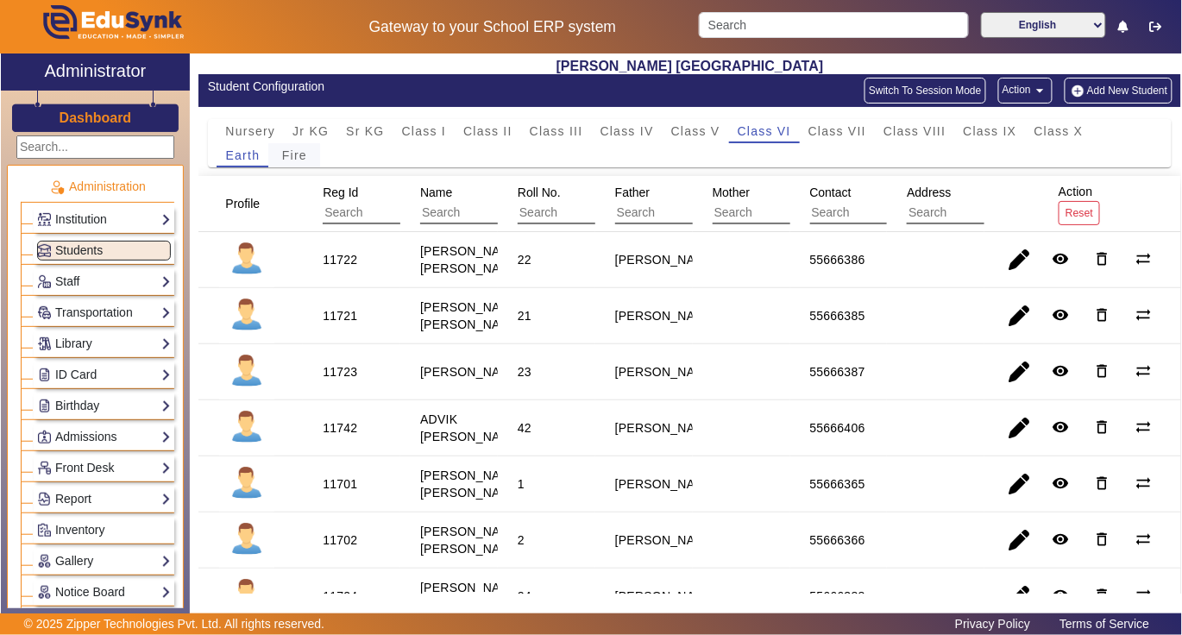
click at [291, 154] on span "Fire" at bounding box center [294, 155] width 25 height 12
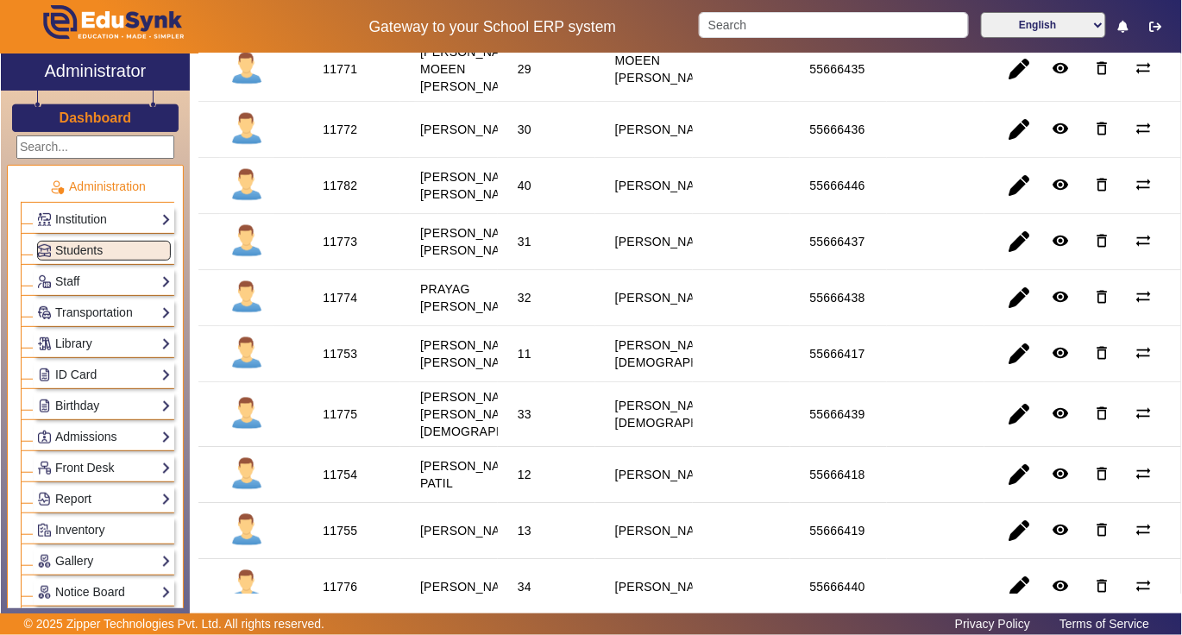
scroll to position [1265, 0]
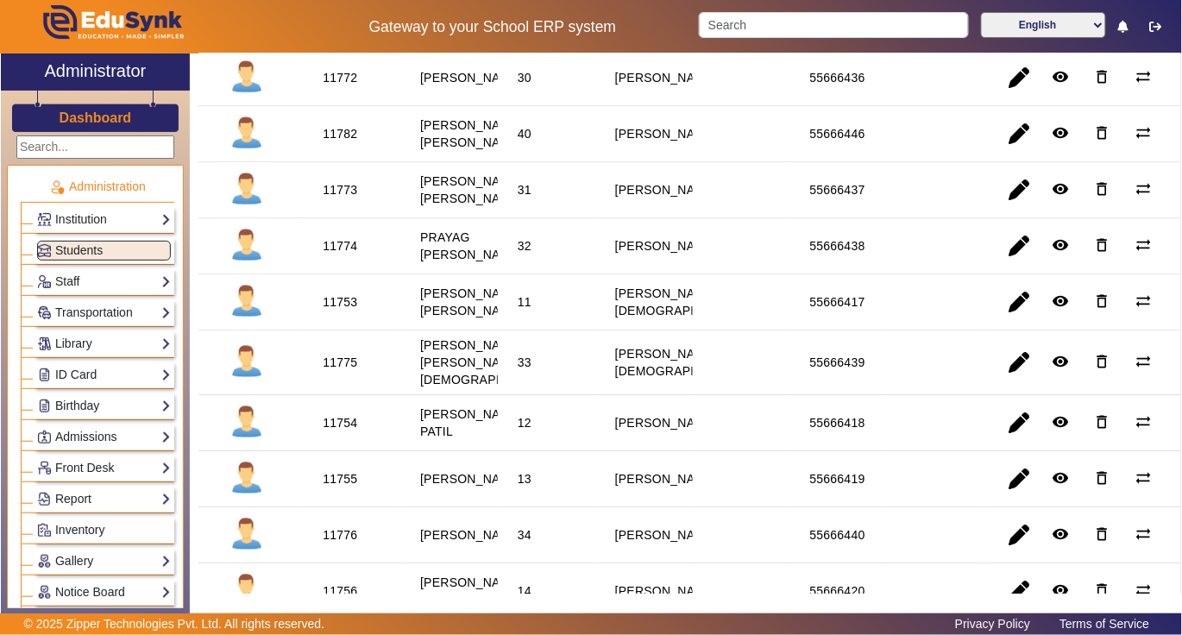
click at [340, 142] on div "11782" at bounding box center [340, 133] width 35 height 17
click at [85, 342] on link "Library" at bounding box center [104, 344] width 134 height 20
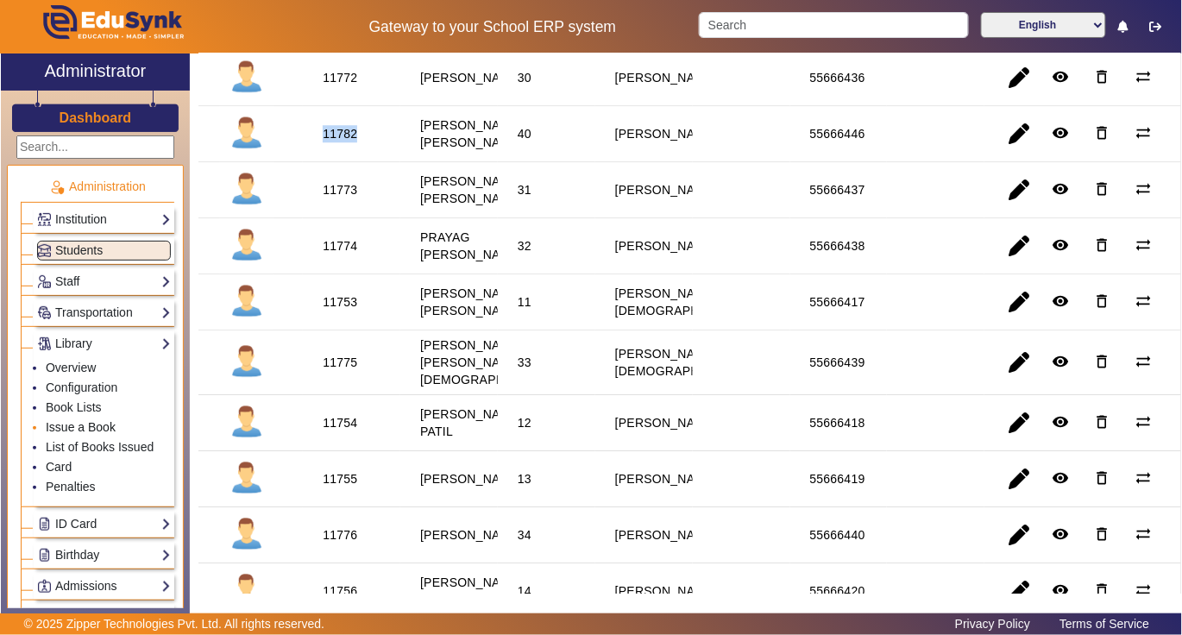
click at [84, 430] on link "Issue a Book" at bounding box center [81, 427] width 70 height 14
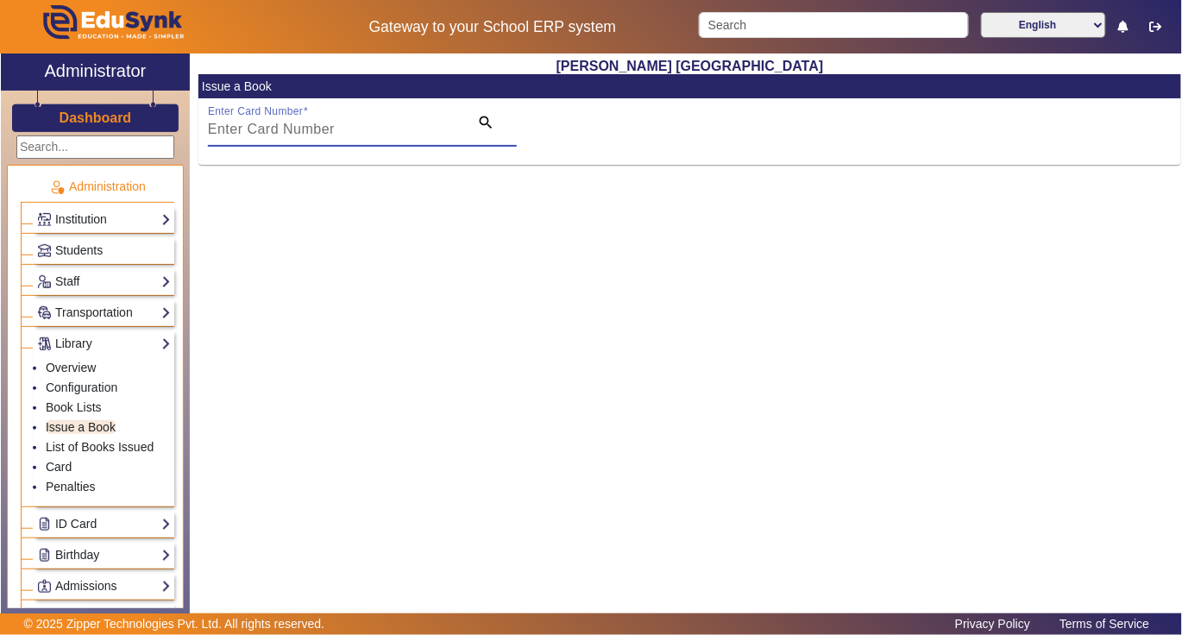
click at [387, 126] on input "Enter Card Number" at bounding box center [333, 129] width 251 height 21
paste input "11782"
type input "11782"
click at [481, 121] on mat-icon "search" at bounding box center [485, 122] width 17 height 17
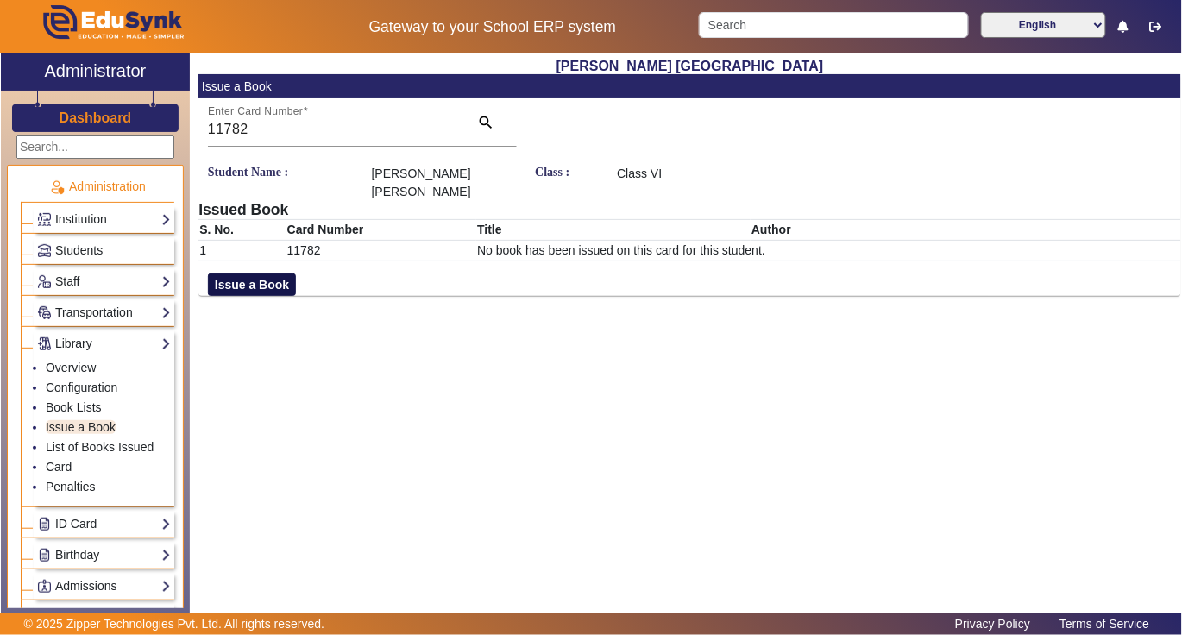
click at [267, 274] on button "Issue a Book" at bounding box center [252, 285] width 88 height 22
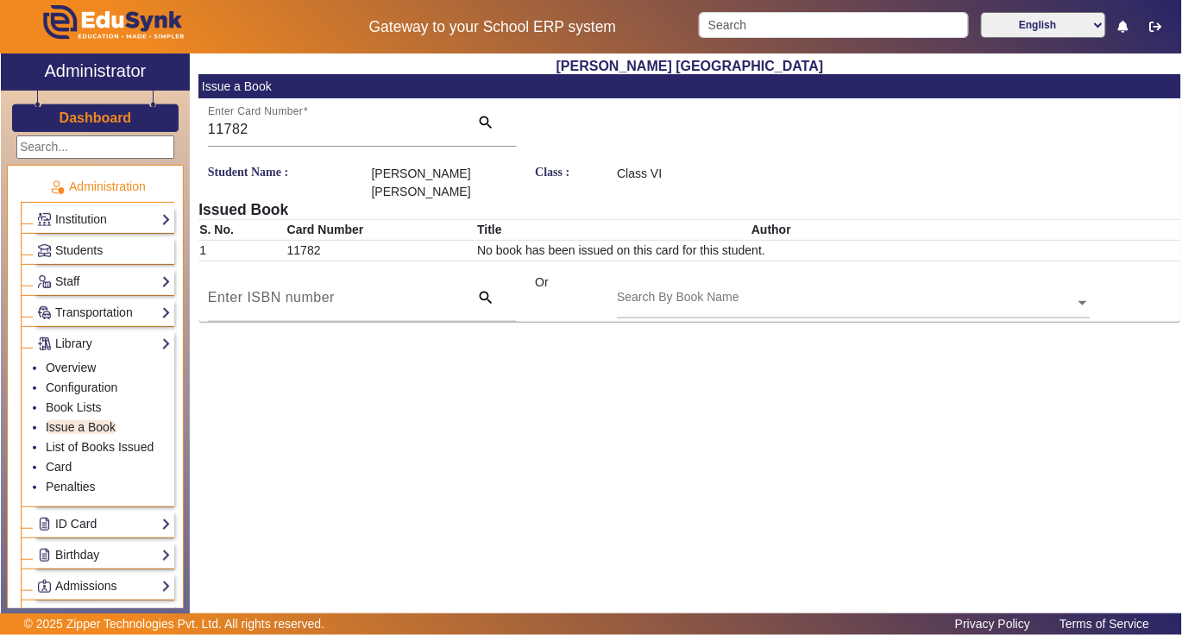
click at [787, 274] on div "Search By Book Name" at bounding box center [845, 284] width 457 height 20
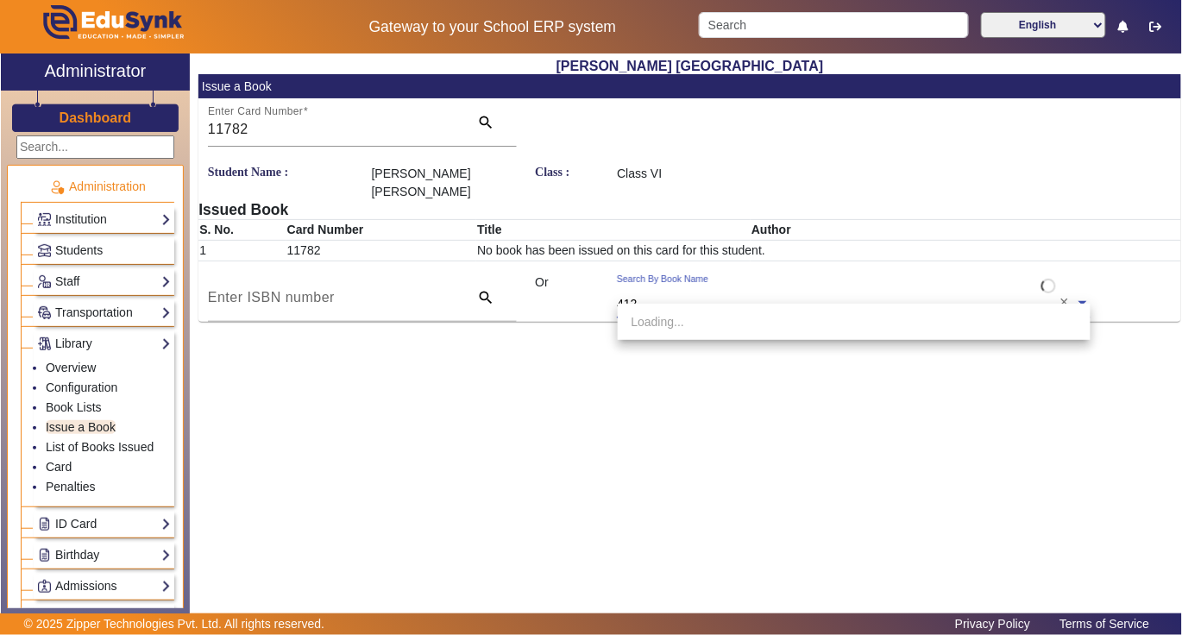
type input "4120"
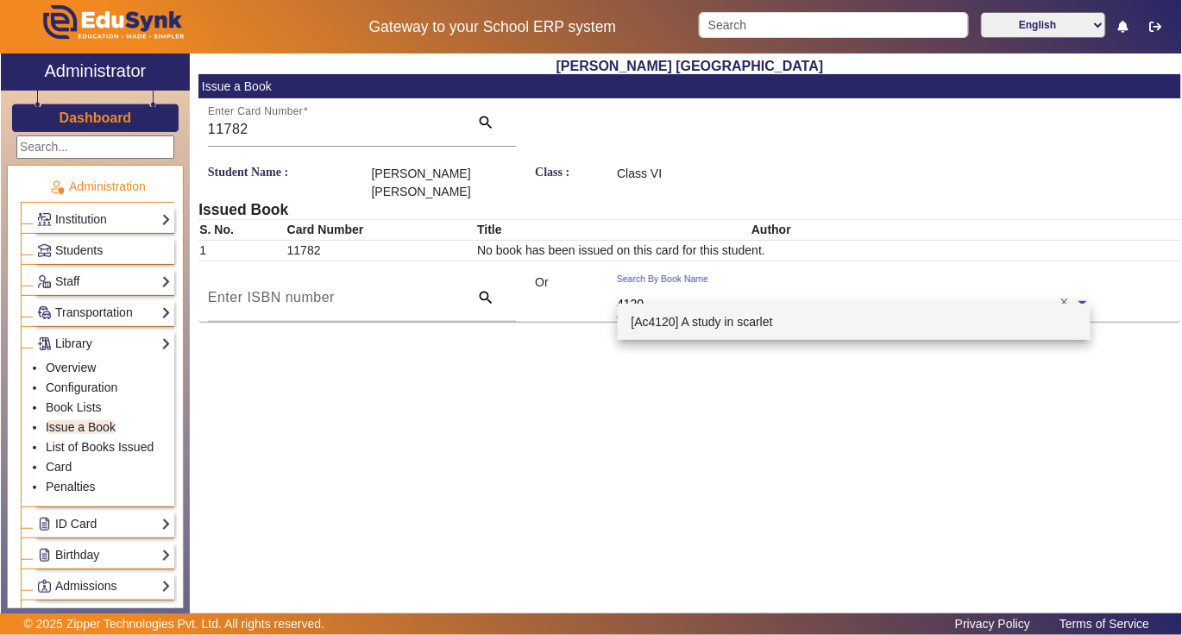
click at [756, 315] on span "[Ac4120] A study in scarlet" at bounding box center [703, 322] width 142 height 14
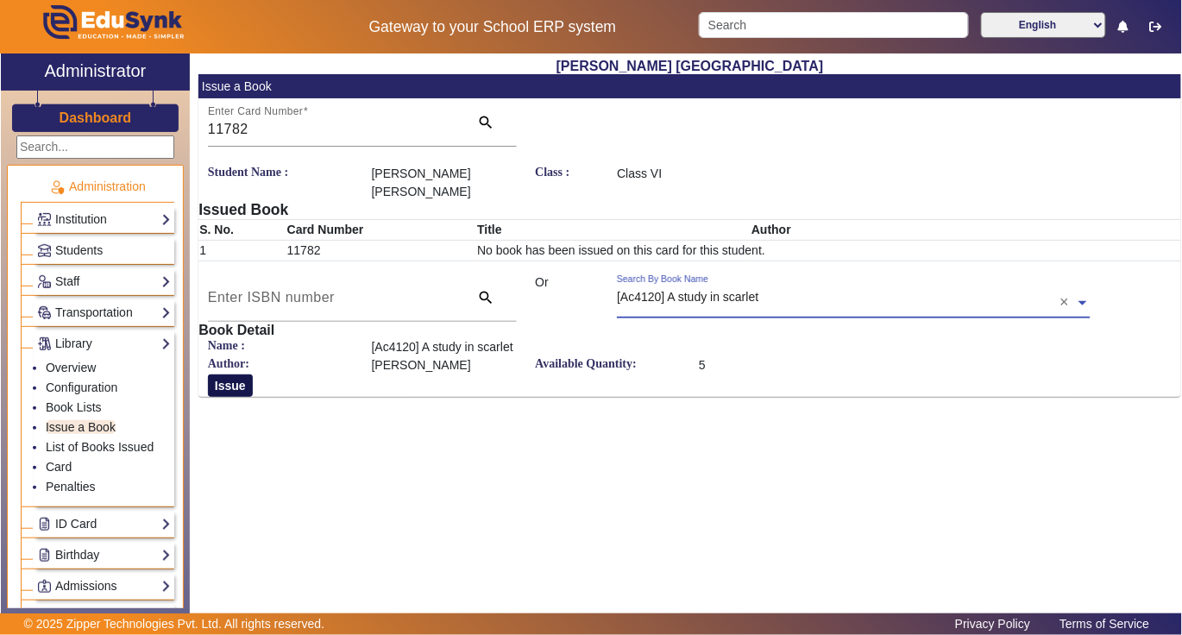
click at [230, 374] on button "Issue" at bounding box center [230, 385] width 45 height 22
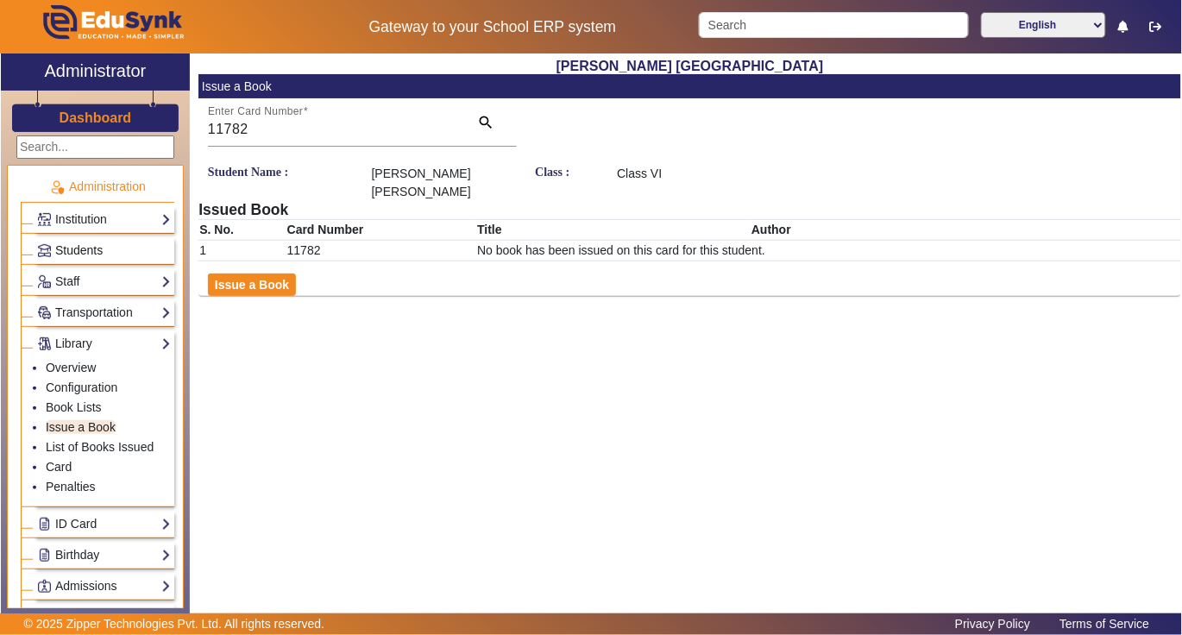
click at [91, 245] on span "Students" at bounding box center [78, 250] width 47 height 14
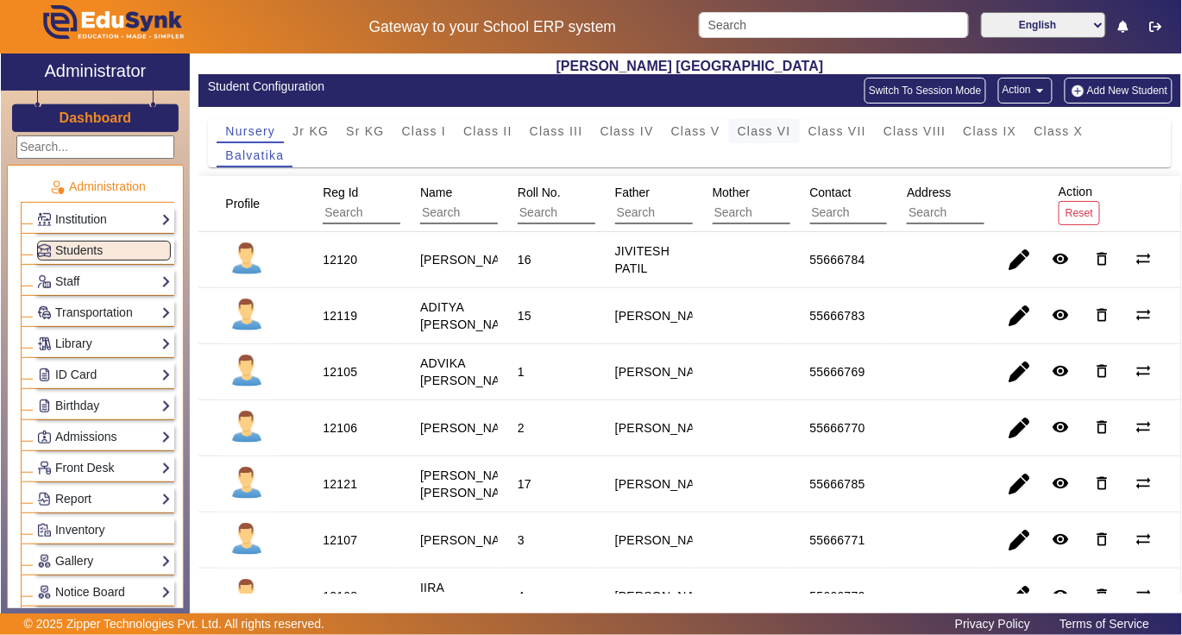
click at [749, 131] on span "Class VI" at bounding box center [764, 131] width 53 height 12
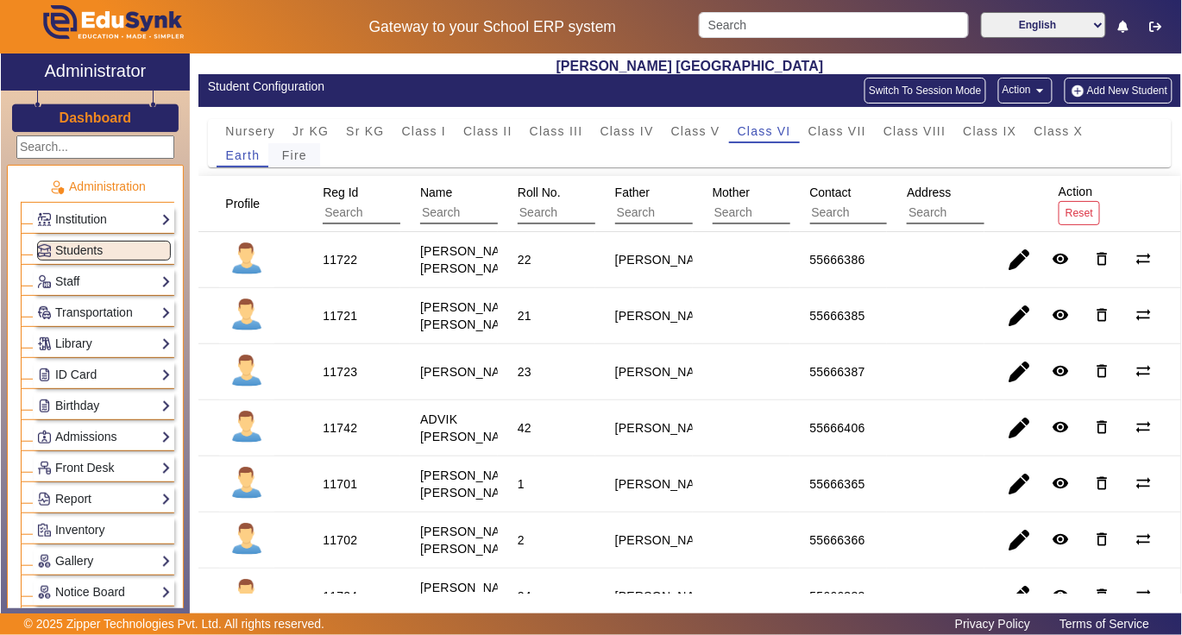
click at [288, 156] on span "Fire" at bounding box center [294, 155] width 25 height 12
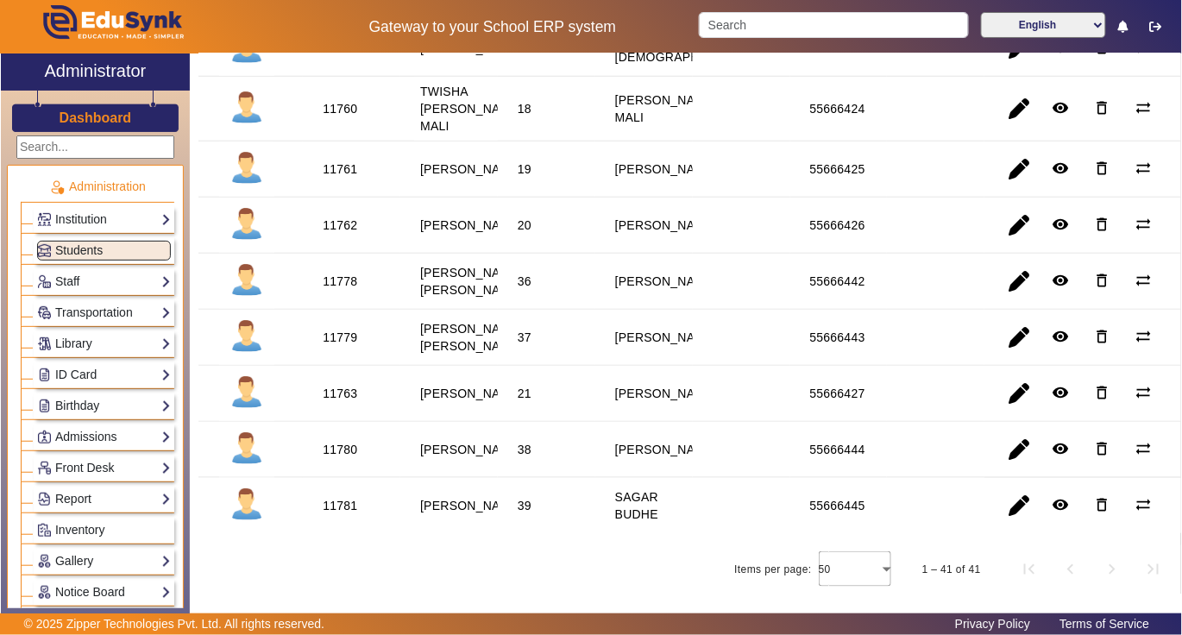
scroll to position [2186, 0]
click at [342, 290] on div "11778" at bounding box center [340, 281] width 35 height 17
click at [91, 349] on link "Library" at bounding box center [104, 344] width 134 height 20
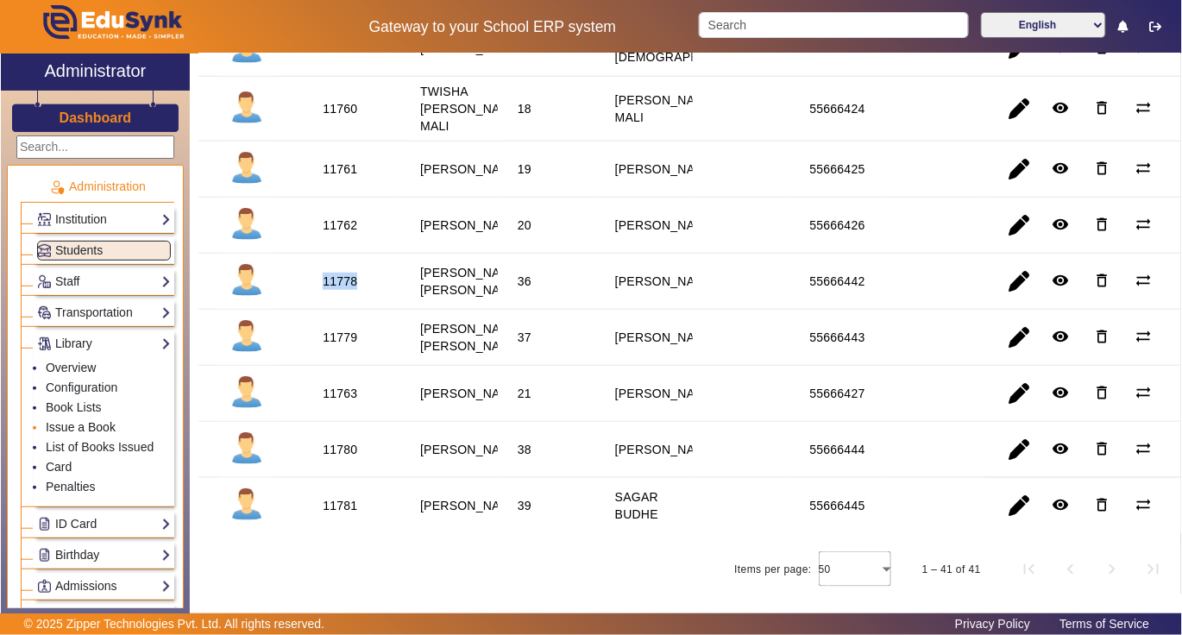
click at [98, 432] on link "Issue a Book" at bounding box center [81, 427] width 70 height 14
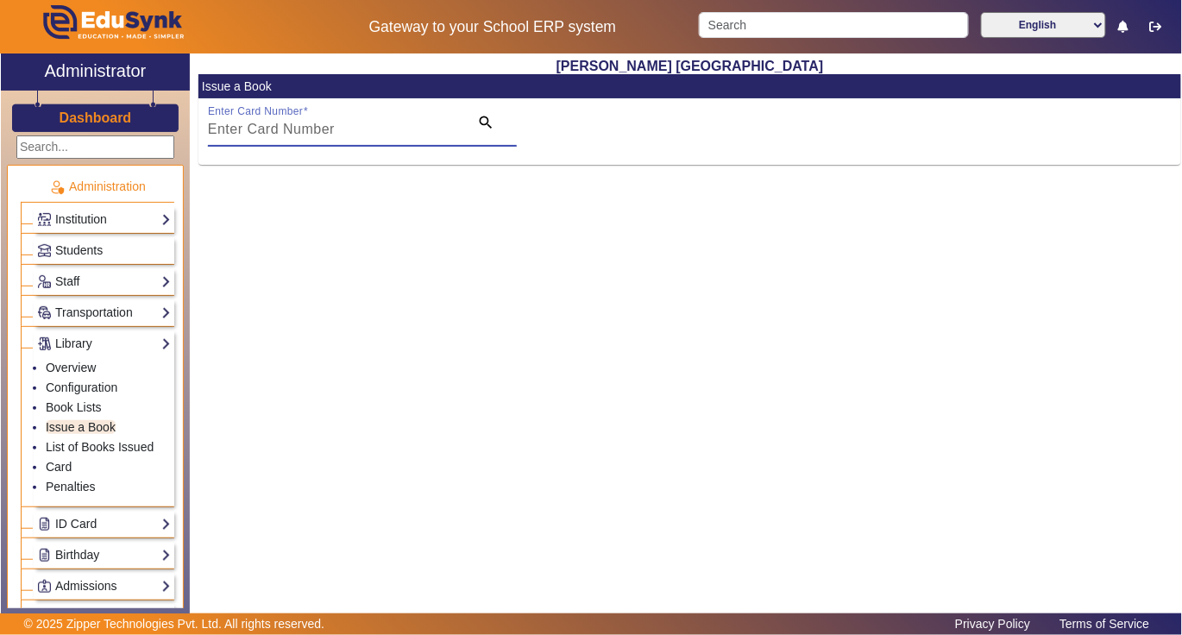
click at [380, 133] on input "Enter Card Number" at bounding box center [333, 129] width 251 height 21
paste input "11778"
type input "11778"
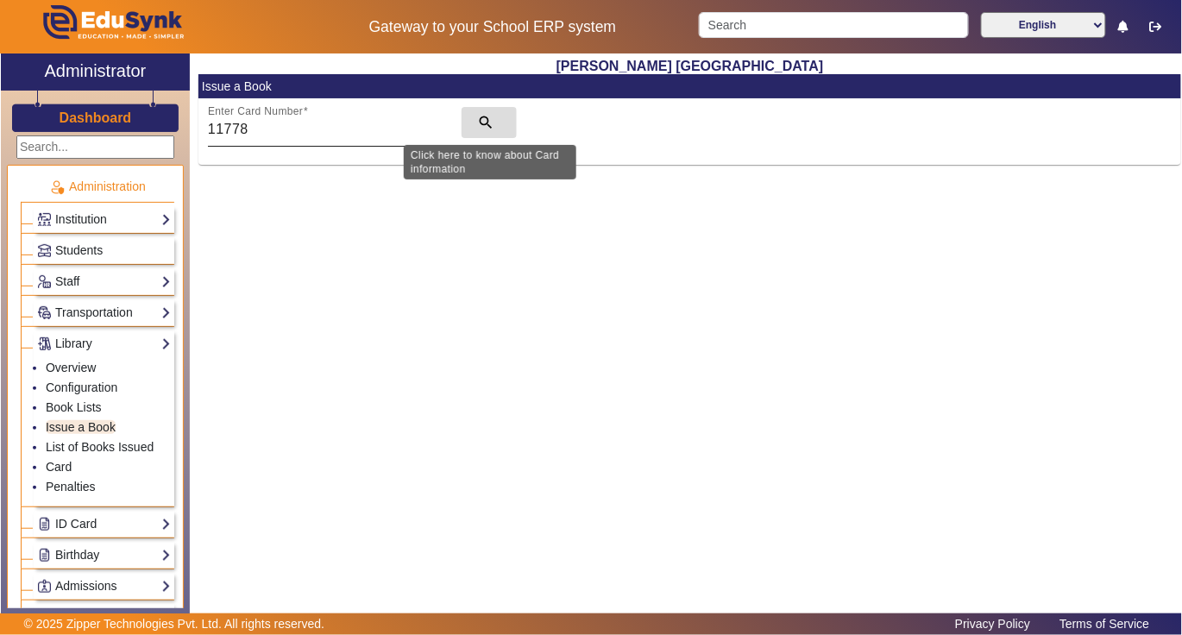
click at [485, 118] on mat-icon "search" at bounding box center [485, 122] width 17 height 17
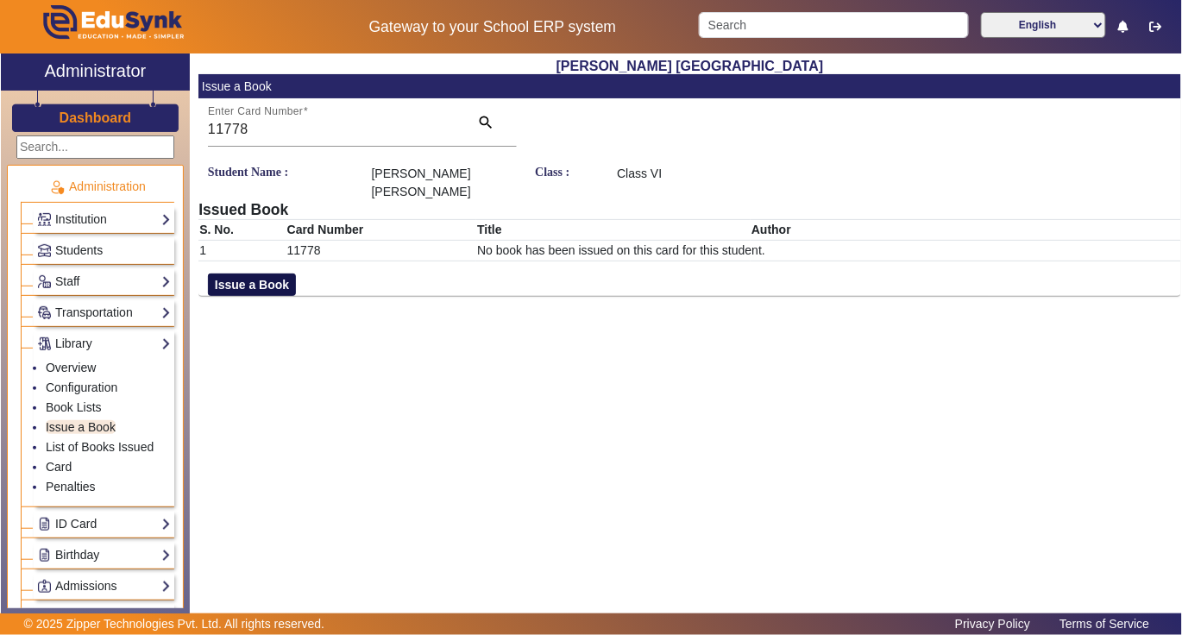
click at [253, 274] on button "Issue a Book" at bounding box center [252, 285] width 88 height 22
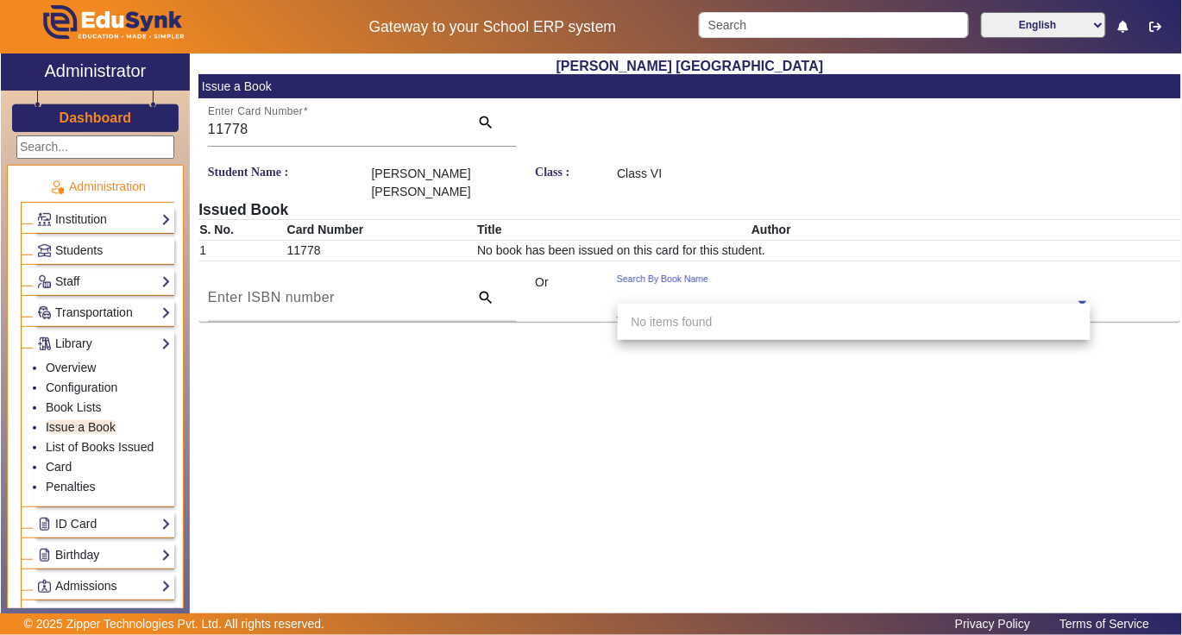
click at [916, 295] on input "text" at bounding box center [853, 304] width 473 height 18
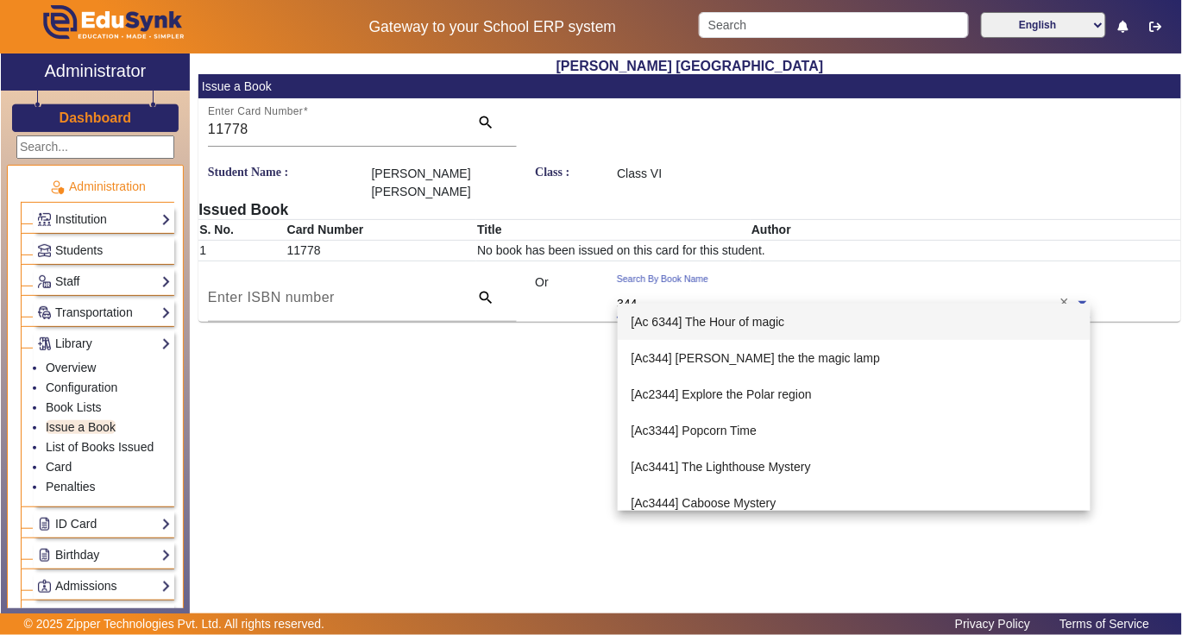
type input "3446"
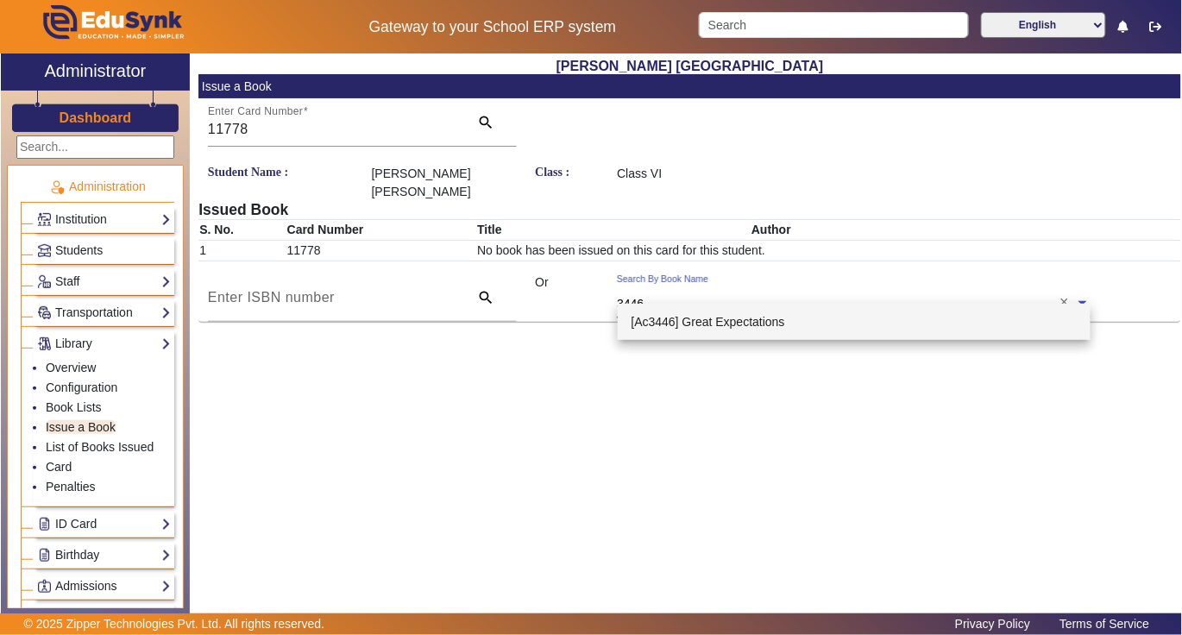
click at [725, 325] on span "[Ac3446] Great Expectations" at bounding box center [709, 322] width 154 height 14
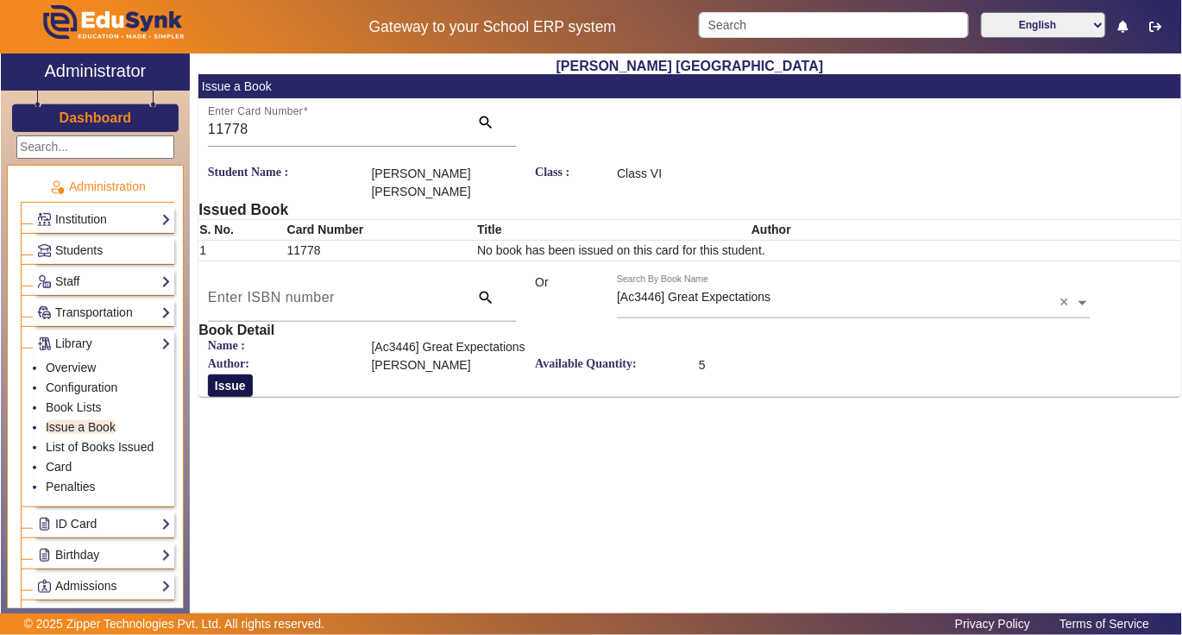
click at [232, 374] on button "Issue" at bounding box center [230, 385] width 45 height 22
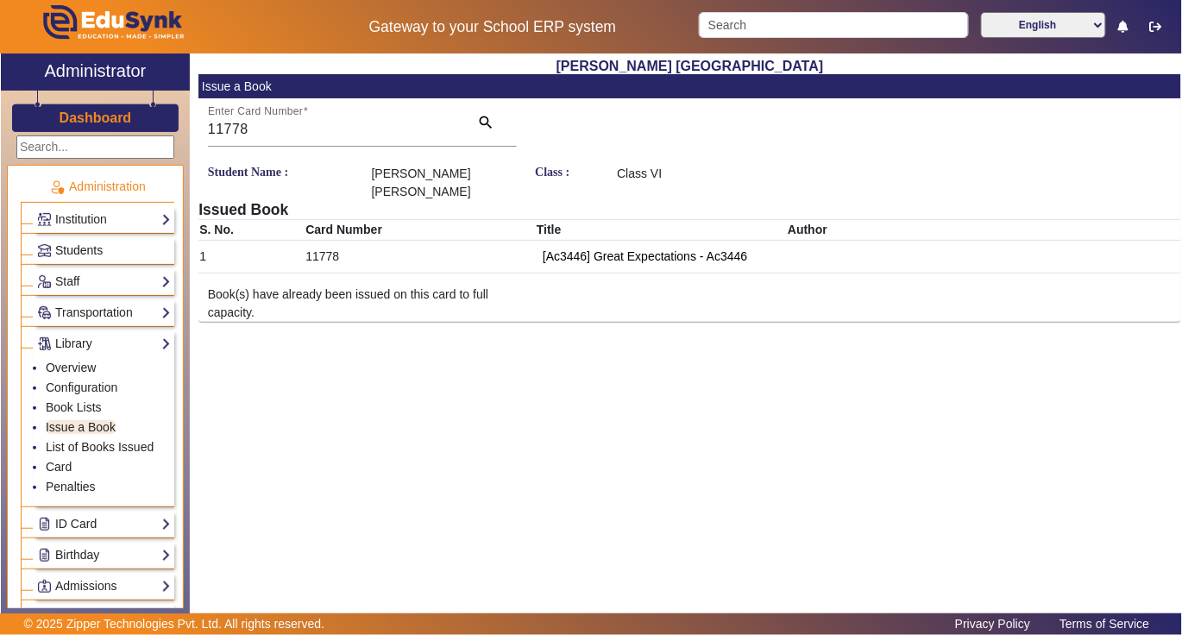
click at [59, 247] on span "Students" at bounding box center [78, 250] width 47 height 14
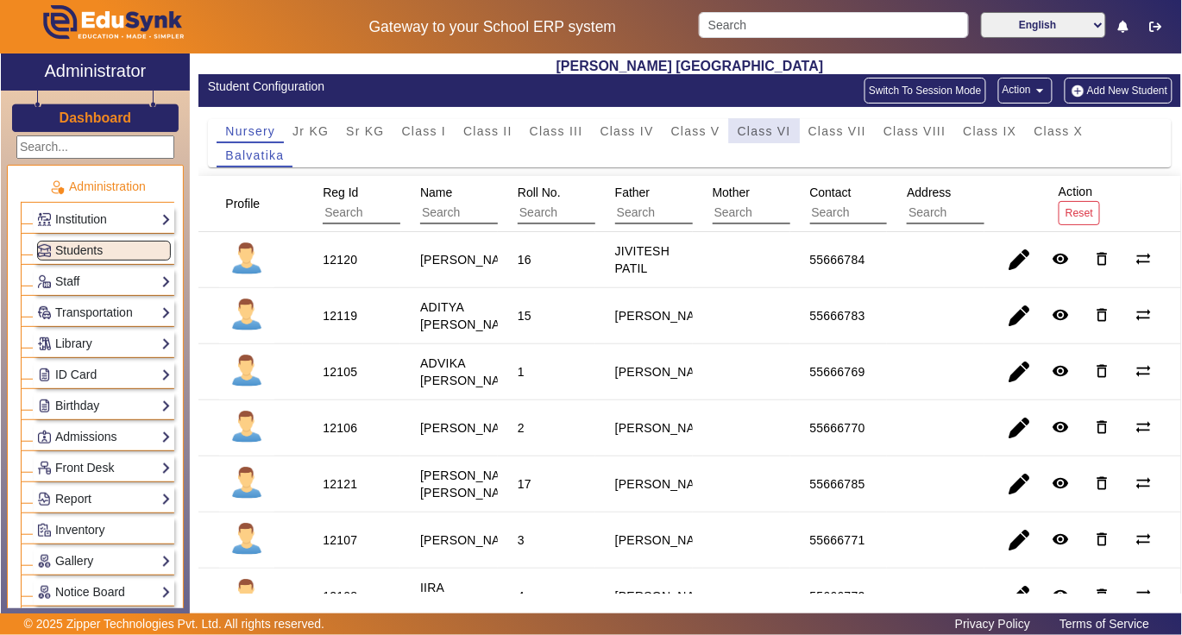
click at [747, 128] on span "Class VI" at bounding box center [764, 131] width 53 height 12
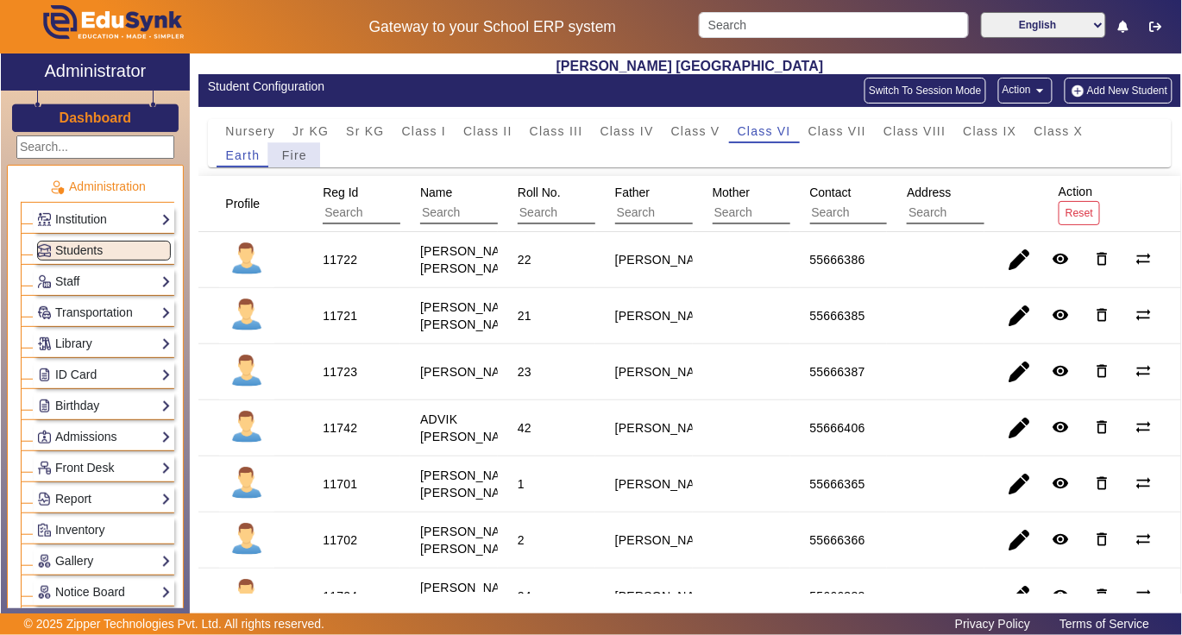
click at [291, 154] on span "Fire" at bounding box center [294, 155] width 25 height 12
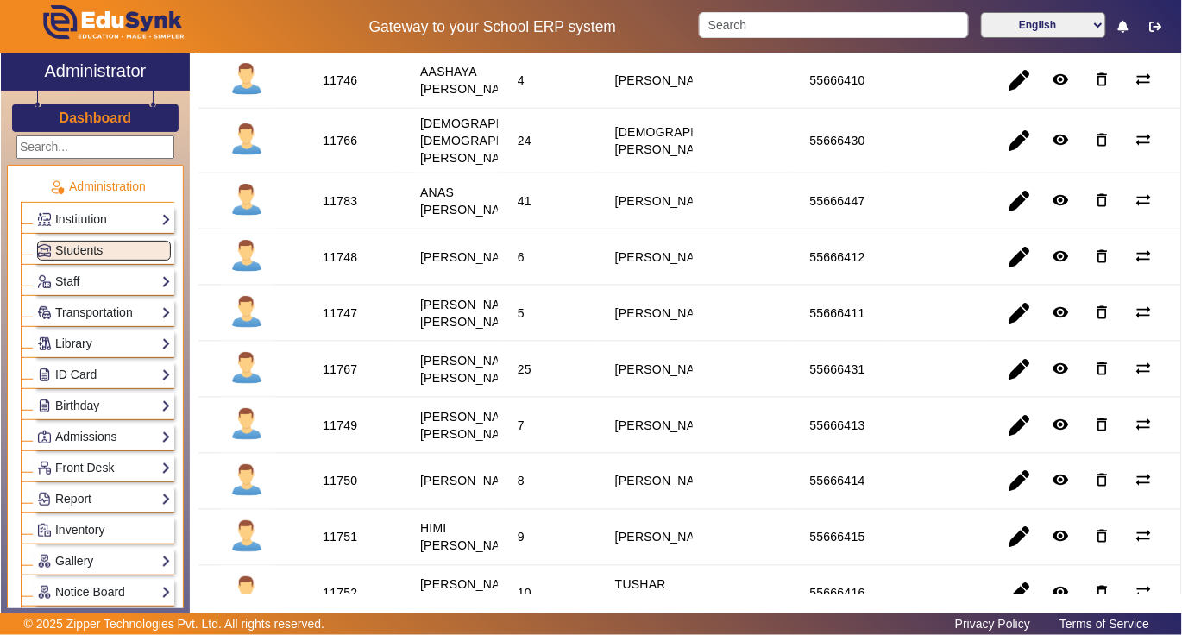
scroll to position [575, 0]
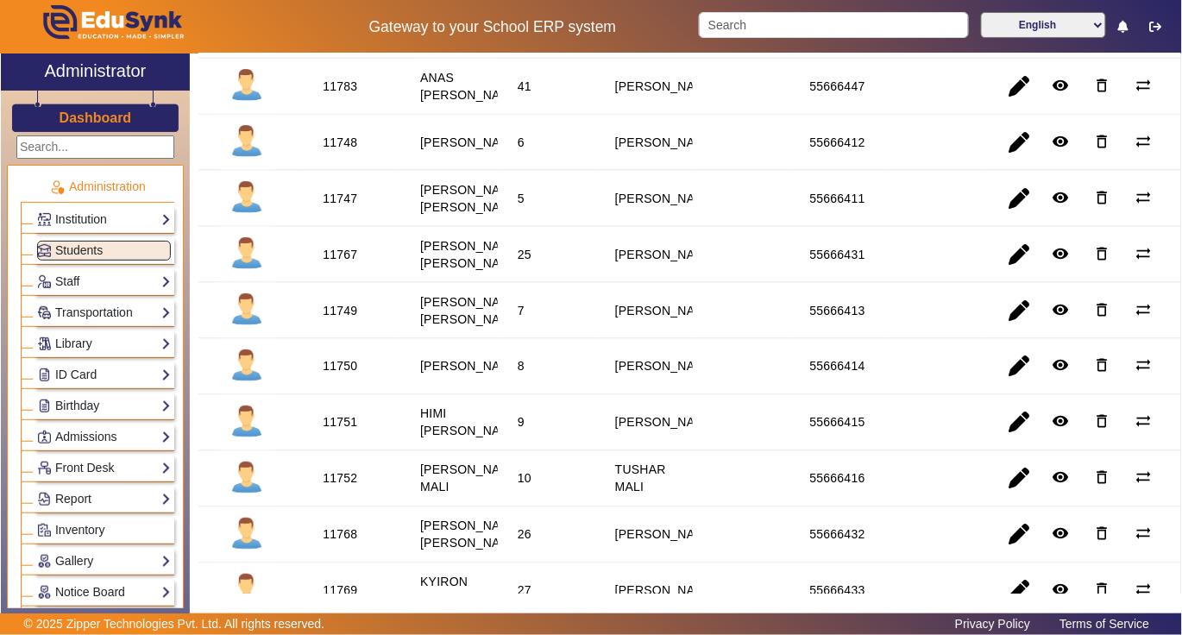
click at [343, 431] on div "11751" at bounding box center [340, 422] width 35 height 17
click at [74, 342] on link "Library" at bounding box center [104, 344] width 134 height 20
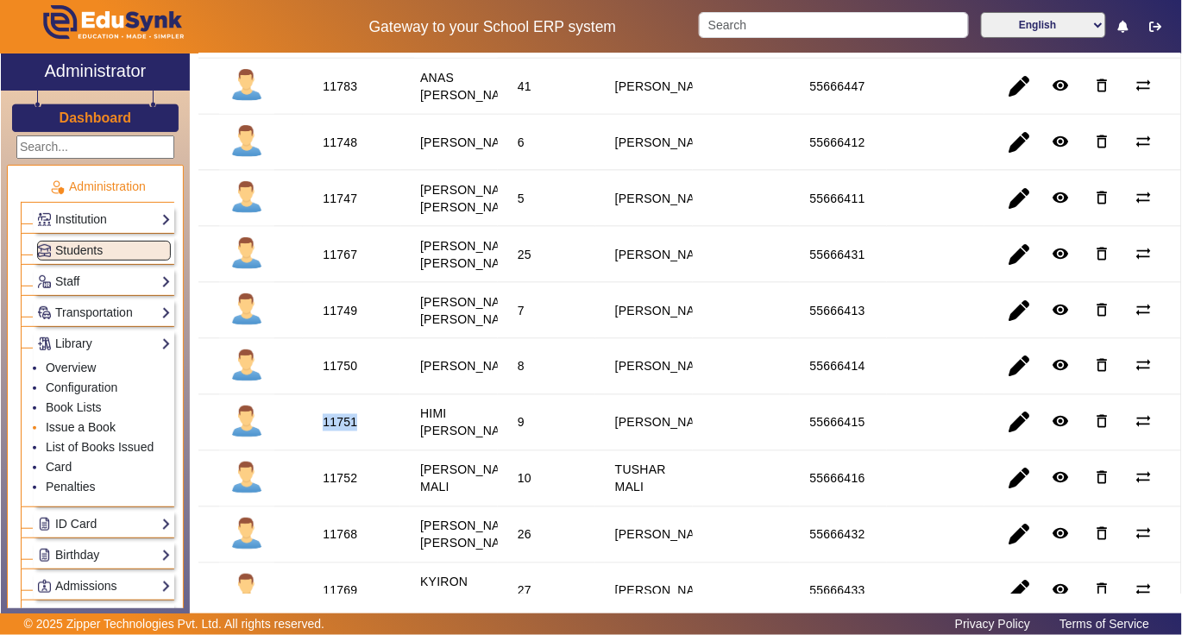
click at [85, 428] on link "Issue a Book" at bounding box center [81, 427] width 70 height 14
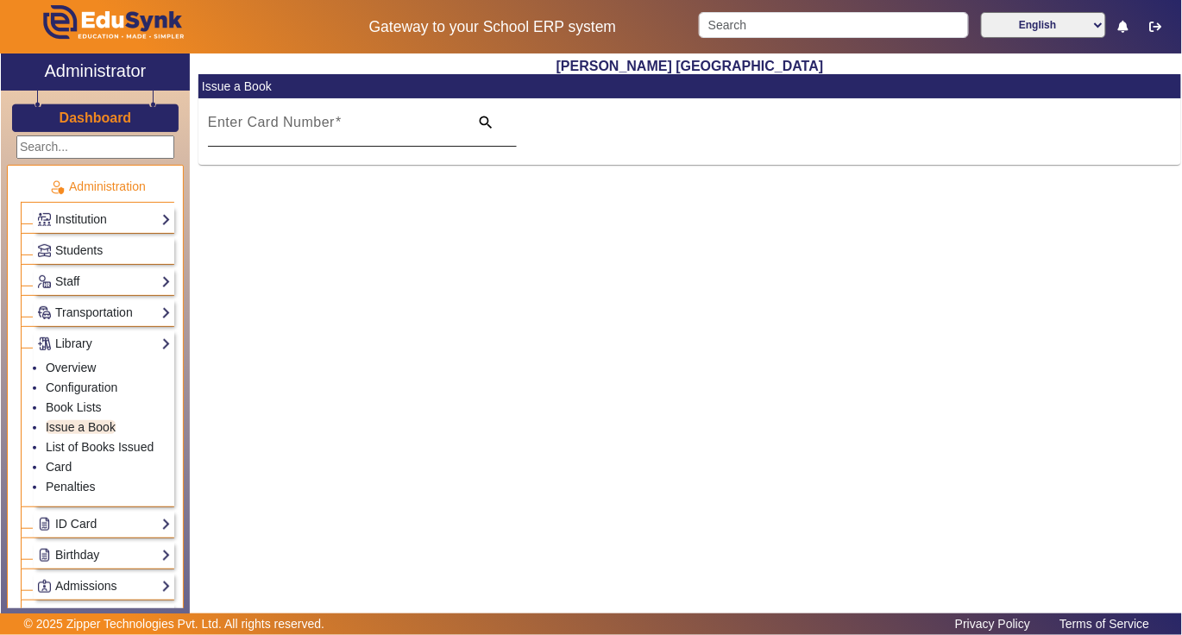
click at [399, 122] on input "Enter Card Number" at bounding box center [333, 129] width 251 height 21
paste input "11751"
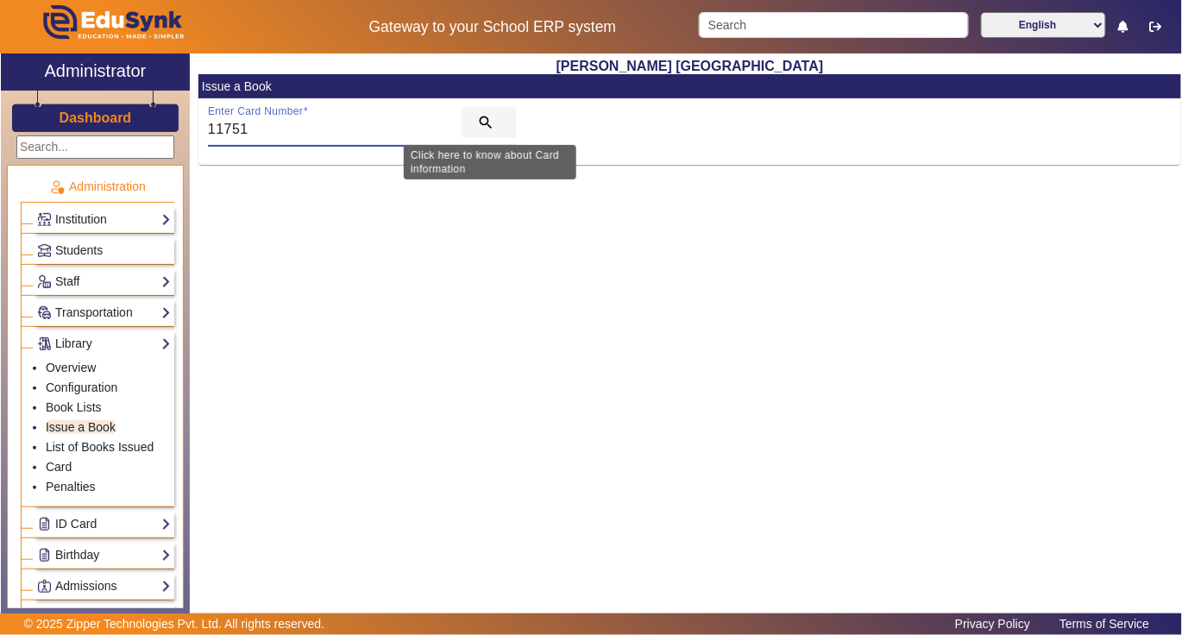
type input "11751"
click at [481, 122] on mat-icon "search" at bounding box center [485, 122] width 17 height 17
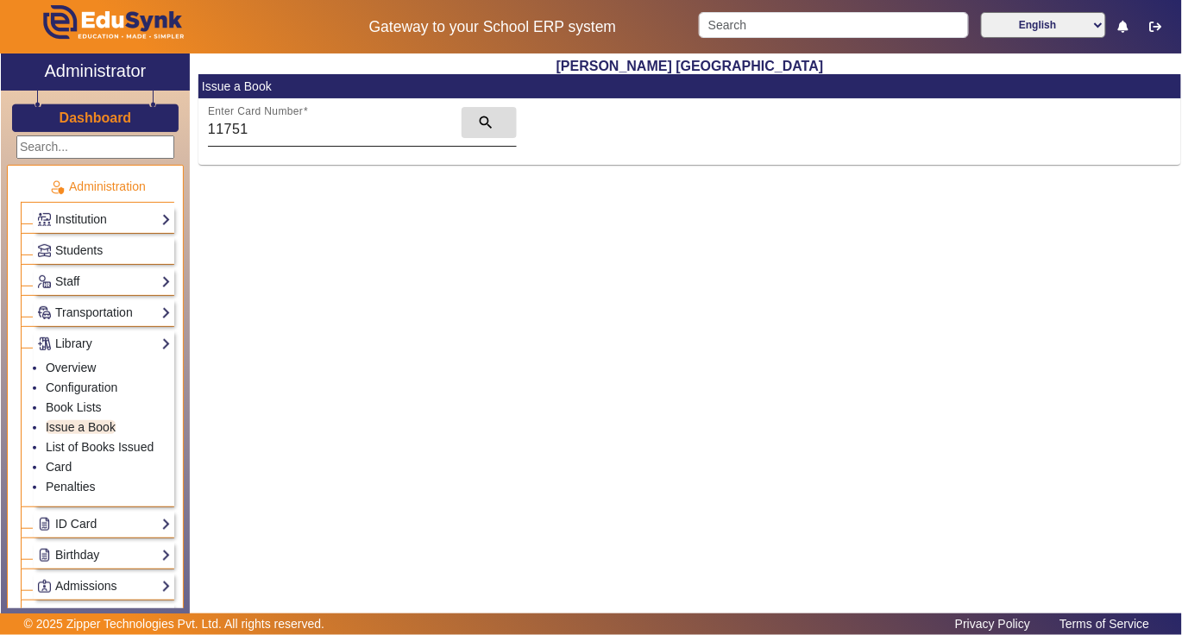
click at [485, 121] on mat-icon "search" at bounding box center [485, 122] width 17 height 17
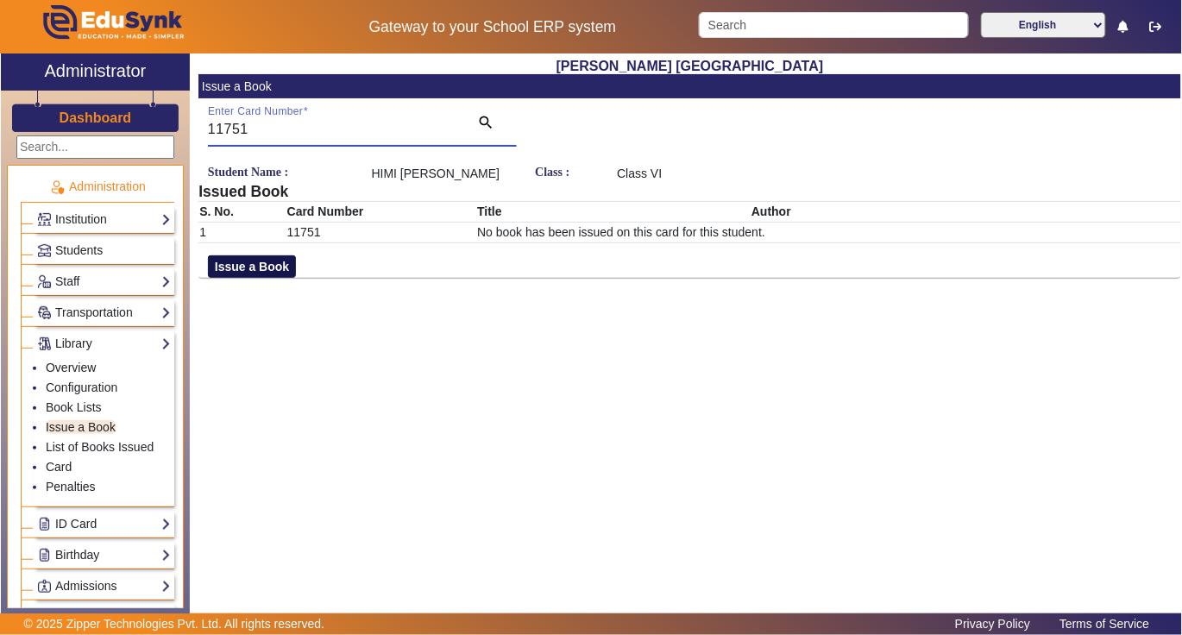
click at [225, 264] on button "Issue a Book" at bounding box center [252, 266] width 88 height 22
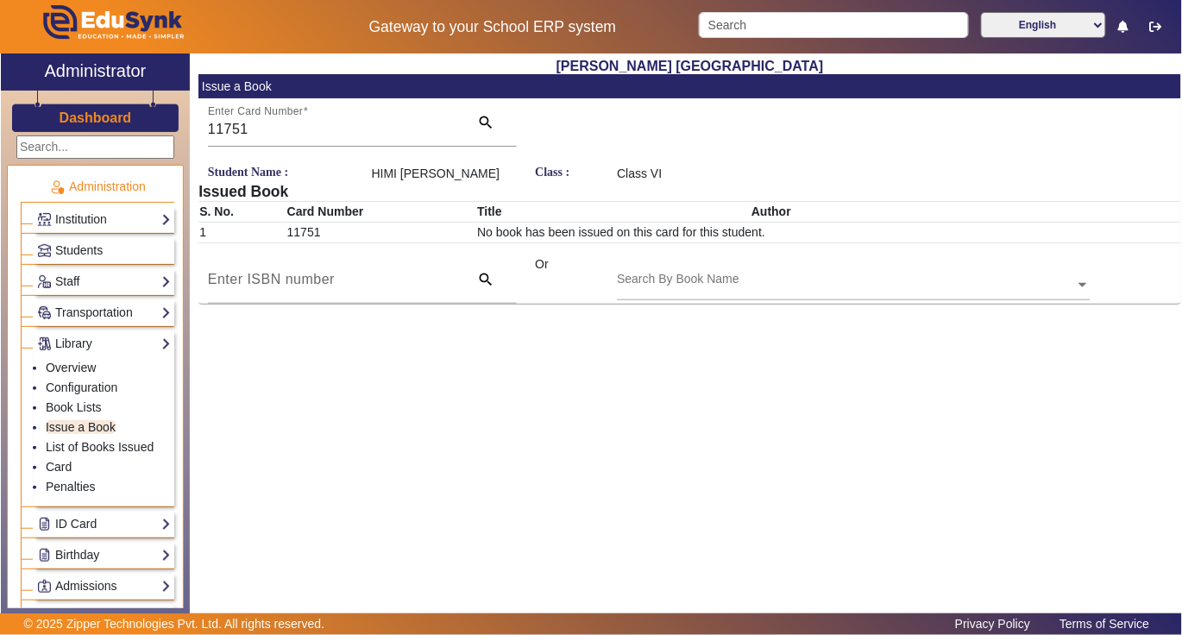
click at [754, 274] on div "Search By Book Name" at bounding box center [845, 265] width 457 height 20
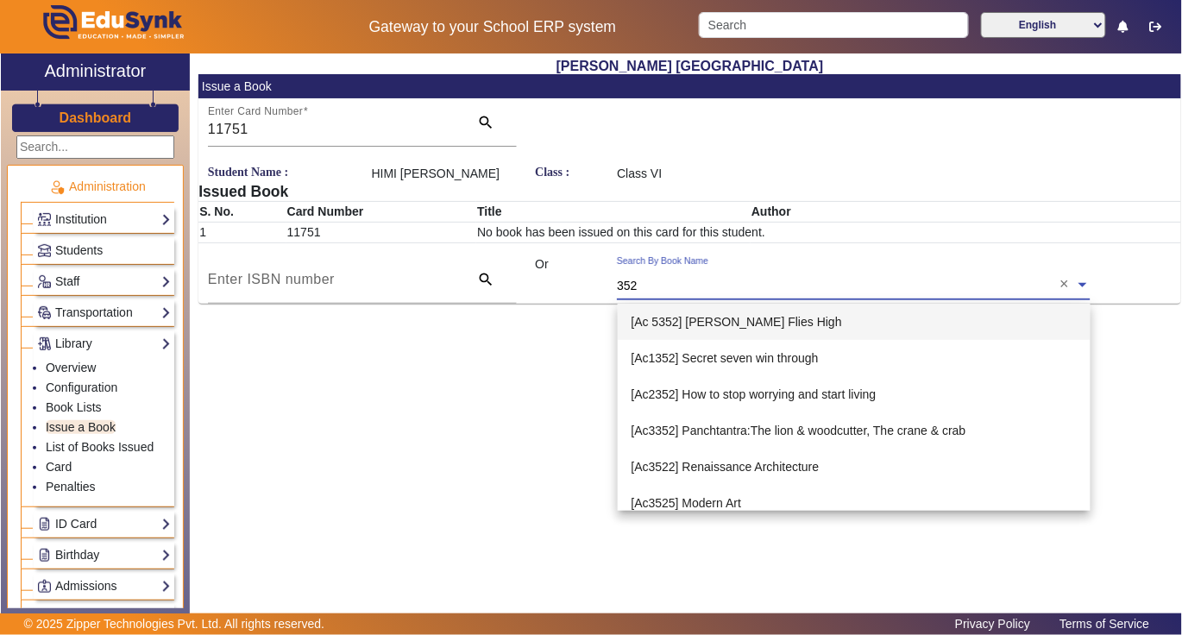
type input "3527"
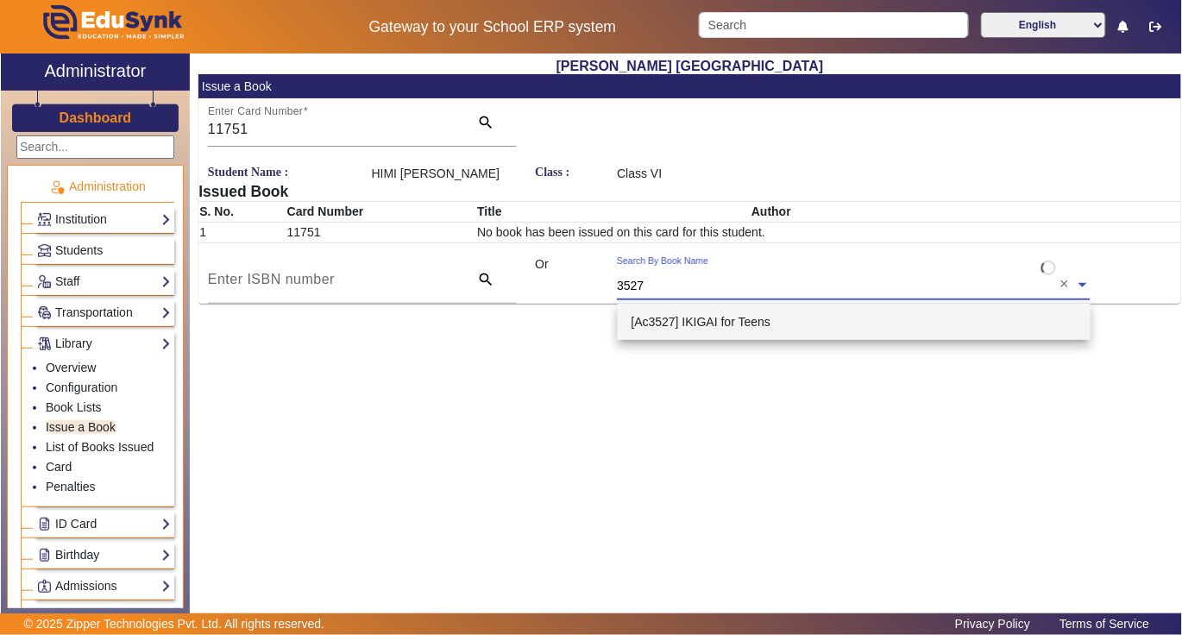
click at [747, 322] on span "[Ac3527] IKIGAI for Teens" at bounding box center [702, 322] width 140 height 14
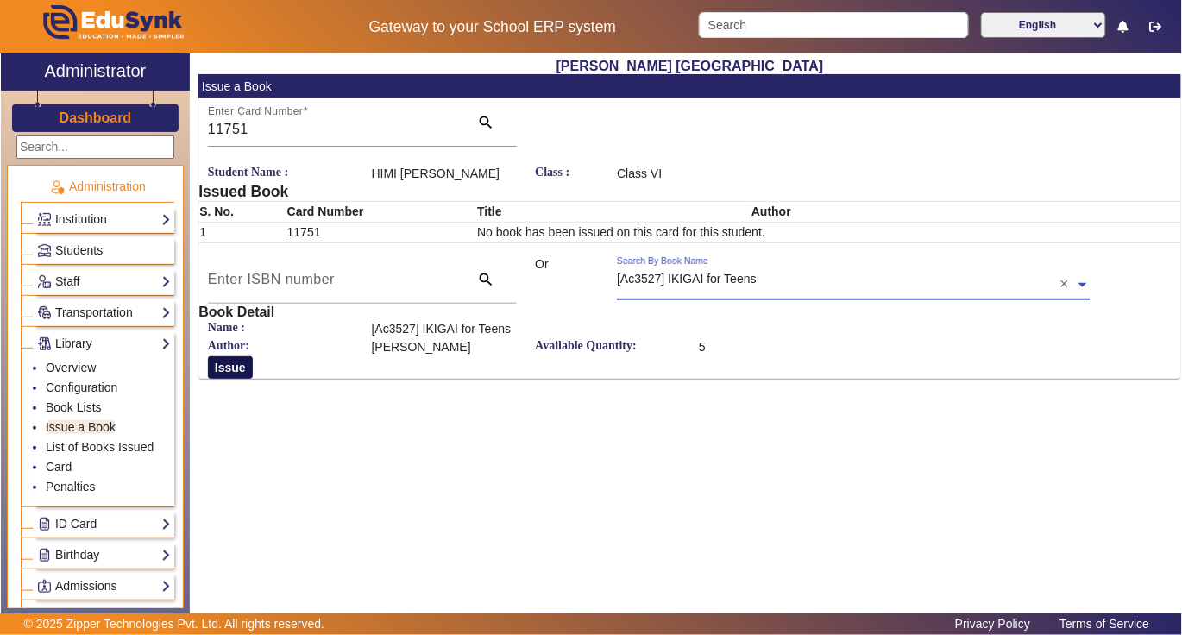
click at [230, 369] on button "Issue" at bounding box center [230, 367] width 45 height 22
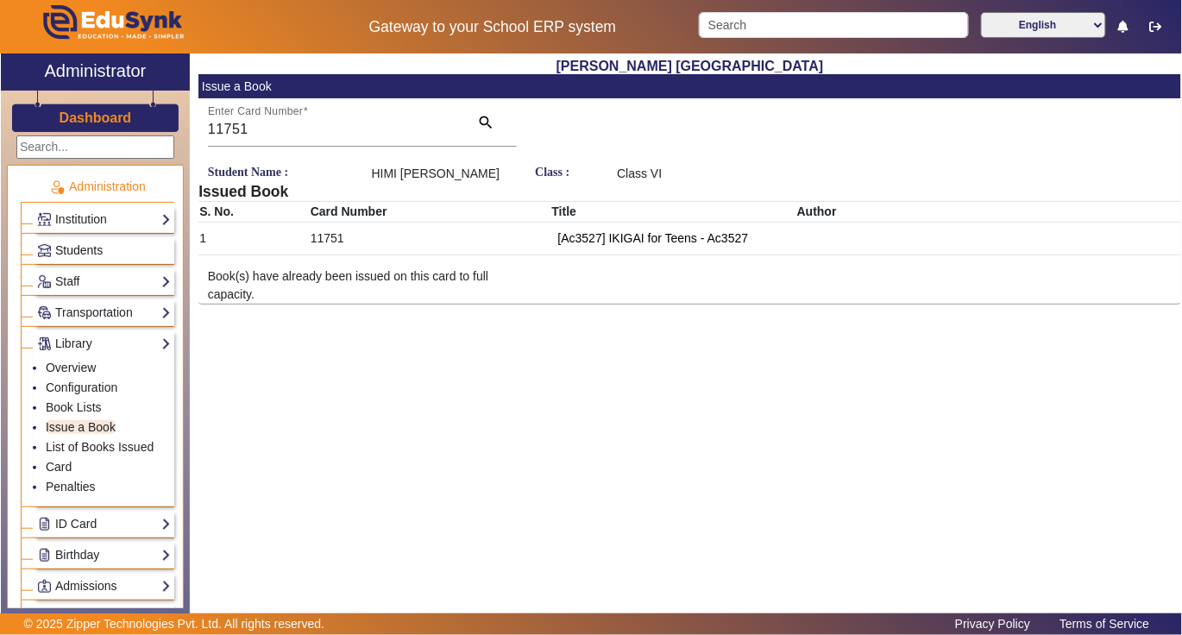
click at [88, 252] on span "Students" at bounding box center [78, 250] width 47 height 14
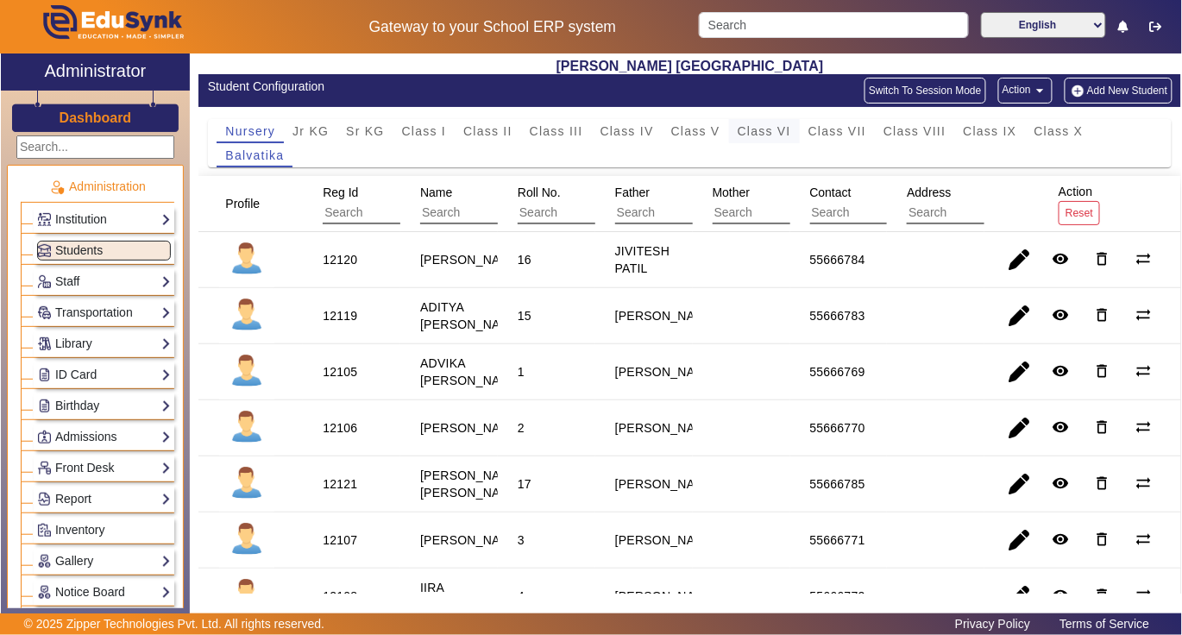
click at [745, 132] on span "Class VI" at bounding box center [764, 131] width 53 height 12
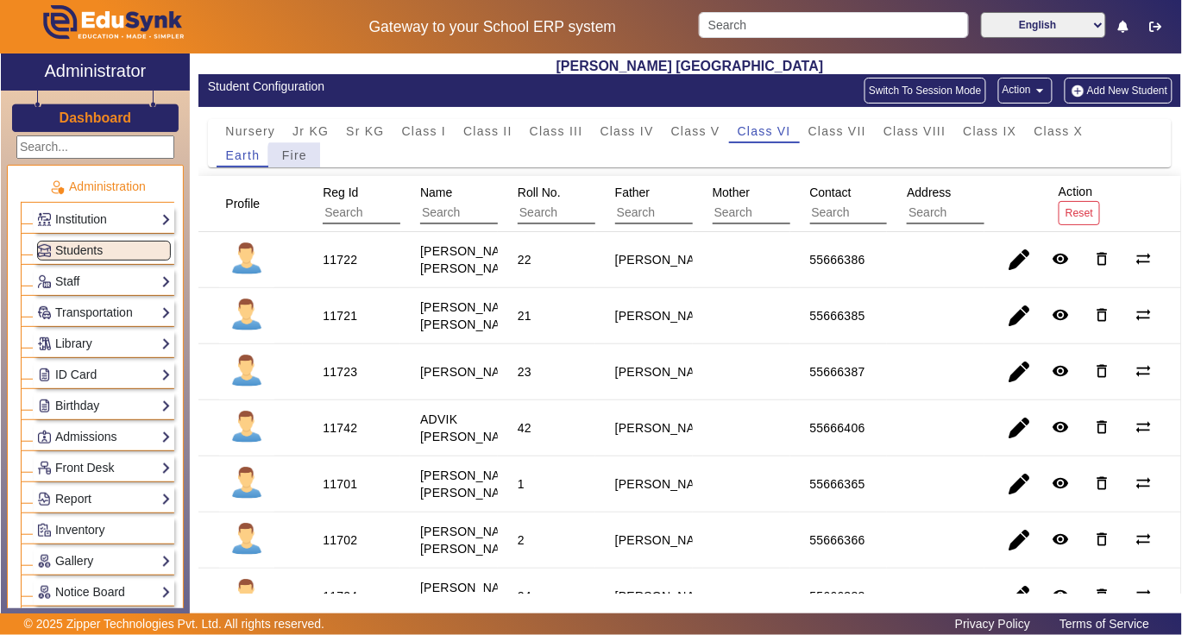
click at [299, 157] on span "Fire" at bounding box center [294, 155] width 25 height 12
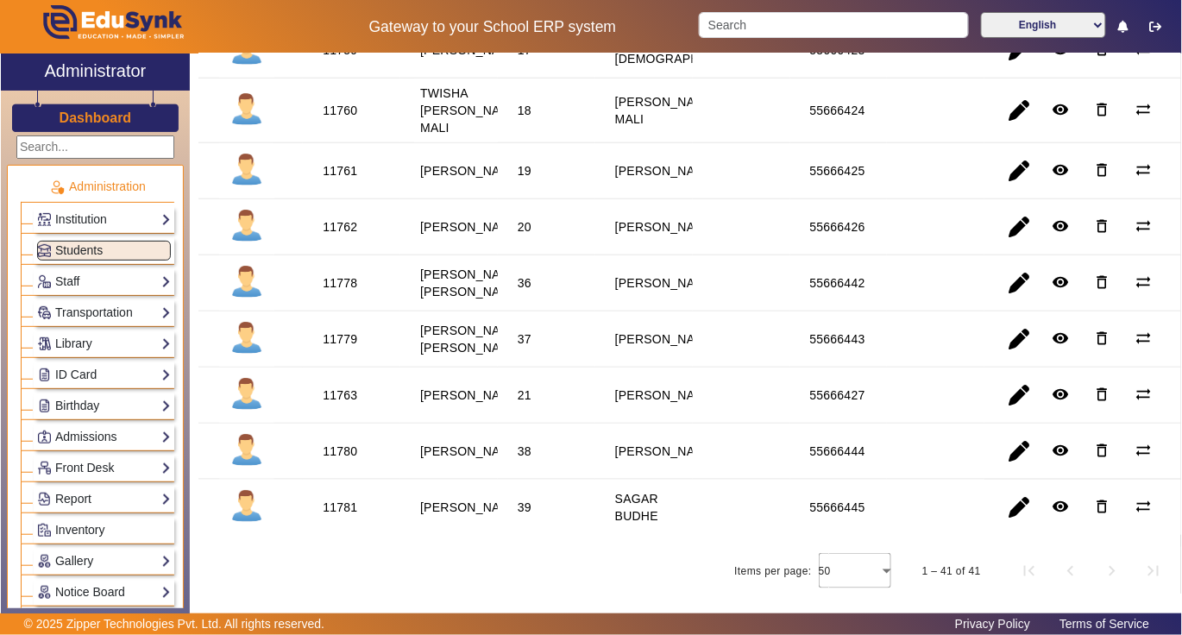
scroll to position [2071, 0]
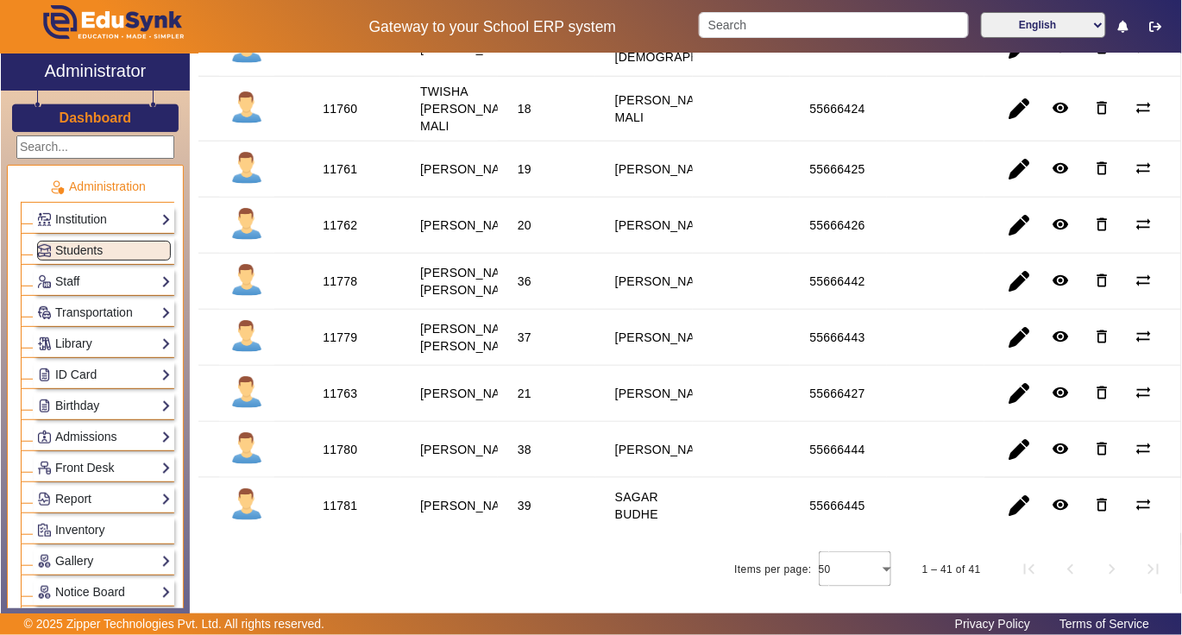
click at [338, 117] on div "11760" at bounding box center [340, 108] width 35 height 17
click at [79, 343] on link "Library" at bounding box center [104, 344] width 134 height 20
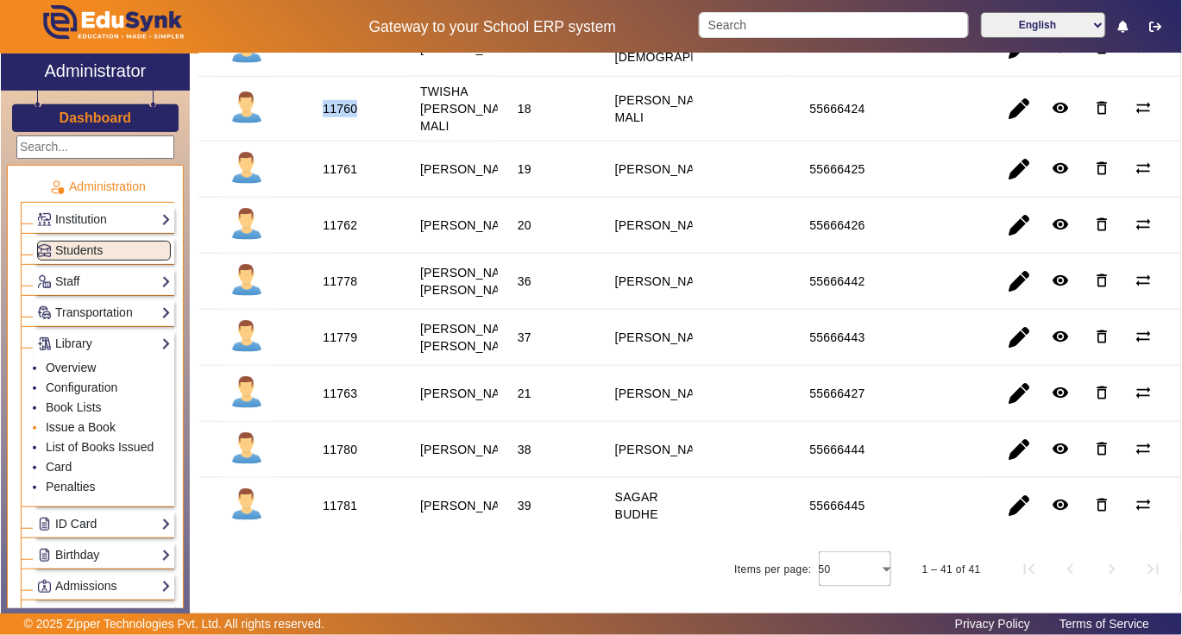
click at [77, 425] on link "Issue a Book" at bounding box center [81, 427] width 70 height 14
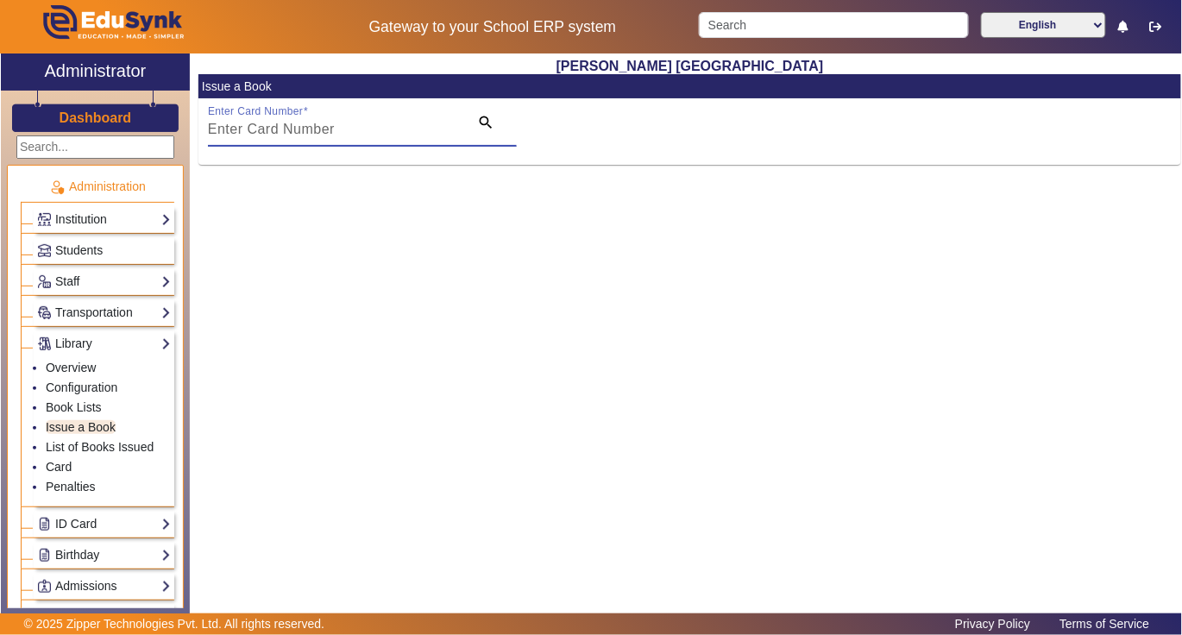
click at [353, 132] on input "Enter Card Number" at bounding box center [333, 129] width 251 height 21
paste input "11760"
type input "11760"
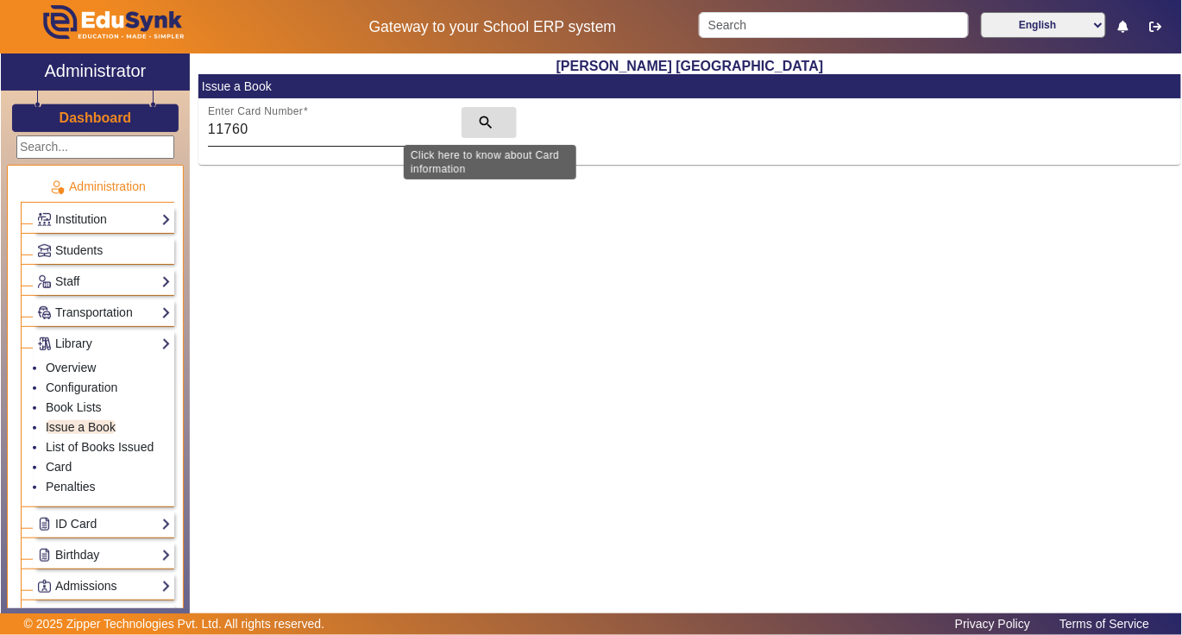
click at [487, 121] on mat-icon "search" at bounding box center [485, 122] width 17 height 17
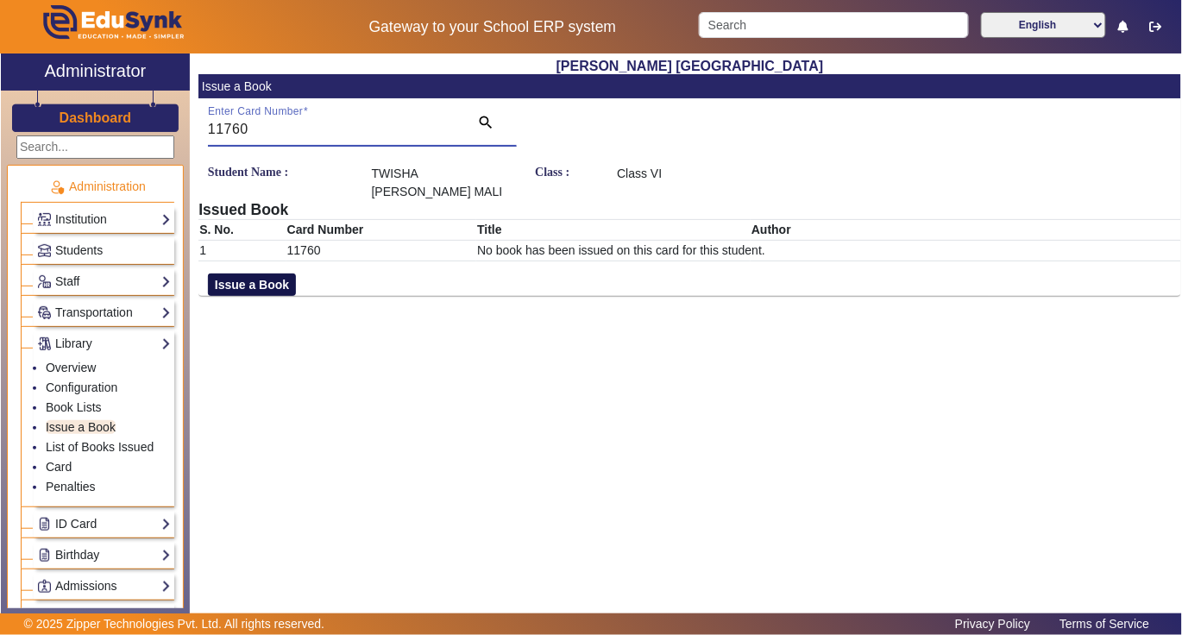
click at [274, 274] on button "Issue a Book" at bounding box center [252, 285] width 88 height 22
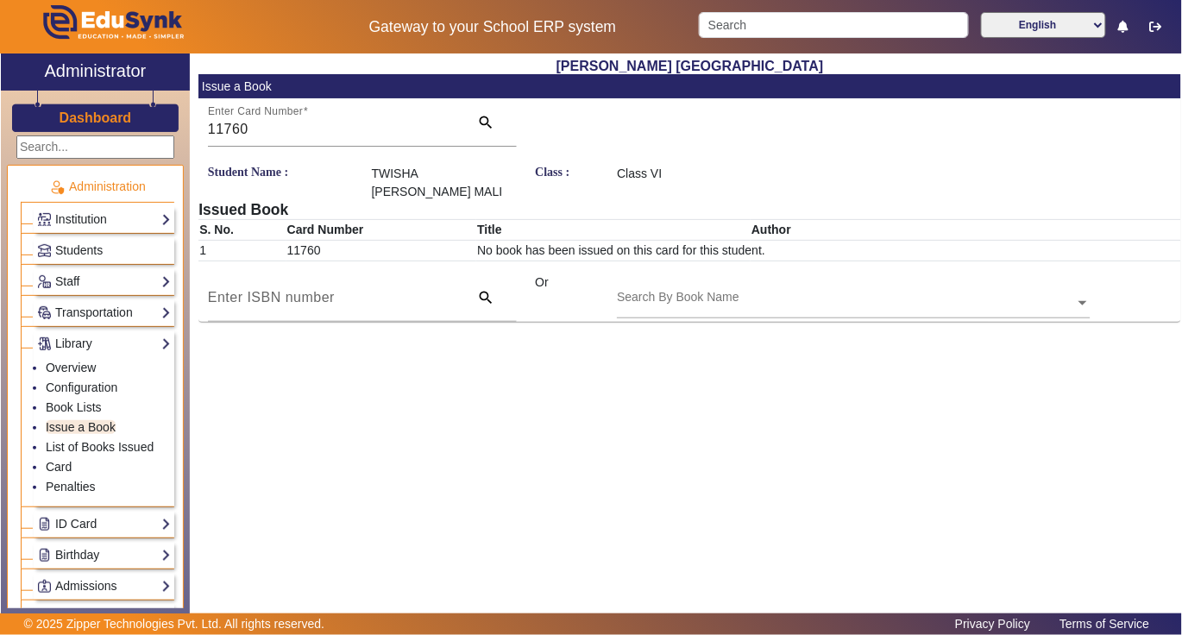
click at [760, 295] on input "text" at bounding box center [853, 304] width 473 height 18
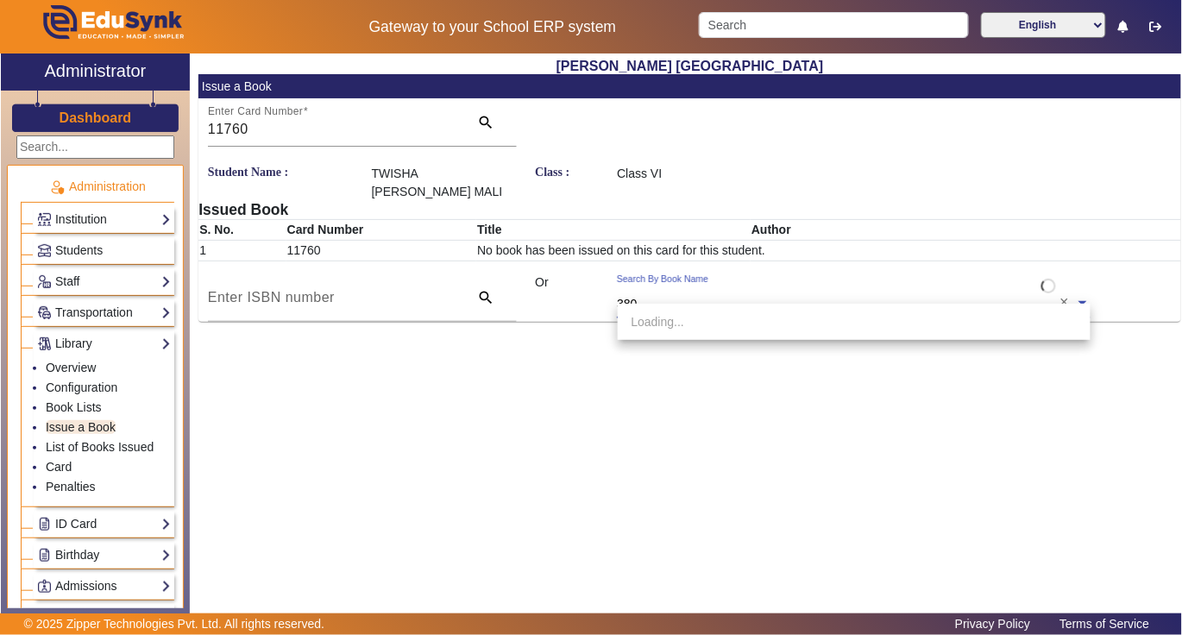
type input "3800"
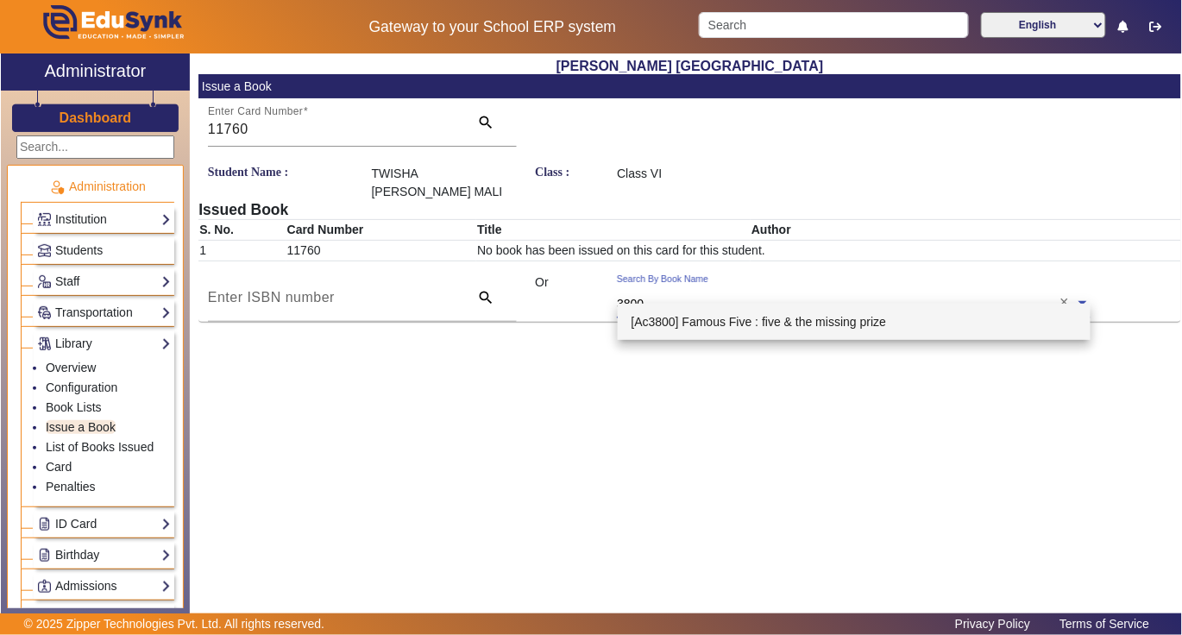
click at [757, 324] on span "[Ac3800] Famous Five : five & the missing prize" at bounding box center [759, 322] width 255 height 14
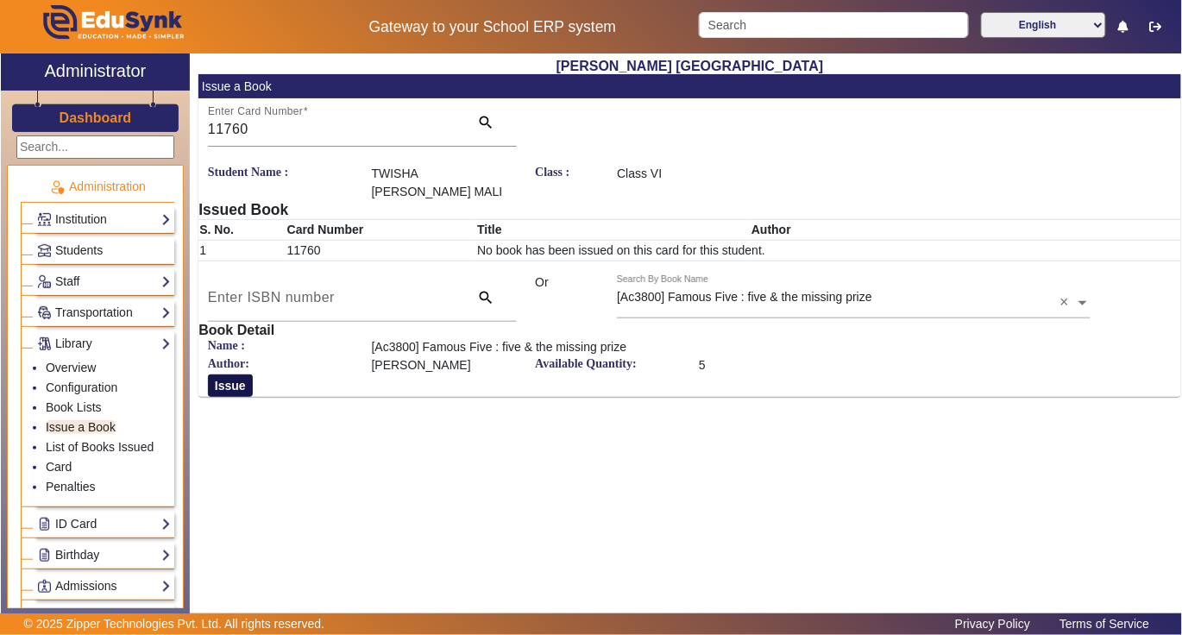
click at [238, 374] on button "Issue" at bounding box center [230, 385] width 45 height 22
click at [233, 374] on button "Issue" at bounding box center [230, 385] width 45 height 22
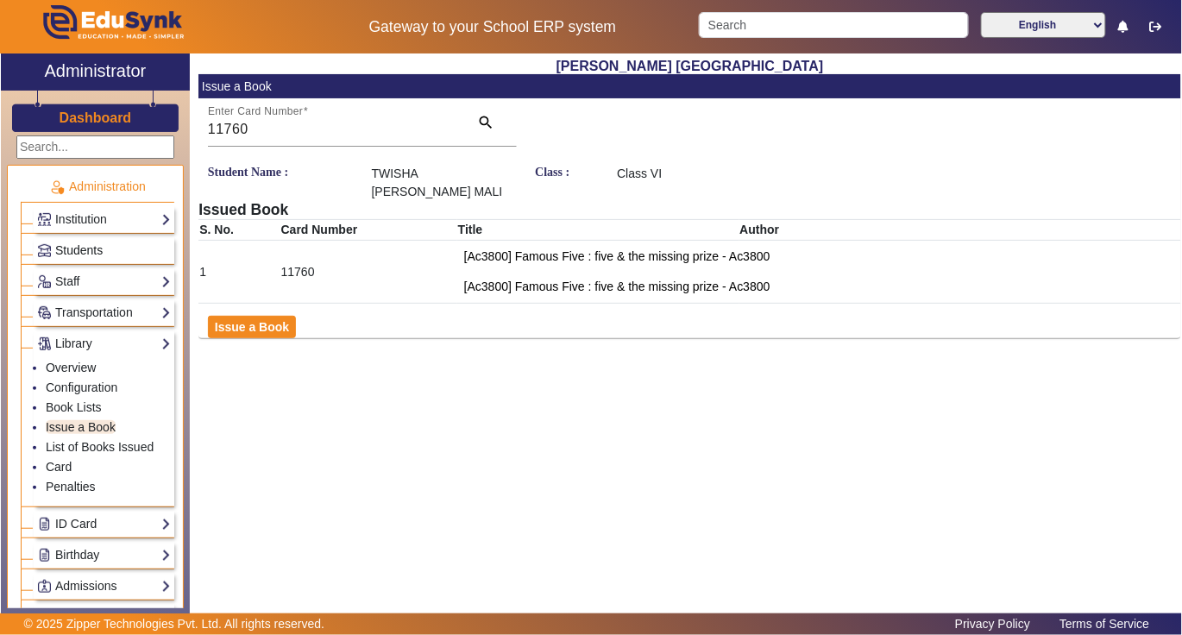
click at [73, 253] on span "Students" at bounding box center [78, 250] width 47 height 14
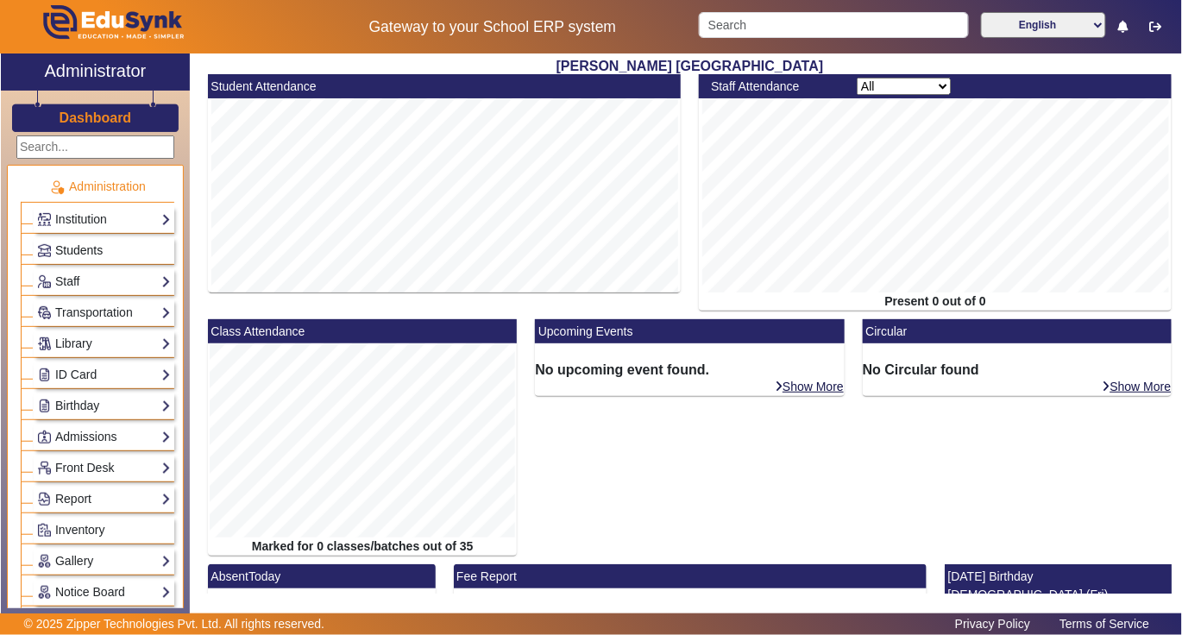
click at [107, 252] on link "Students" at bounding box center [104, 251] width 134 height 20
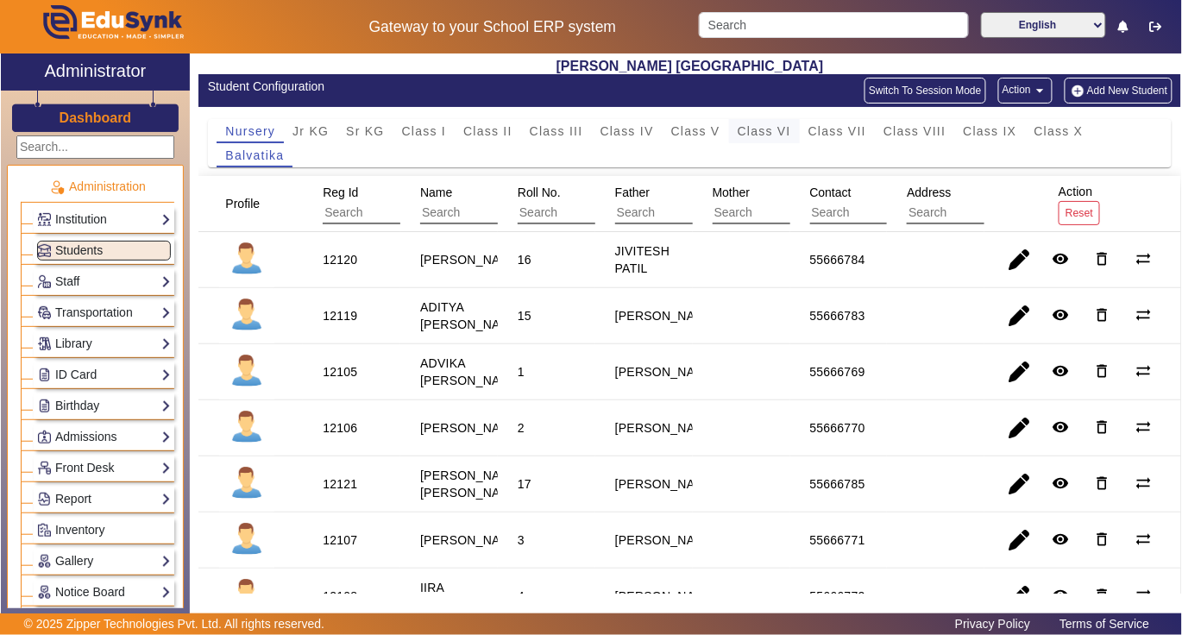
click at [754, 135] on span "Class VI" at bounding box center [764, 131] width 53 height 12
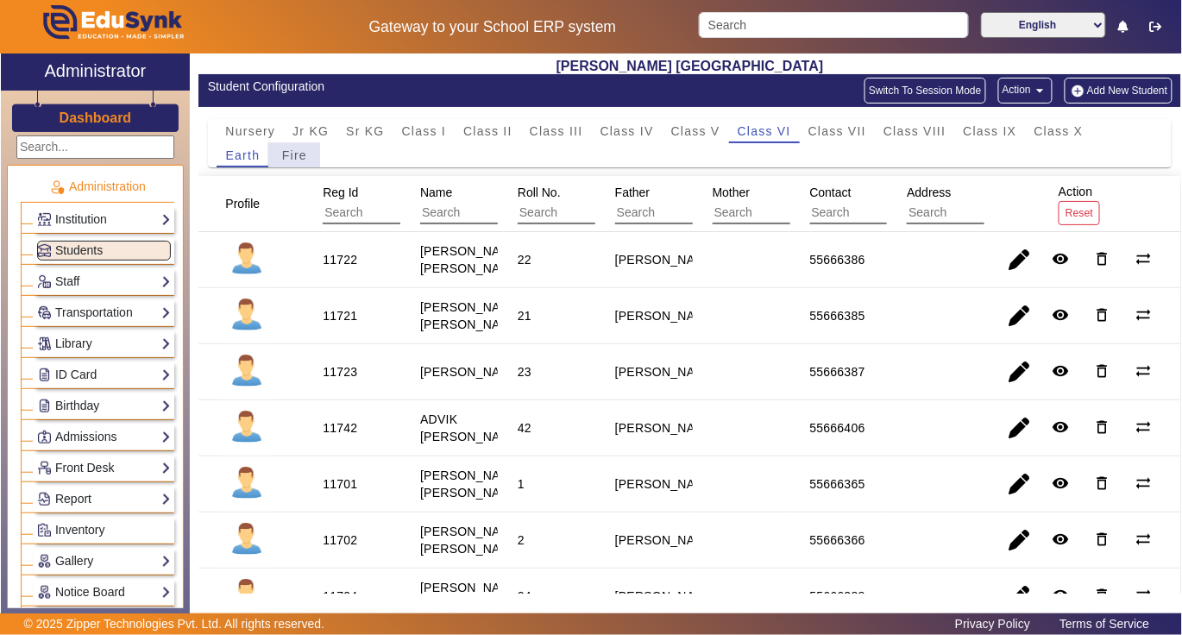
click at [308, 154] on div "Fire" at bounding box center [294, 155] width 52 height 24
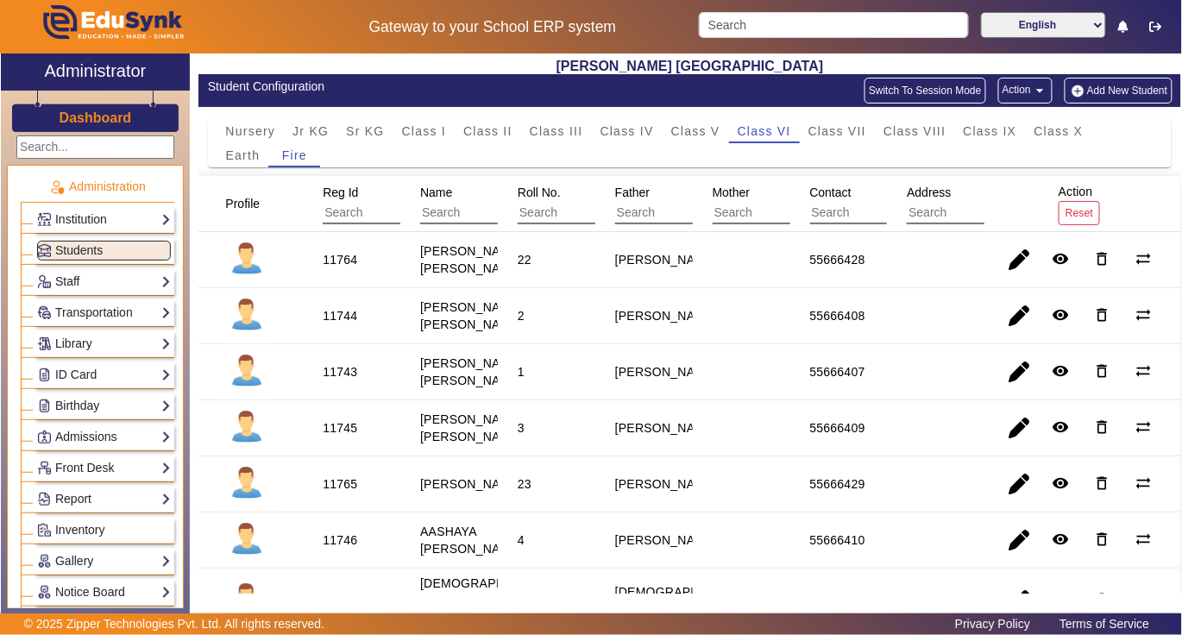
scroll to position [115, 0]
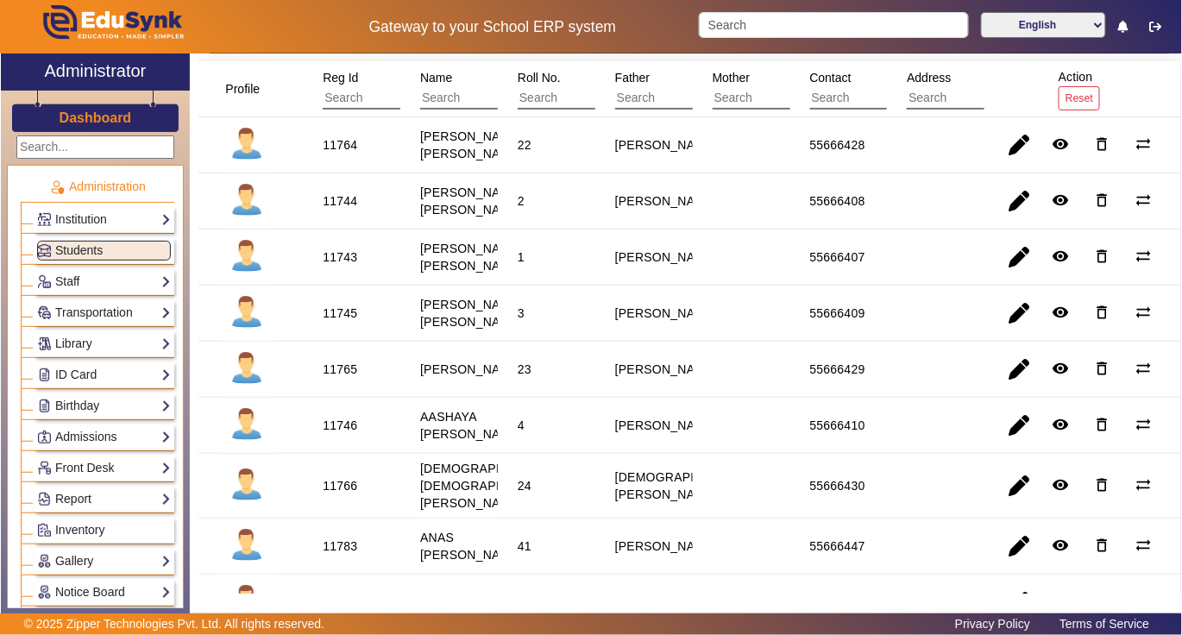
click at [343, 434] on div "11746" at bounding box center [340, 425] width 35 height 17
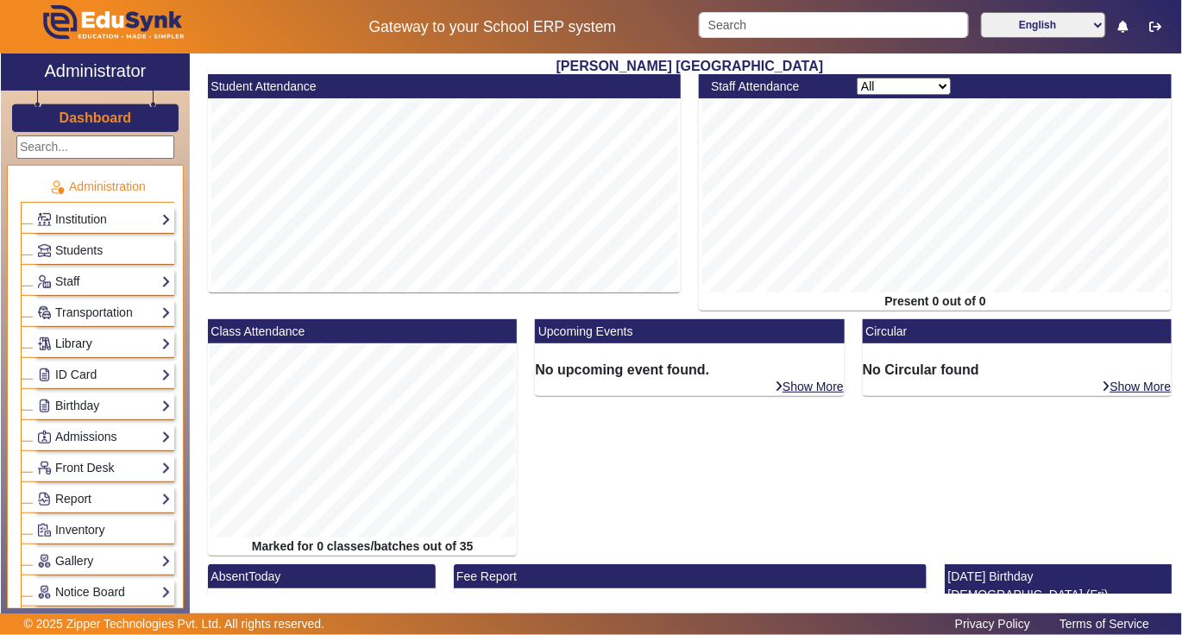
click at [81, 346] on link "Library" at bounding box center [104, 344] width 134 height 20
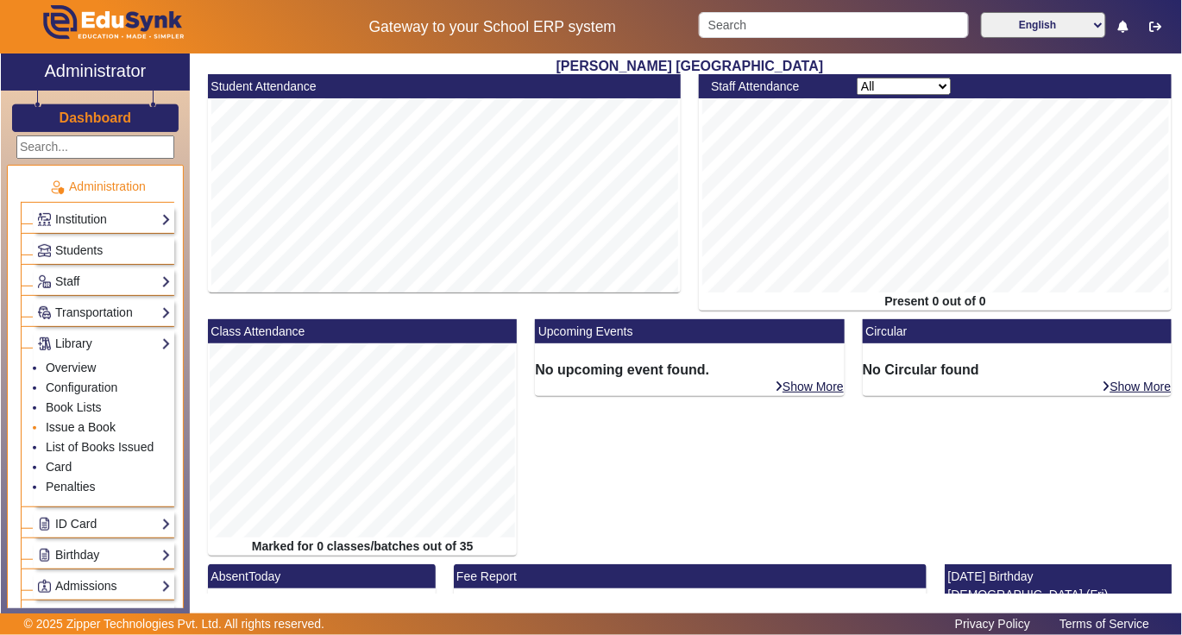
click at [63, 431] on link "Issue a Book" at bounding box center [81, 427] width 70 height 14
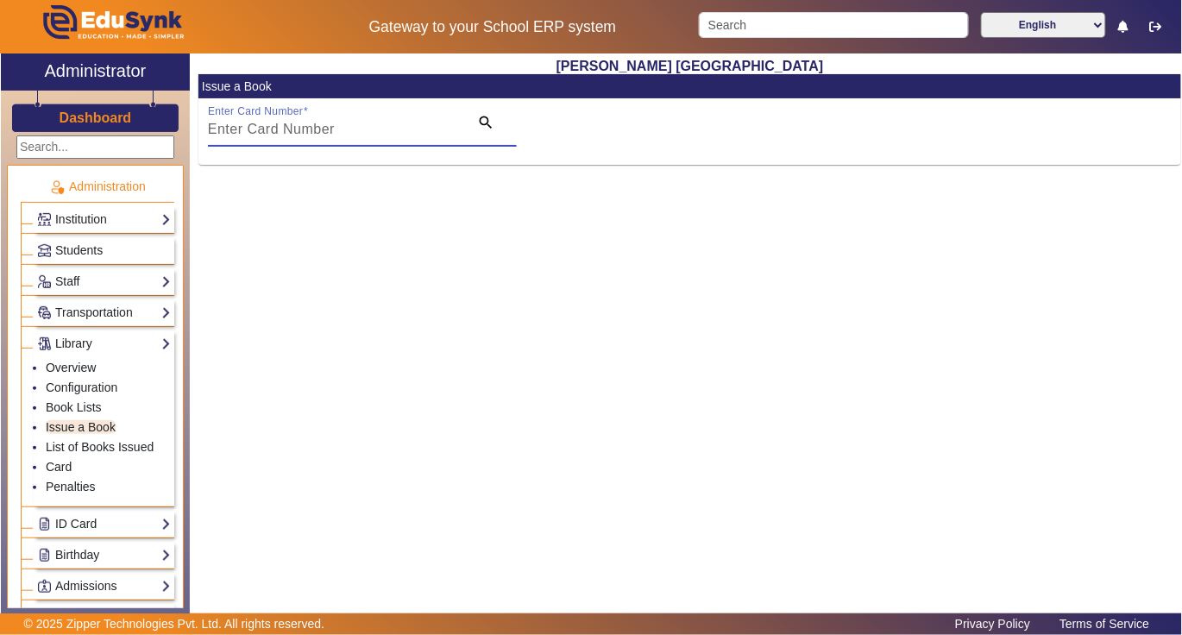
click at [377, 132] on input "Enter Card Number" at bounding box center [333, 129] width 251 height 21
paste input "11746"
type input "11746"
click at [487, 122] on mat-icon "search" at bounding box center [485, 122] width 17 height 17
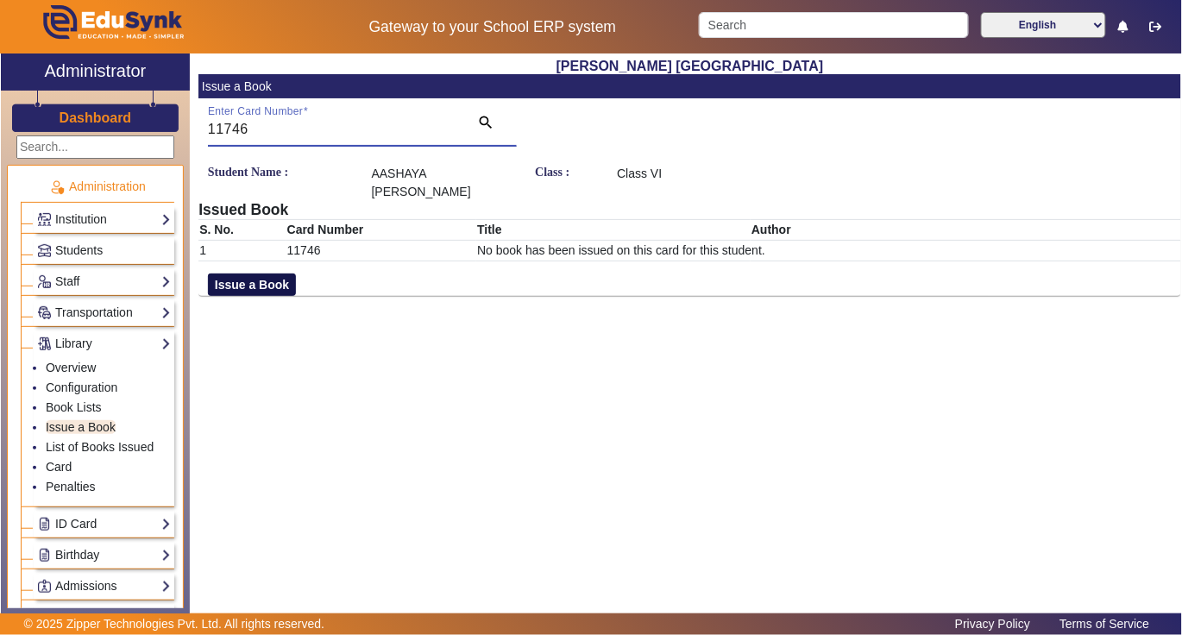
click at [269, 291] on button "Issue a Book" at bounding box center [252, 285] width 88 height 22
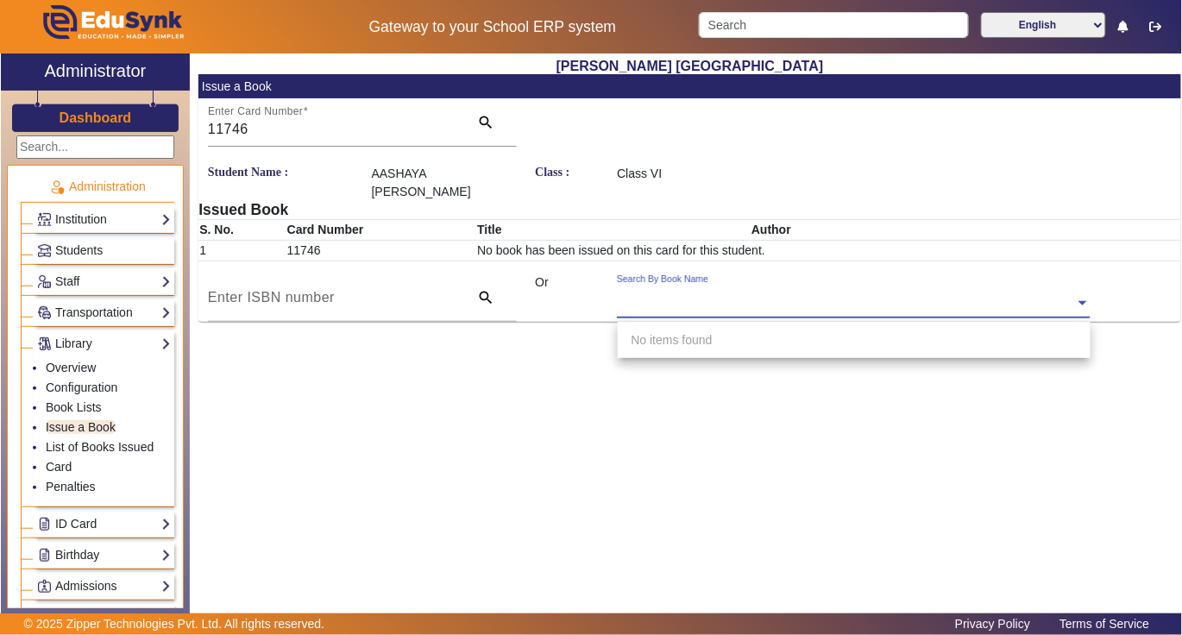
click at [780, 298] on input "text" at bounding box center [853, 304] width 473 height 18
type input "4273"
click at [677, 305] on input "4273" at bounding box center [853, 304] width 473 height 18
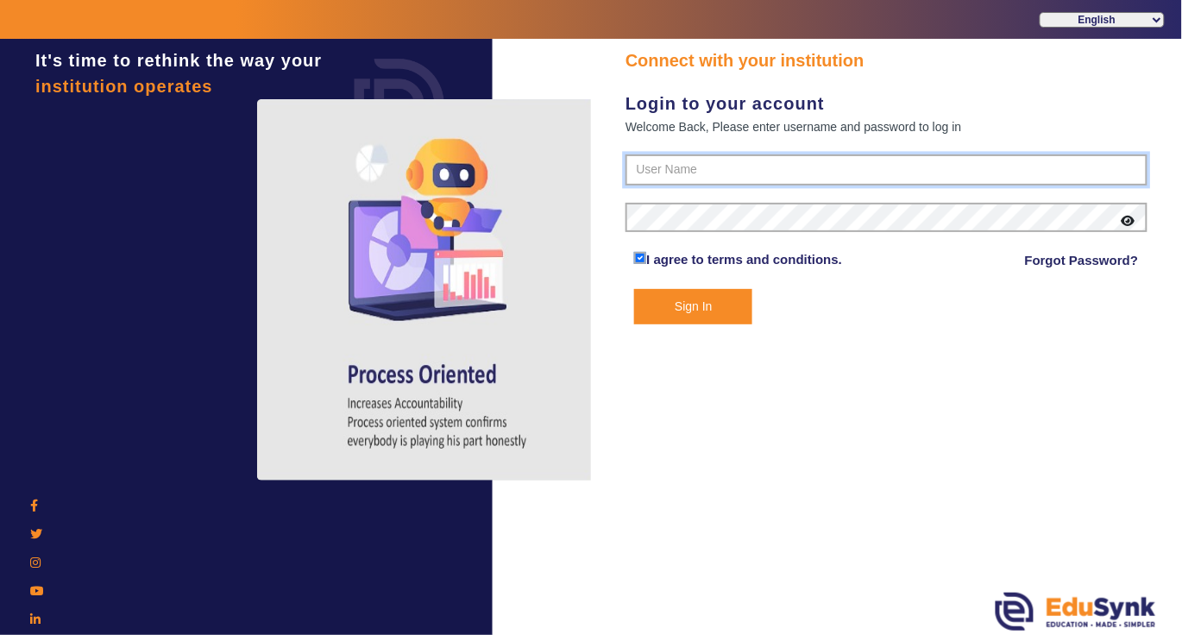
type input "7685859009"
